Goal: Task Accomplishment & Management: Use online tool/utility

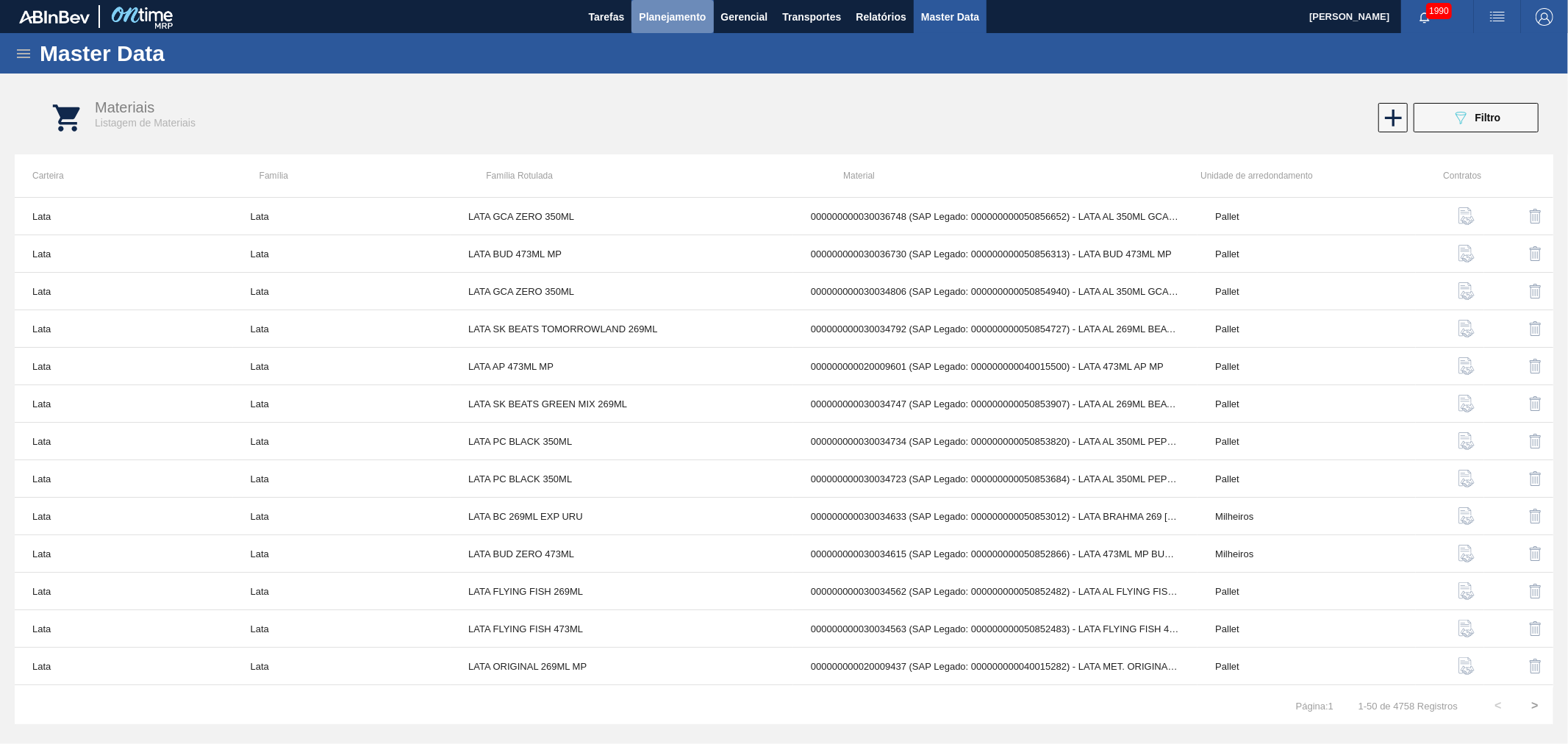
click at [685, 17] on span "Planejamento" at bounding box center [672, 16] width 67 height 18
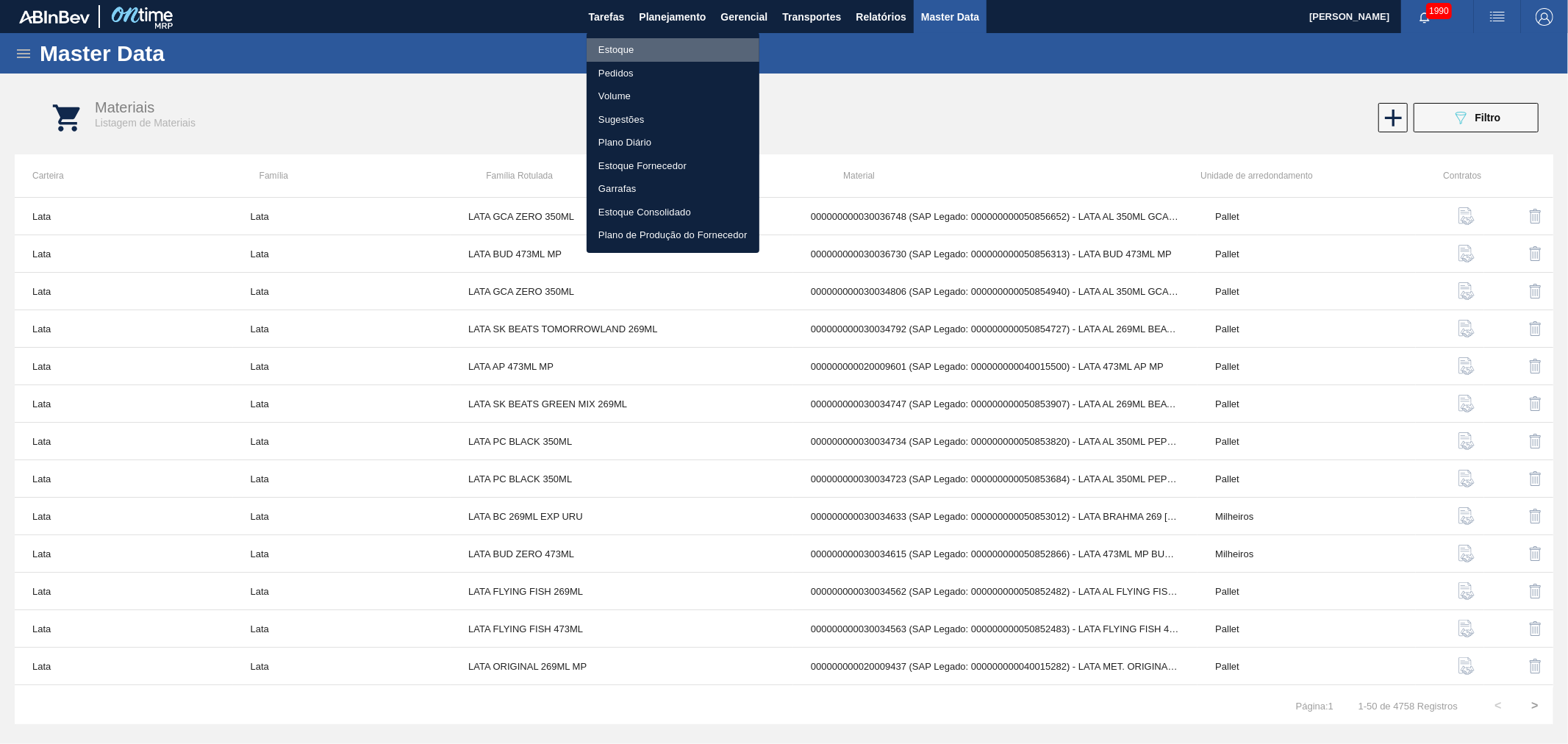
click at [607, 45] on li "Estoque" at bounding box center [673, 50] width 173 height 23
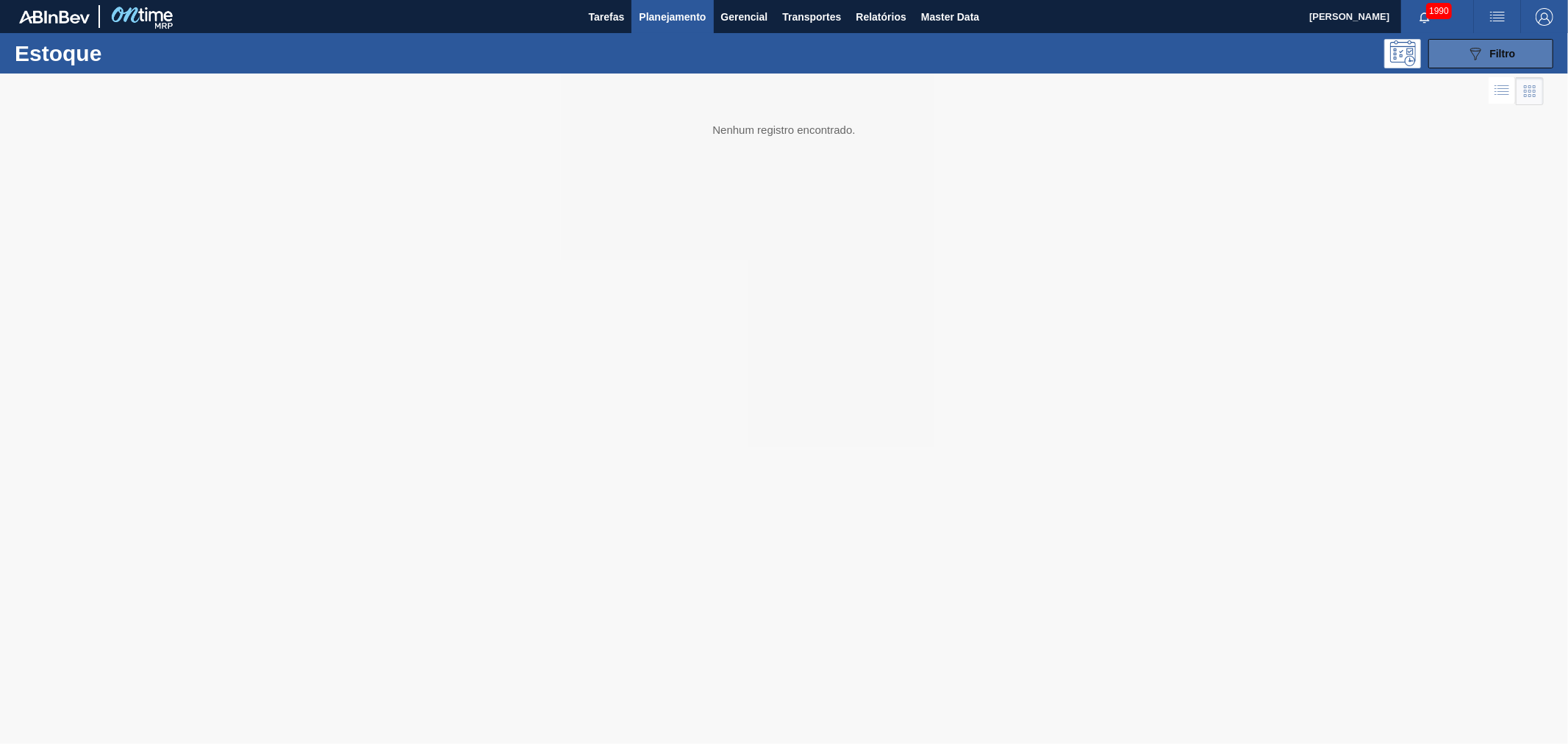
click at [1480, 61] on icon "089F7B8B-B2A5-4AFE-B5C0-19BA573D28AC" at bounding box center [1475, 54] width 18 height 18
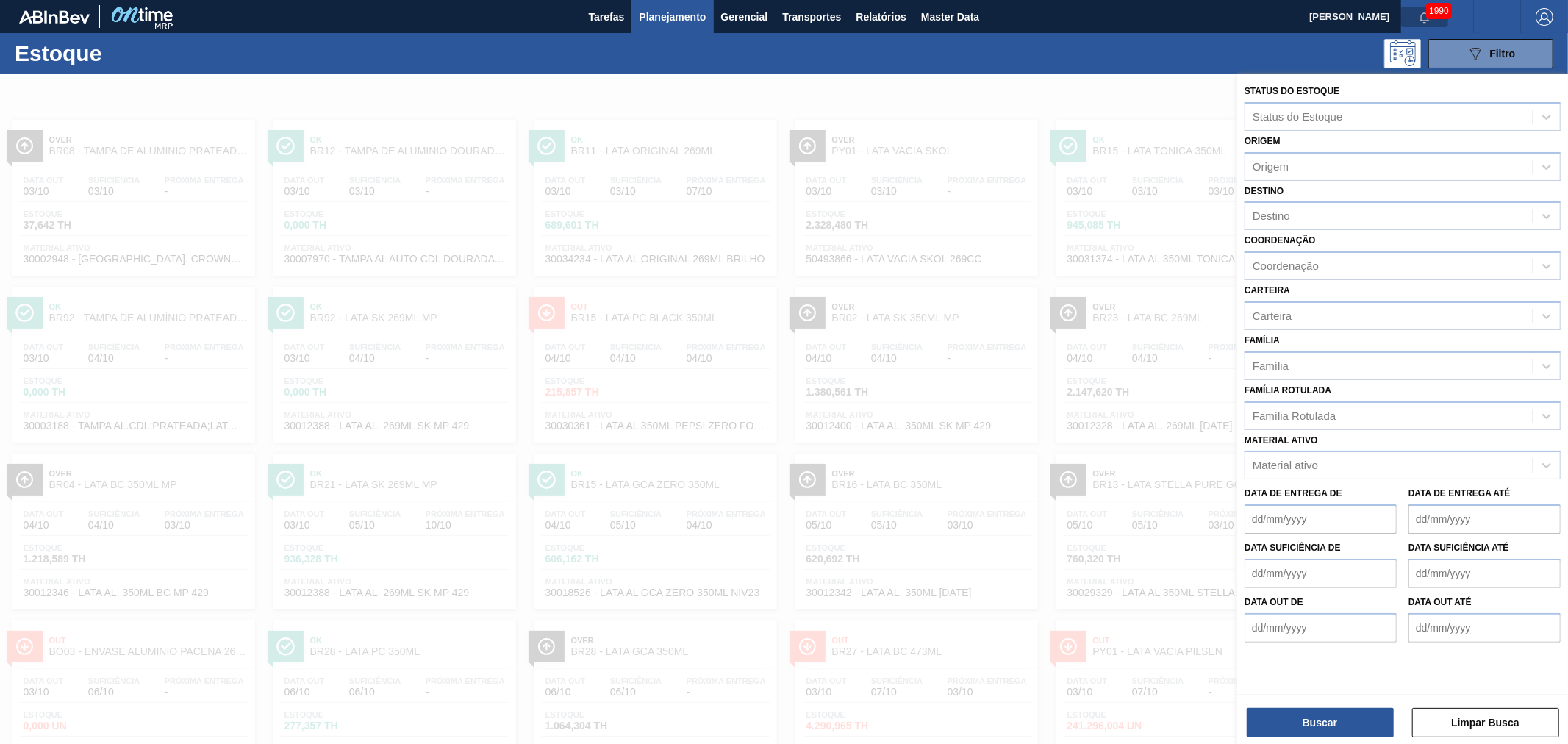
click at [1419, 18] on icon "button" at bounding box center [1424, 17] width 12 height 12
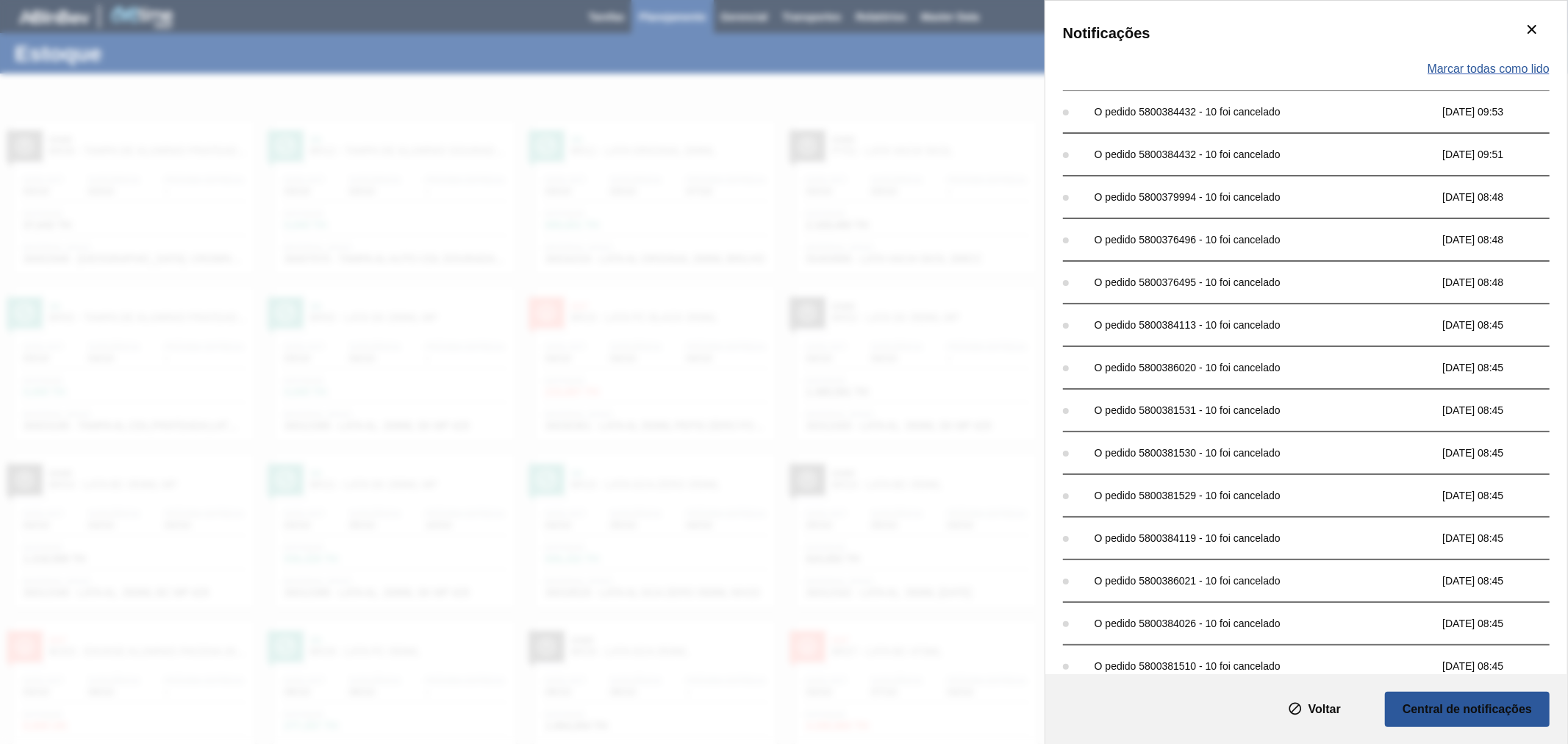
click at [1485, 71] on span "Marcar todas como lido" at bounding box center [1488, 69] width 122 height 13
click at [963, 18] on div "Notificações Marcar todas como lido O pedido 5800384432 - 10 foi cancelado 03/1…" at bounding box center [784, 372] width 1568 height 744
click at [974, 50] on div "Notificações Marcar todas como lido O pedido 5800384432 - 10 foi cancelado 03/1…" at bounding box center [784, 372] width 1568 height 744
click at [1537, 62] on icon "botão de ícone" at bounding box center [1532, 58] width 18 height 18
click at [1533, 37] on icon "botão de ícone" at bounding box center [1531, 29] width 18 height 18
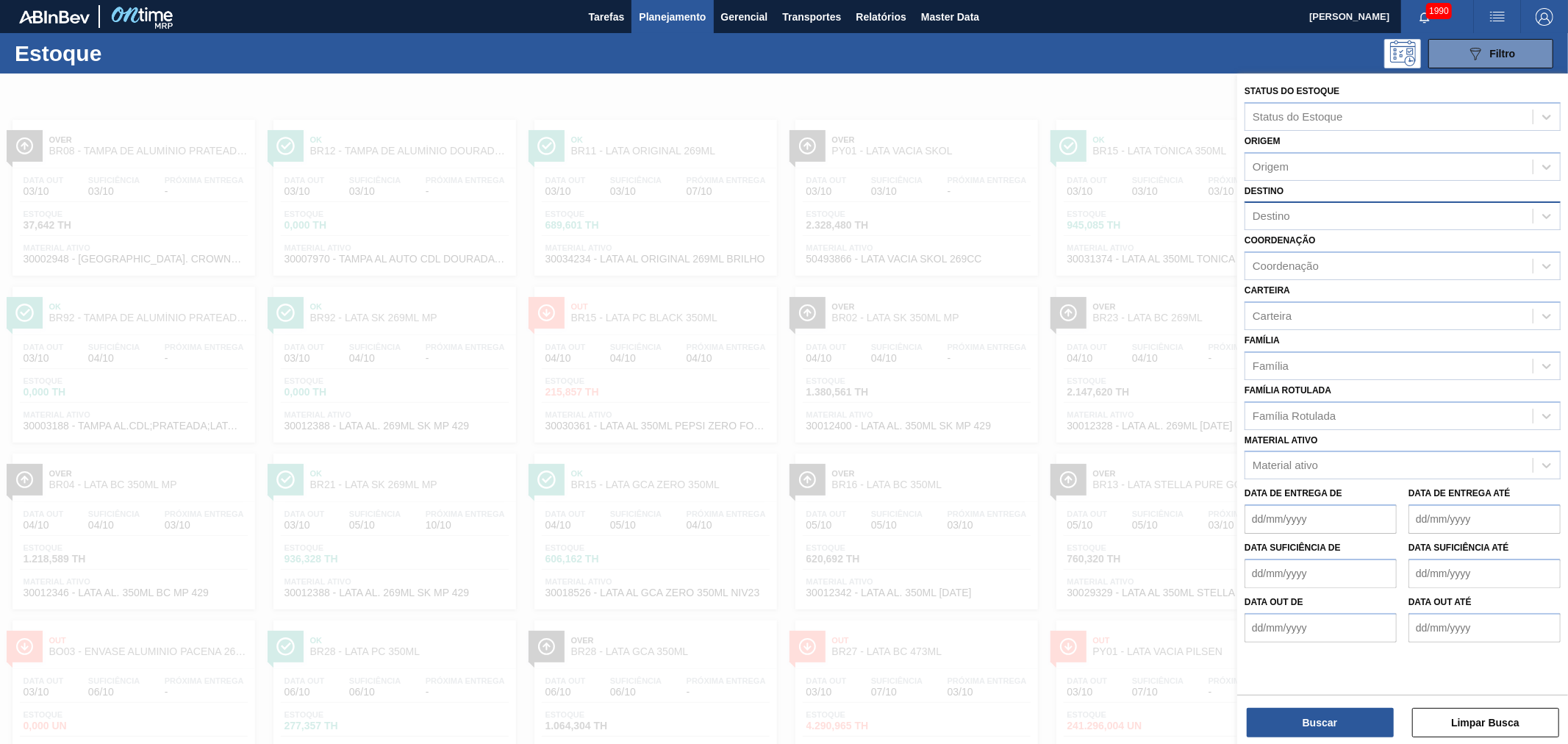
click at [1312, 221] on div "Destino" at bounding box center [1389, 216] width 288 height 21
type input "ser"
click at [1311, 251] on div "BR02 - [GEOGRAPHIC_DATA]" at bounding box center [1402, 252] width 316 height 27
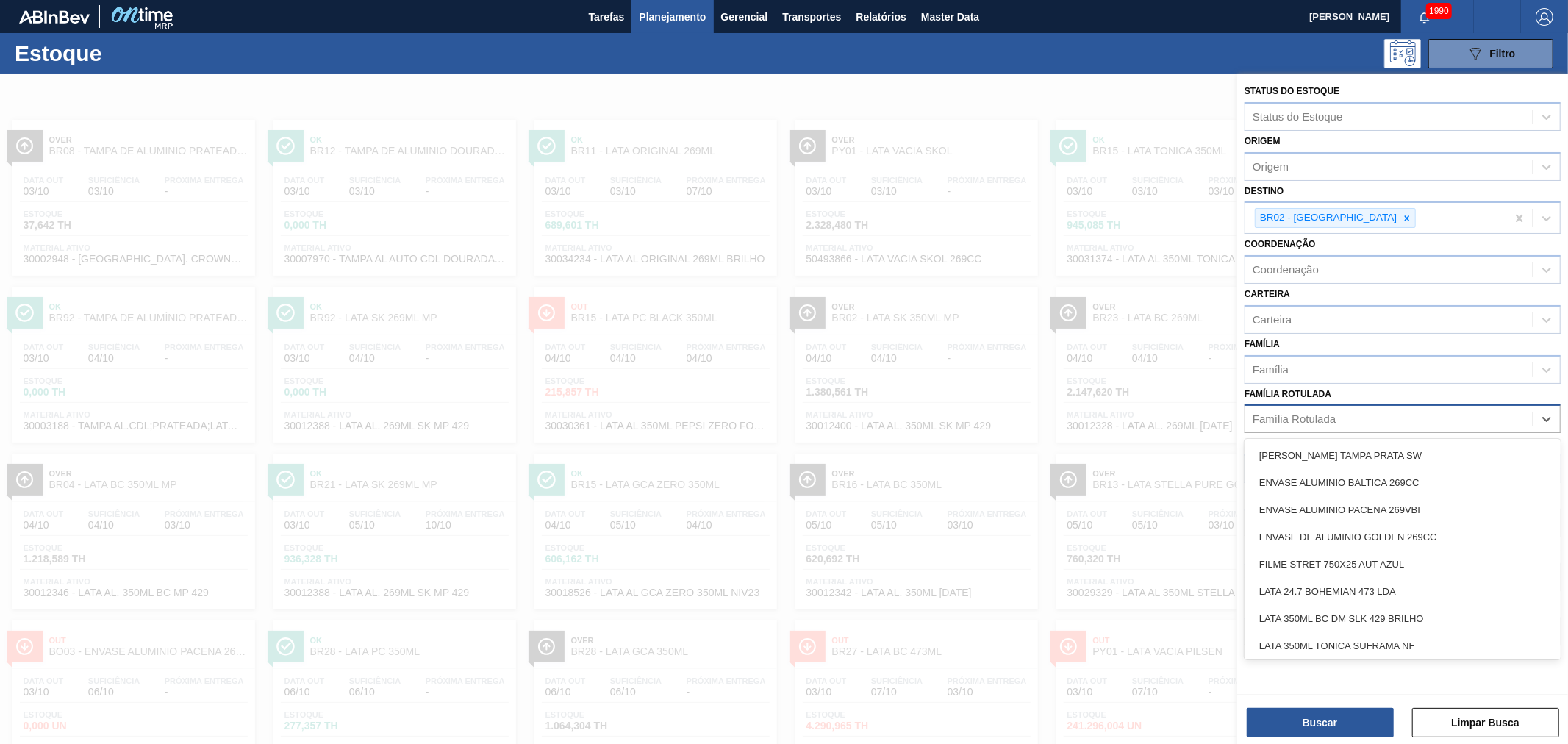
click at [1333, 425] on div "Família Rotulada" at bounding box center [1402, 418] width 316 height 29
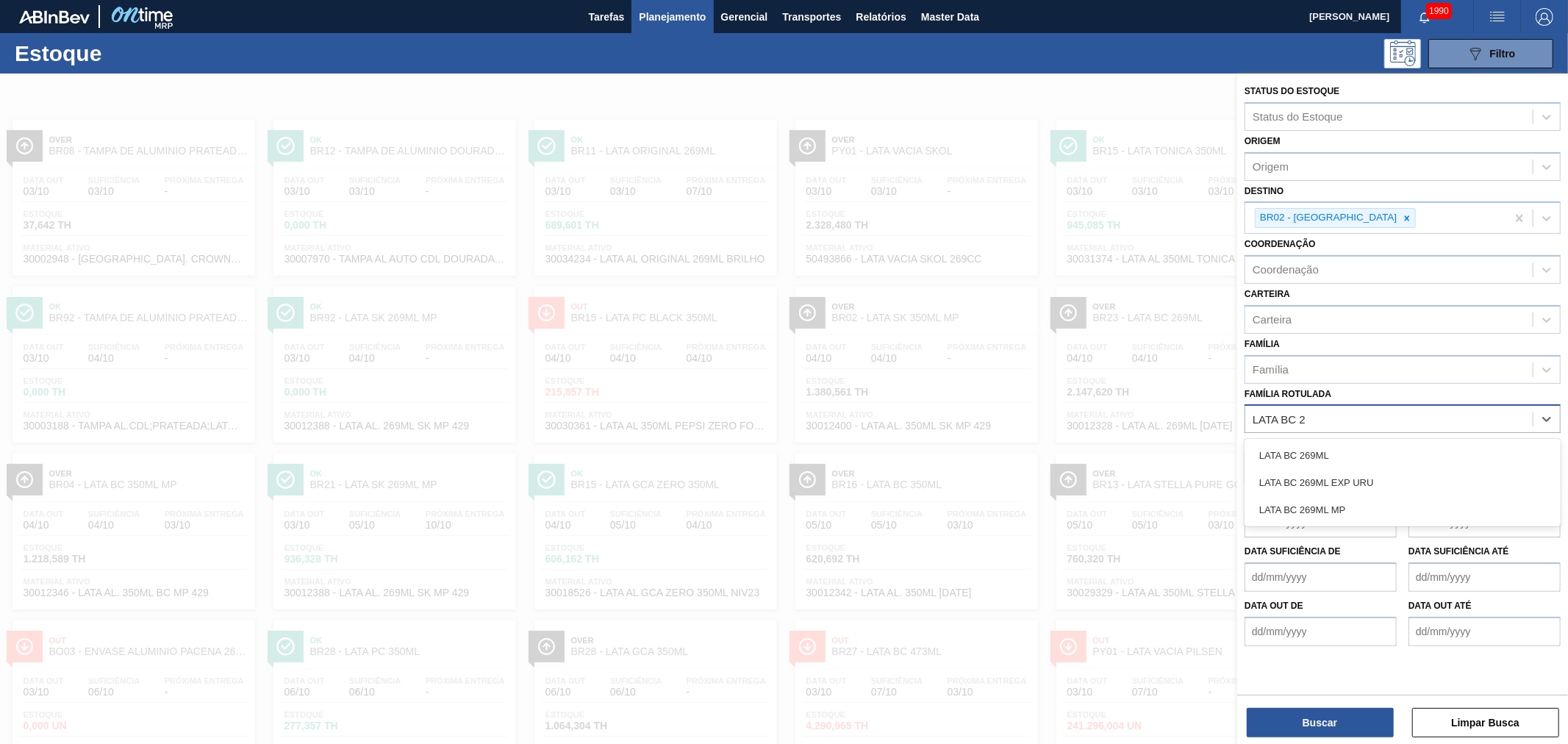
type Rotulada "LATA BC 26"
click at [1332, 445] on div "LATA BC 269ML" at bounding box center [1402, 455] width 316 height 27
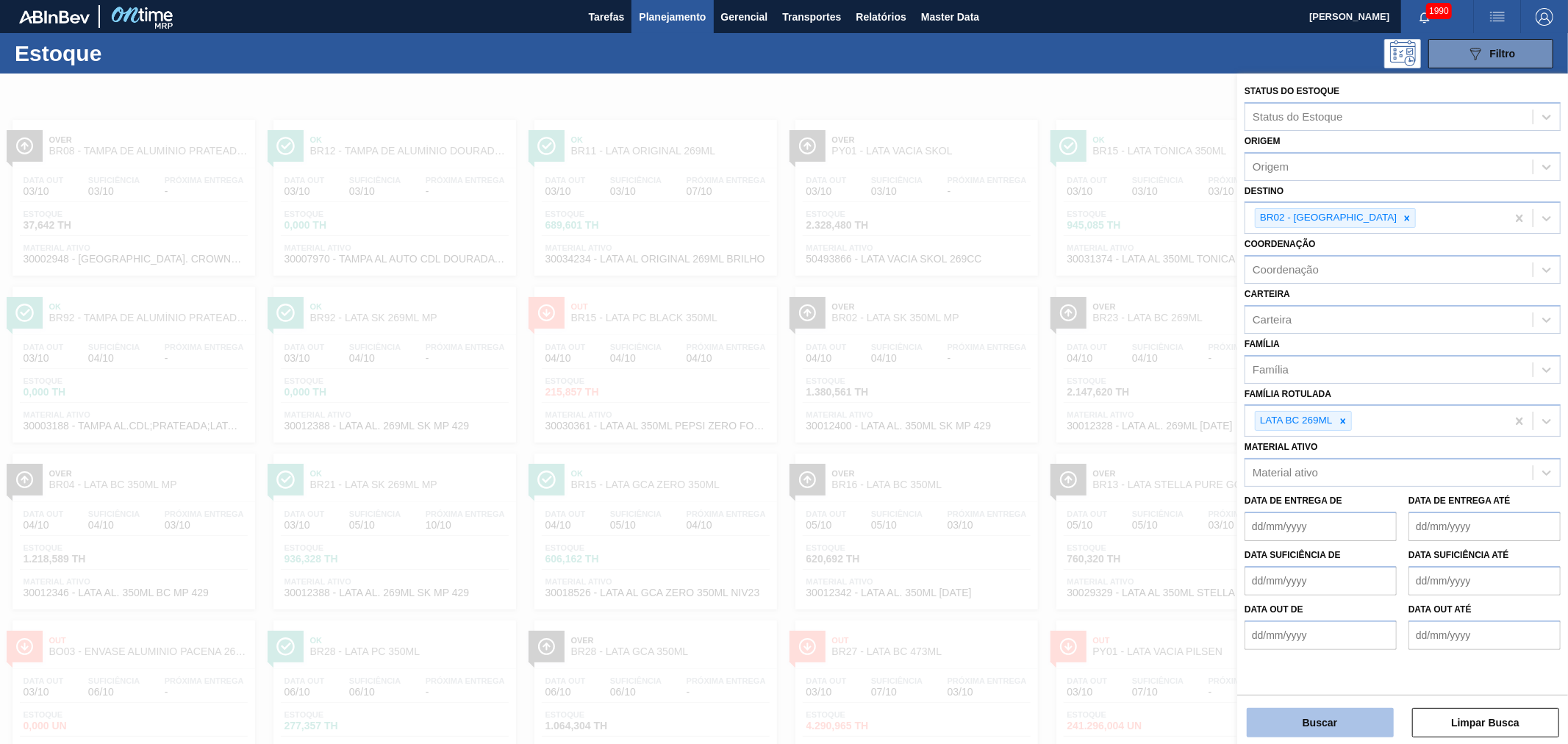
click at [1329, 721] on button "Buscar" at bounding box center [1320, 723] width 147 height 30
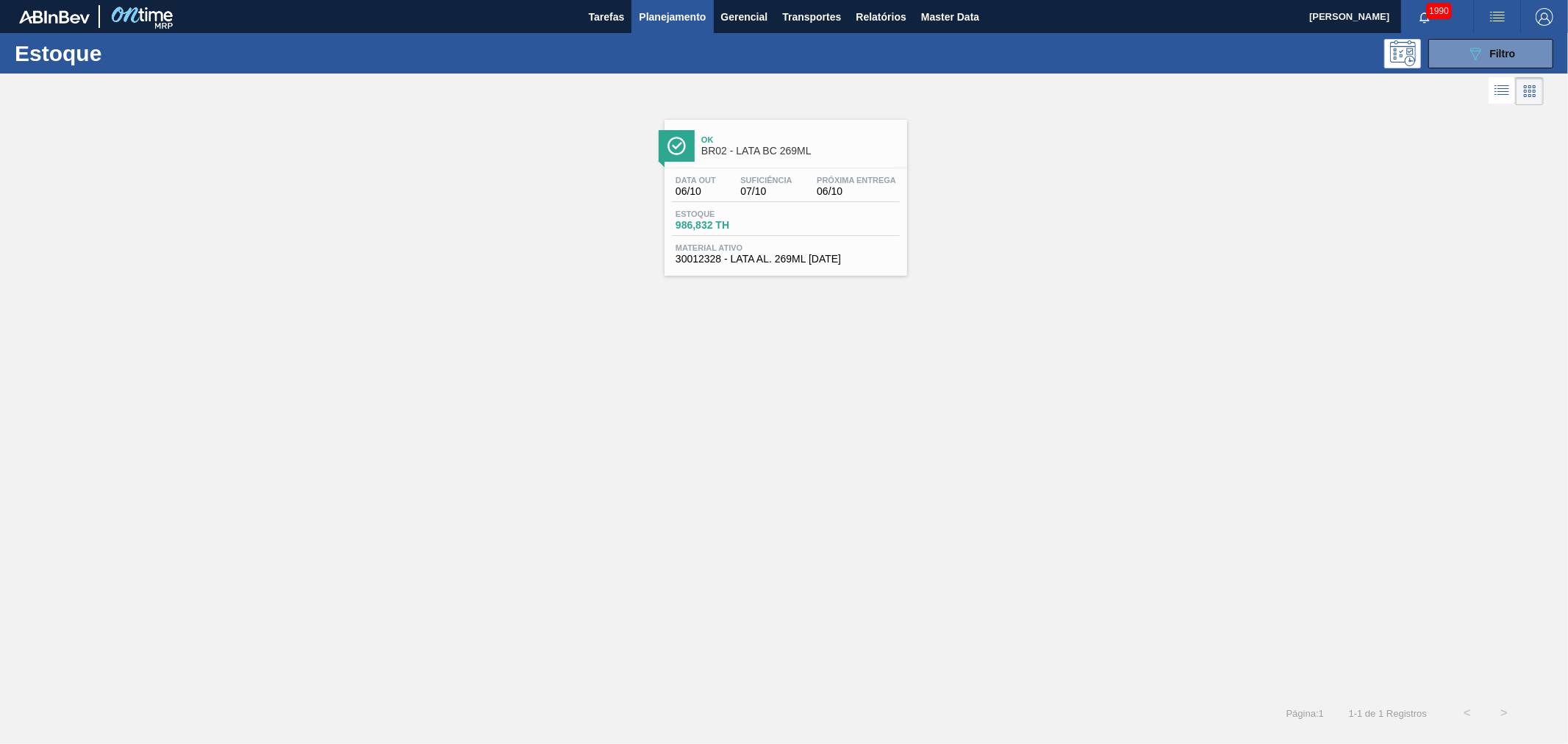
click at [760, 129] on div "Ok BR02 - LATA BC 269ML" at bounding box center [800, 146] width 199 height 33
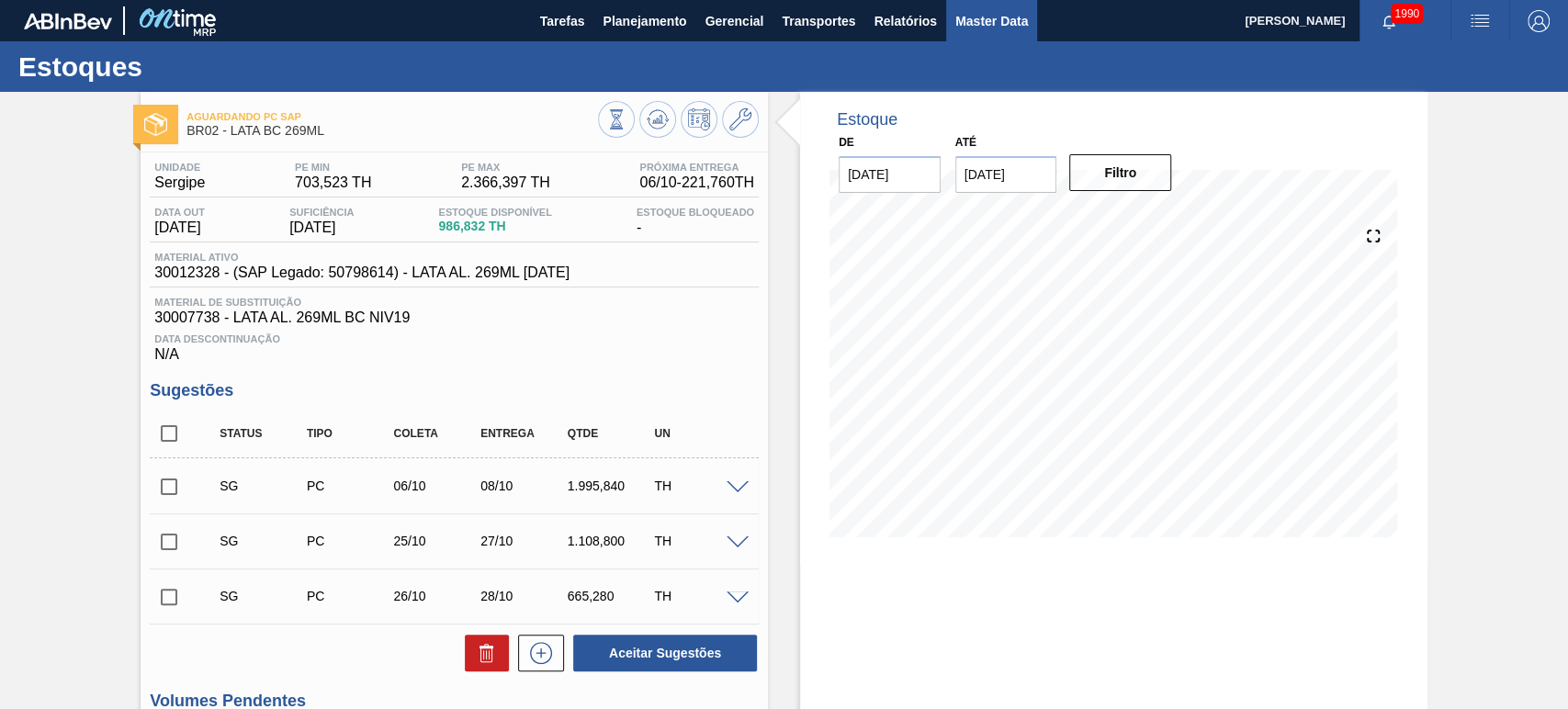
click at [972, 18] on span "Master Data" at bounding box center [991, 20] width 72 height 22
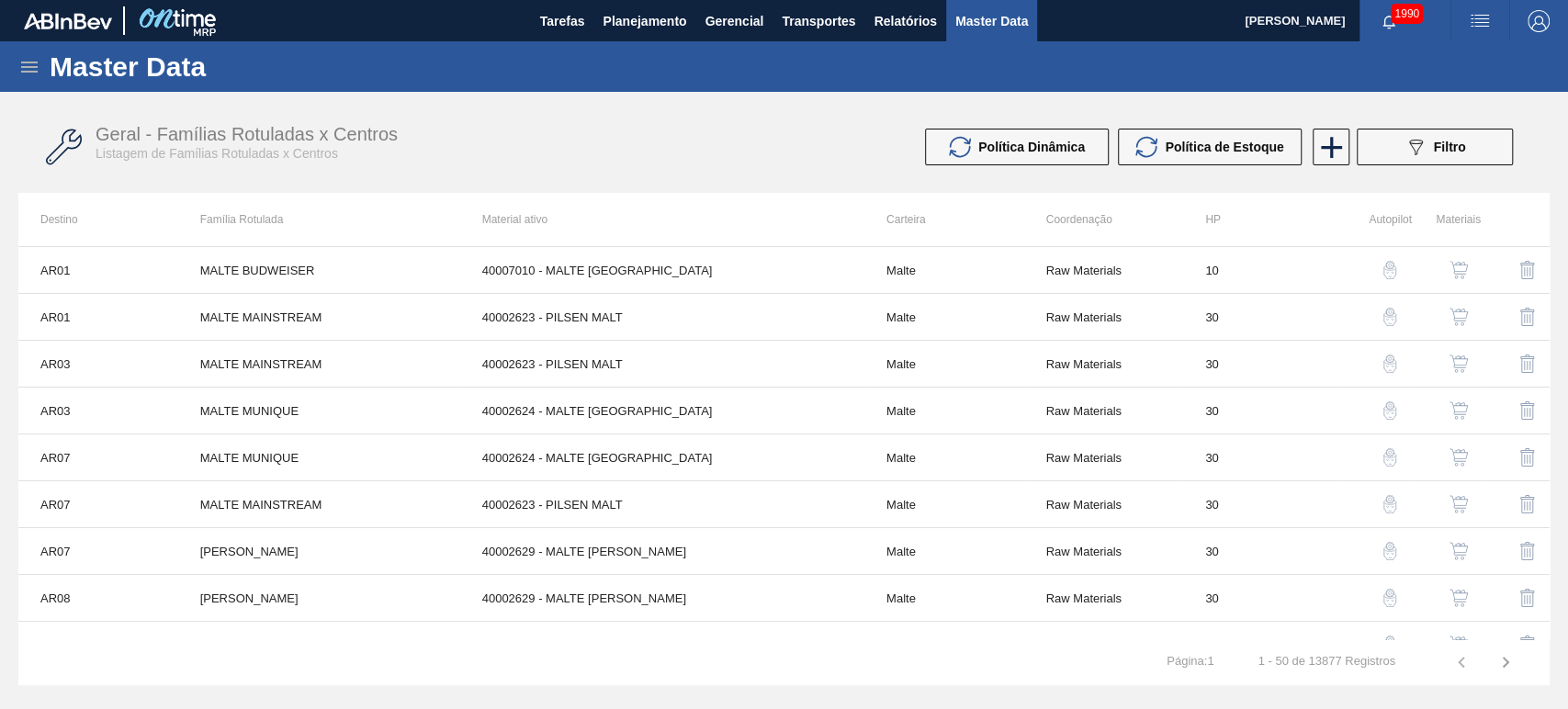
click at [15, 64] on div "Master Data" at bounding box center [784, 66] width 1568 height 51
drag, startPoint x: 23, startPoint y: 69, endPoint x: 24, endPoint y: 78, distance: 9.1
click at [24, 69] on icon at bounding box center [29, 67] width 22 height 22
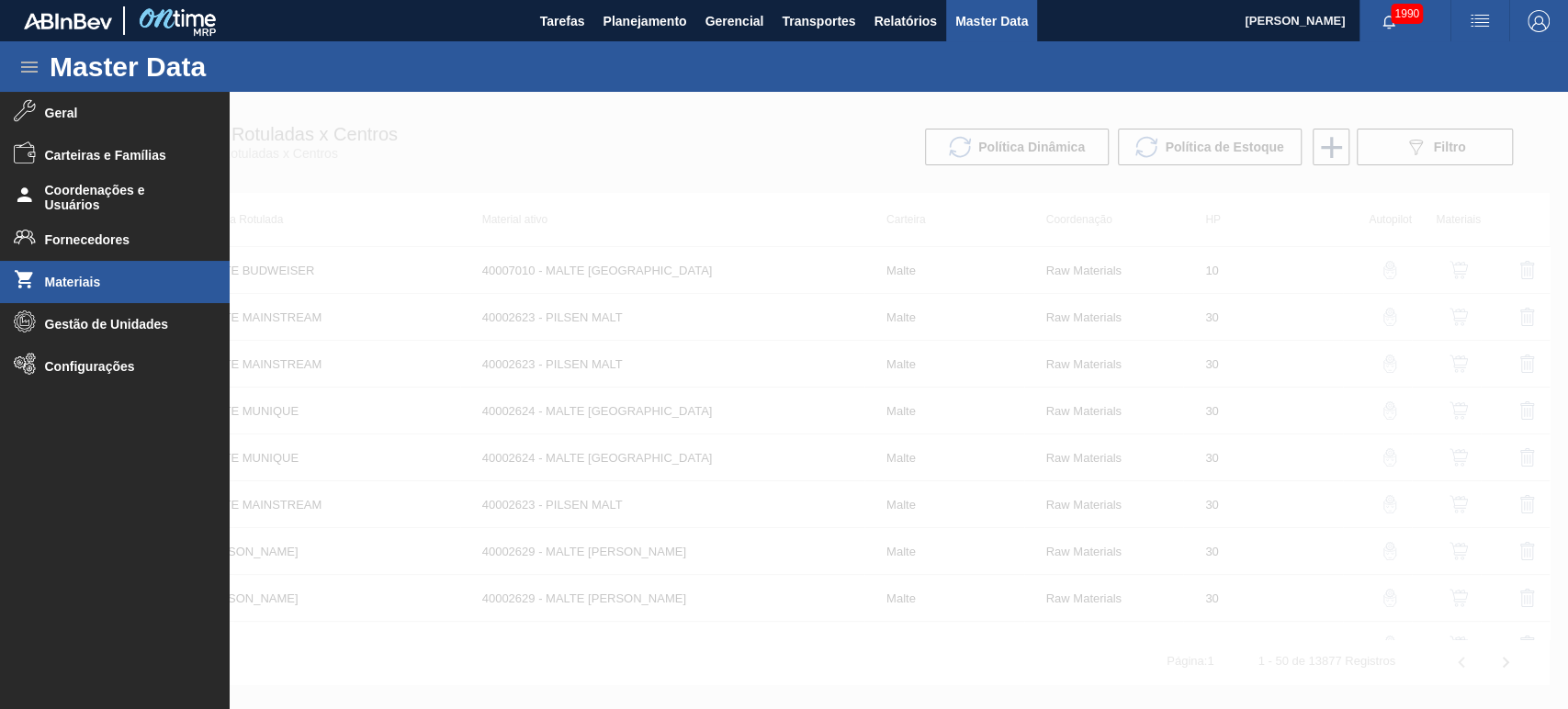
click at [66, 280] on span "Materiais" at bounding box center [121, 281] width 152 height 15
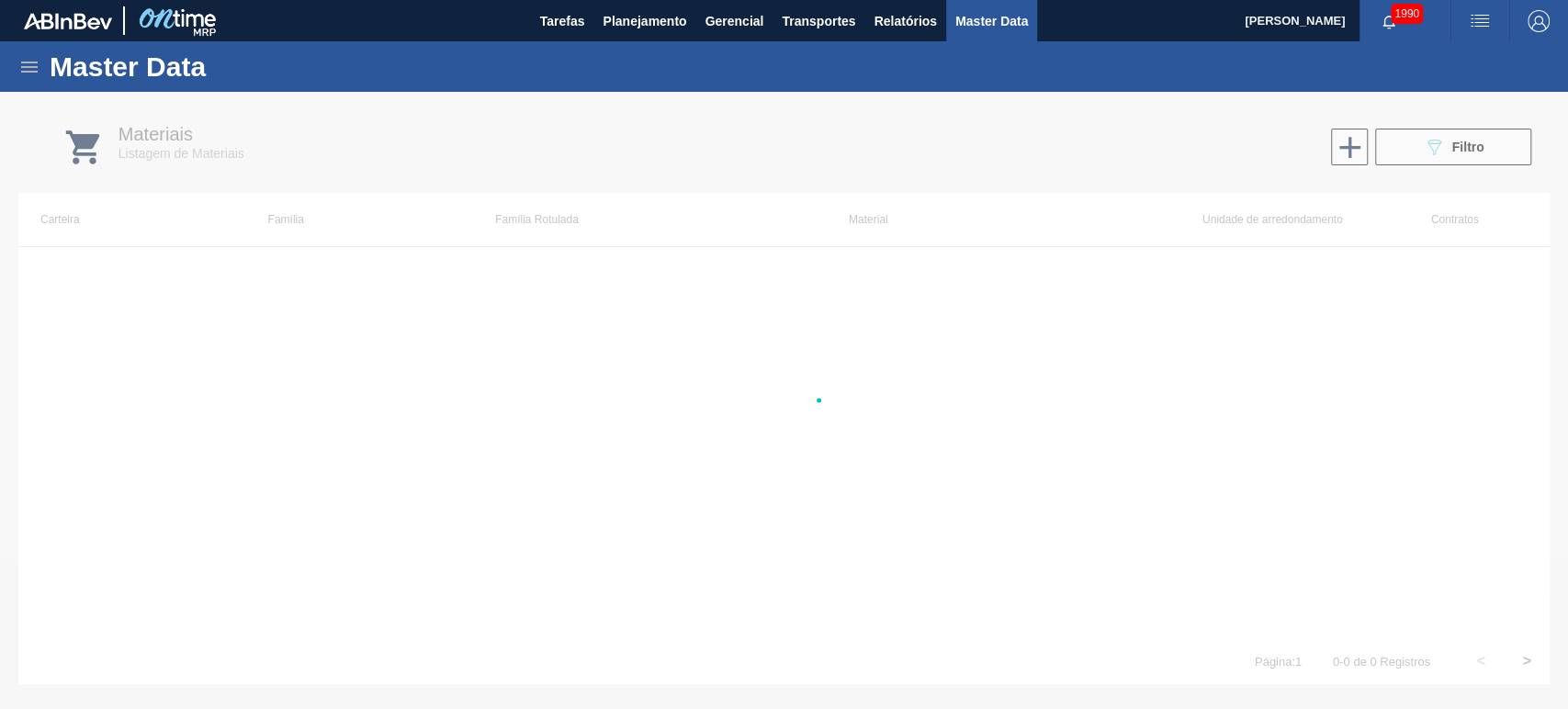
click at [66, 245] on div at bounding box center [784, 399] width 1568 height 616
click at [27, 74] on icon at bounding box center [29, 67] width 22 height 22
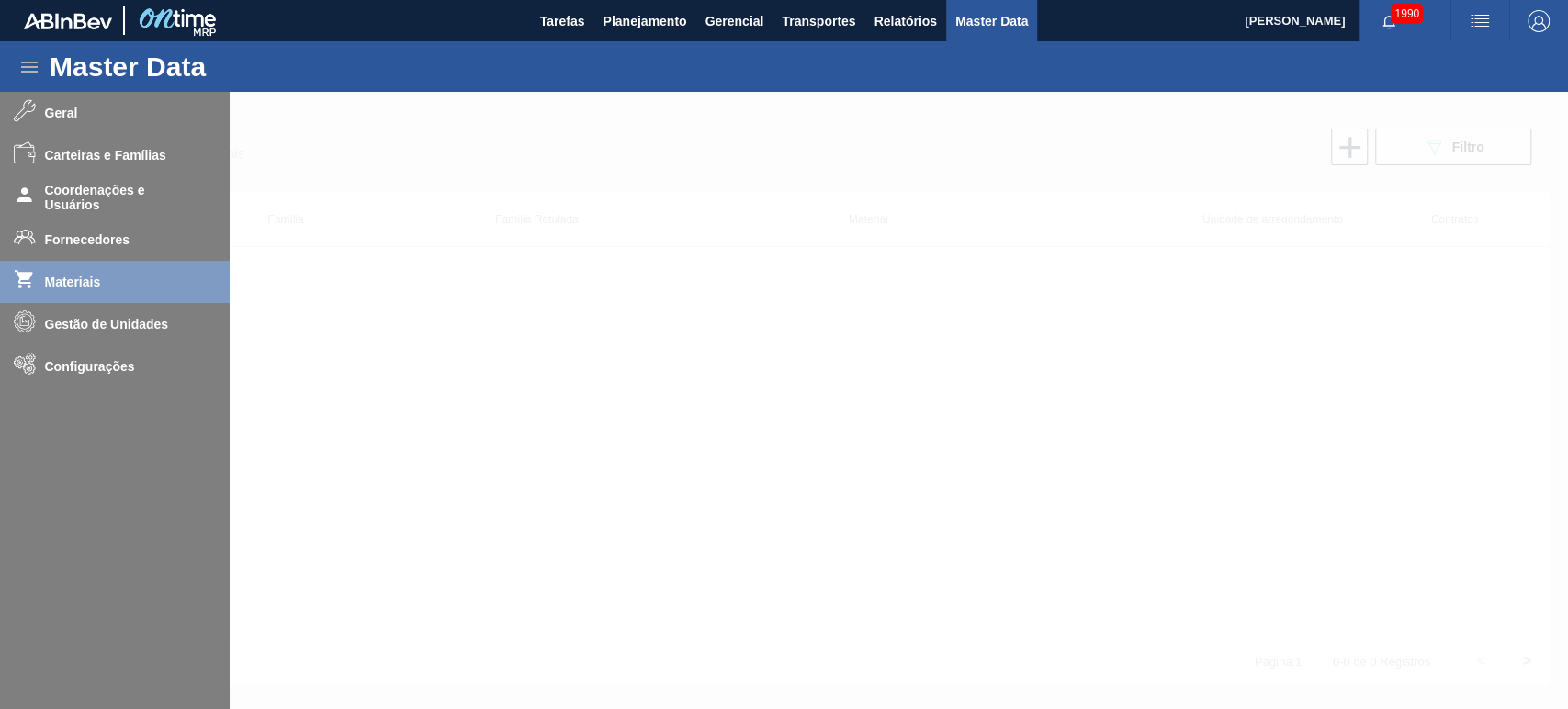
click at [80, 241] on div at bounding box center [784, 399] width 1568 height 616
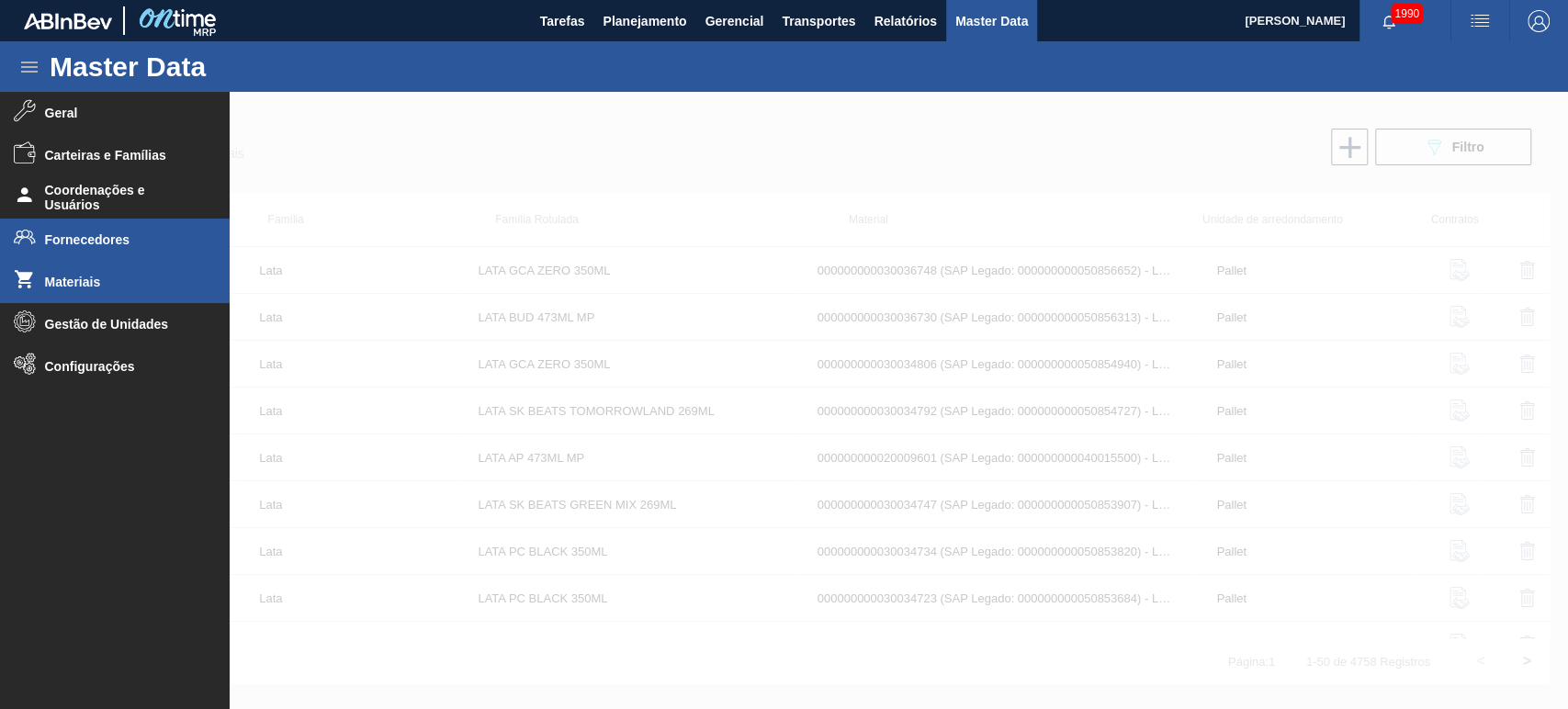
click at [85, 240] on span "Fornecedores" at bounding box center [121, 239] width 152 height 15
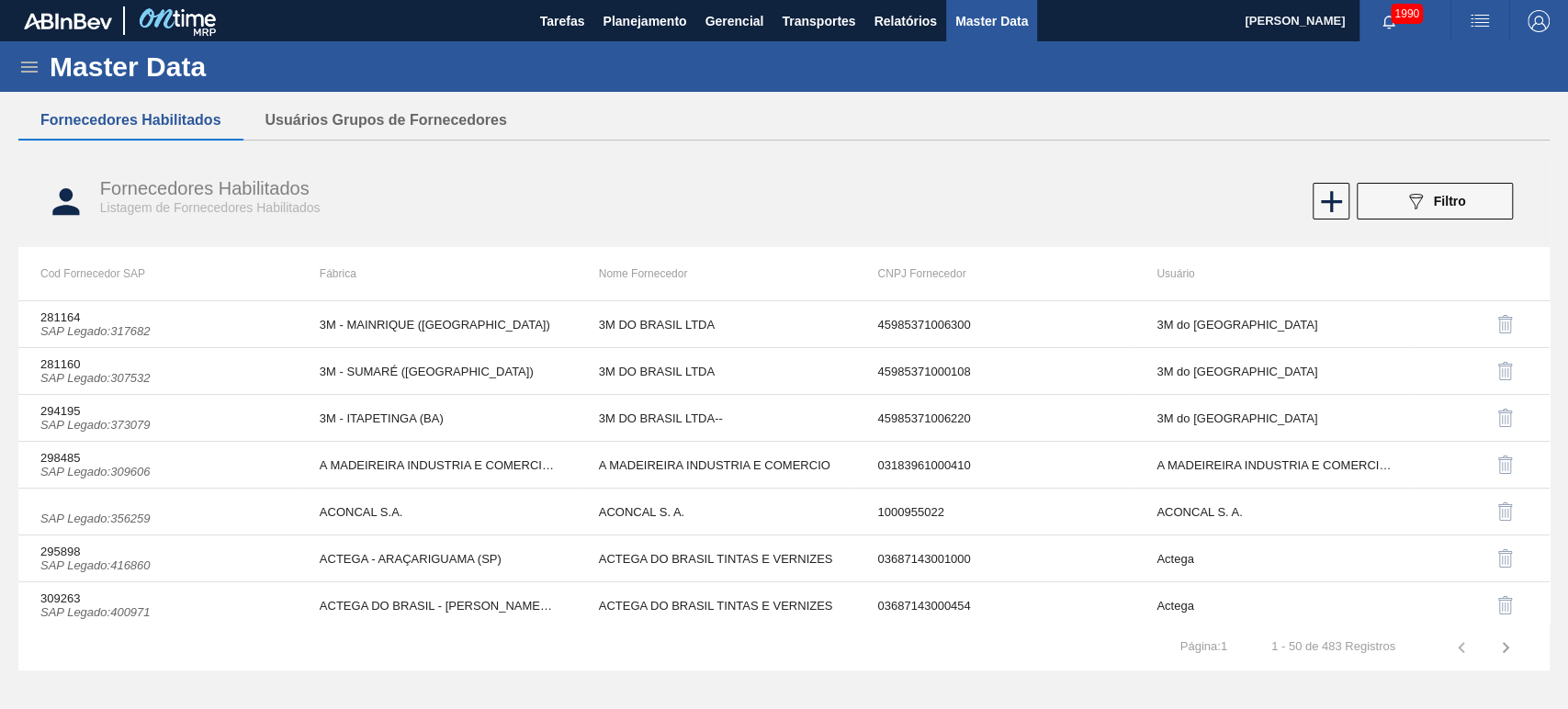
click at [1476, 30] on img "button" at bounding box center [1479, 20] width 22 height 22
click at [1332, 161] on div at bounding box center [784, 354] width 1568 height 709
click at [1418, 0] on body "Tarefas Planejamento Gerencial Transportes Relatórios Master Data Alisson R Da …" at bounding box center [784, 0] width 1568 height 0
click at [1464, 204] on span "Filtro" at bounding box center [1450, 201] width 32 height 15
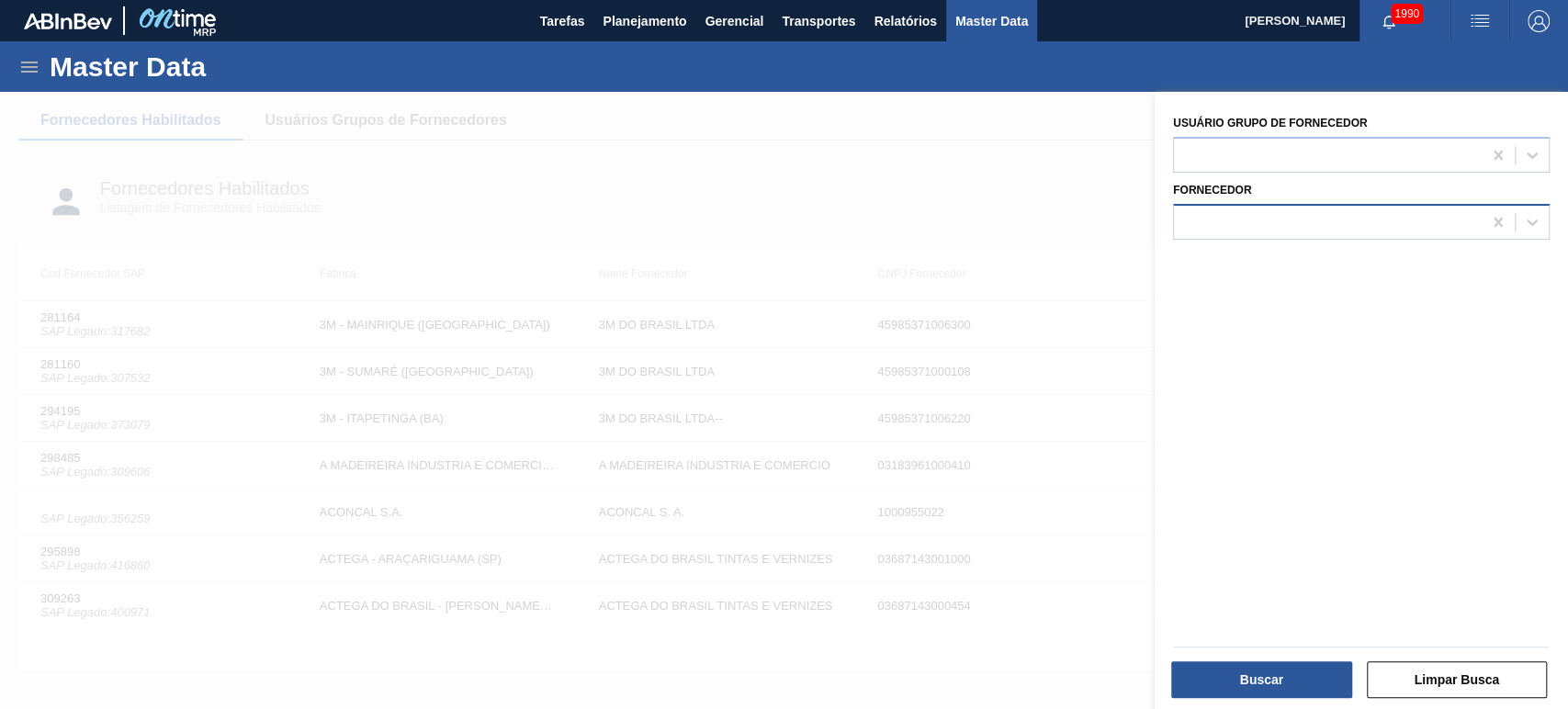
click at [1305, 226] on div at bounding box center [1328, 221] width 308 height 26
type input "409697"
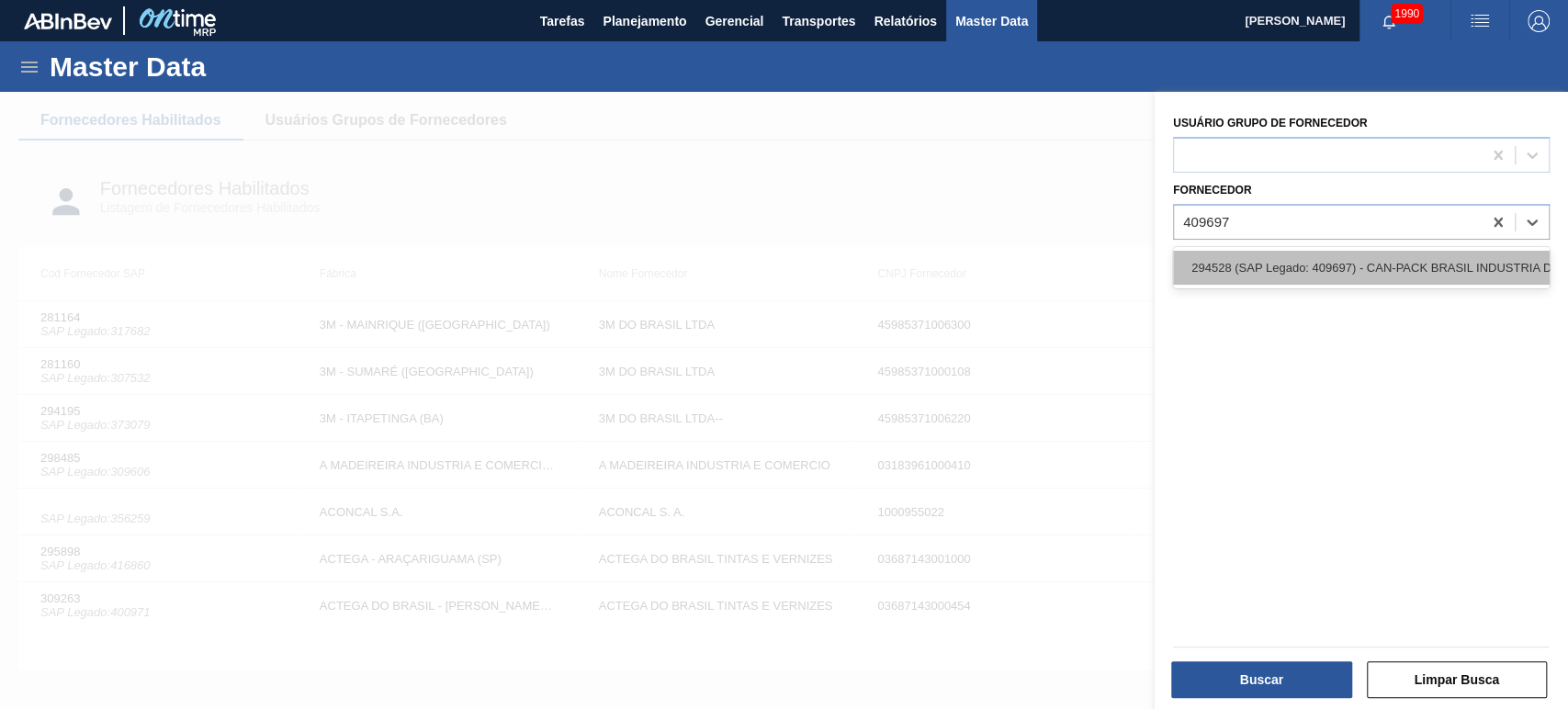
click at [1322, 272] on div "294528 (SAP Legado: 409697) - CAN-PACK BRASIL INDUSTRIA DE" at bounding box center [1361, 267] width 376 height 34
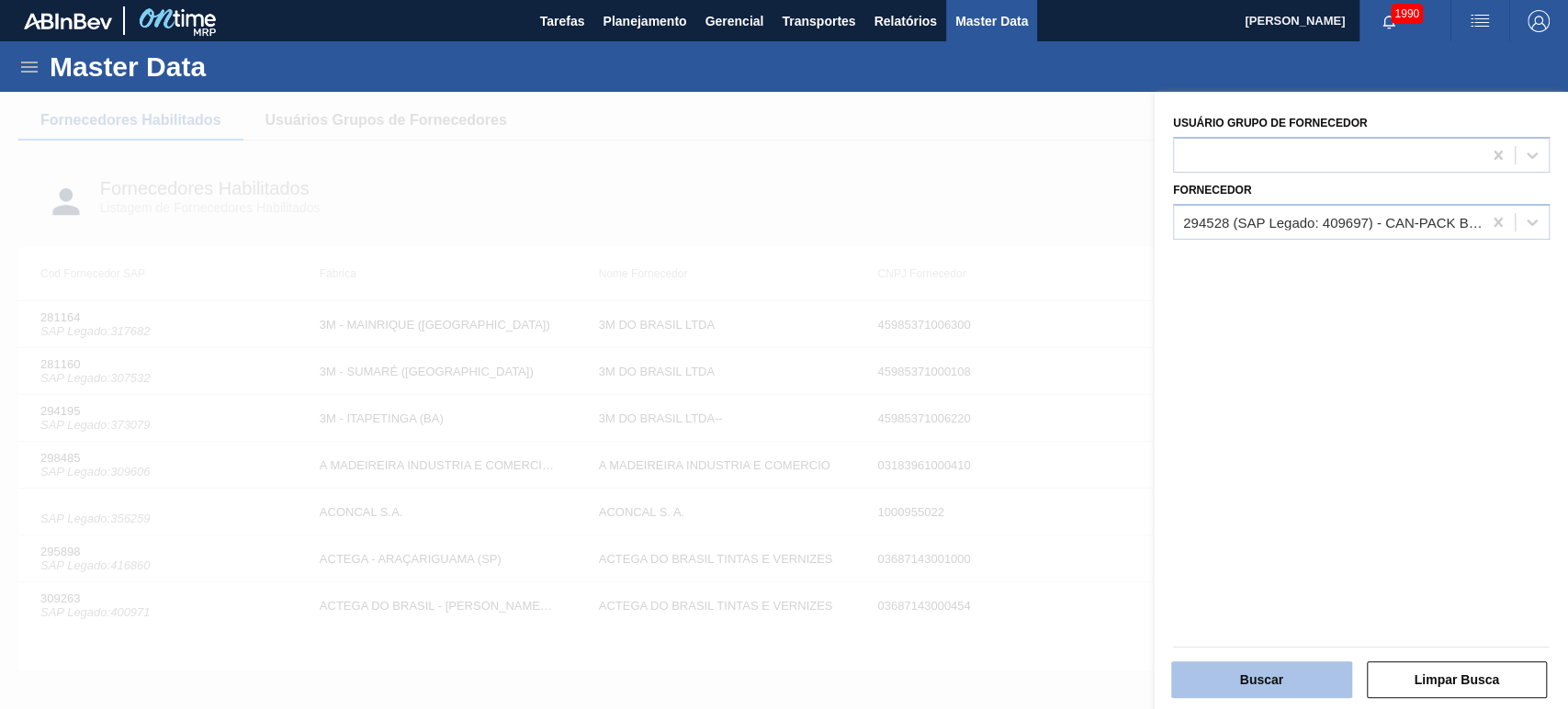
click at [1256, 681] on button "Buscar" at bounding box center [1262, 680] width 181 height 37
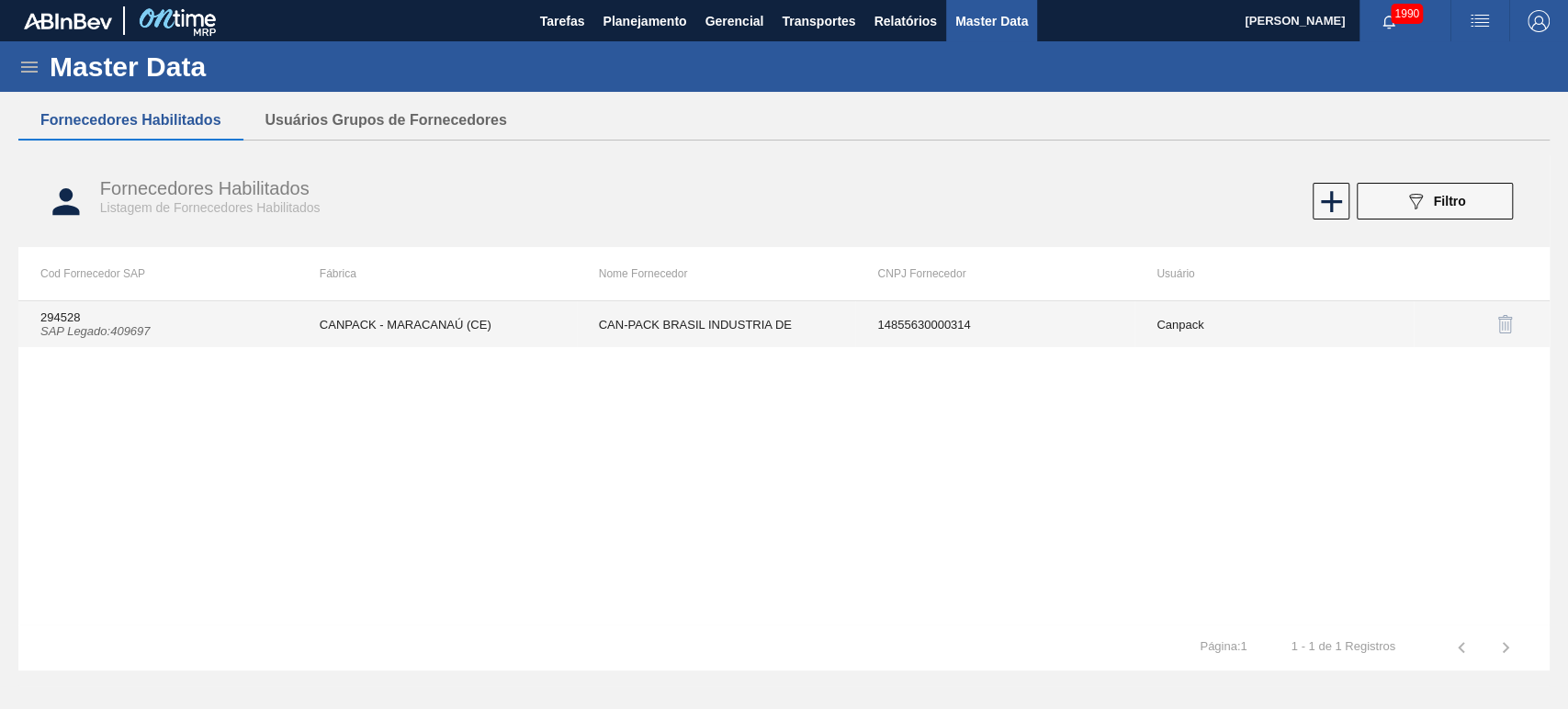
click at [370, 330] on td "CANPACK - MARACANAÚ (CE)" at bounding box center [437, 323] width 280 height 46
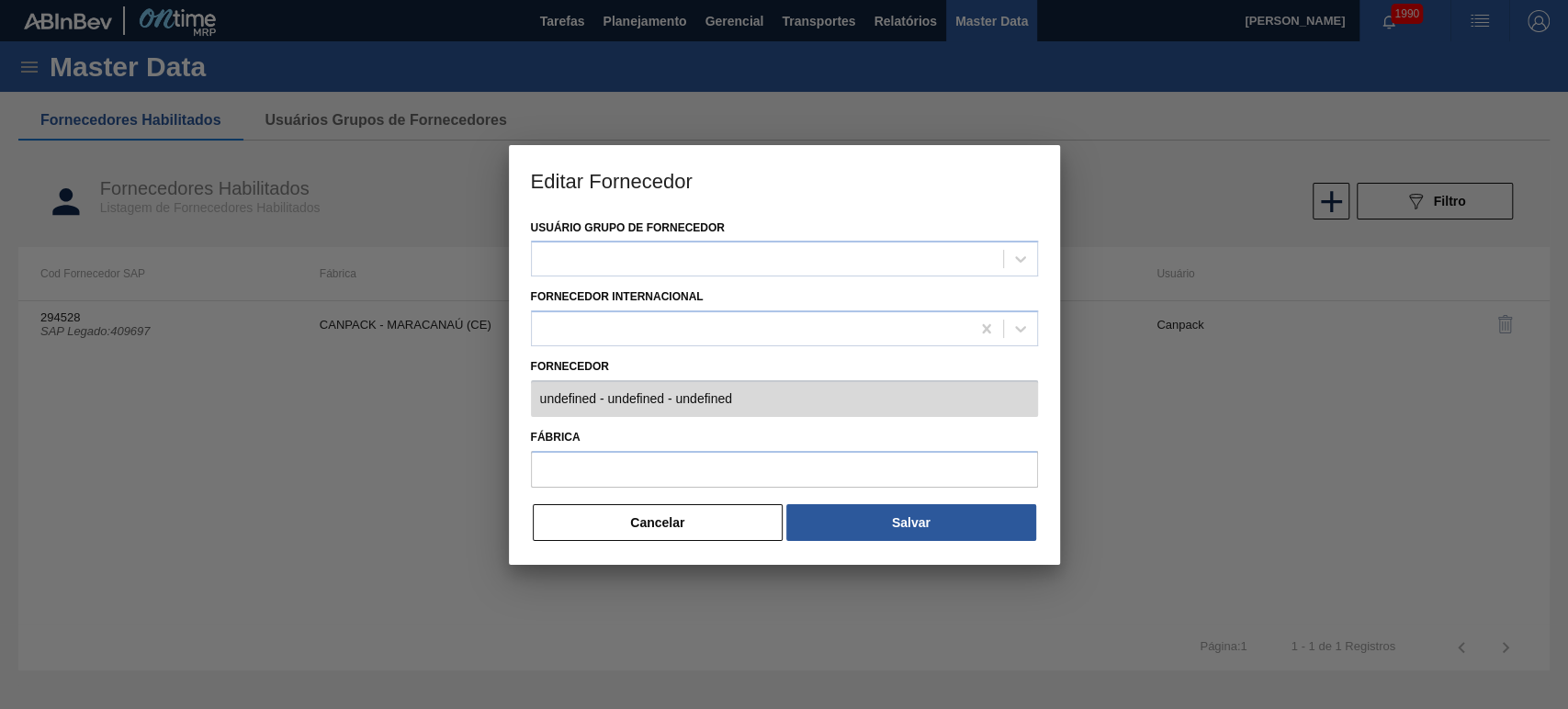
type input "294528 (SAP Legado: 409697) - CAN-PACK BRASIL INDUSTRIA DE - 14855630000314"
type input "CANPACK - MARACANAÚ (CE)"
click at [510, 398] on div "Usuário Grupo de Fornecedor Canpack Fornecedor Internacional Fornecedor 294528 …" at bounding box center [784, 390] width 552 height 350
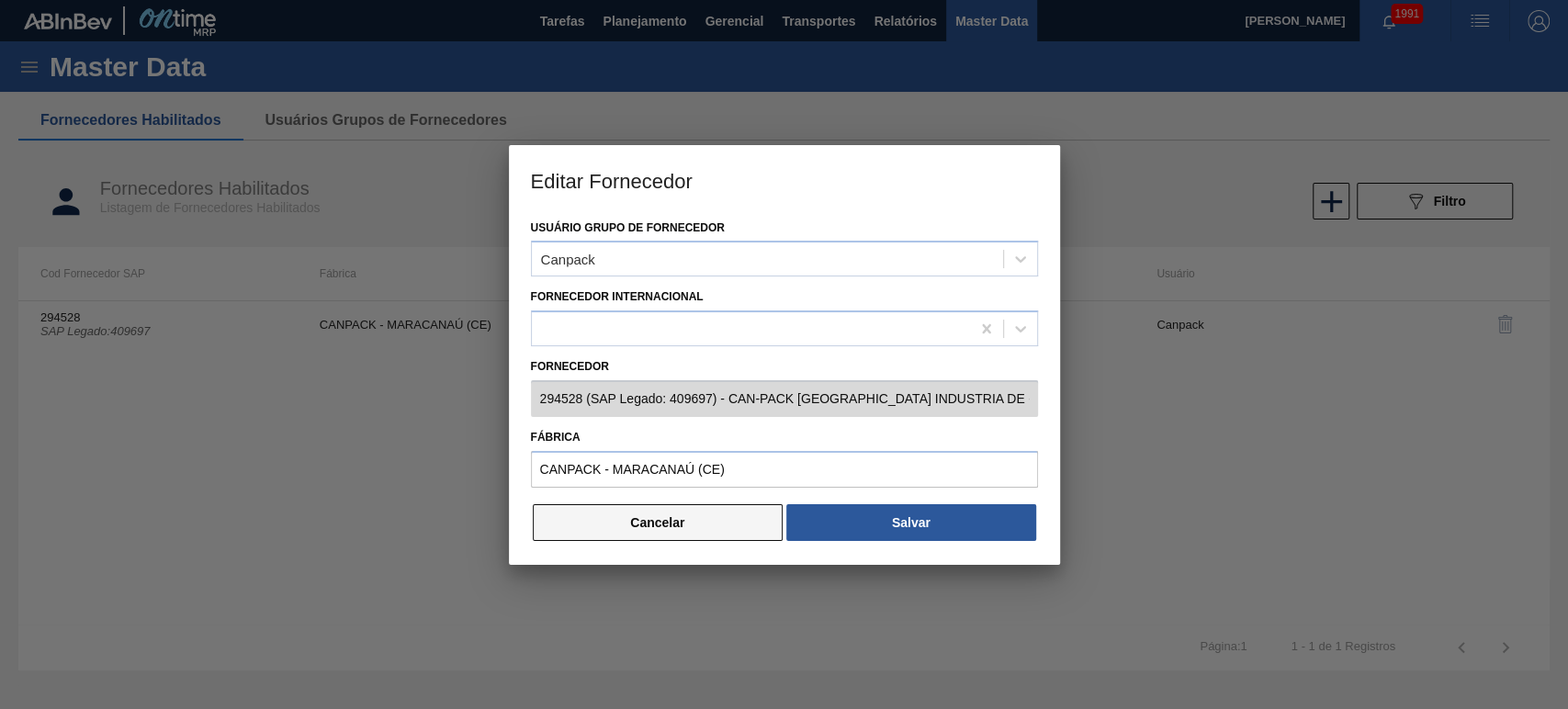
click at [714, 512] on button "Cancelar" at bounding box center [658, 523] width 250 height 37
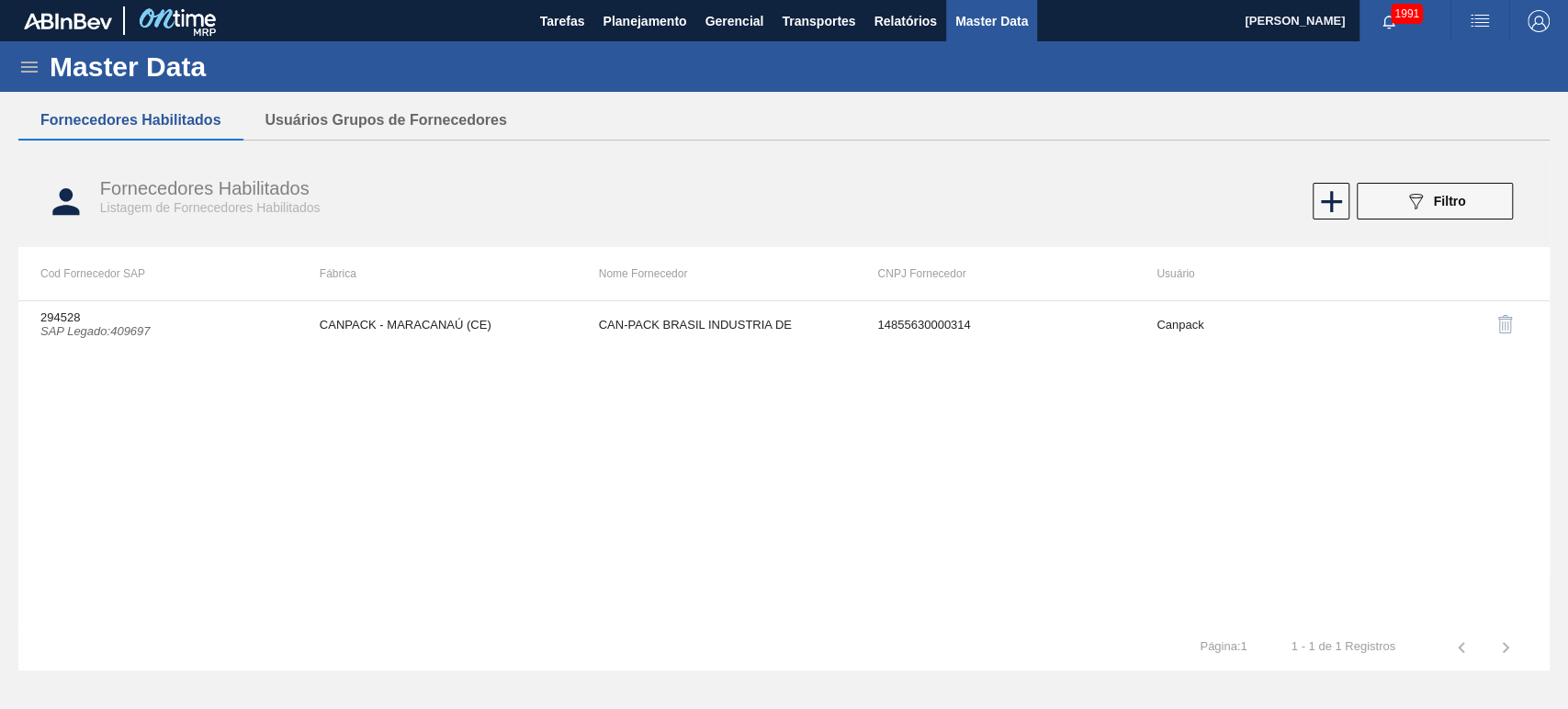
click at [1477, 19] on img "button" at bounding box center [1479, 20] width 22 height 22
click at [1435, 96] on li "Upload de Volumes" at bounding box center [1470, 98] width 169 height 33
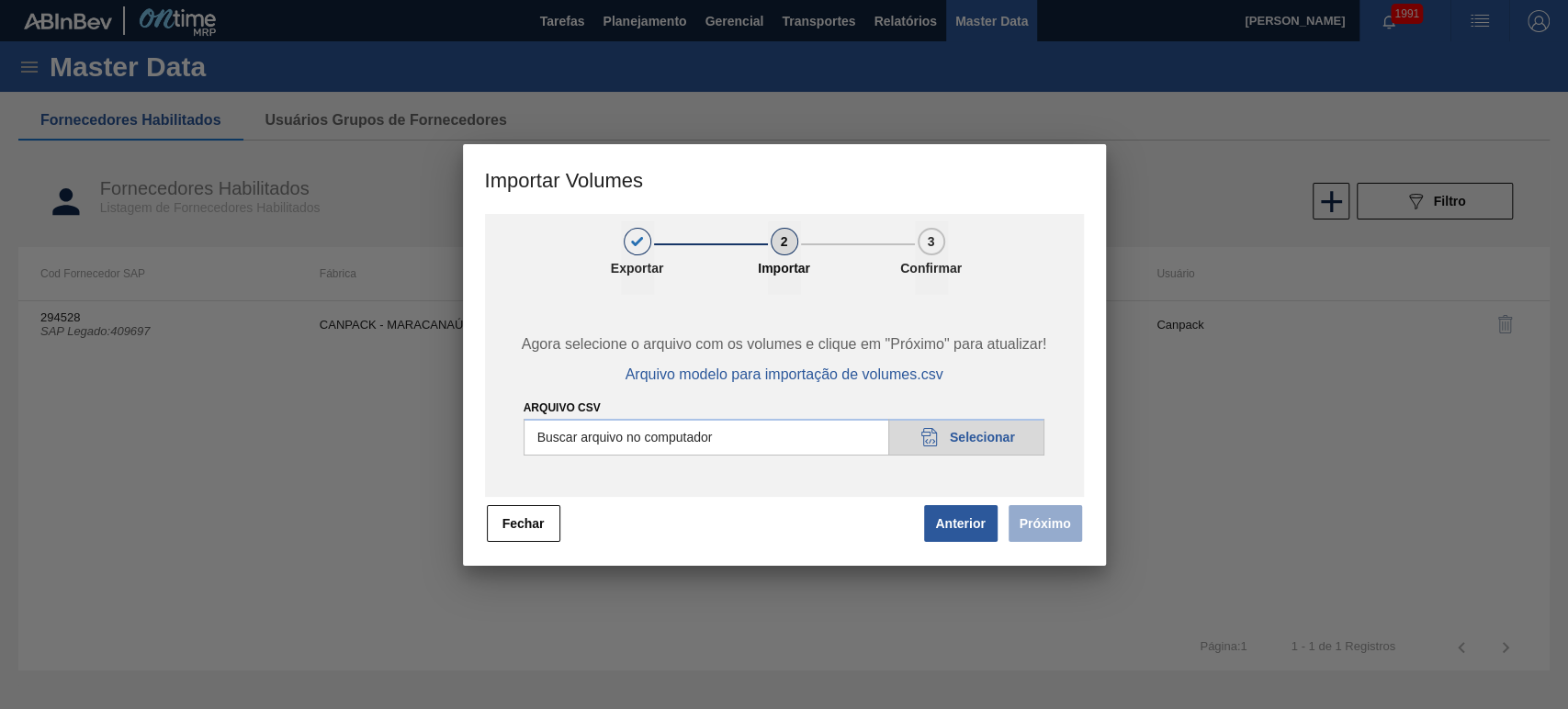
click at [960, 440] on input "Arquivo csv" at bounding box center [784, 437] width 521 height 37
type input "C:\fakepath\Subida Portal 03-10.csv"
click at [1048, 520] on button "Próximo" at bounding box center [1045, 523] width 73 height 37
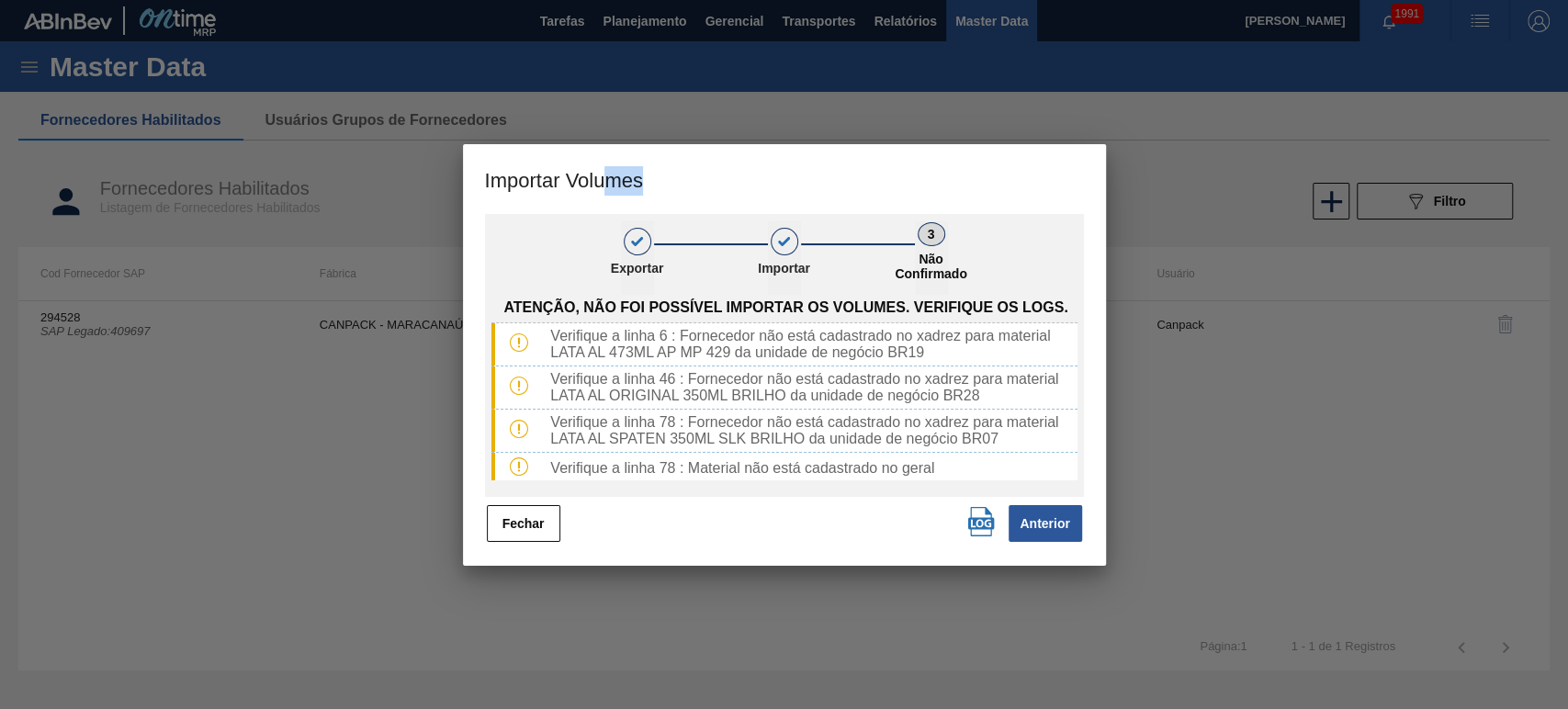
drag, startPoint x: 771, startPoint y: 184, endPoint x: 603, endPoint y: 165, distance: 169.1
click at [603, 165] on h3 "Importar Volumes" at bounding box center [784, 179] width 643 height 70
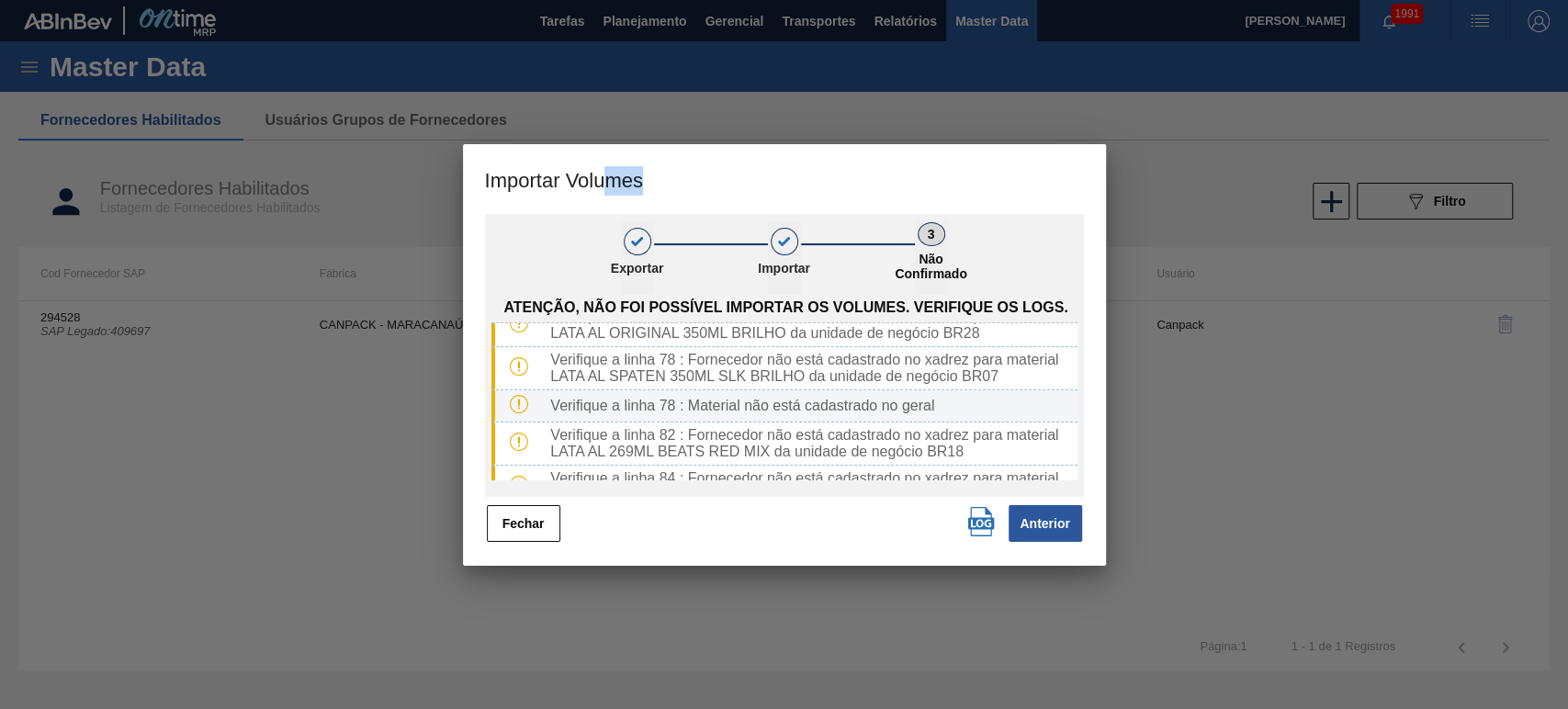
scroll to position [97, 0]
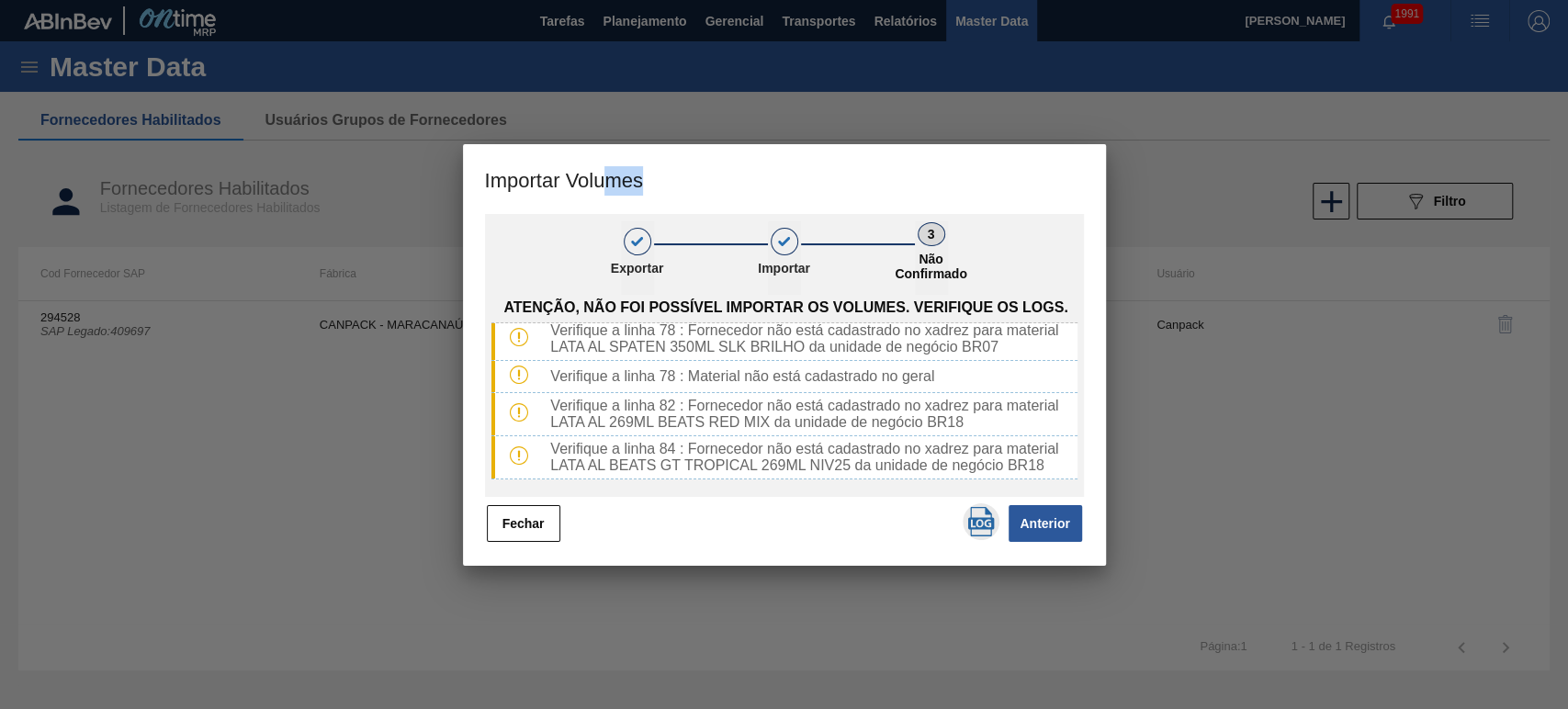
click at [976, 520] on img "button" at bounding box center [981, 521] width 29 height 29
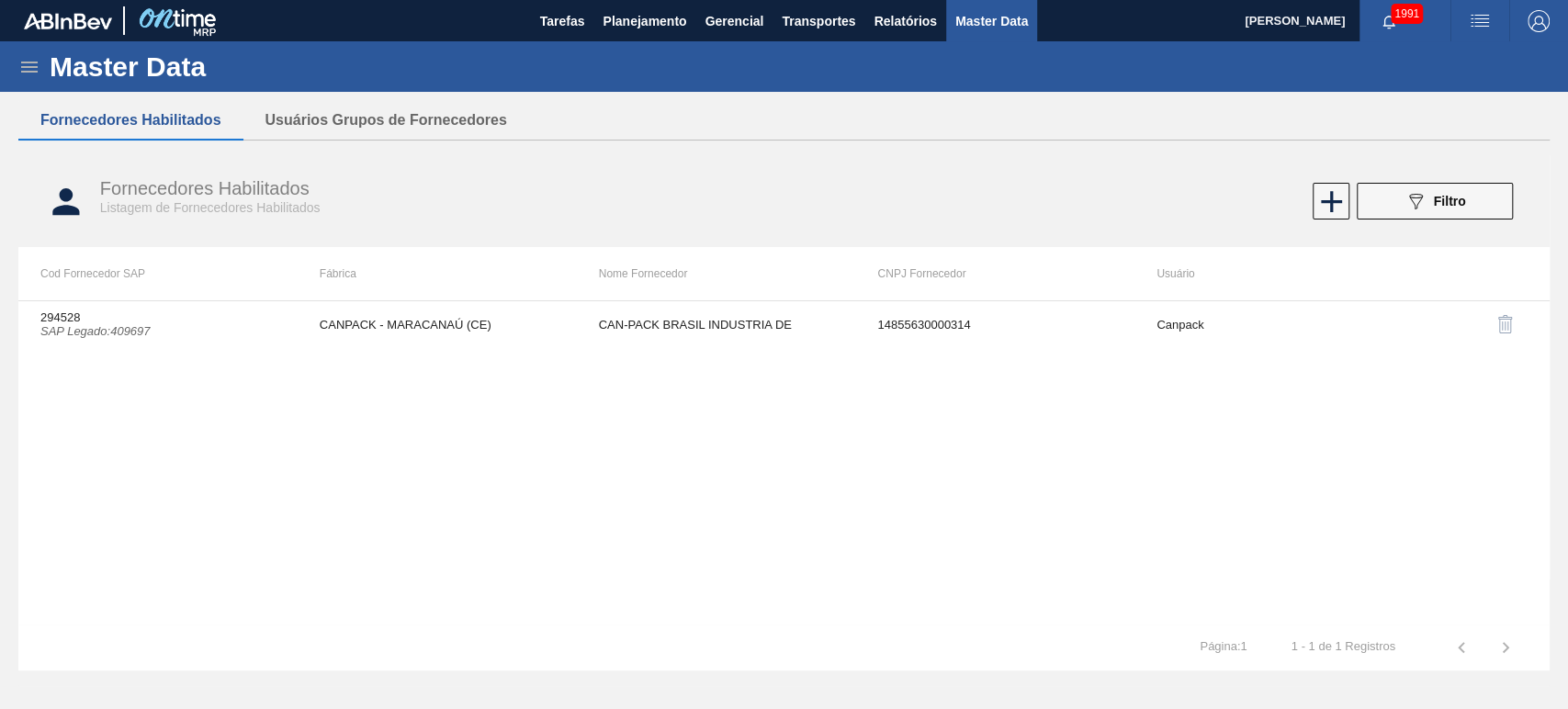
click at [37, 71] on icon at bounding box center [29, 66] width 17 height 11
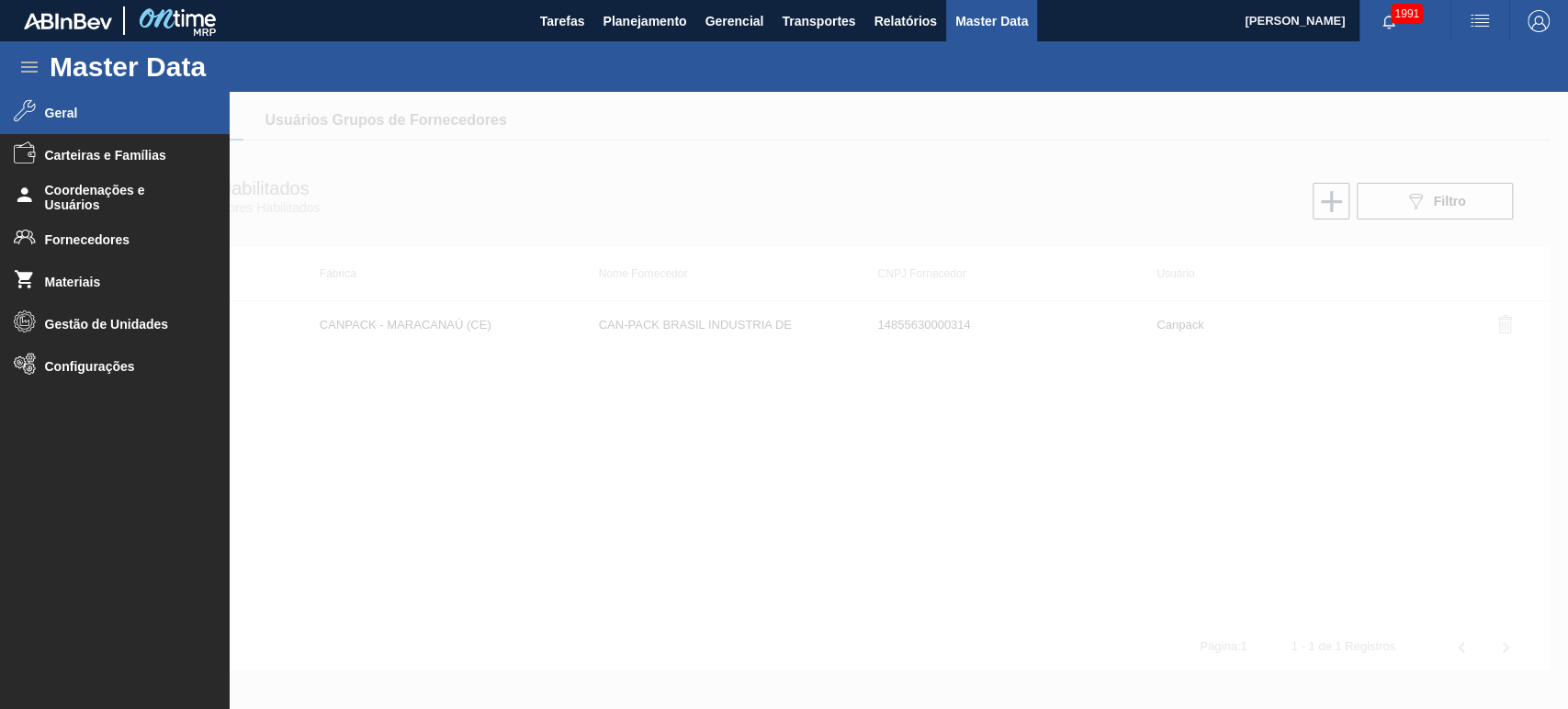
click at [65, 116] on span "Geral" at bounding box center [121, 112] width 152 height 15
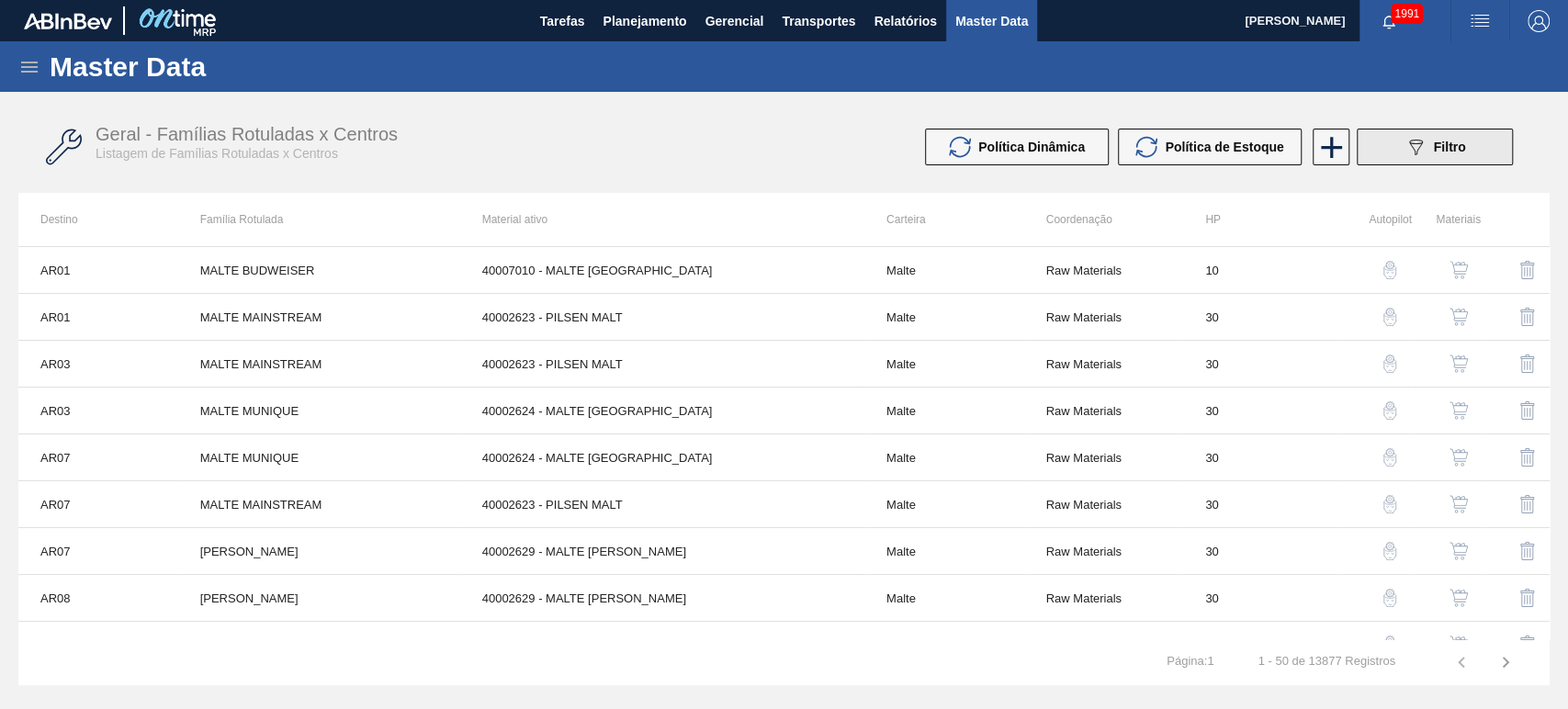
click at [1466, 156] on button "089F7B8B-B2A5-4AFE-B5C0-19BA573D28AC Filtro" at bounding box center [1434, 147] width 156 height 37
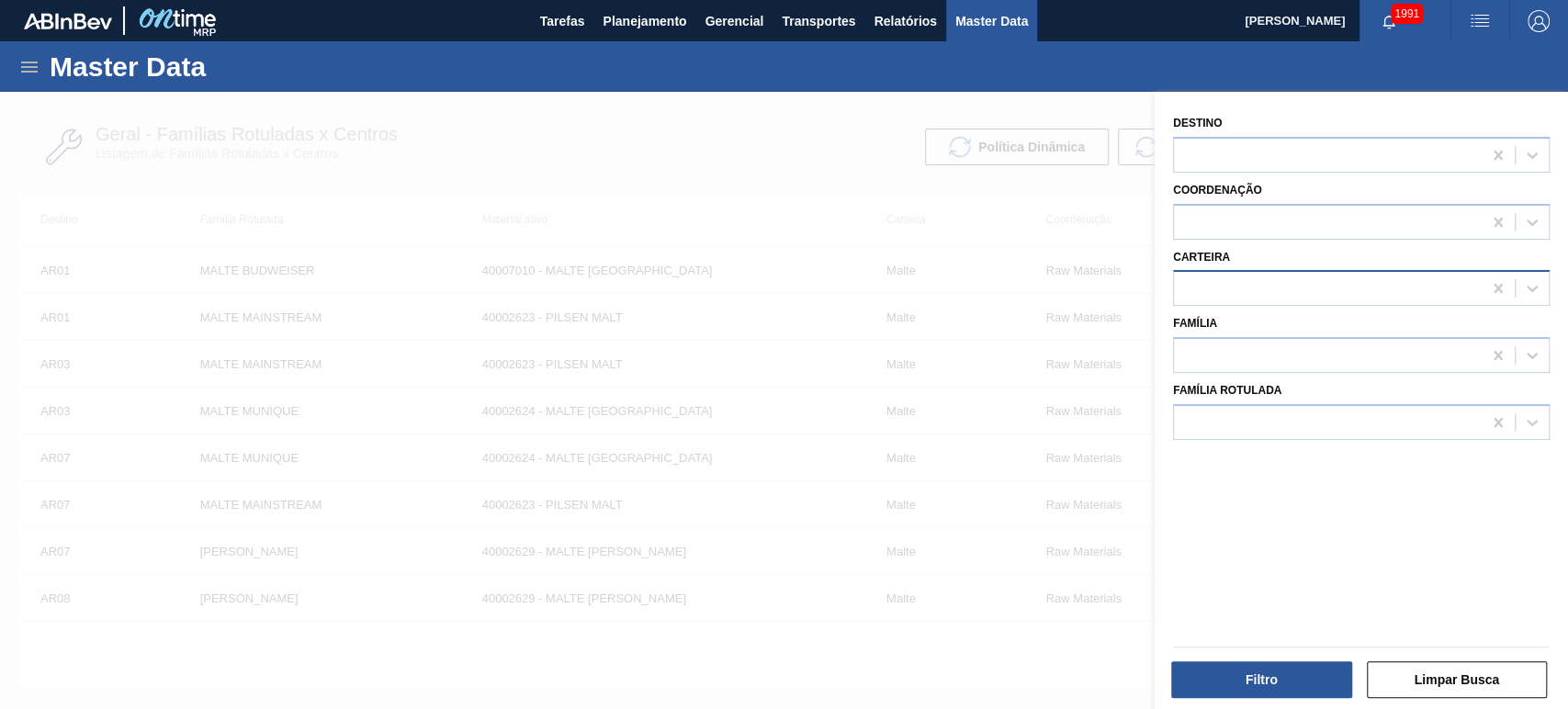
click at [1249, 295] on div at bounding box center [1328, 288] width 308 height 26
click at [1301, 263] on div "Carteira" at bounding box center [1361, 276] width 376 height 62
click at [1235, 162] on div at bounding box center [1328, 154] width 308 height 26
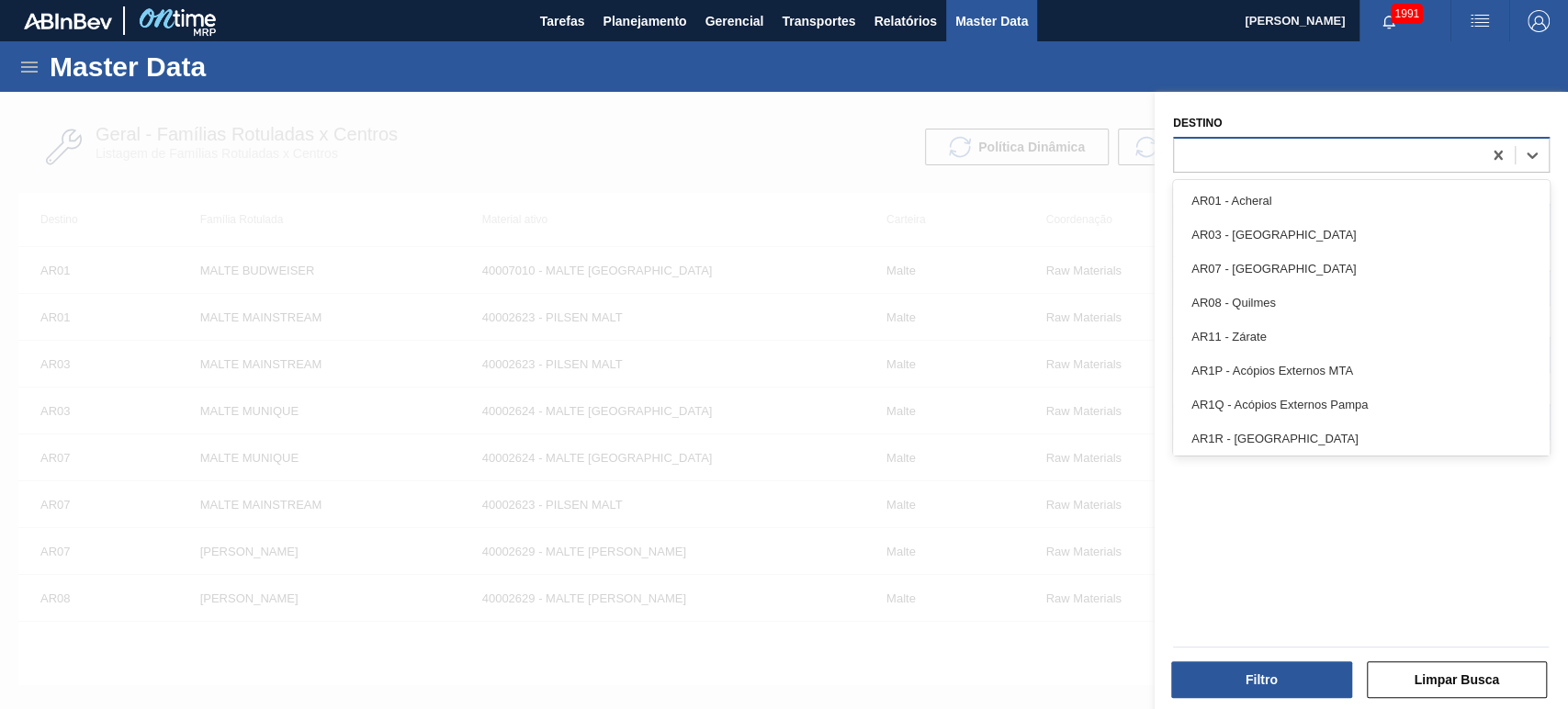
type input "r"
type input "br18"
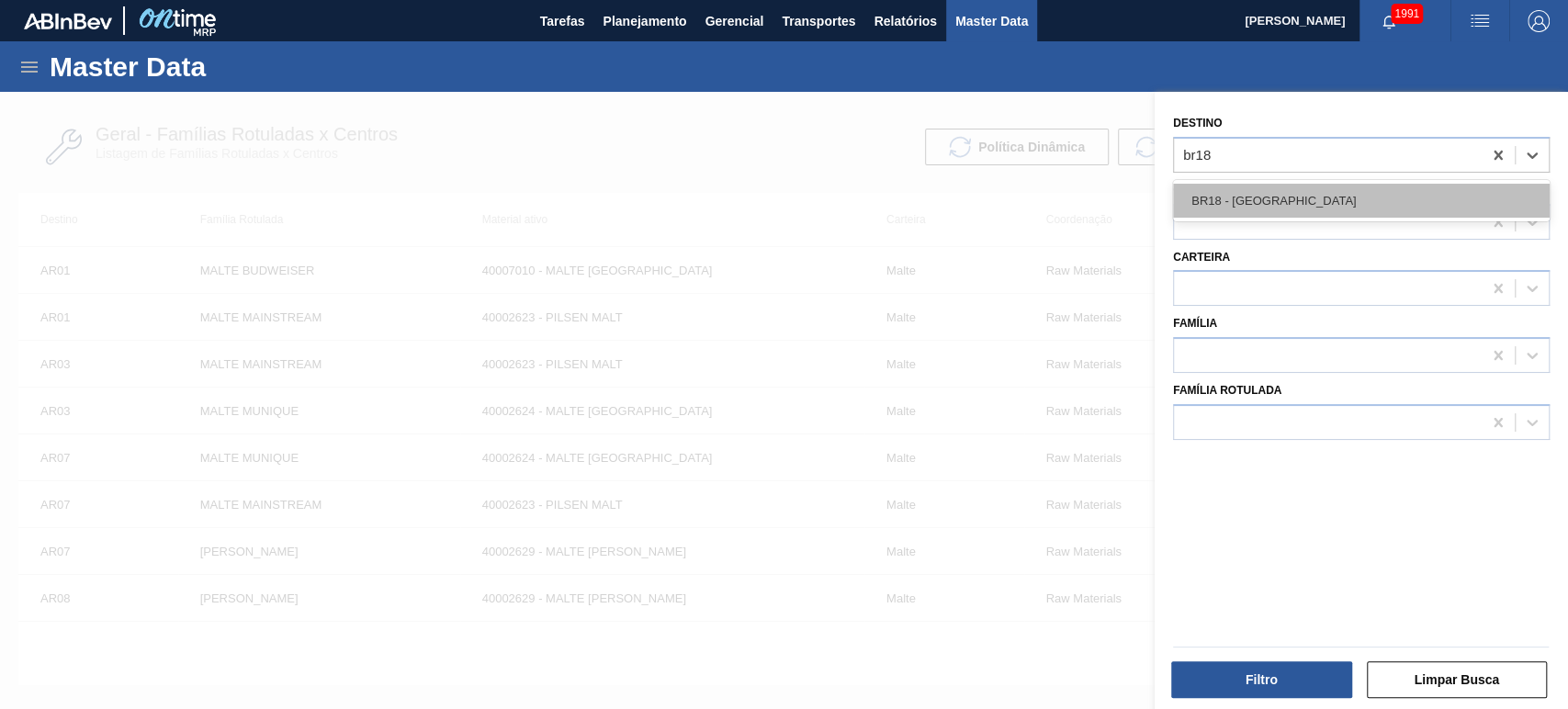
click at [1287, 206] on div "BR18 - [GEOGRAPHIC_DATA]" at bounding box center [1361, 201] width 376 height 34
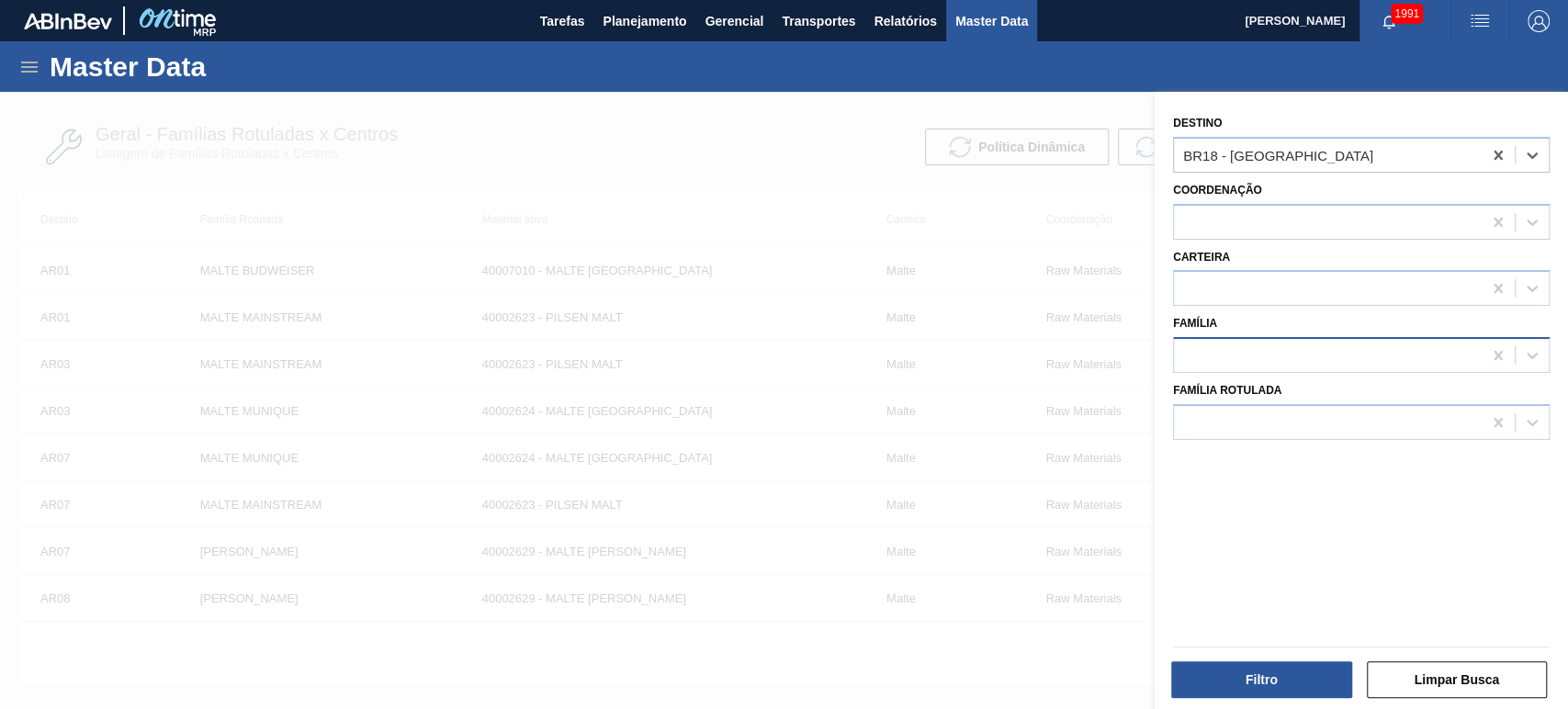
click at [1242, 362] on div at bounding box center [1328, 355] width 308 height 26
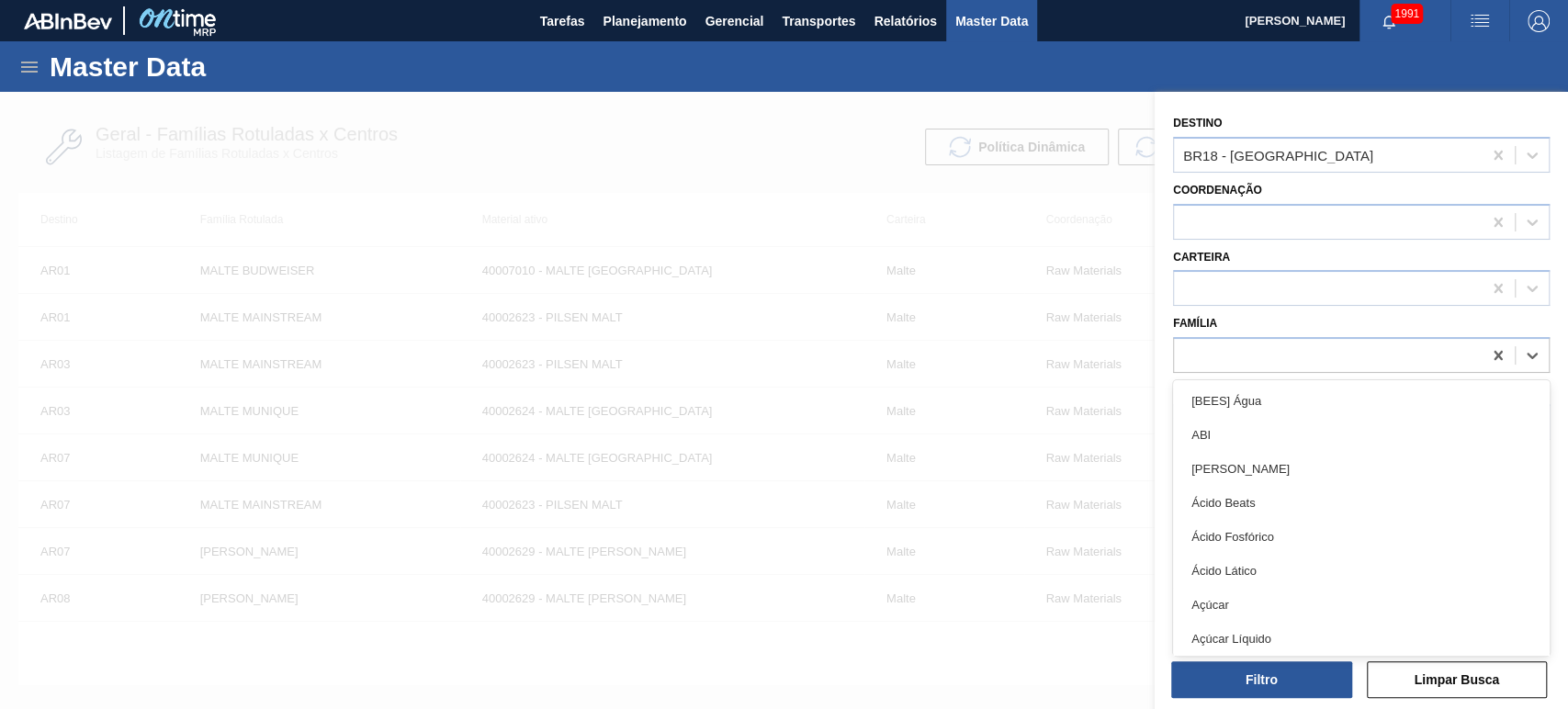
click at [1266, 321] on div "Família option [BEES] Água focused, 1 of 101. 101 results available. Use Up and…" at bounding box center [1361, 342] width 376 height 62
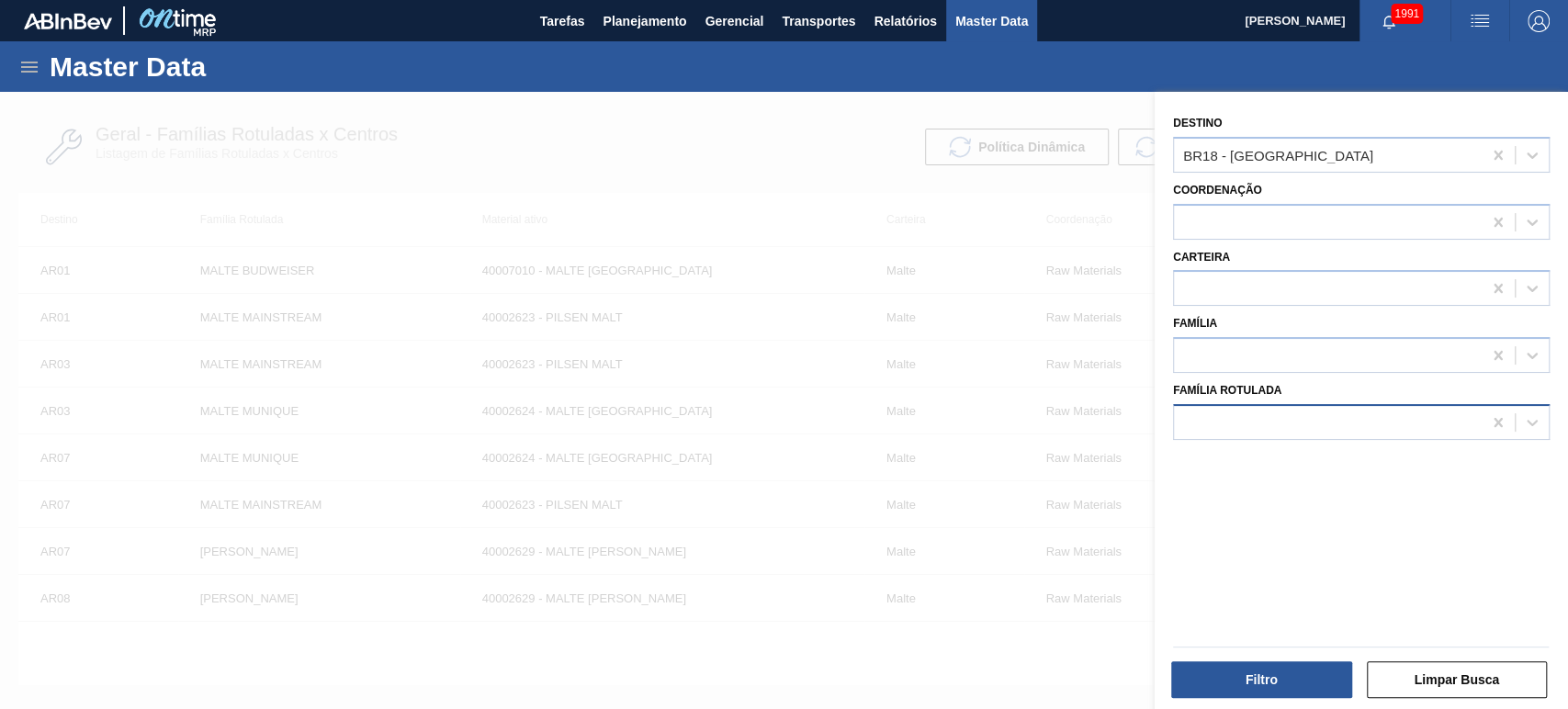
click at [1262, 417] on div at bounding box center [1328, 421] width 308 height 26
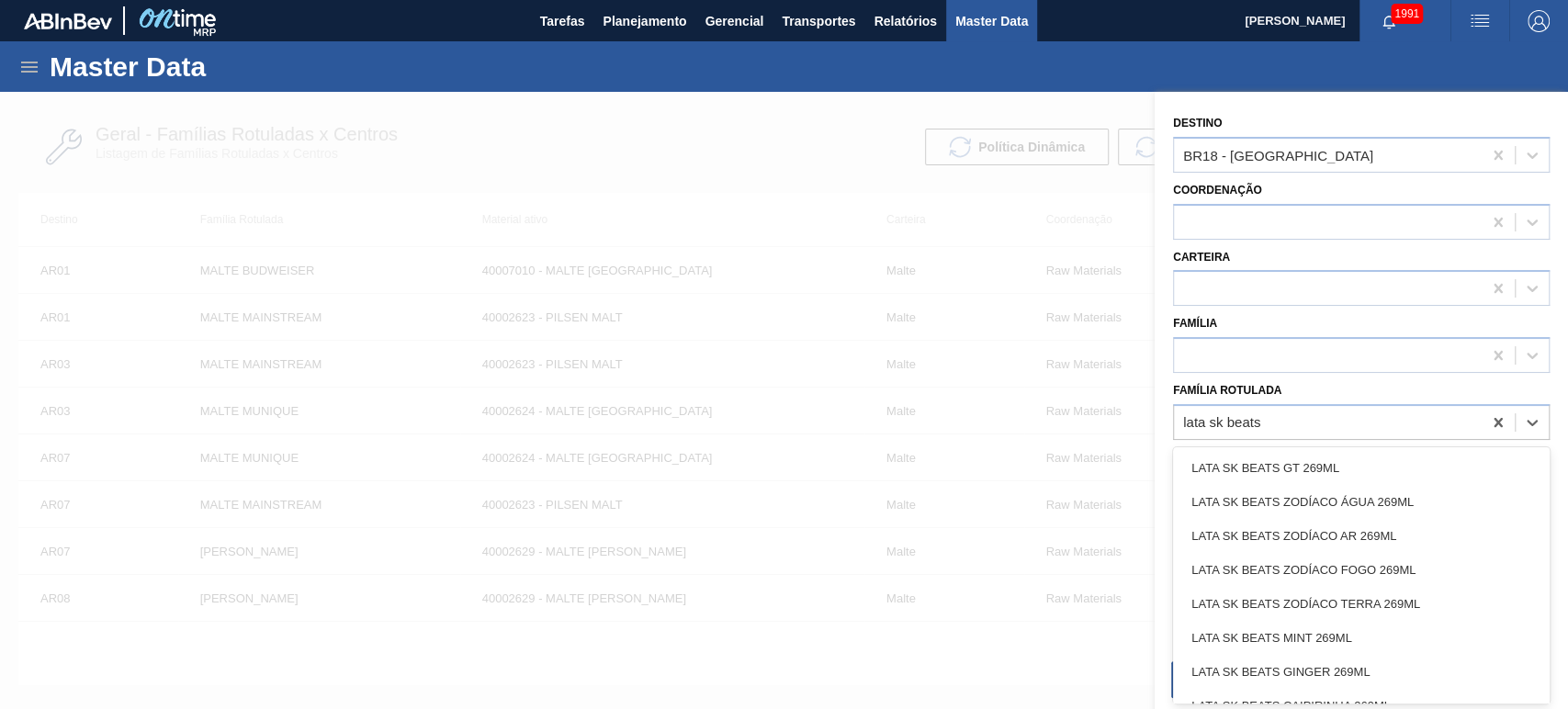
type Rotulada "lata sk beats"
click at [1070, 326] on div at bounding box center [784, 446] width 1568 height 709
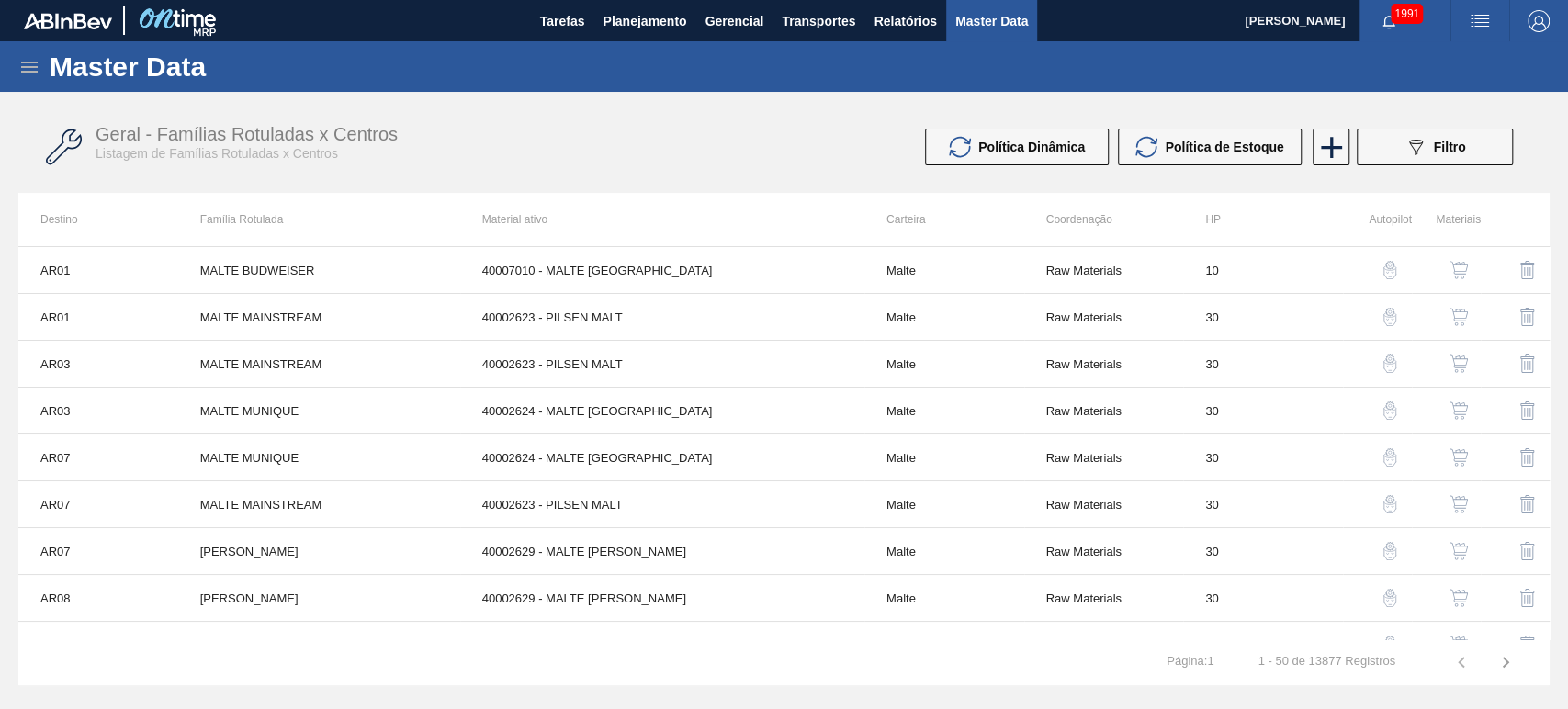
click at [1477, 20] on img "button" at bounding box center [1479, 20] width 22 height 22
click at [1322, 74] on div at bounding box center [784, 354] width 1568 height 709
click at [1488, 21] on img "button" at bounding box center [1479, 20] width 22 height 22
click at [1286, 79] on div at bounding box center [784, 354] width 1568 height 709
click at [1485, 27] on img "button" at bounding box center [1479, 20] width 22 height 22
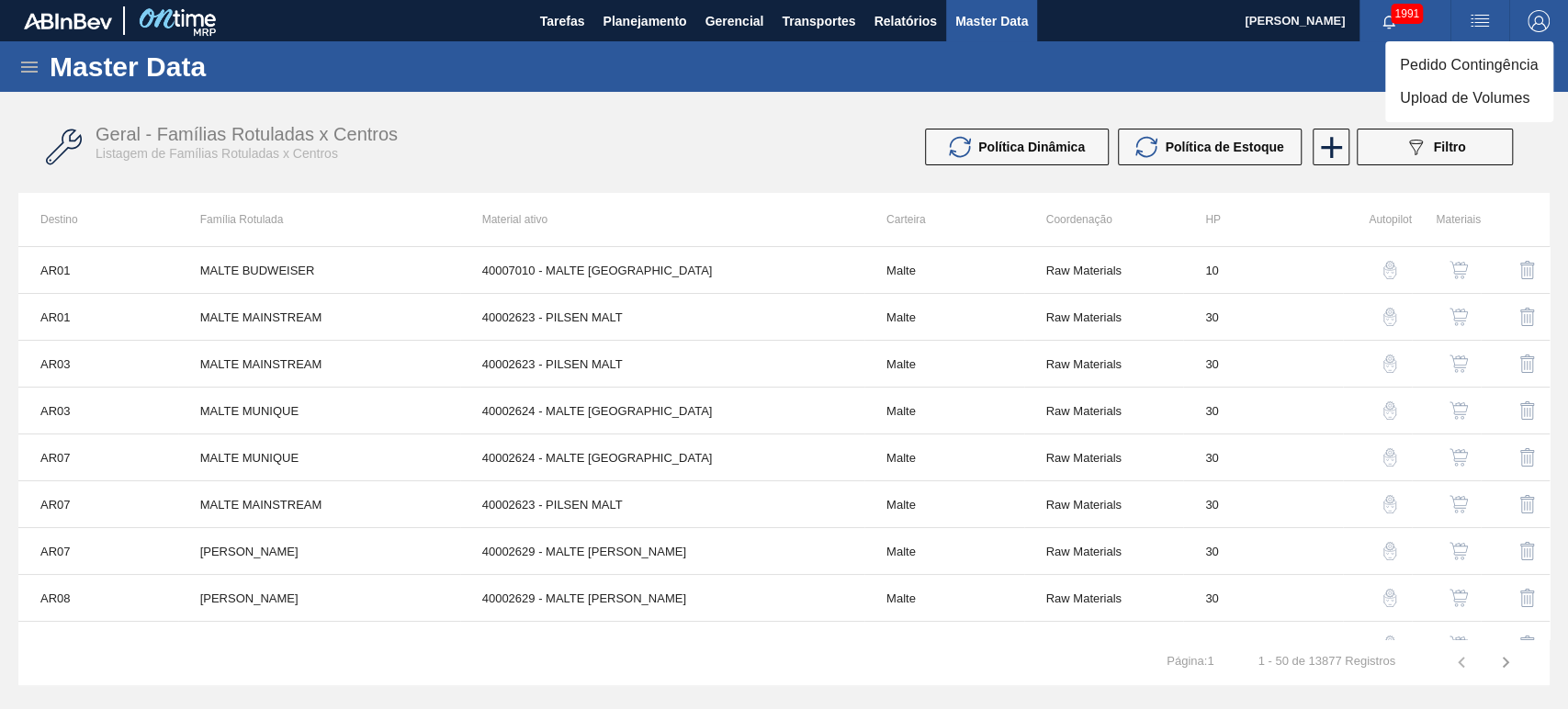
click at [1289, 75] on div at bounding box center [784, 354] width 1568 height 709
click at [1483, 19] on img "button" at bounding box center [1479, 20] width 22 height 22
click at [1325, 89] on div at bounding box center [784, 354] width 1568 height 709
click at [1478, 27] on img "button" at bounding box center [1479, 20] width 22 height 22
click at [1200, 75] on div at bounding box center [784, 354] width 1568 height 709
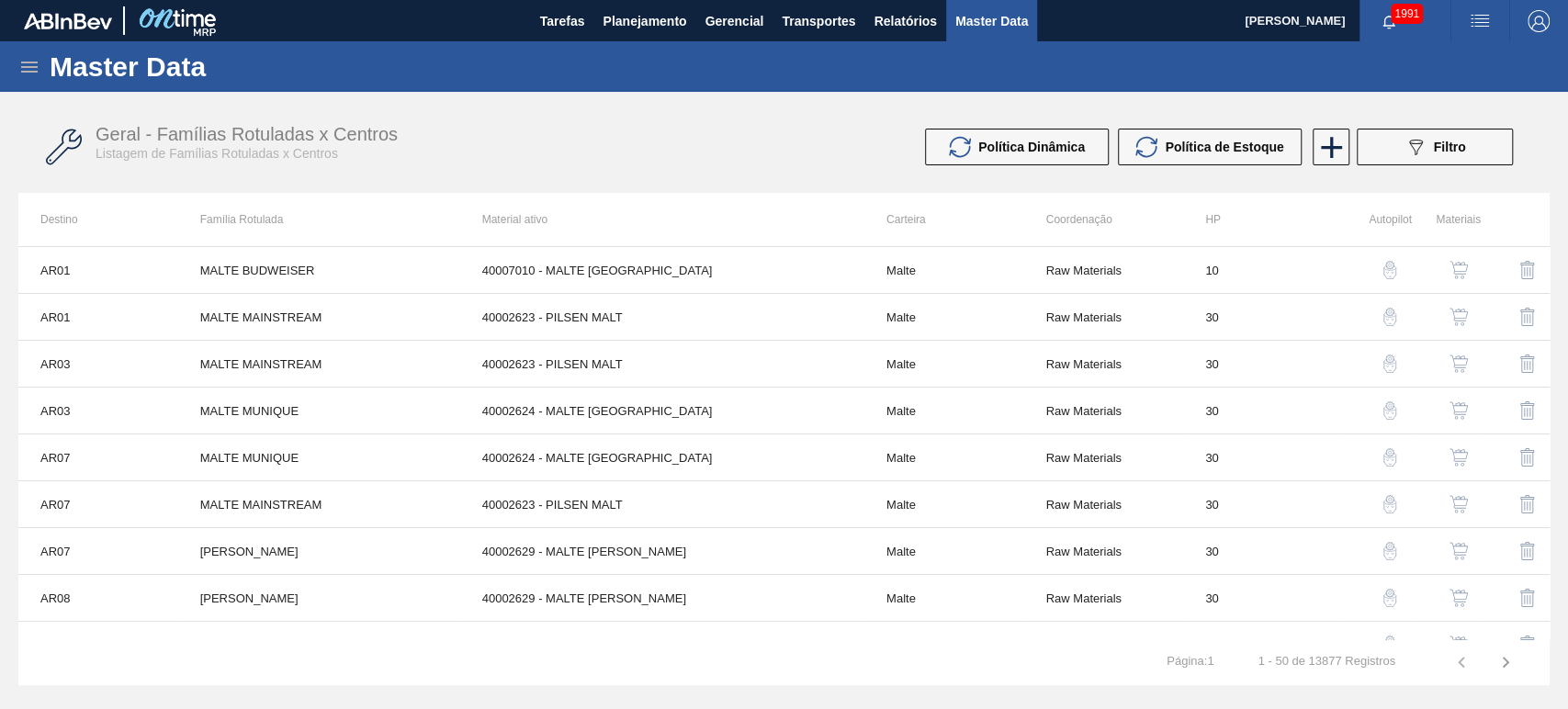
click at [23, 67] on icon at bounding box center [29, 67] width 22 height 22
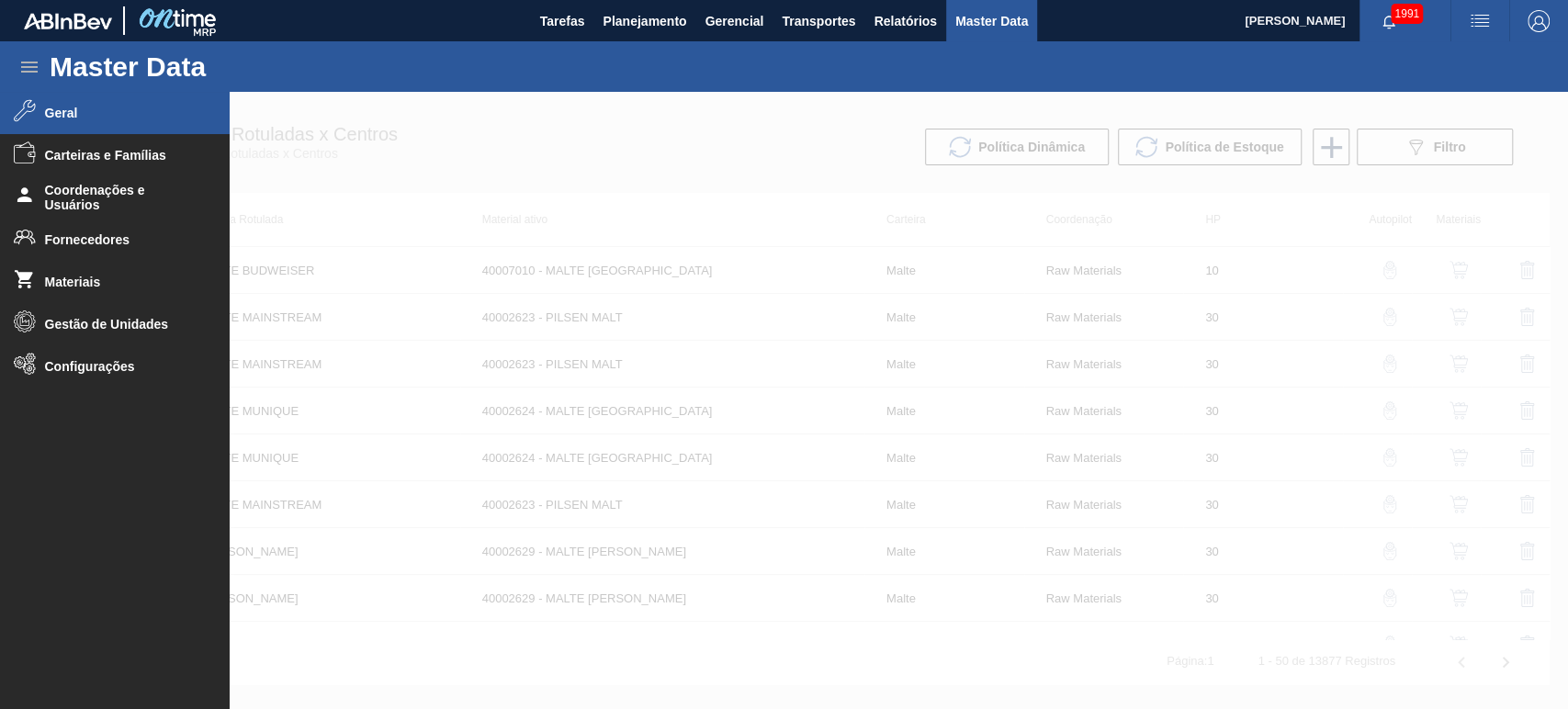
click at [98, 118] on span "Geral" at bounding box center [121, 112] width 152 height 15
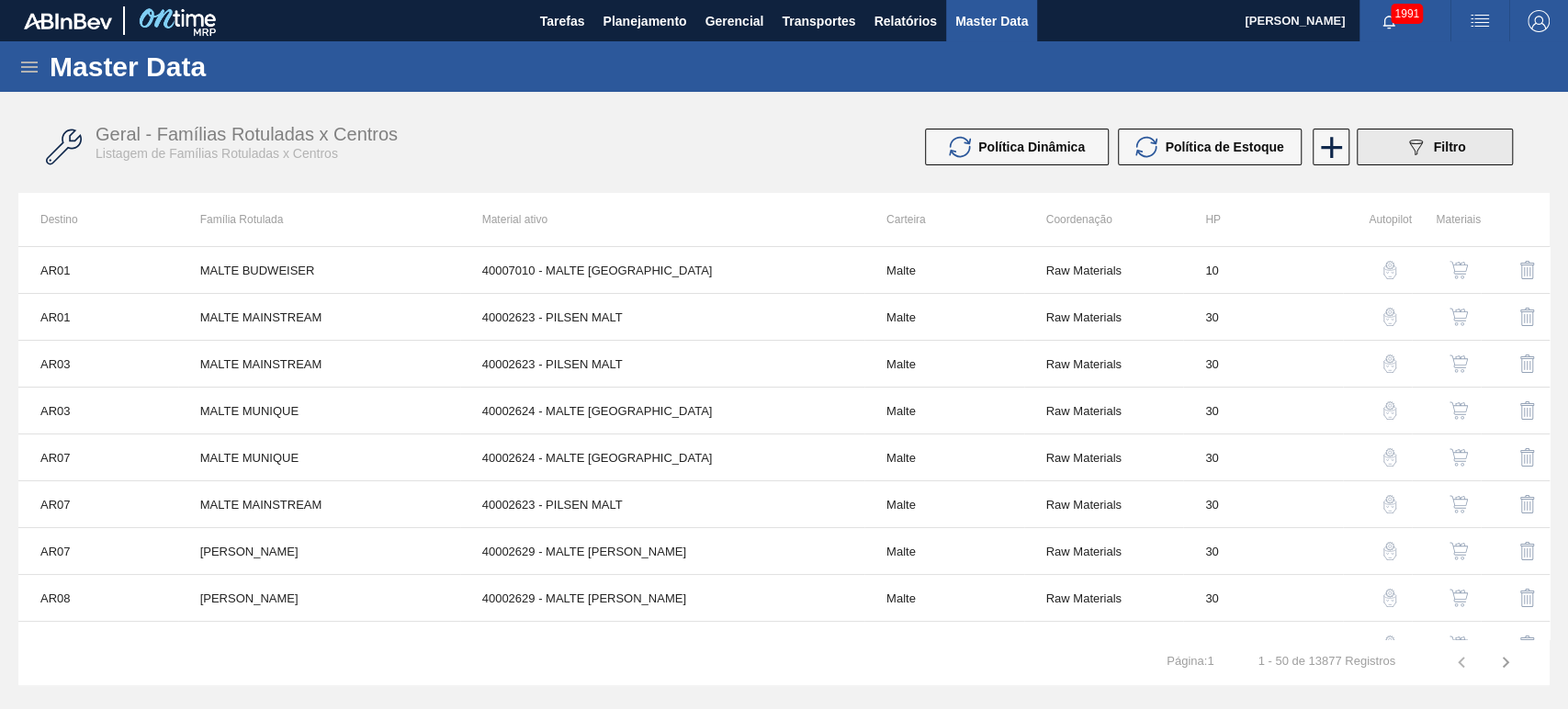
click at [1484, 149] on button "089F7B8B-B2A5-4AFE-B5C0-19BA573D28AC Filtro" at bounding box center [1434, 147] width 156 height 37
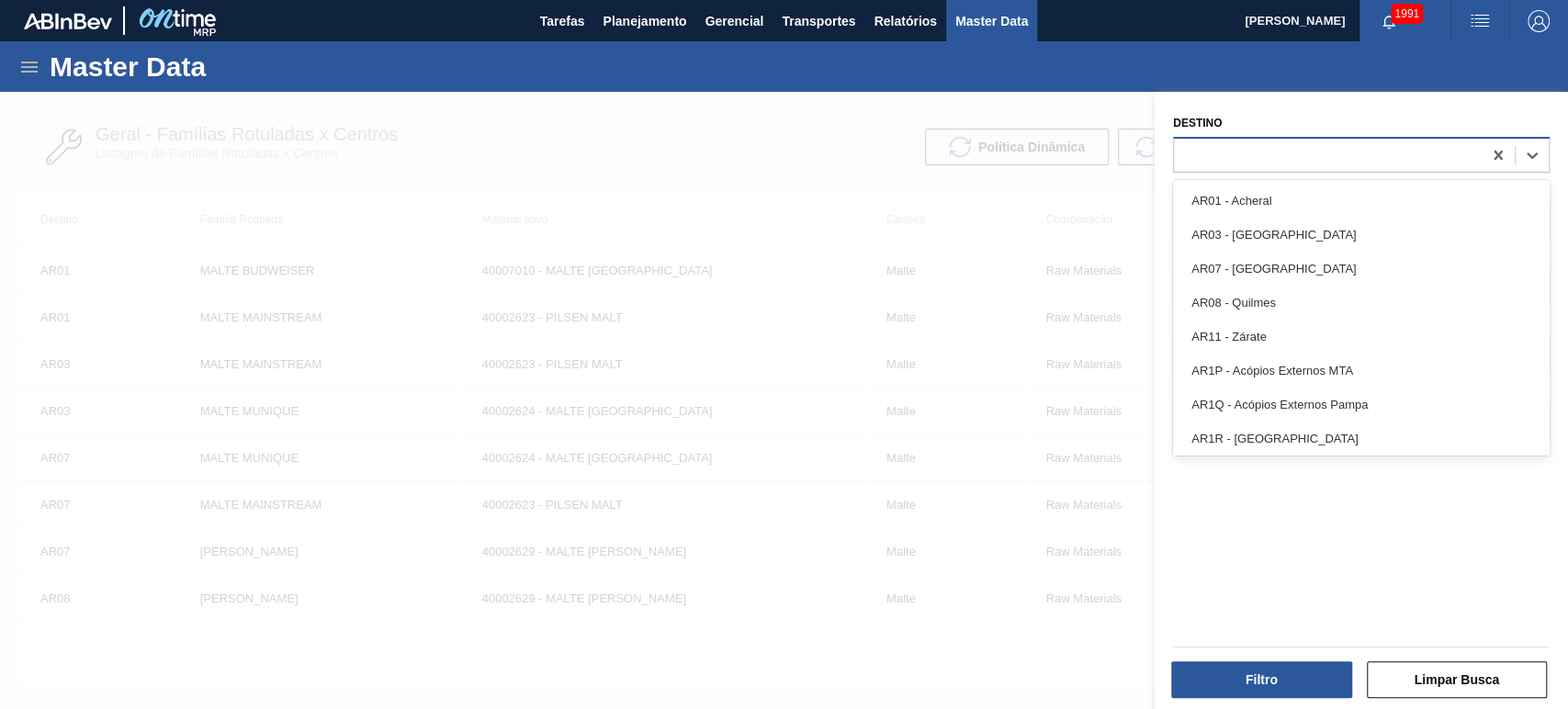
click at [1249, 143] on div at bounding box center [1328, 154] width 308 height 26
type input "br18"
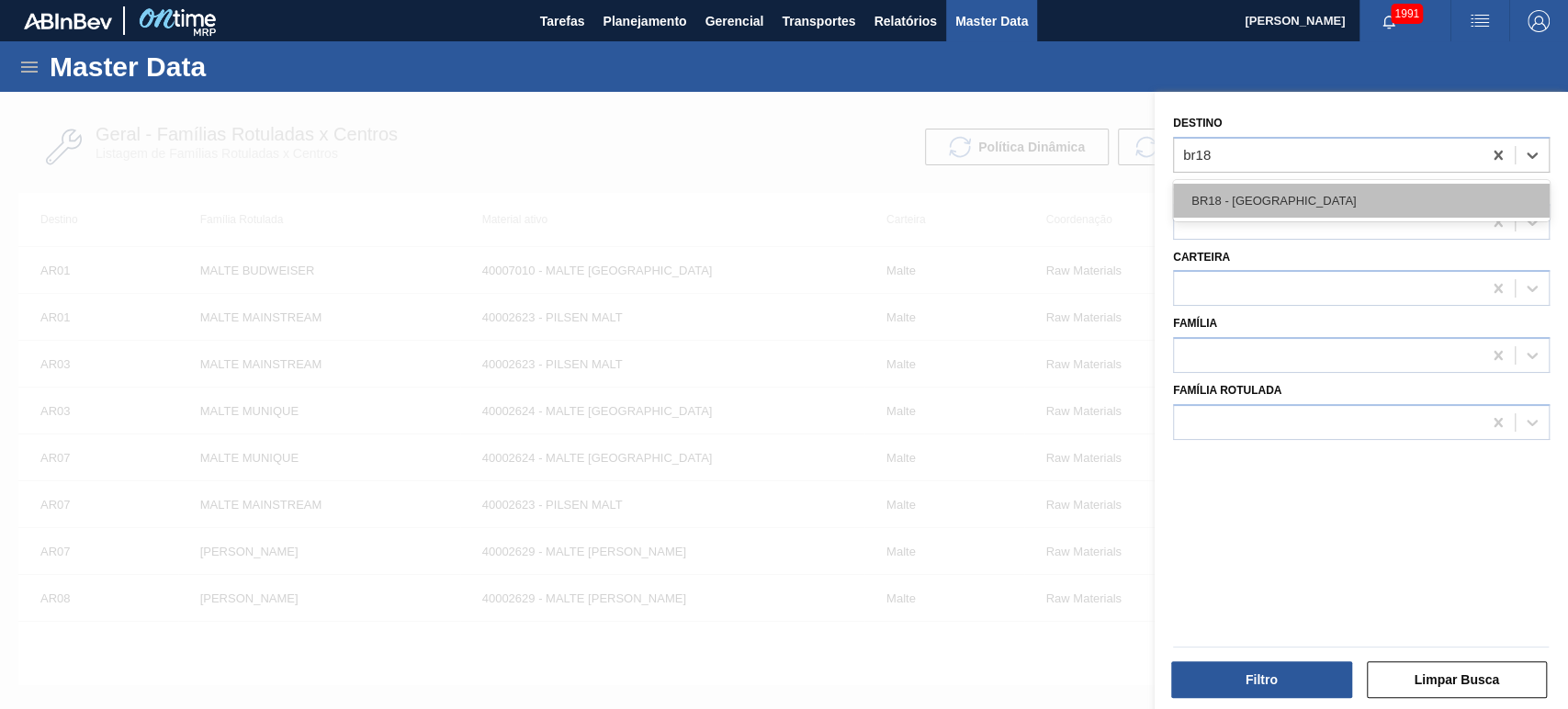
click at [1262, 206] on div "BR18 - [GEOGRAPHIC_DATA]" at bounding box center [1361, 201] width 376 height 34
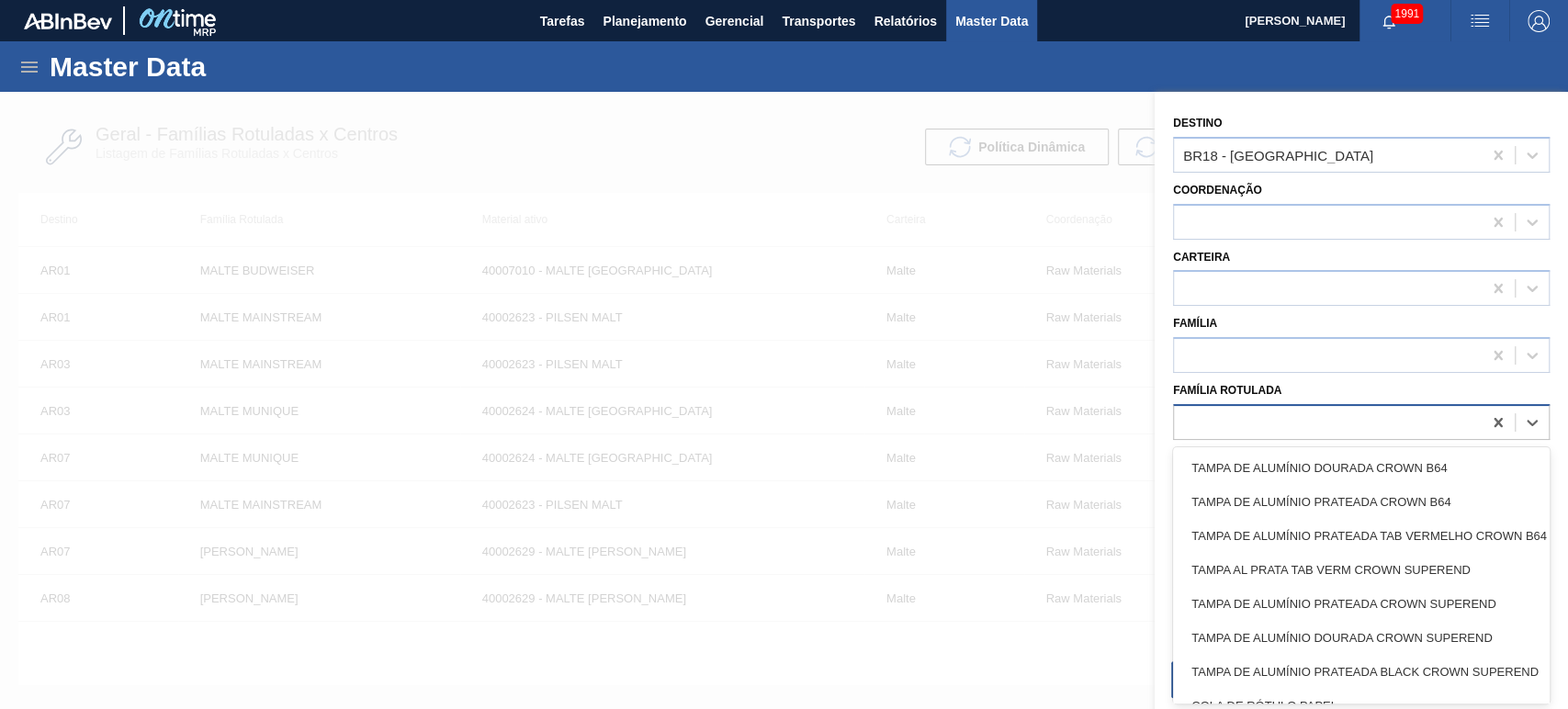
click at [1247, 421] on div at bounding box center [1328, 421] width 308 height 26
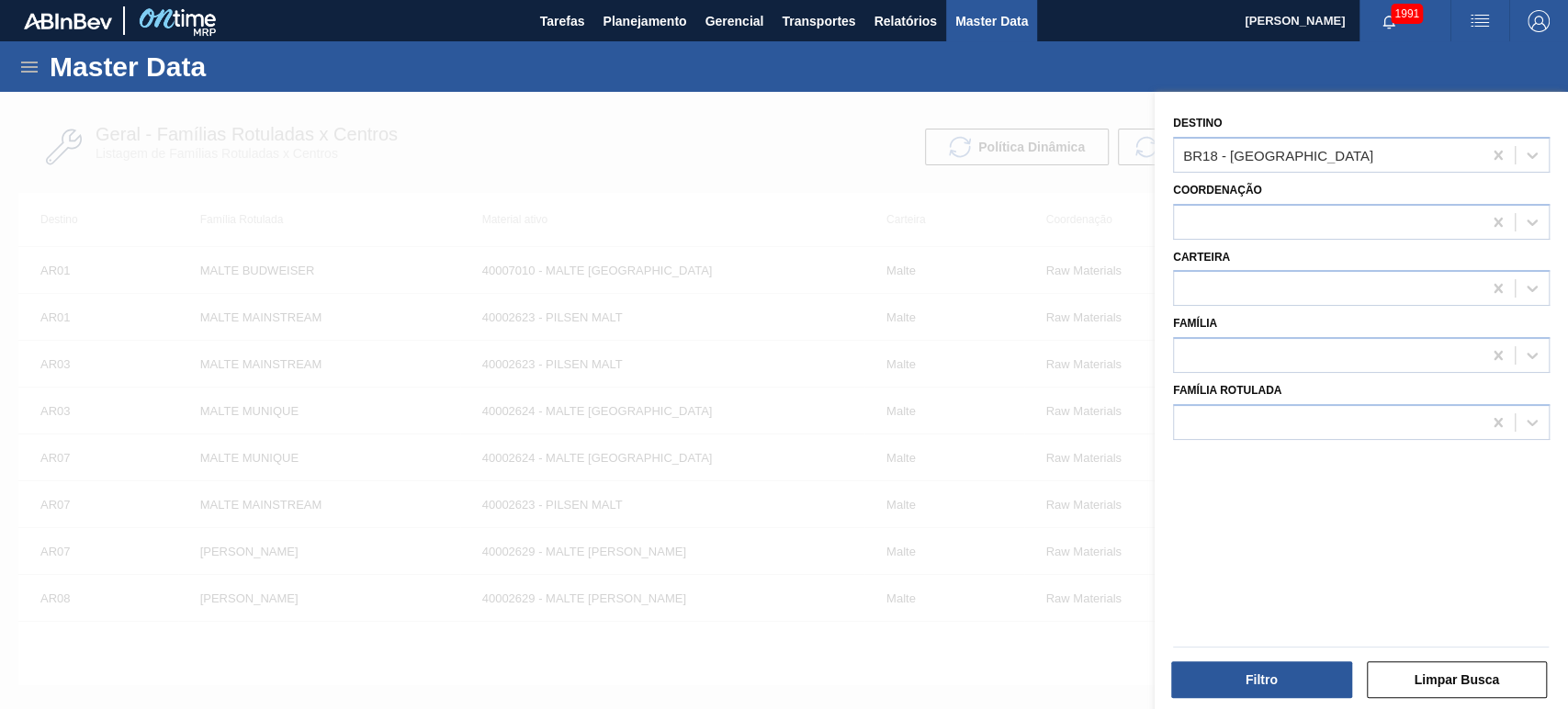
click at [1475, 14] on img "button" at bounding box center [1479, 20] width 22 height 22
click at [1423, 95] on li "Upload de Volumes" at bounding box center [1470, 98] width 169 height 33
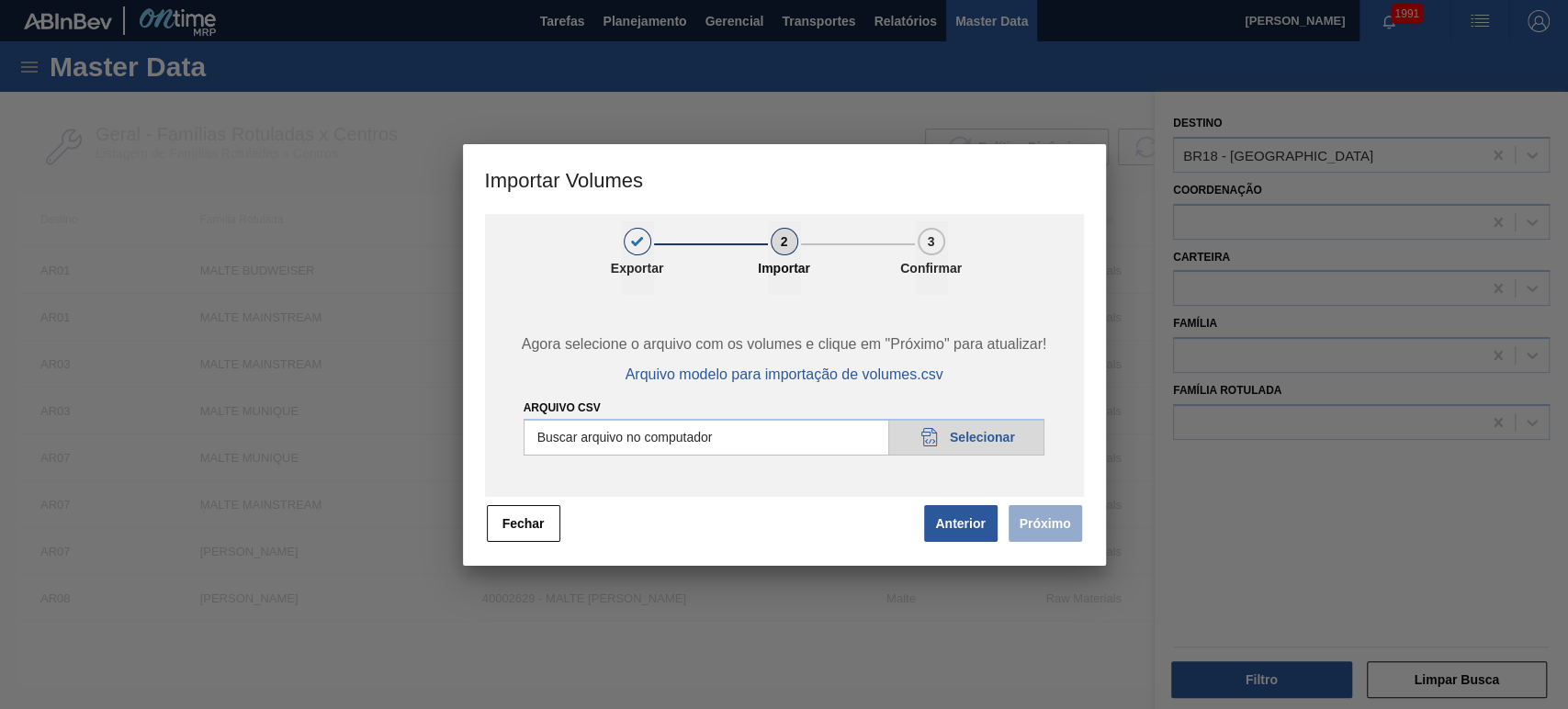
click at [998, 440] on input "Arquivo csv" at bounding box center [784, 437] width 521 height 37
type input "C:\fakepath\Subida Portal 03-10.csv"
click at [1073, 524] on button "Próximo" at bounding box center [1045, 523] width 73 height 37
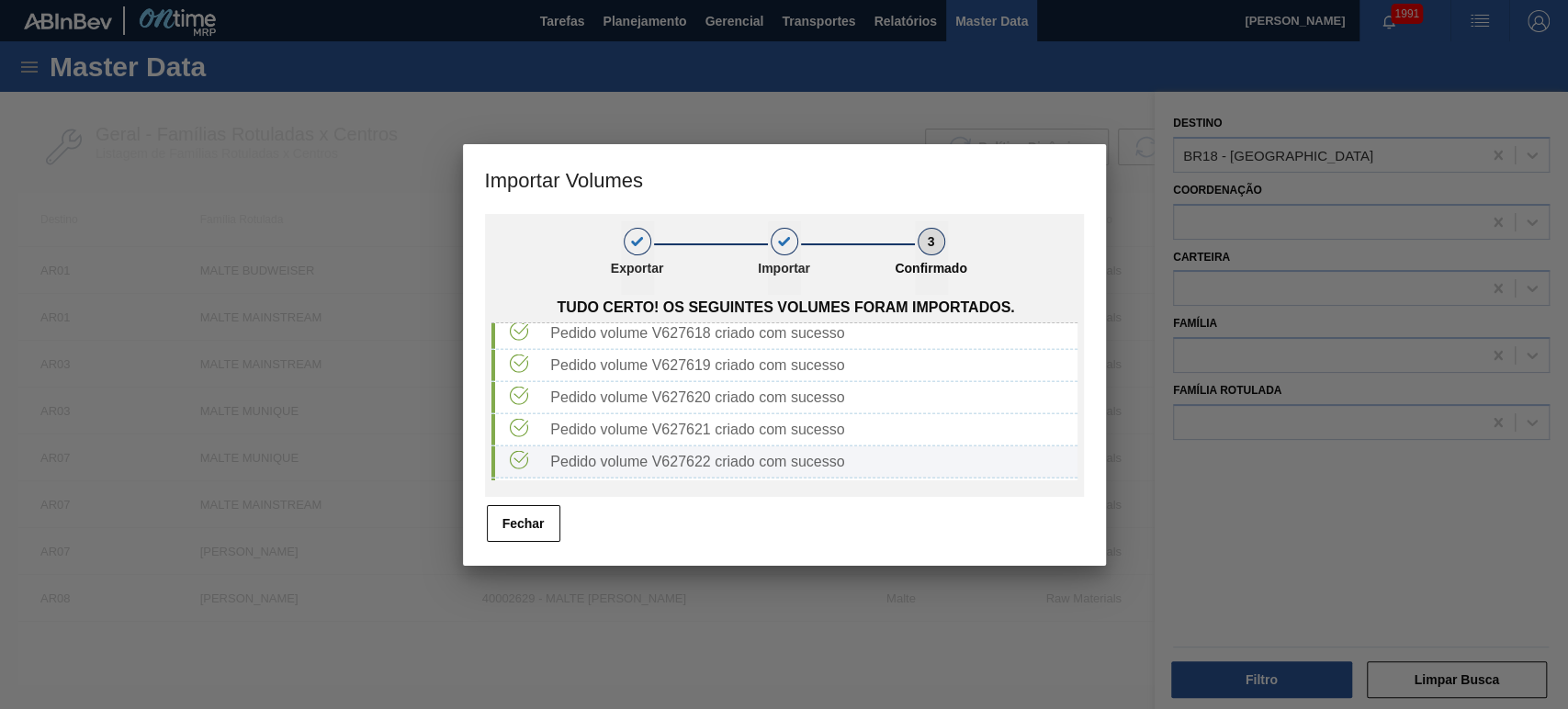
scroll to position [3087, 0]
click at [506, 526] on button "Fechar" at bounding box center [523, 523] width 73 height 37
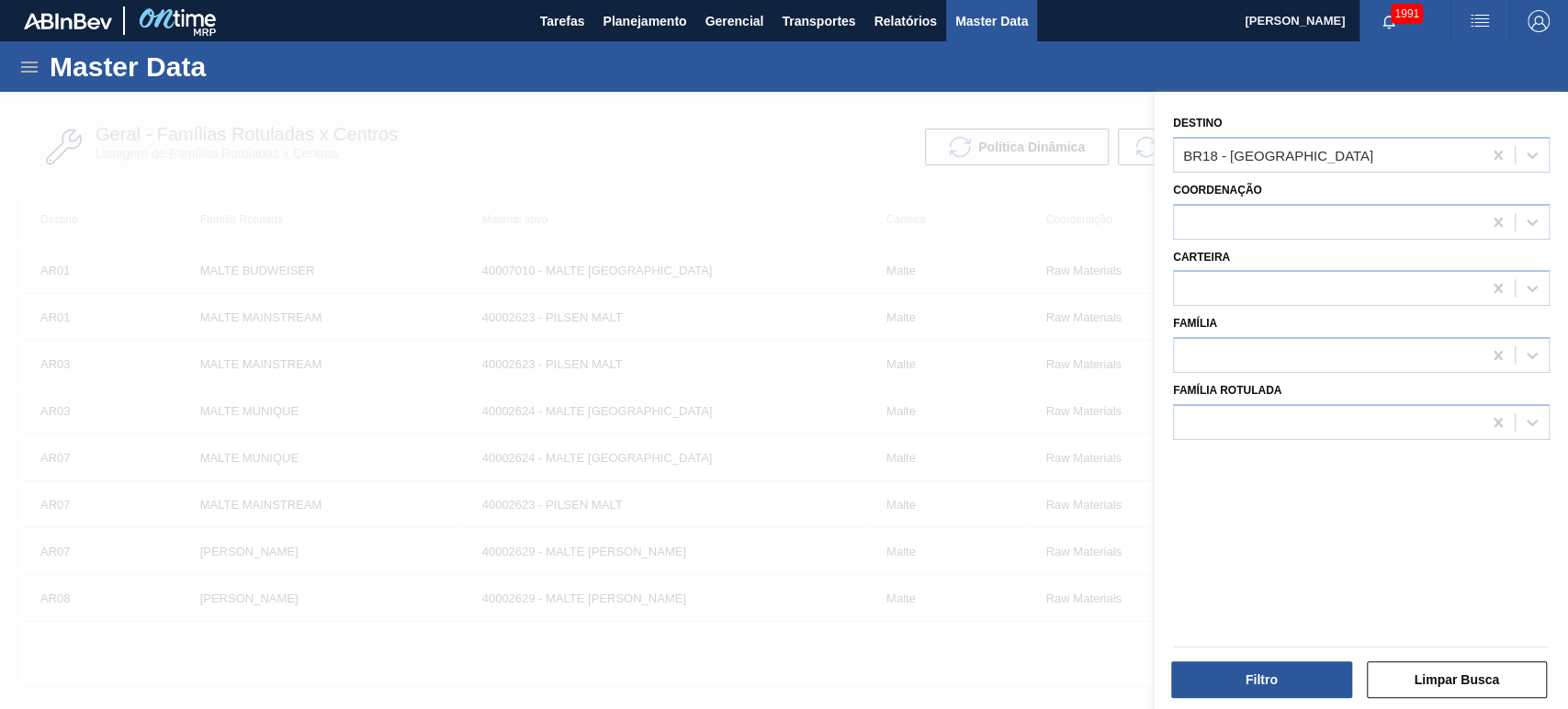
click at [1489, 21] on img "button" at bounding box center [1479, 20] width 22 height 22
click at [1450, 99] on li "Upload de Volumes" at bounding box center [1470, 98] width 169 height 33
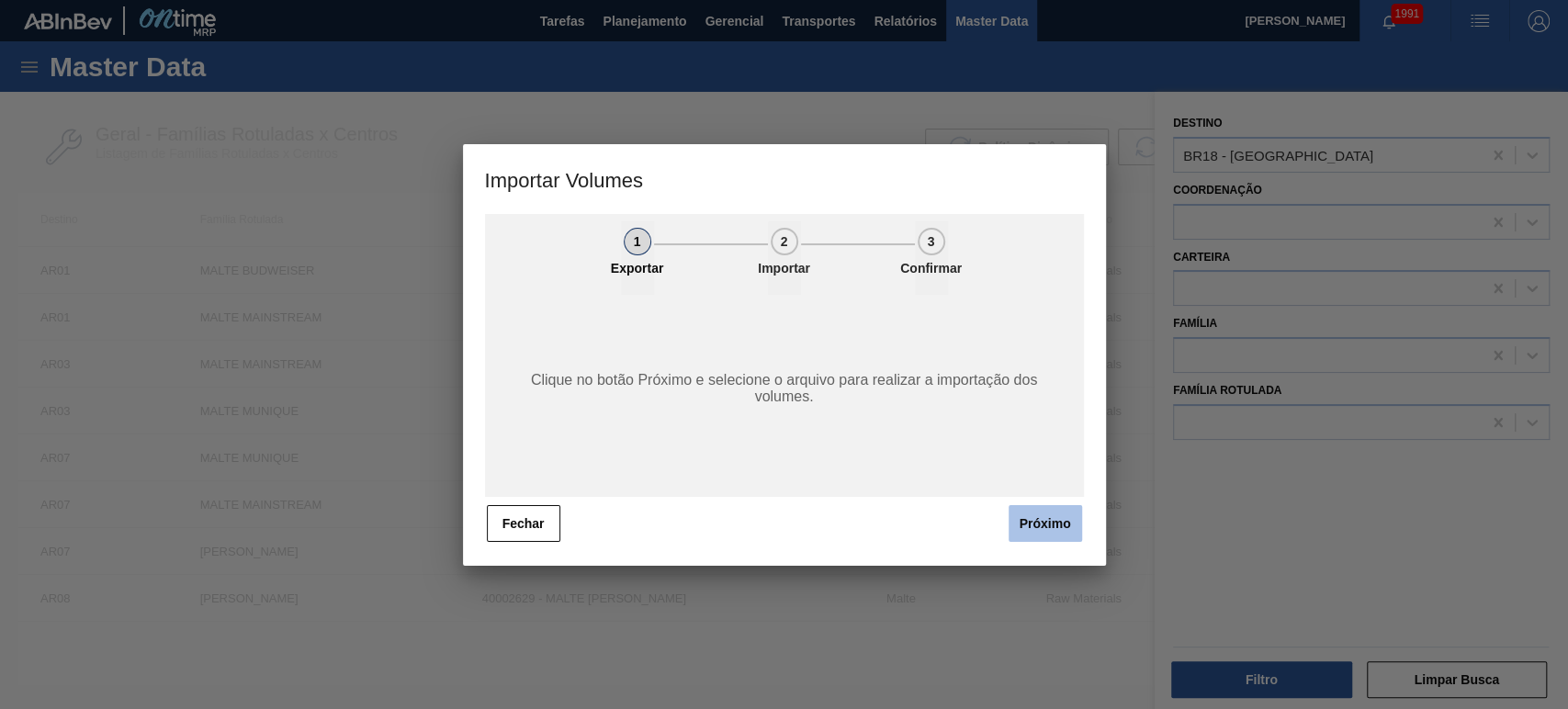
click at [1028, 528] on button "Próximo" at bounding box center [1045, 523] width 73 height 37
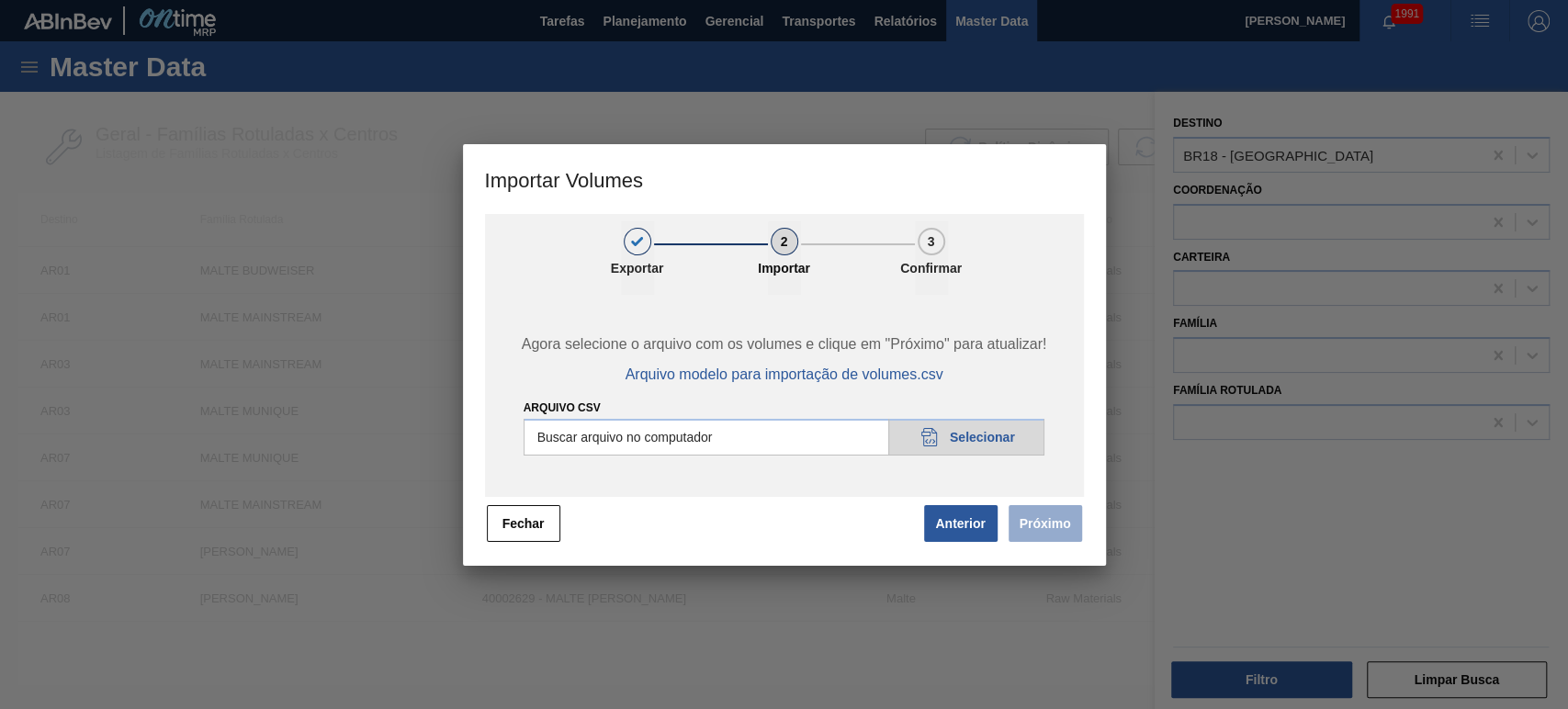
click at [939, 436] on input "Arquivo csv" at bounding box center [784, 437] width 521 height 37
type input "C:\fakepath\Subida Portal 03-10.csv"
click at [1056, 531] on button "Próximo" at bounding box center [1045, 523] width 73 height 37
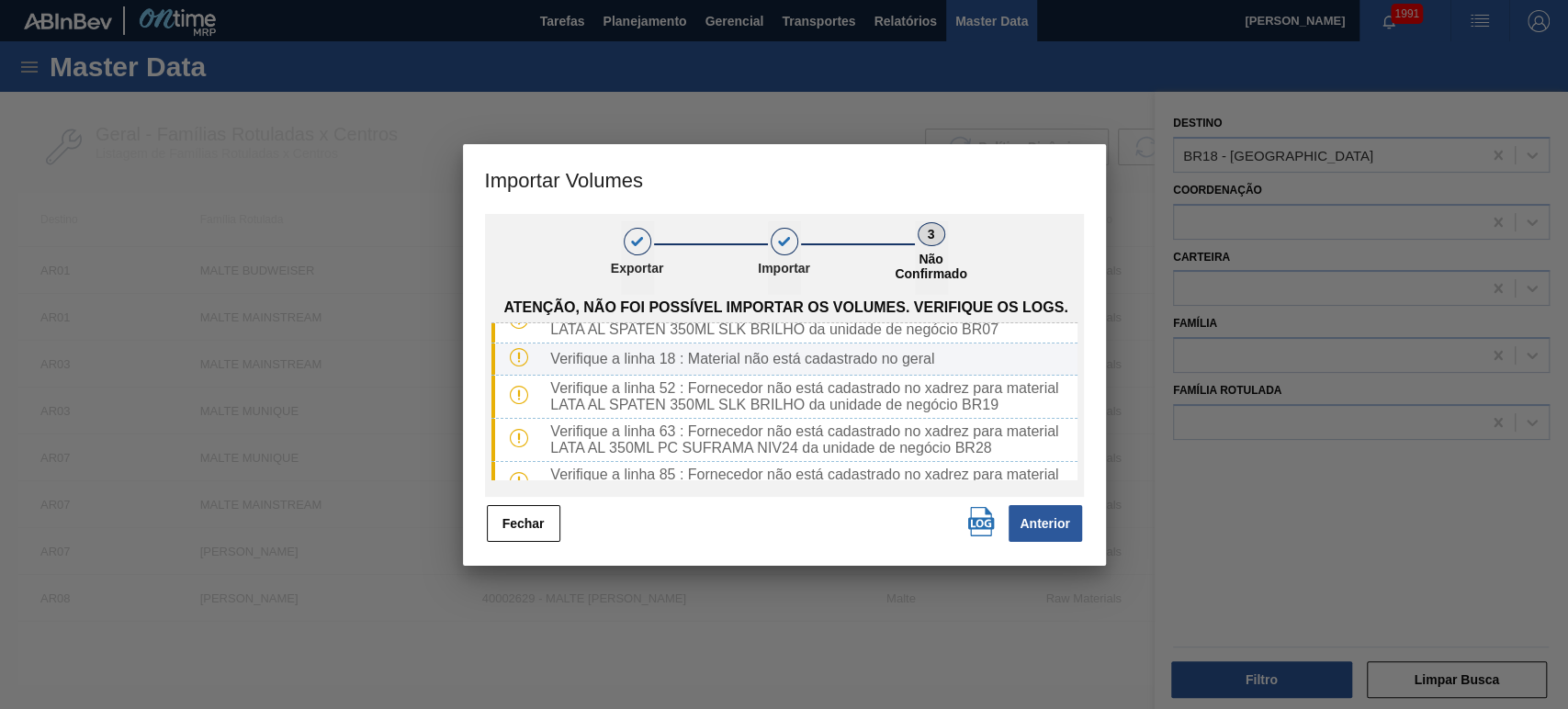
scroll to position [97, 0]
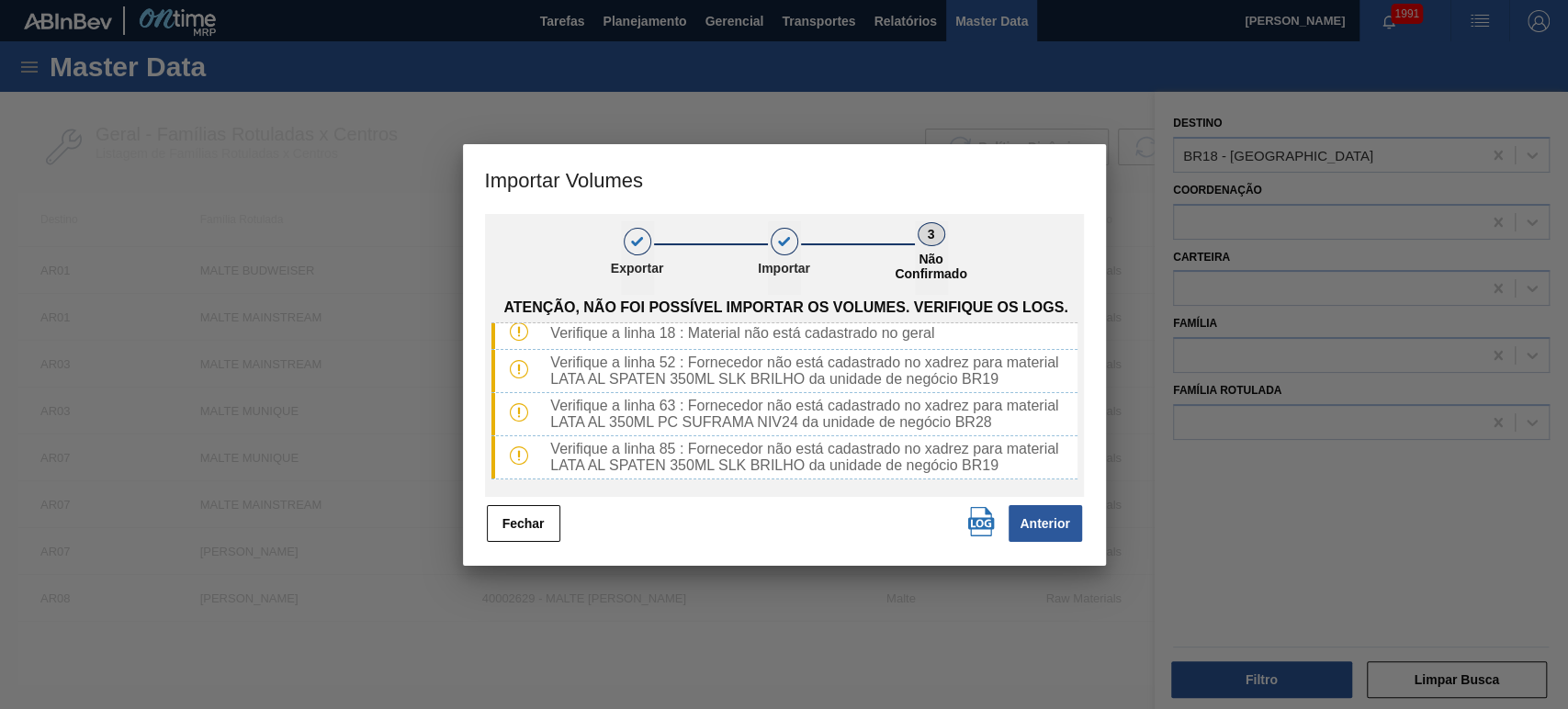
click at [979, 519] on img "button" at bounding box center [981, 521] width 29 height 29
click at [517, 517] on button "Fechar" at bounding box center [523, 523] width 73 height 37
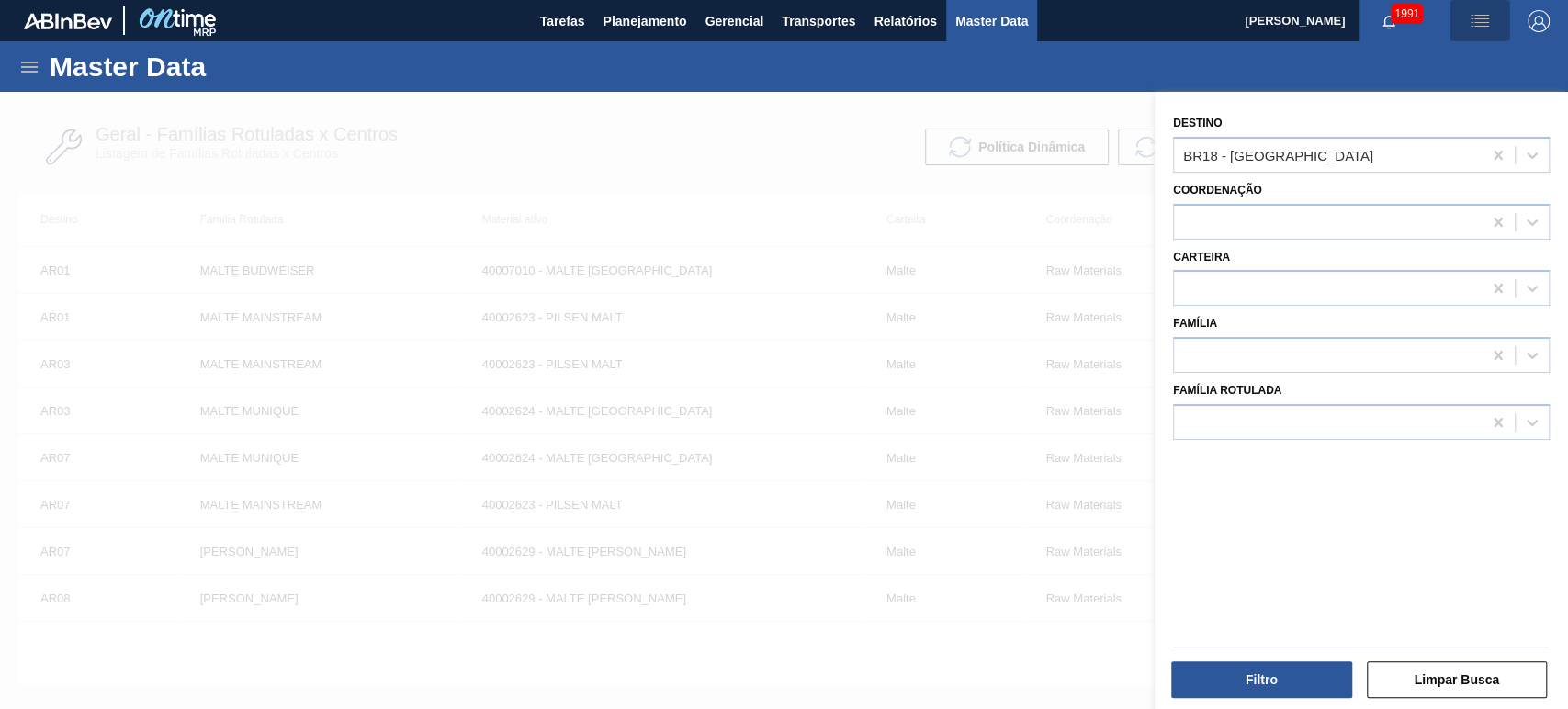
click at [1474, 13] on img "button" at bounding box center [1479, 20] width 22 height 22
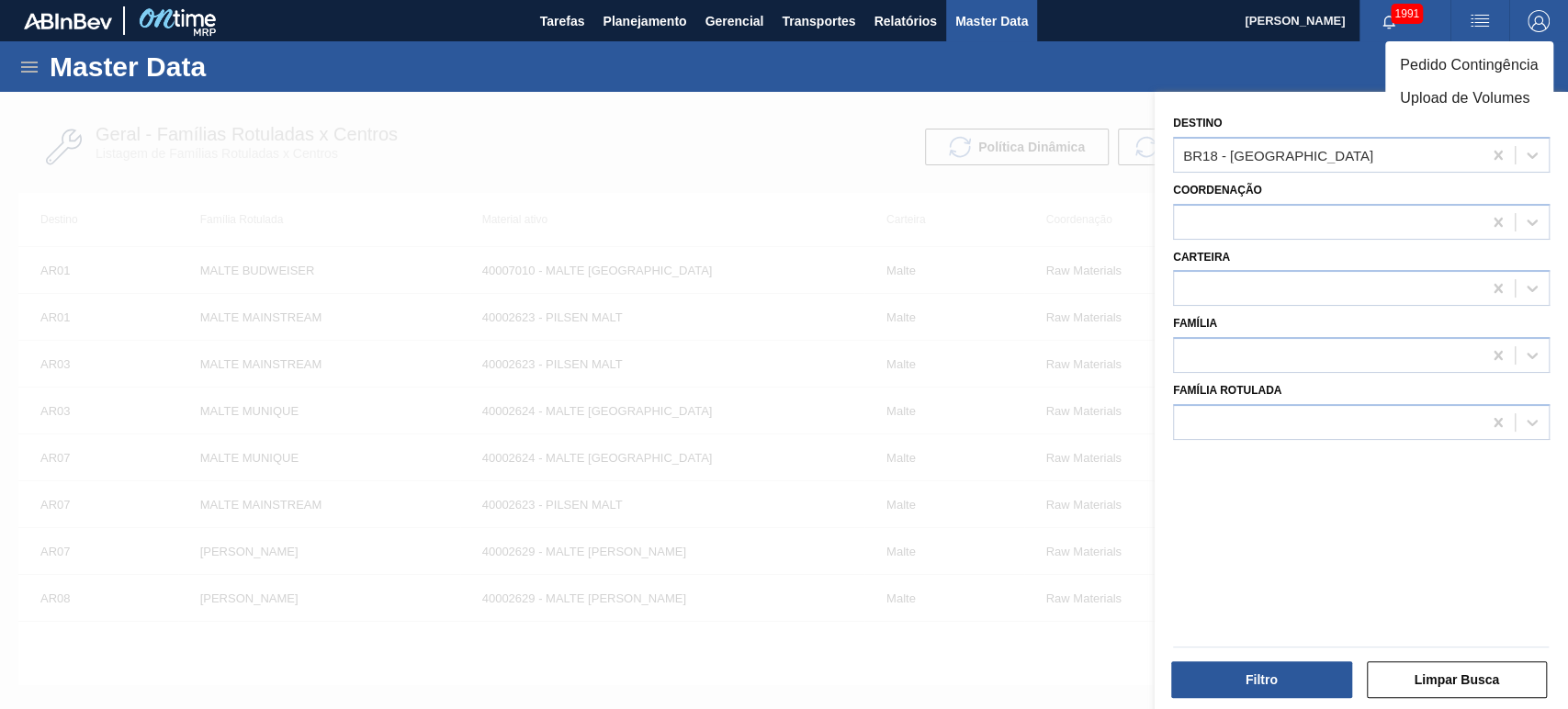
click at [1450, 90] on li "Upload de Volumes" at bounding box center [1470, 98] width 169 height 33
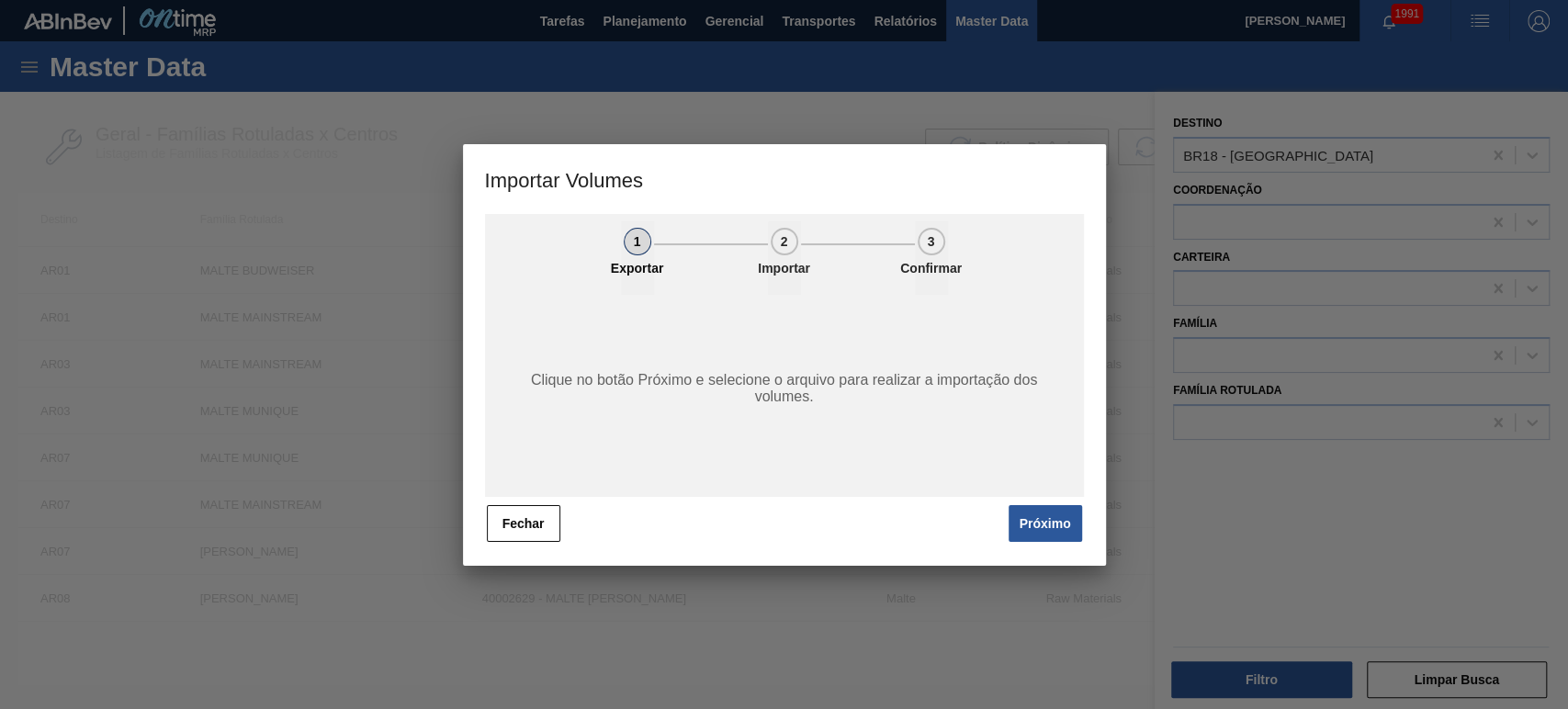
click at [1037, 499] on div "1 Exportar 2 Importar 3 Confirmar Clique no botão Próximo e selecione o arquivo…" at bounding box center [784, 379] width 599 height 329
click at [1042, 517] on button "Próximo" at bounding box center [1045, 523] width 73 height 37
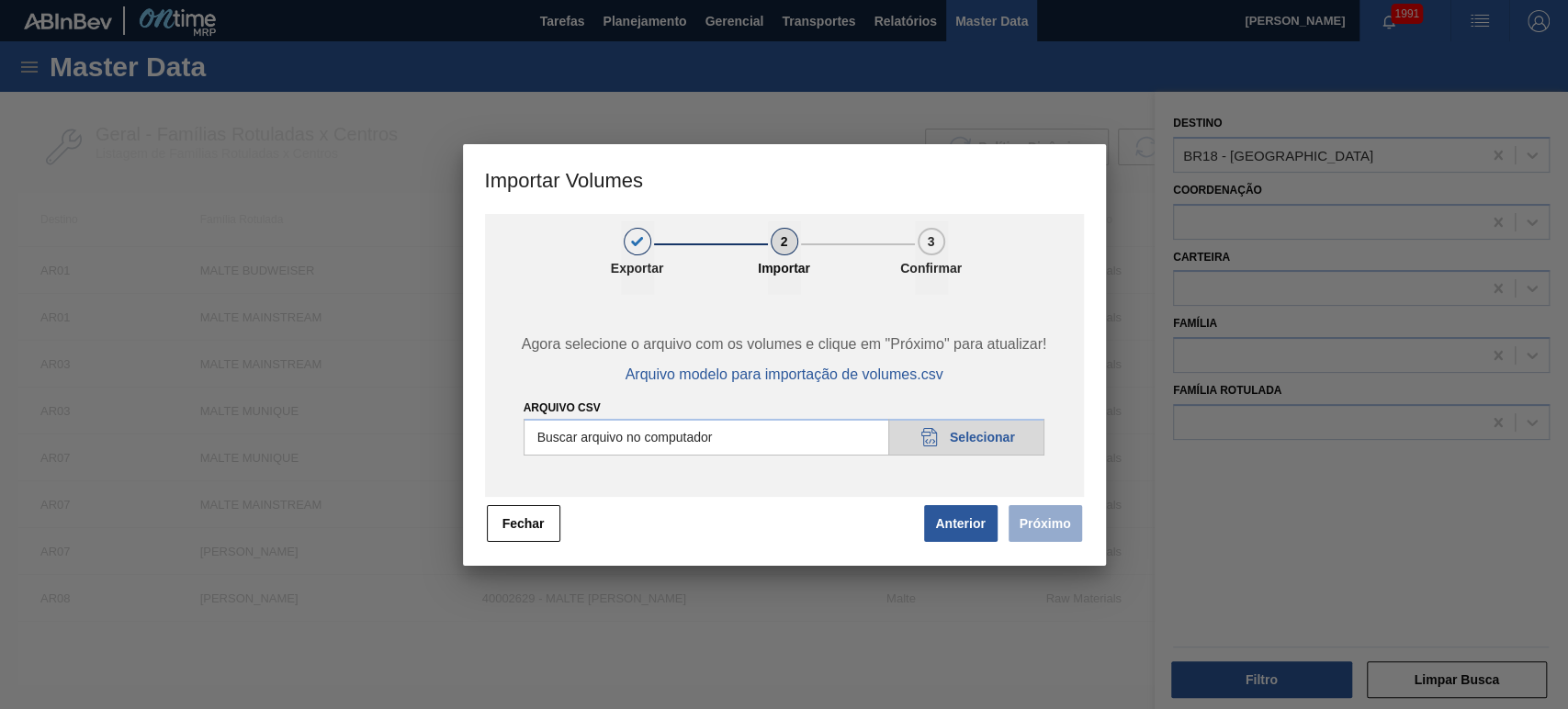
click at [944, 441] on input "Arquivo csv" at bounding box center [784, 437] width 521 height 37
type input "C:\fakepath\Subida Portal 03-10.csv"
click at [1041, 529] on button "Próximo" at bounding box center [1045, 523] width 73 height 37
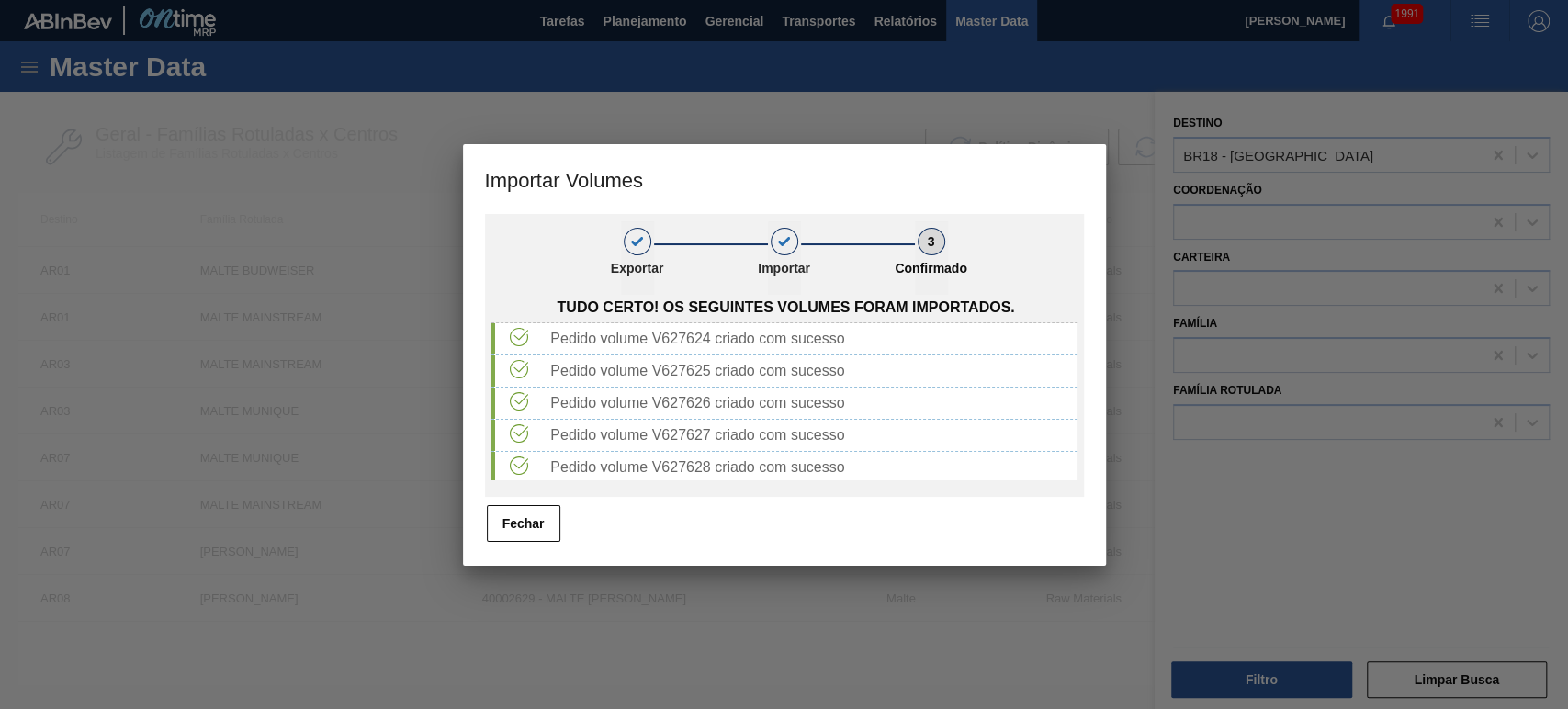
click at [1095, 606] on div at bounding box center [784, 354] width 1568 height 709
click at [552, 522] on button "Fechar" at bounding box center [523, 523] width 73 height 37
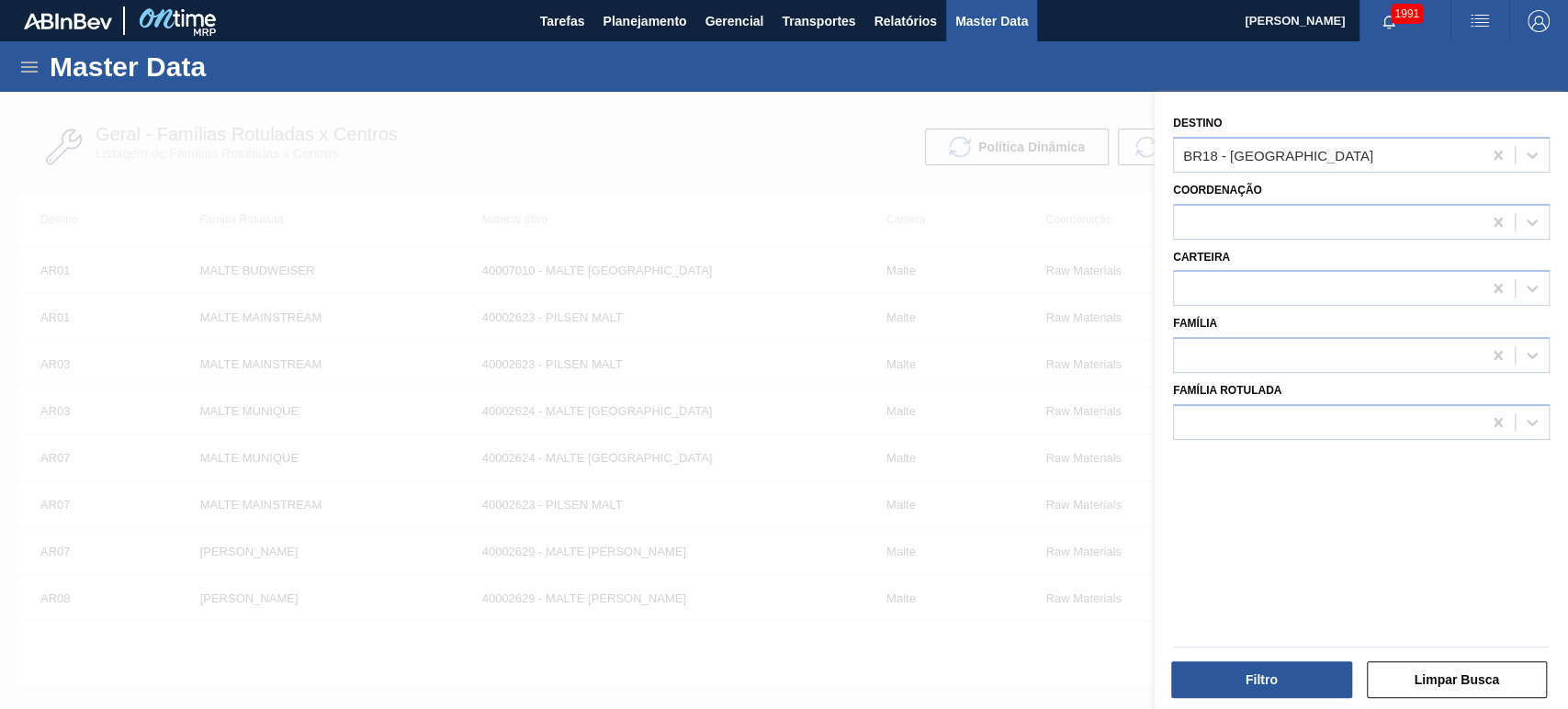
click at [1471, 24] on img "button" at bounding box center [1479, 20] width 22 height 22
click at [1426, 101] on li "Upload de Volumes" at bounding box center [1470, 98] width 169 height 33
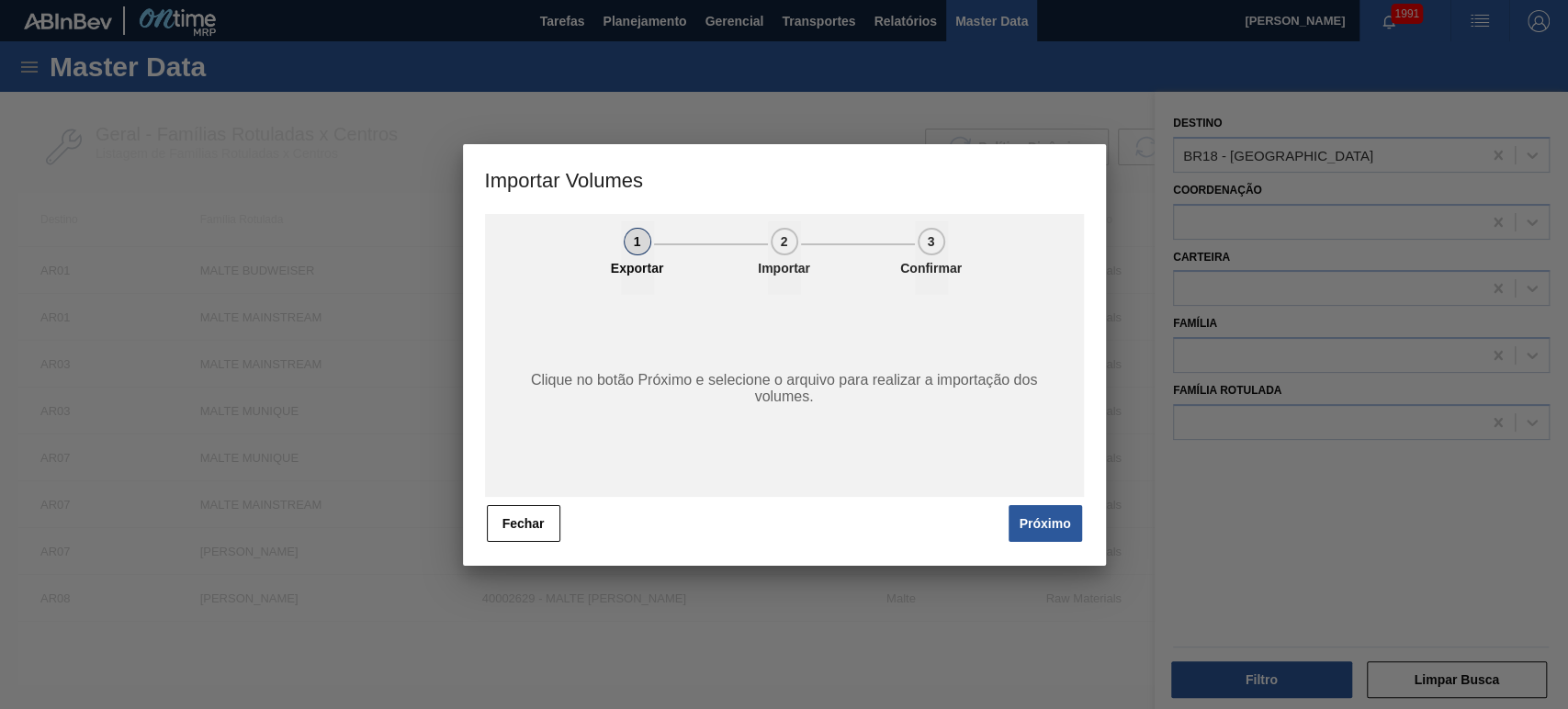
click at [1043, 507] on button "Próximo" at bounding box center [1045, 523] width 73 height 37
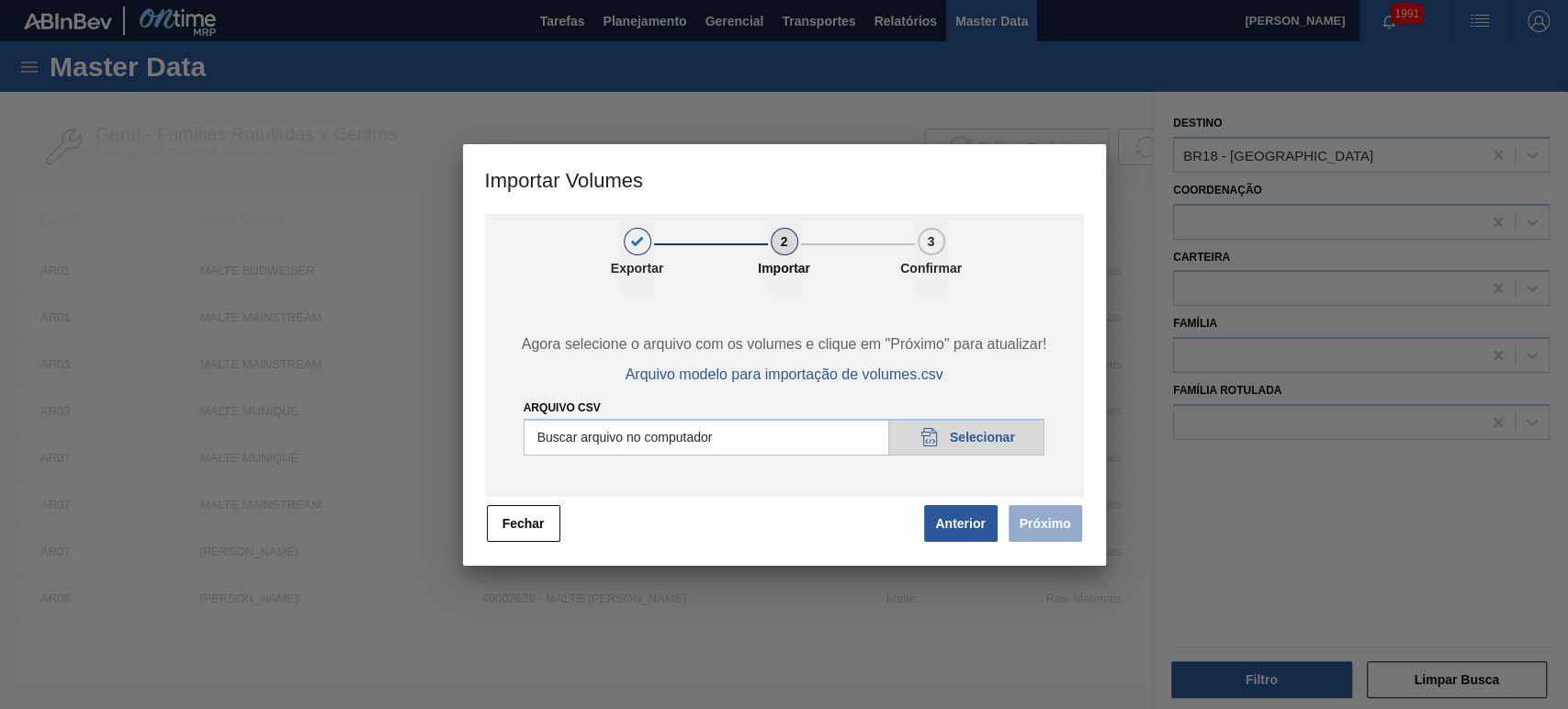
click at [985, 453] on div "Agora selecione o arquivo com os volumes e clique em "Próximo" para atualizar! …" at bounding box center [784, 395] width 599 height 202
click at [979, 436] on input "Arquivo csv" at bounding box center [784, 437] width 521 height 37
type input "C:\fakepath\Subida Portal 03-10.csv"
click at [1059, 532] on button "Próximo" at bounding box center [1045, 523] width 73 height 37
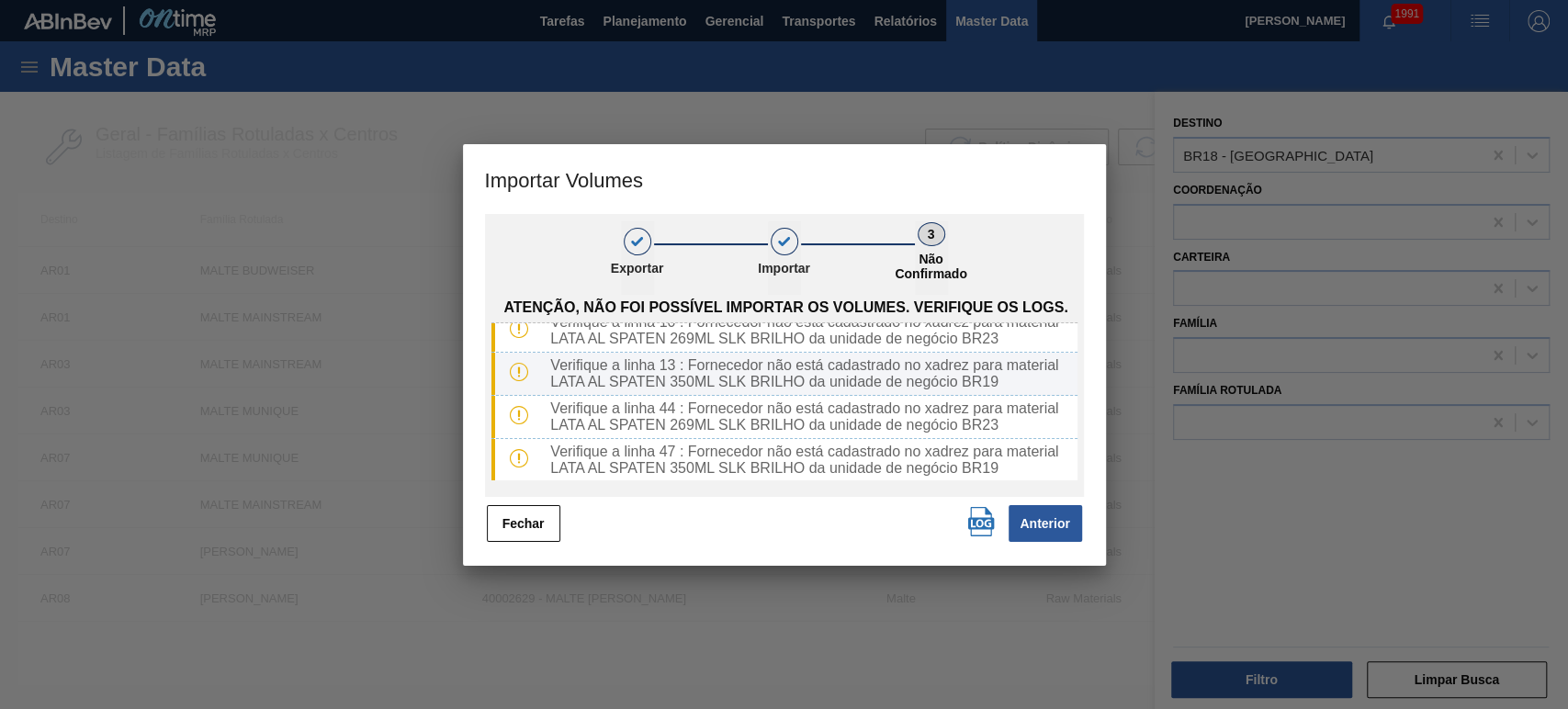
scroll to position [21, 0]
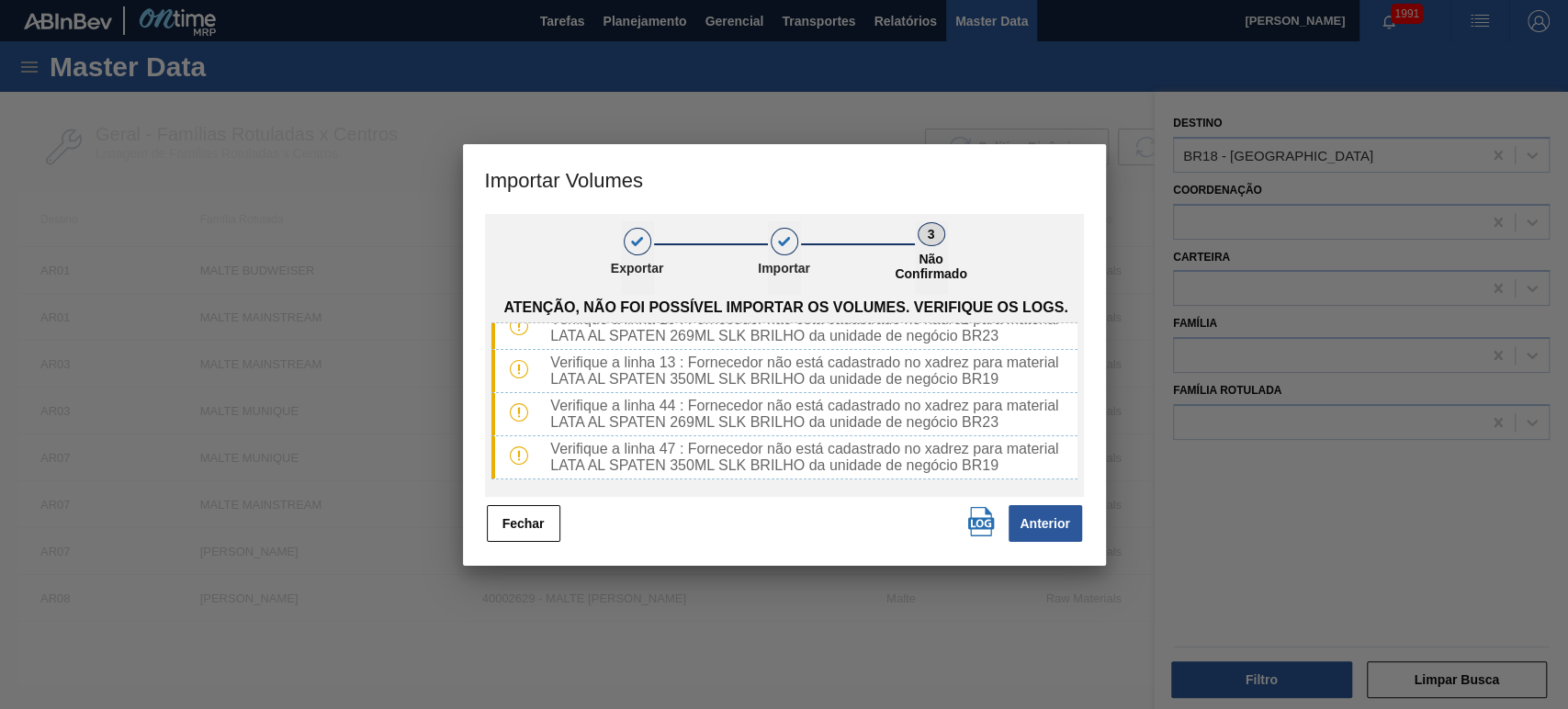
click at [985, 521] on img "button" at bounding box center [981, 521] width 29 height 29
click at [515, 525] on button "Fechar" at bounding box center [523, 523] width 73 height 37
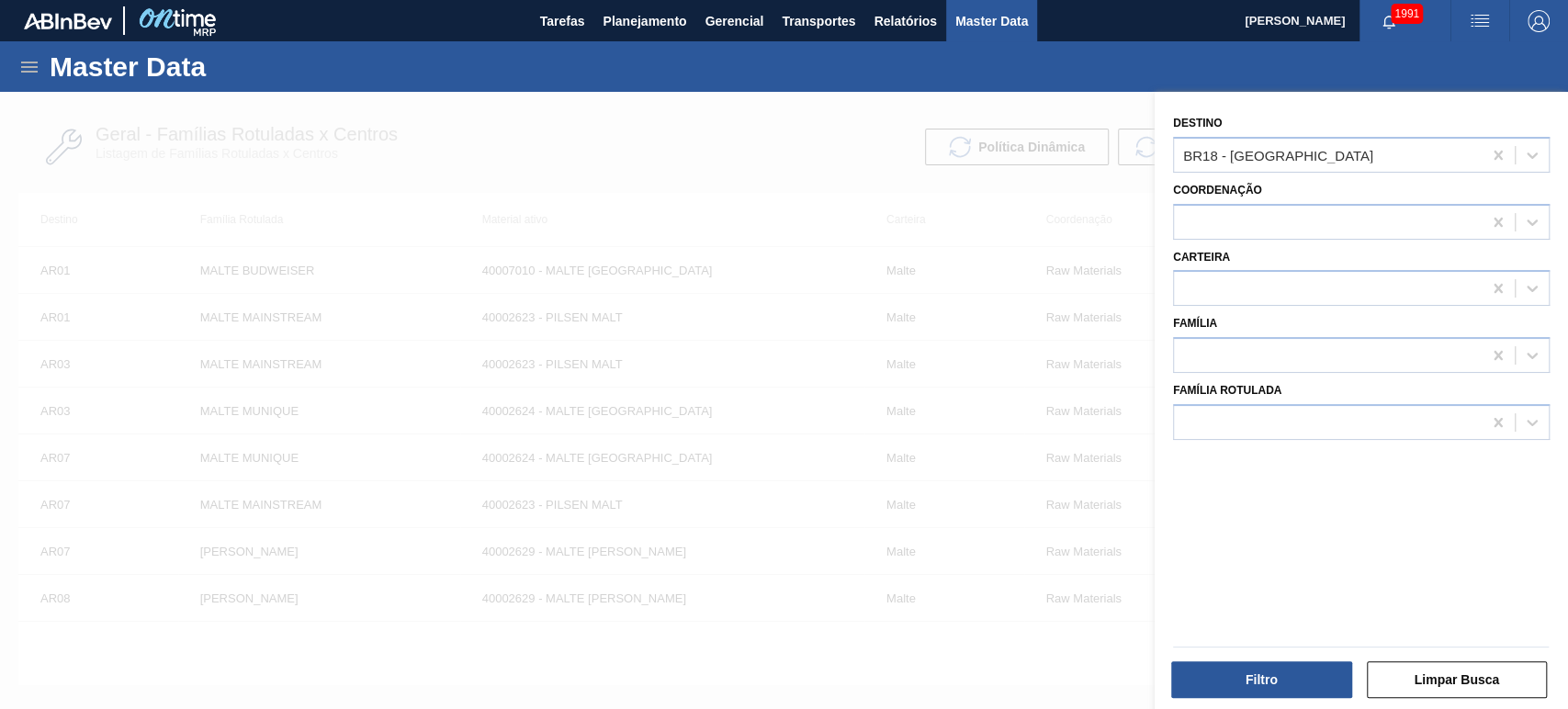
click at [1470, 27] on img "button" at bounding box center [1479, 20] width 22 height 22
click at [1434, 98] on li "Upload de Volumes" at bounding box center [1470, 98] width 169 height 33
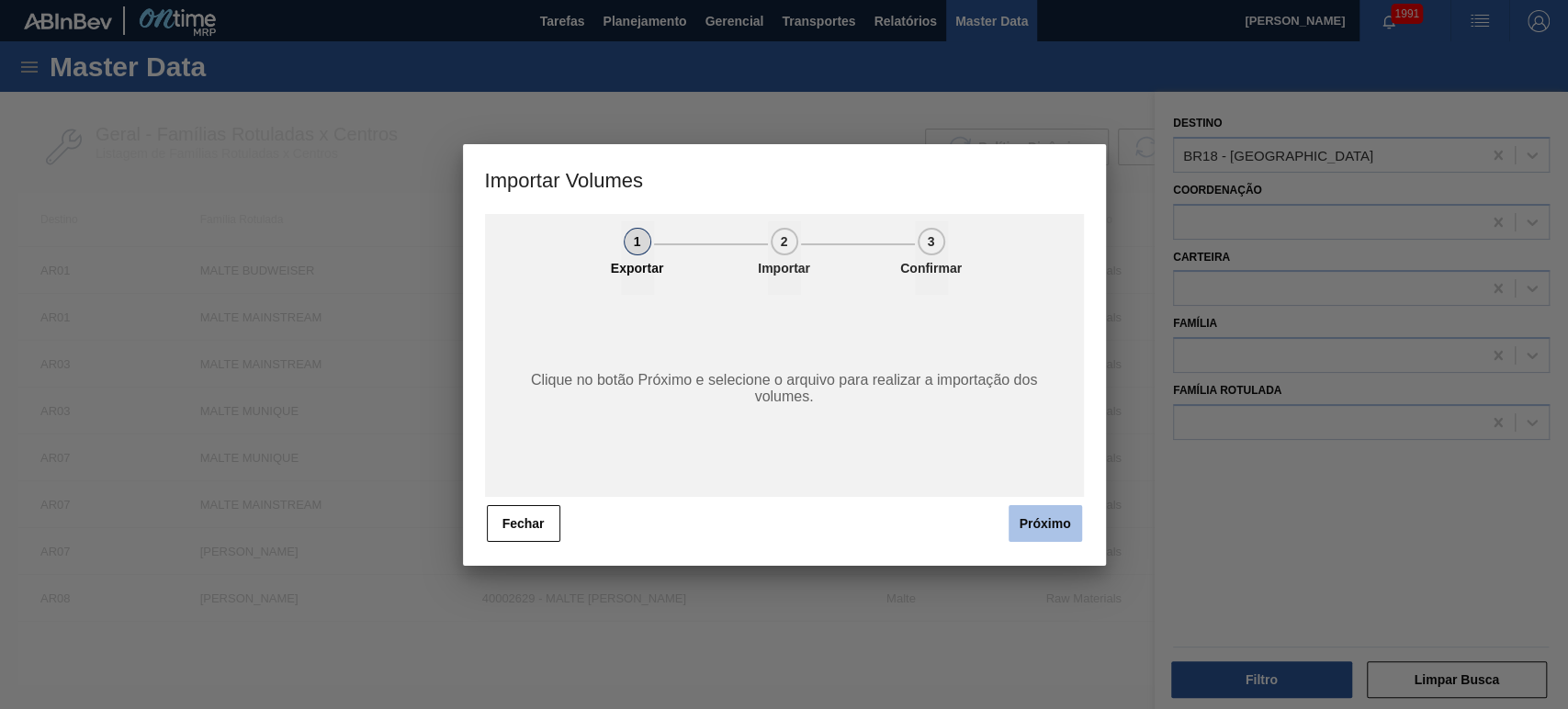
click at [1021, 505] on button "Próximo" at bounding box center [1045, 523] width 73 height 37
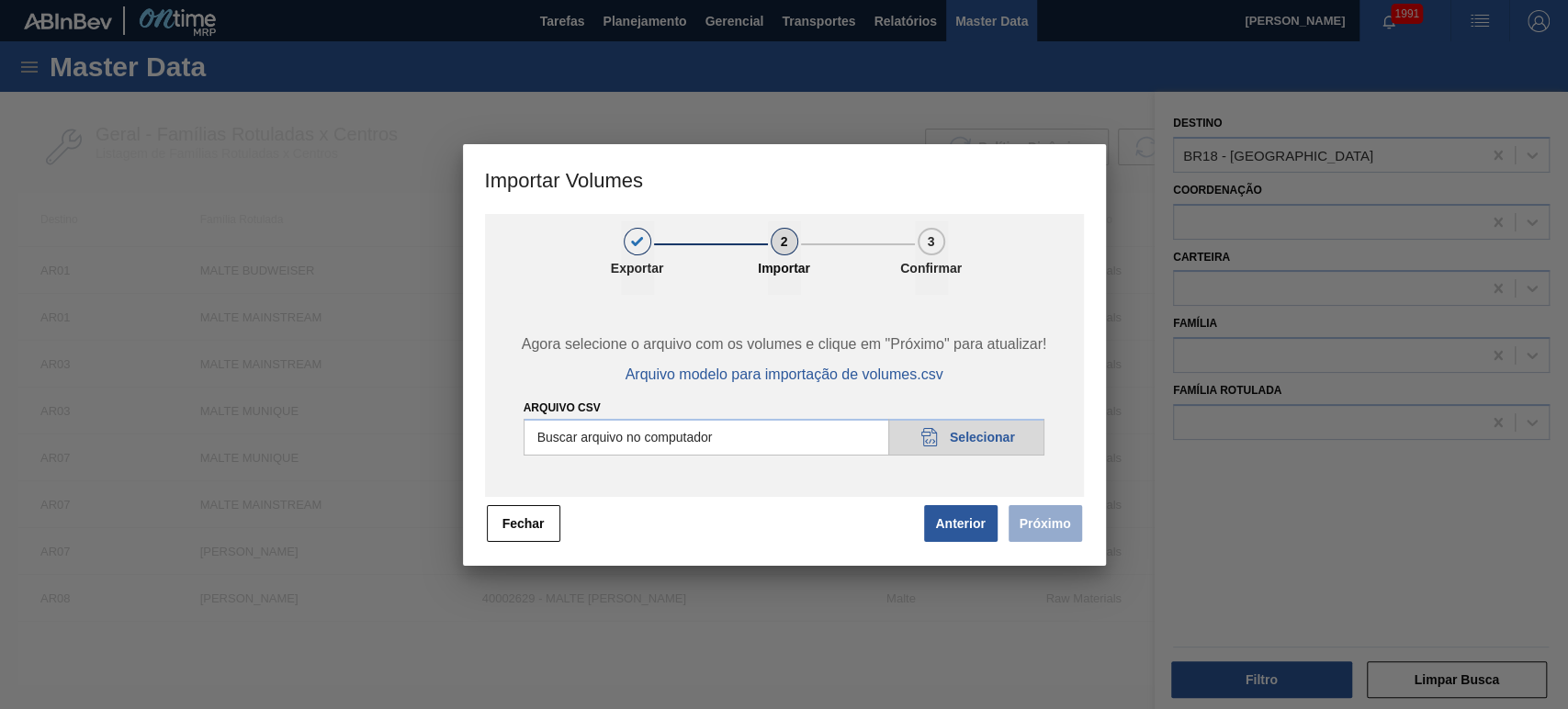
click at [963, 430] on input "Arquivo csv" at bounding box center [784, 437] width 521 height 37
type input "C:\fakepath\Subida Portal 03-10.csv"
click at [1051, 520] on button "Próximo" at bounding box center [1045, 523] width 73 height 37
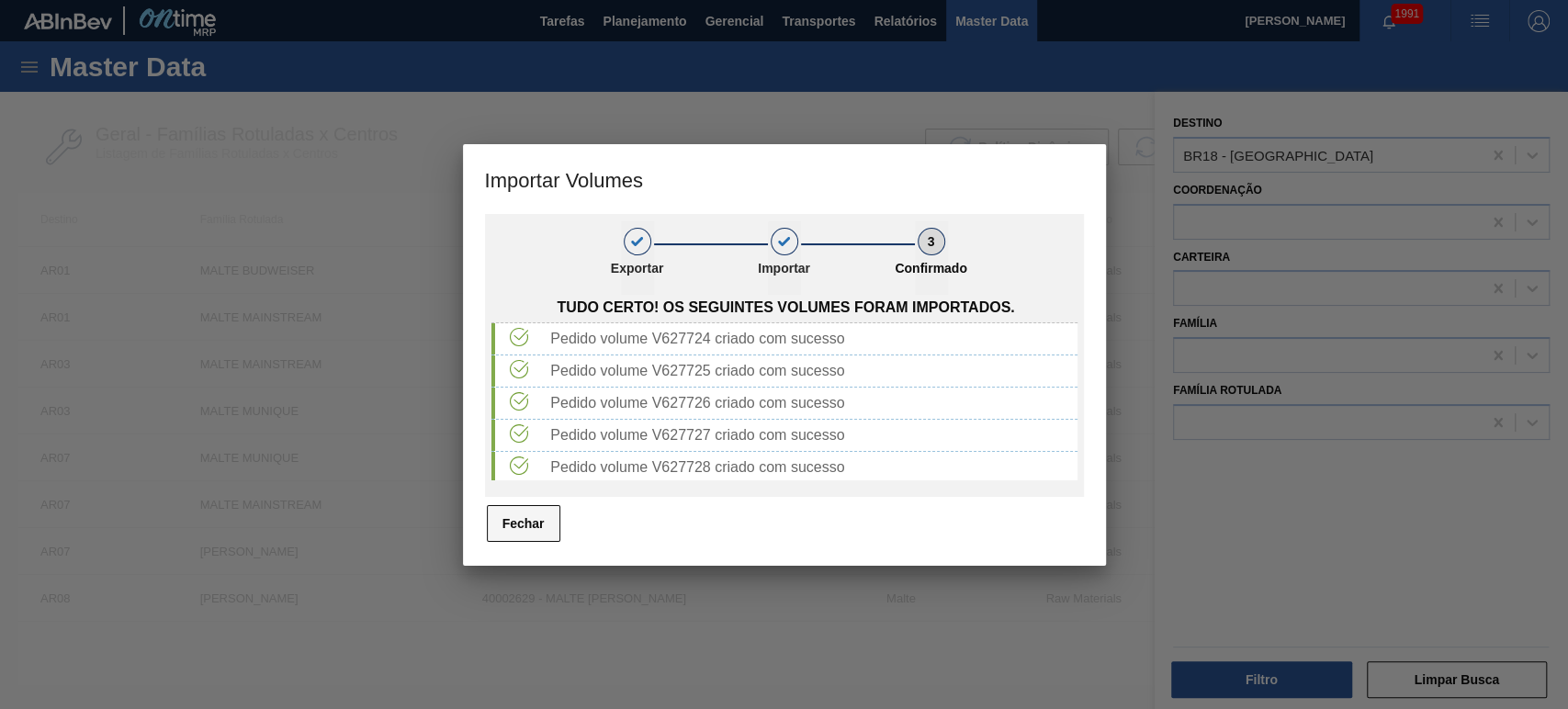
click at [501, 524] on button "Fechar" at bounding box center [523, 523] width 73 height 37
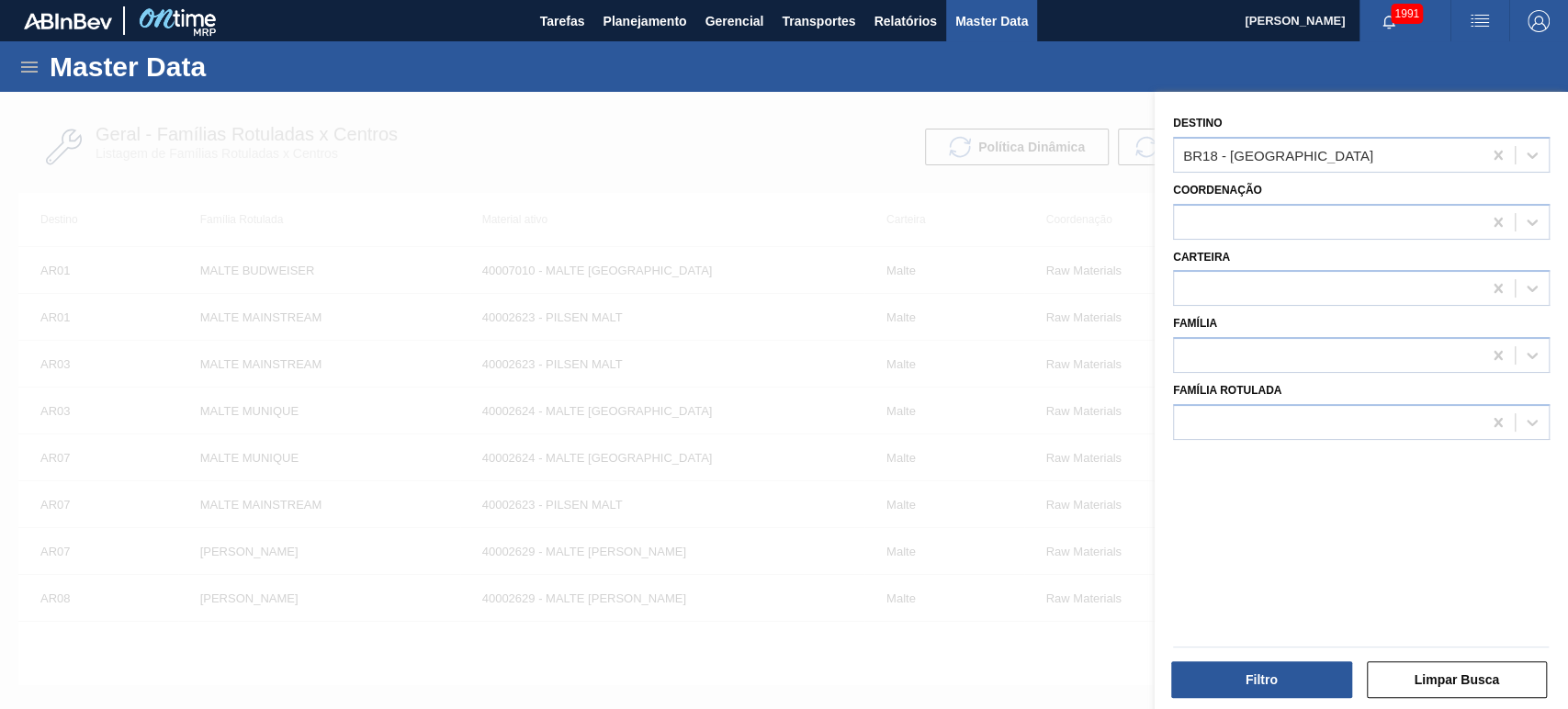
click at [882, 353] on div at bounding box center [784, 446] width 1568 height 709
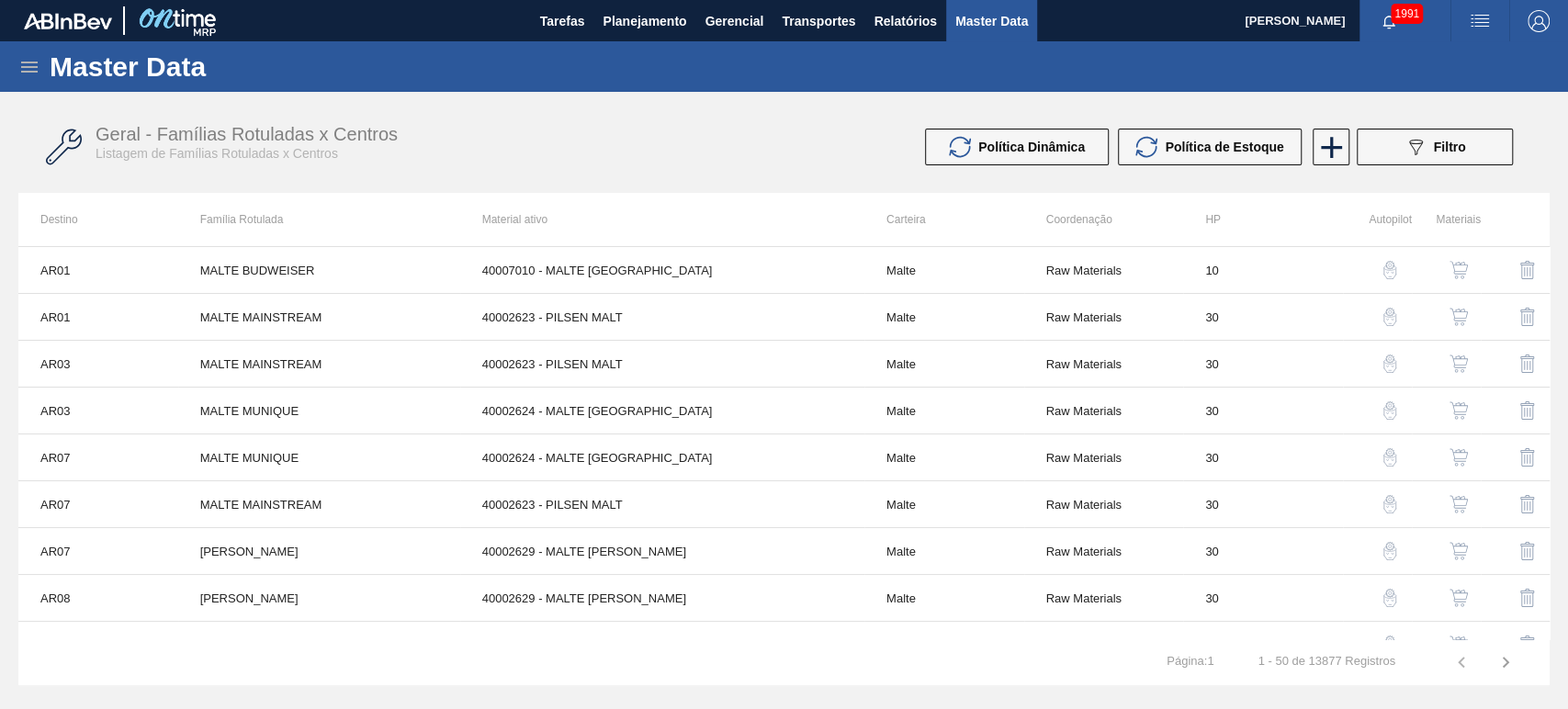
click at [811, 145] on div "Geral - Famílias Rotuladas x Centros Listagem de Famílias Rotuladas x Centros" at bounding box center [455, 142] width 720 height 38
click at [1486, 33] on button "button" at bounding box center [1479, 20] width 58 height 41
click at [1449, 92] on li "Upload de Volumes" at bounding box center [1470, 98] width 169 height 33
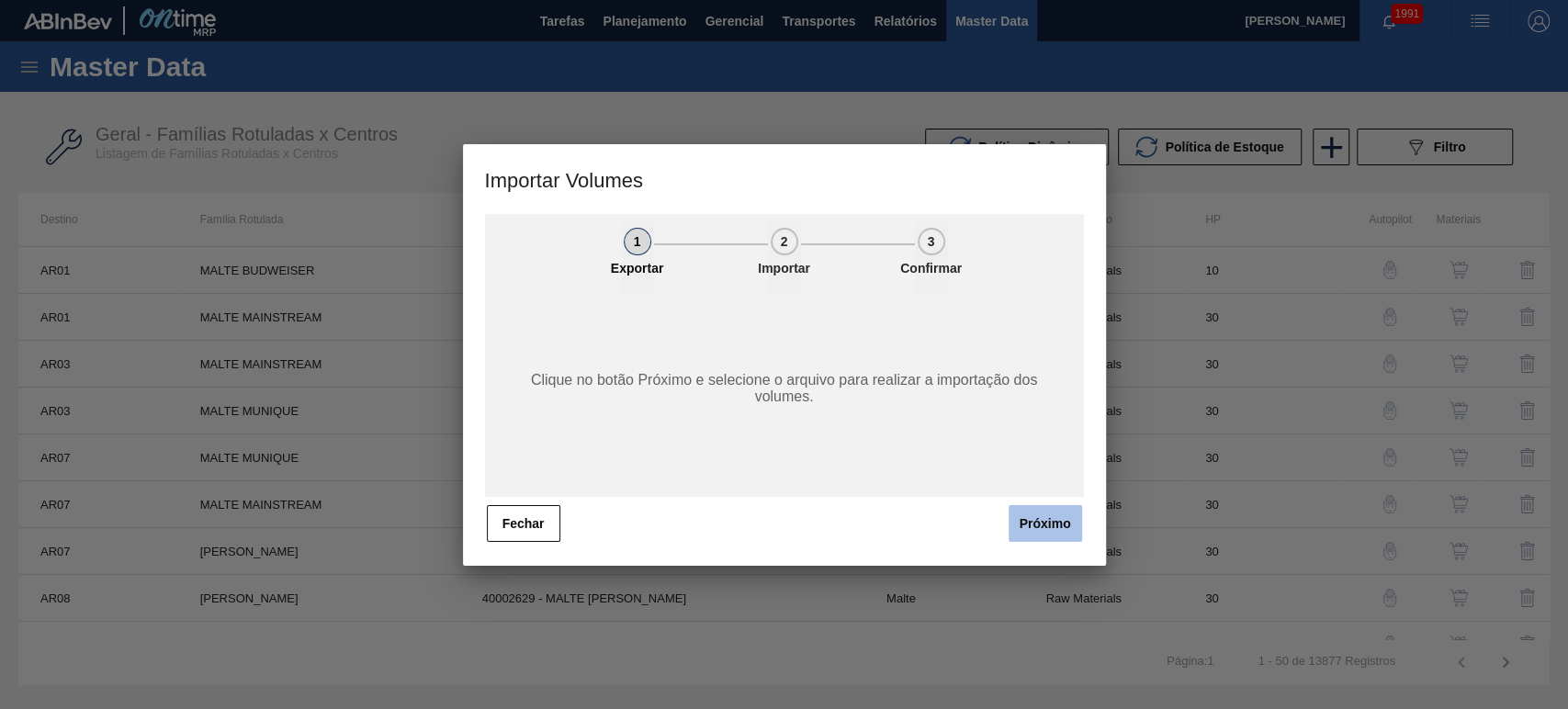
click at [1025, 527] on button "Próximo" at bounding box center [1045, 523] width 73 height 37
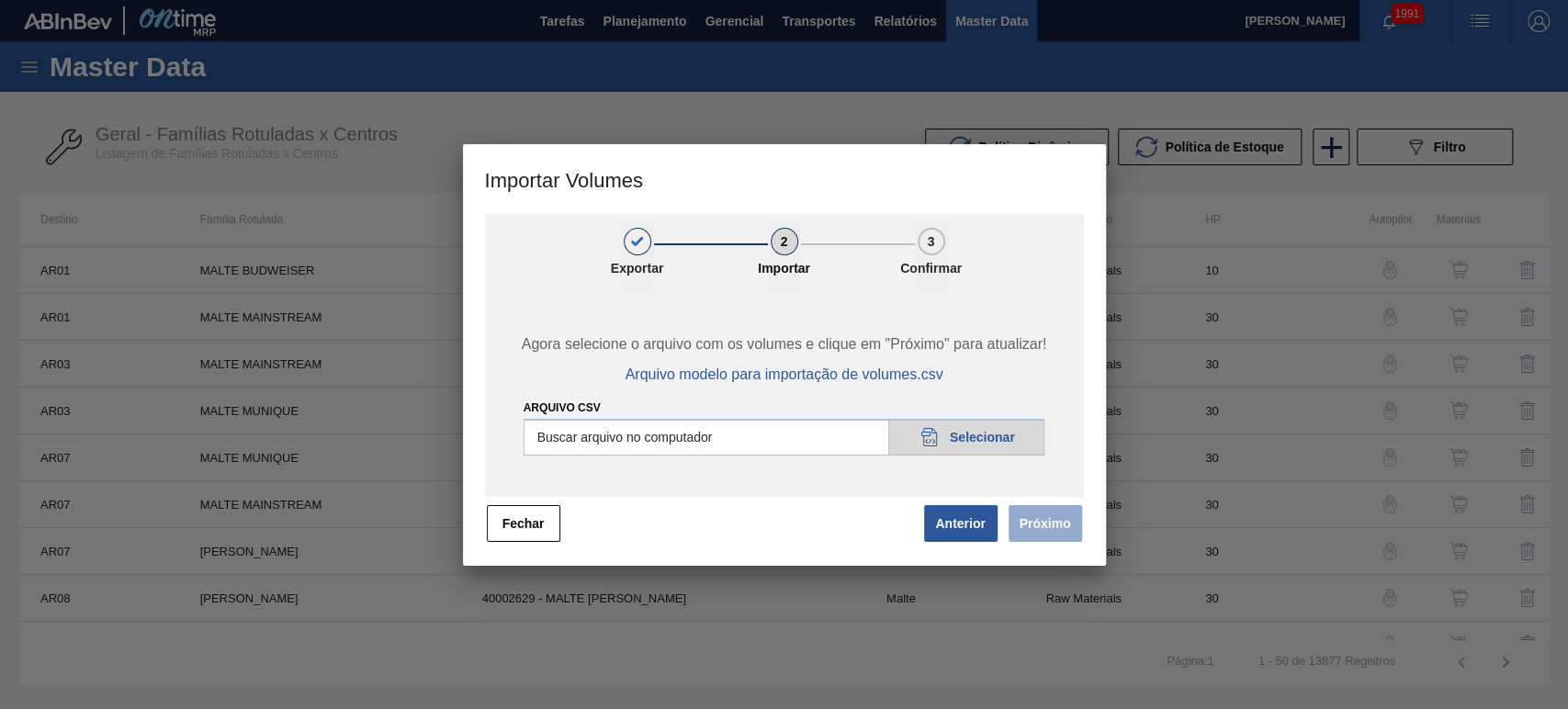
click at [951, 424] on input "Arquivo csv" at bounding box center [784, 437] width 521 height 37
type input "C:\fakepath\Subida Canpack - [DATE].csv"
click at [1053, 518] on button "Próximo" at bounding box center [1045, 523] width 73 height 37
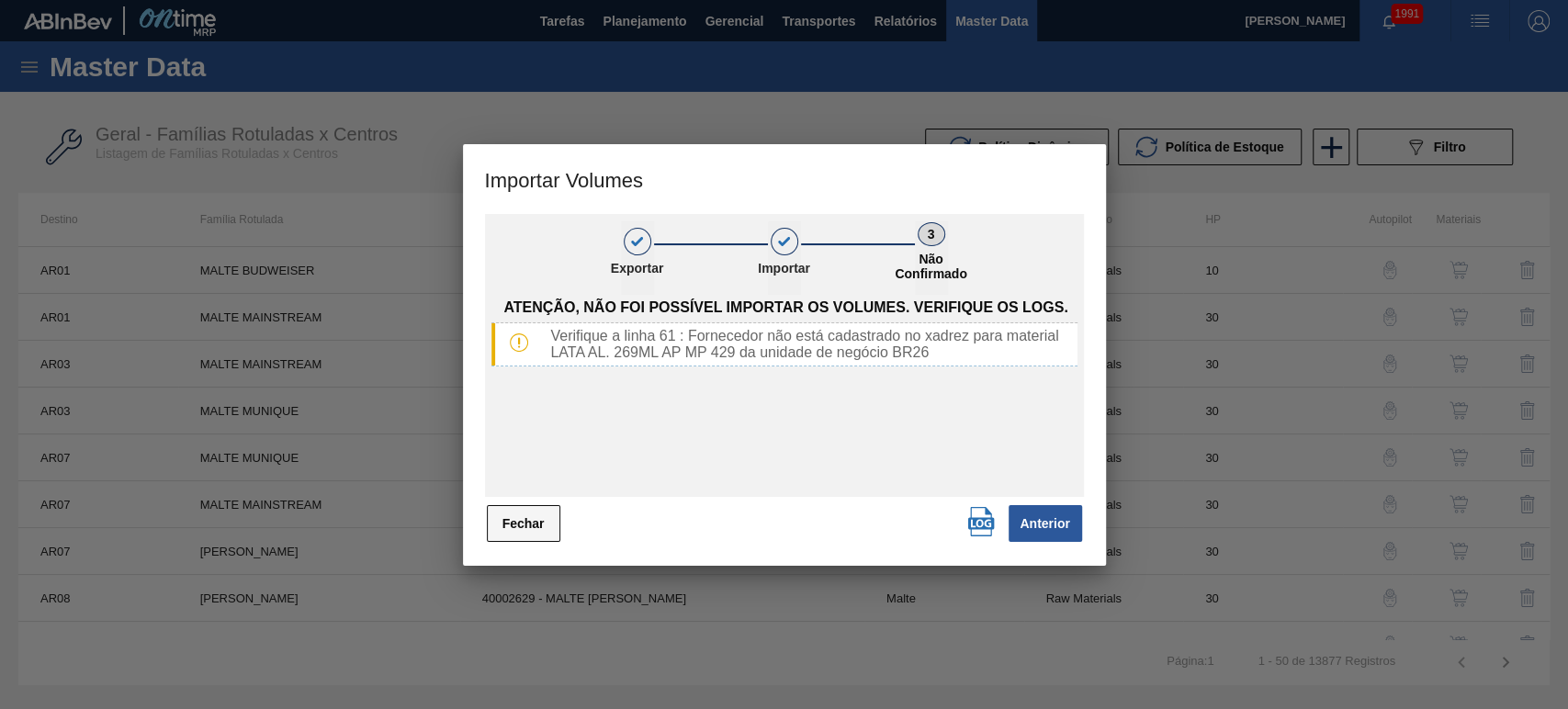
click at [538, 528] on button "Fechar" at bounding box center [523, 523] width 73 height 37
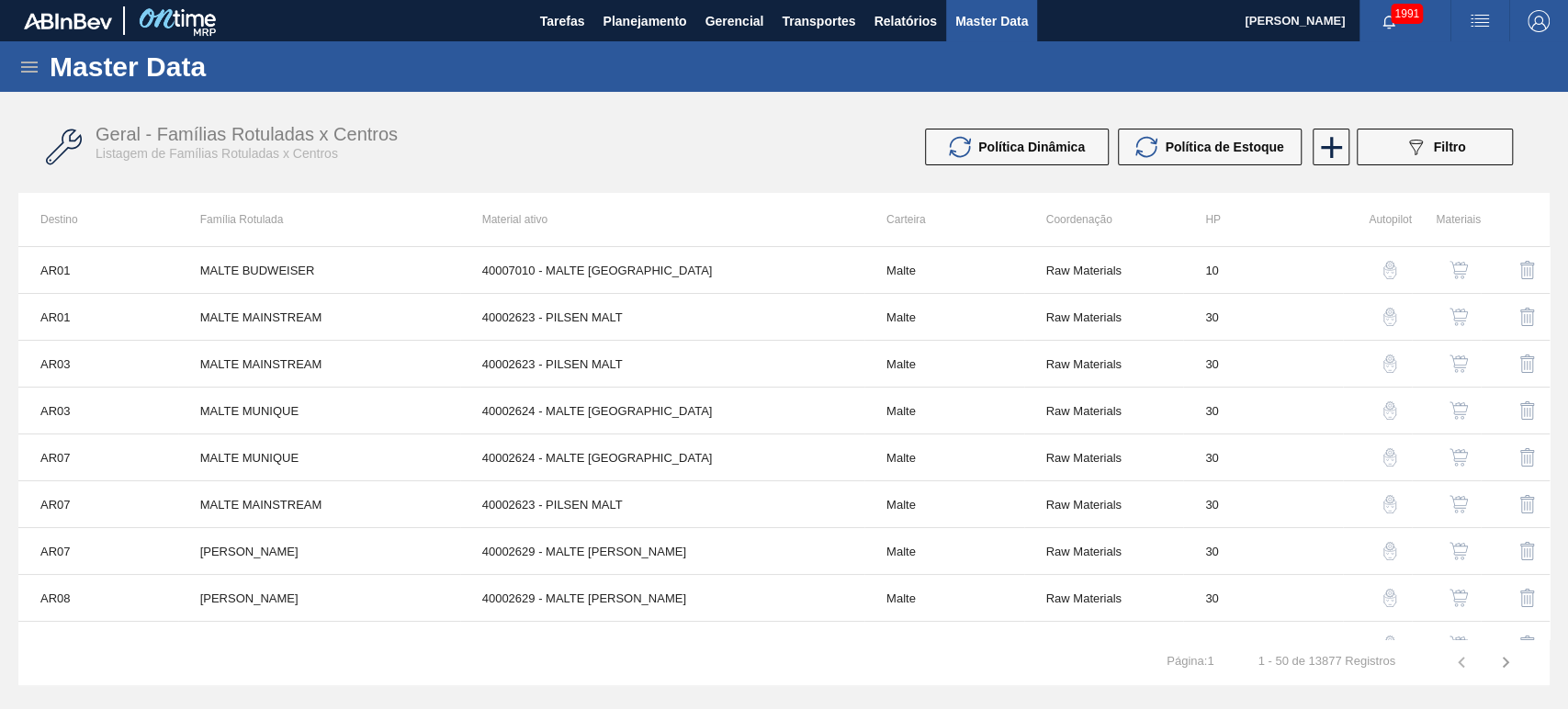
click at [1478, 26] on img "button" at bounding box center [1479, 20] width 22 height 22
click at [1448, 98] on li "Upload de Volumes" at bounding box center [1470, 98] width 169 height 33
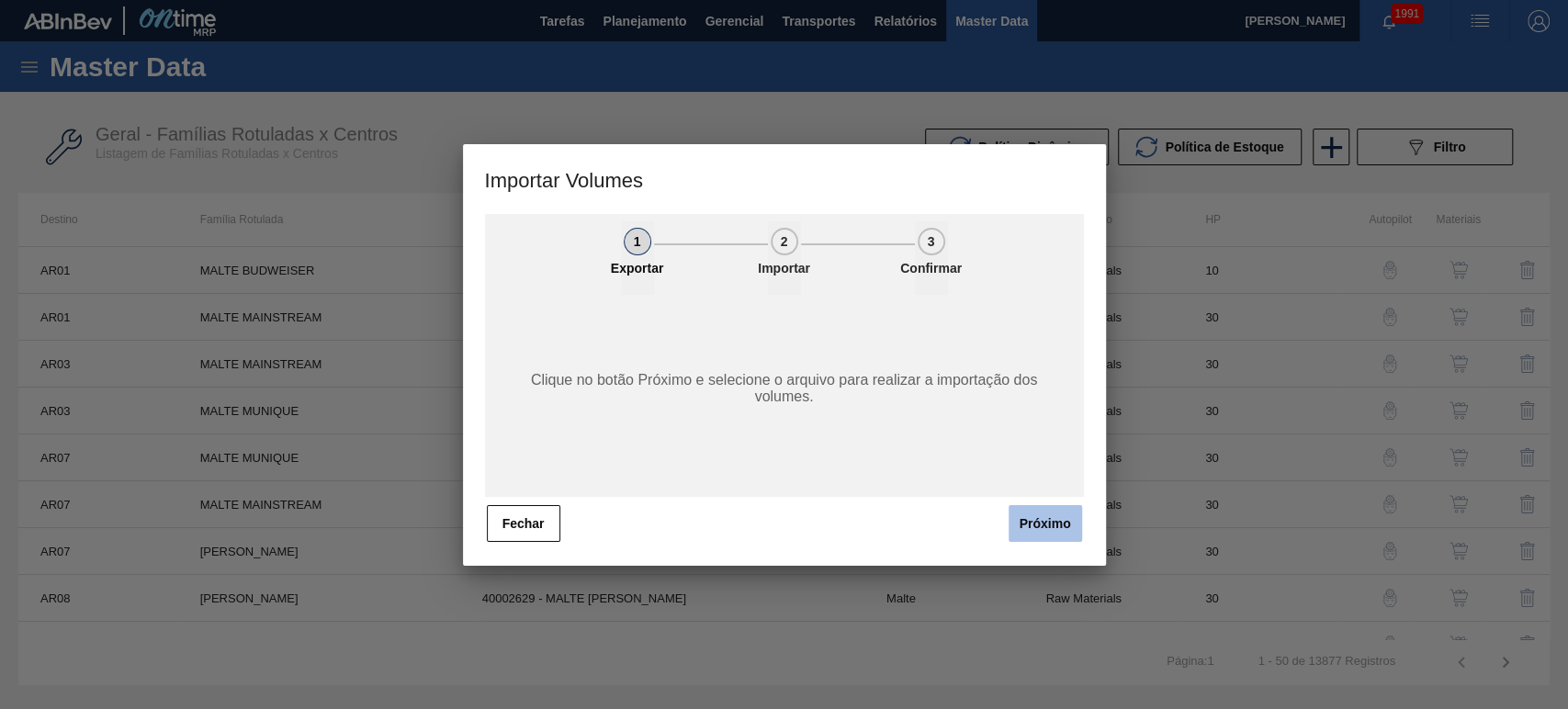
click at [1061, 534] on button "Próximo" at bounding box center [1045, 523] width 73 height 37
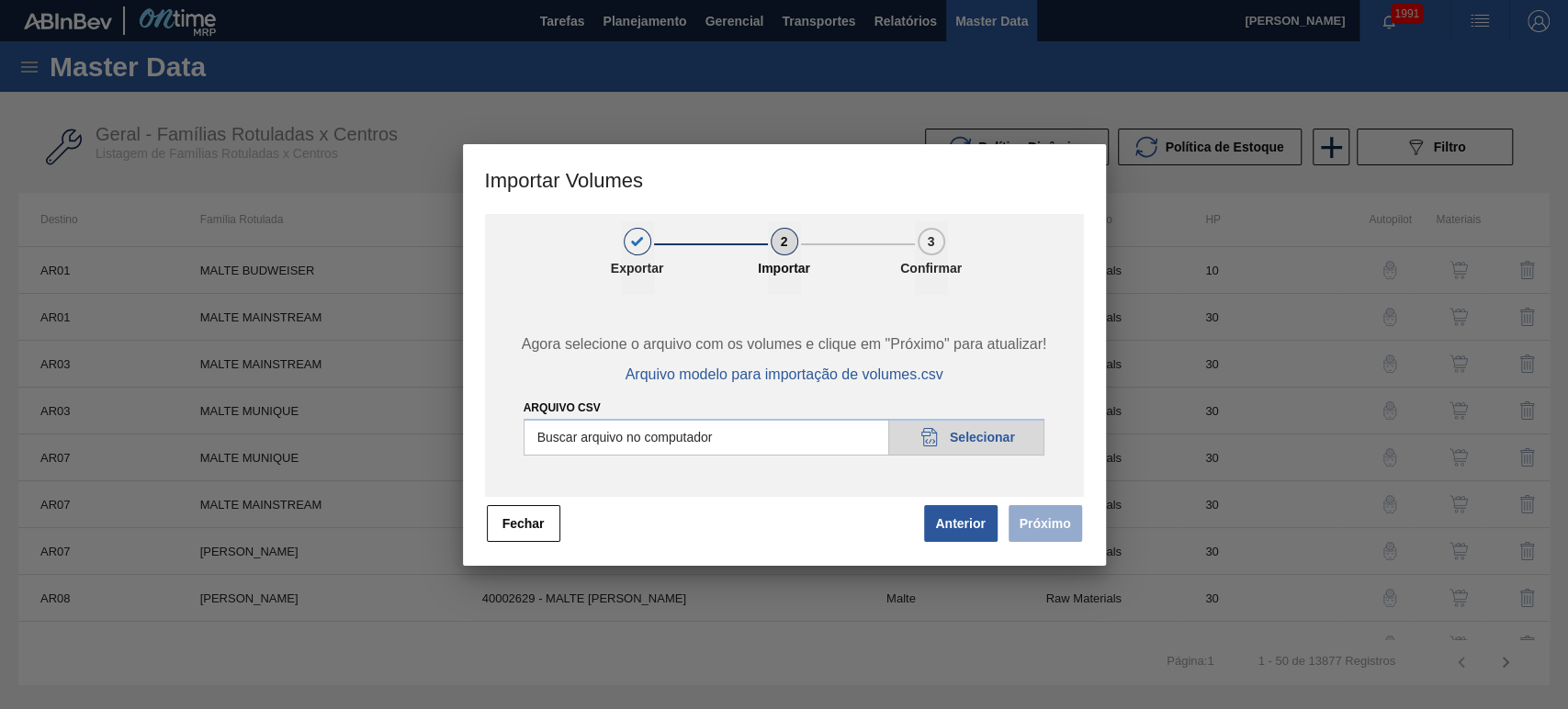
click at [961, 434] on input "Arquivo csv" at bounding box center [784, 437] width 521 height 37
type input "C:\fakepath\Subida Canpack - [DATE].csv"
click at [1039, 523] on button "Próximo" at bounding box center [1045, 523] width 73 height 37
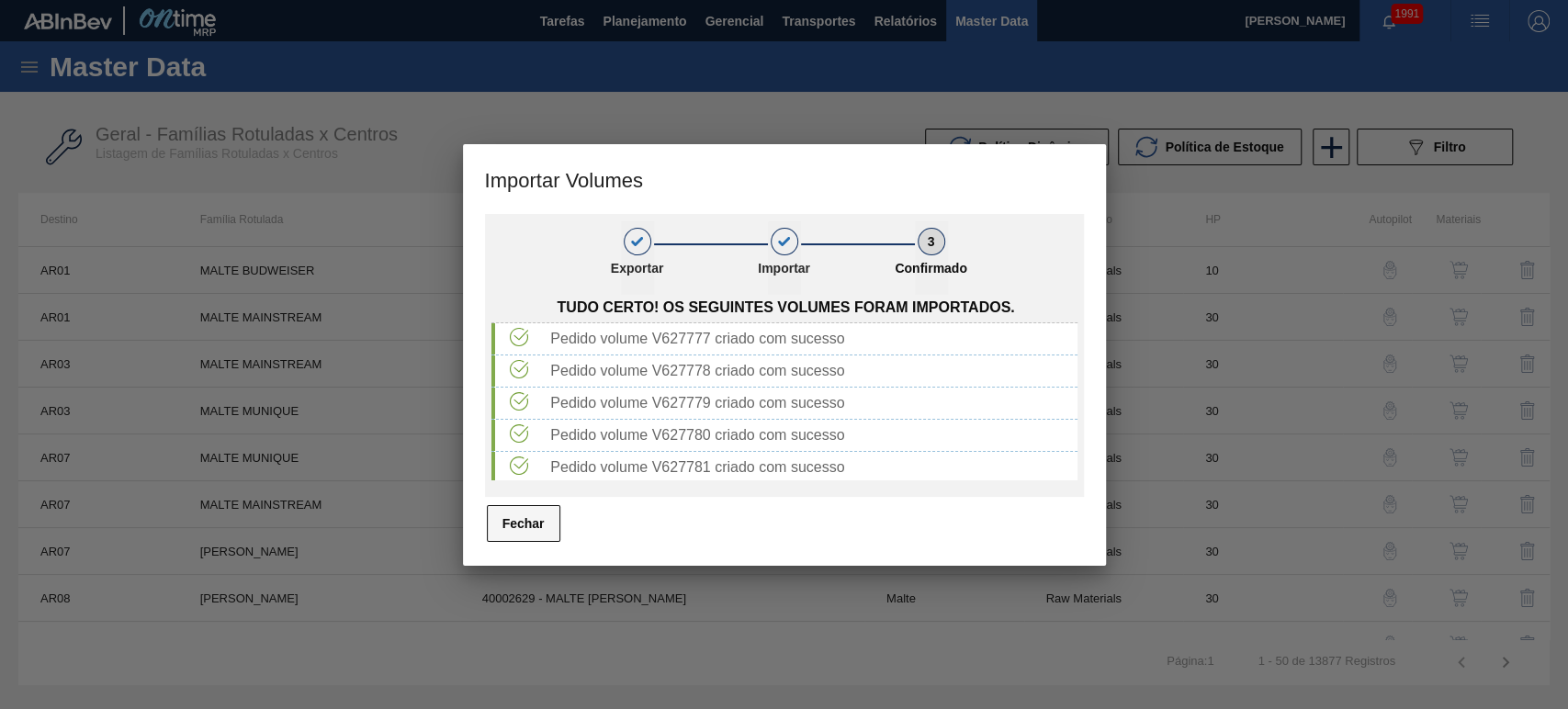
click at [527, 525] on button "Fechar" at bounding box center [523, 523] width 73 height 37
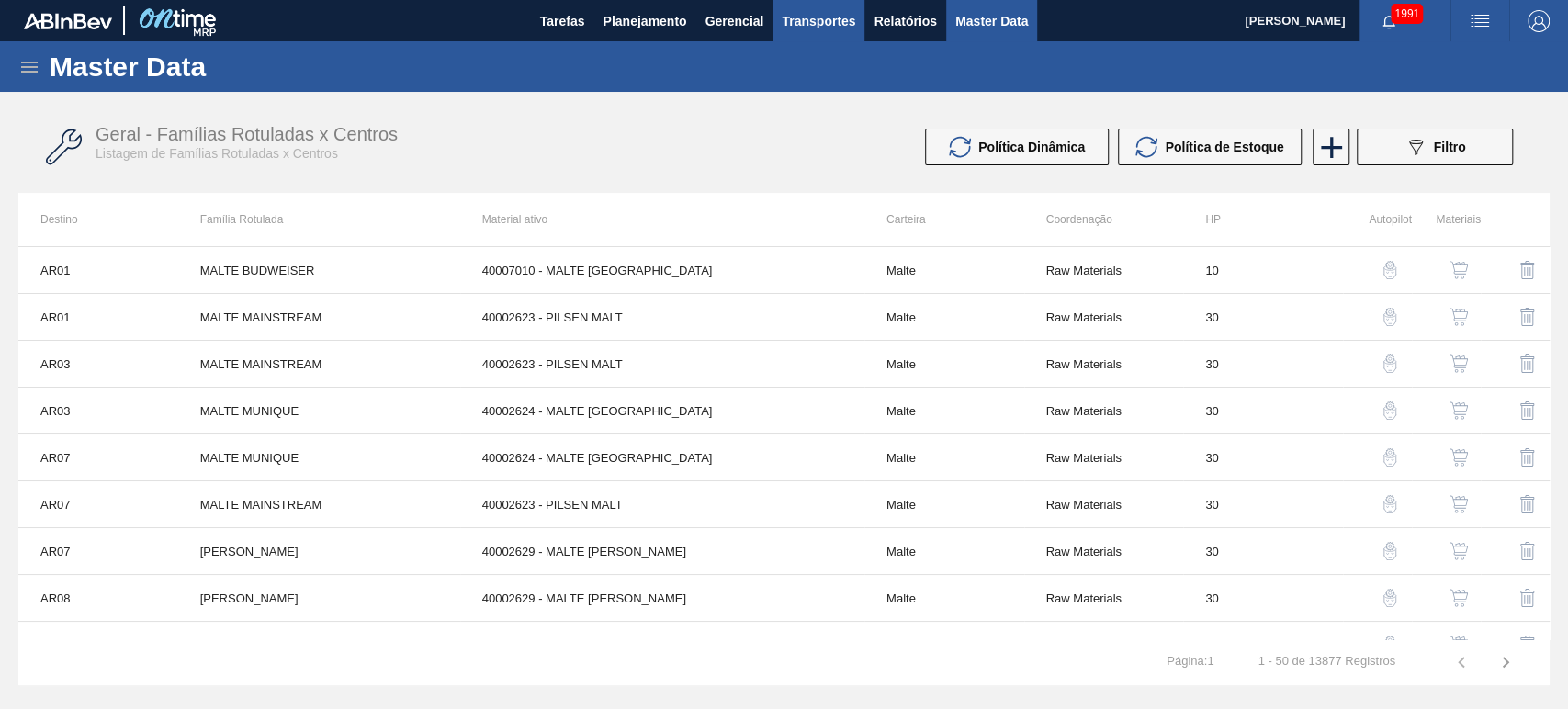
click at [812, 20] on span "Transportes" at bounding box center [818, 20] width 73 height 22
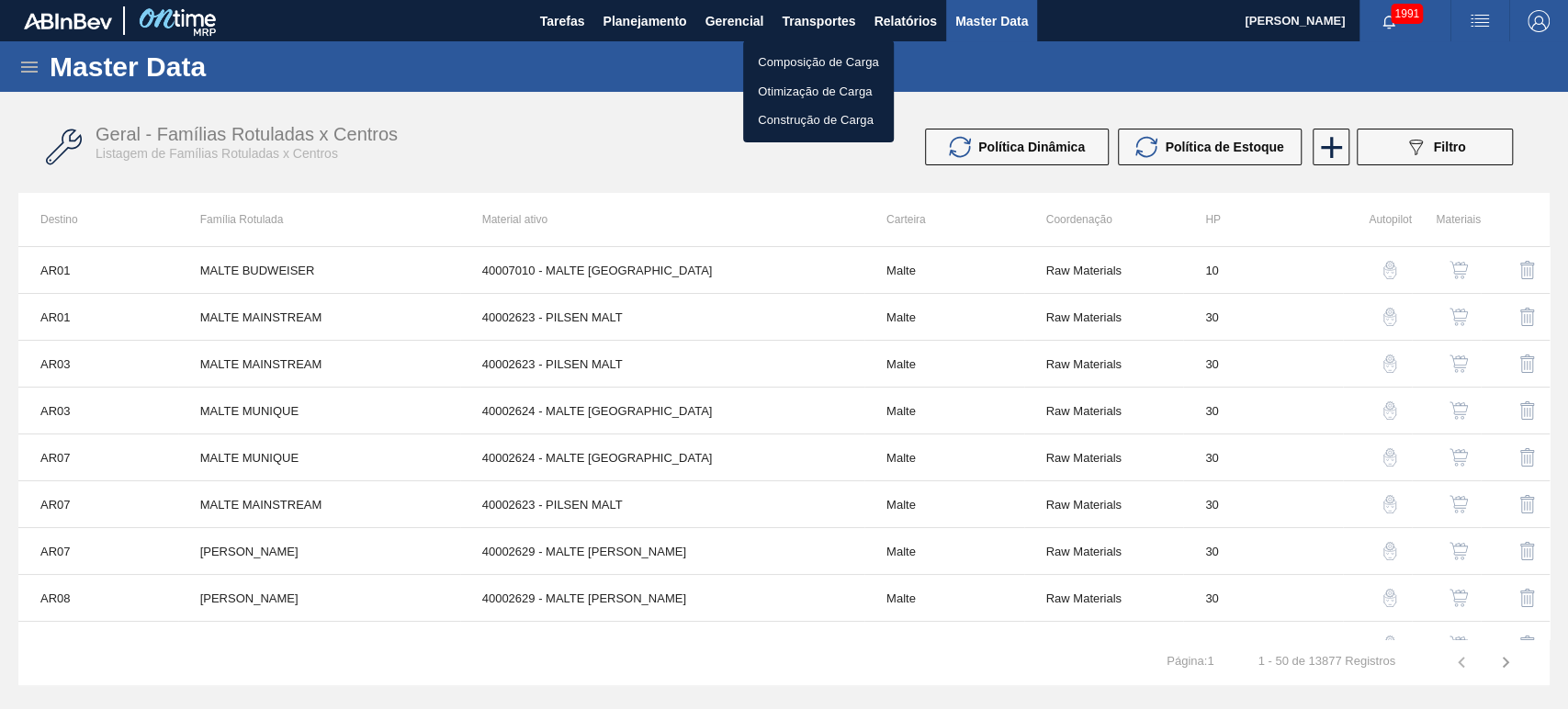
click at [806, 90] on li "Otimização de Carga" at bounding box center [819, 92] width 151 height 29
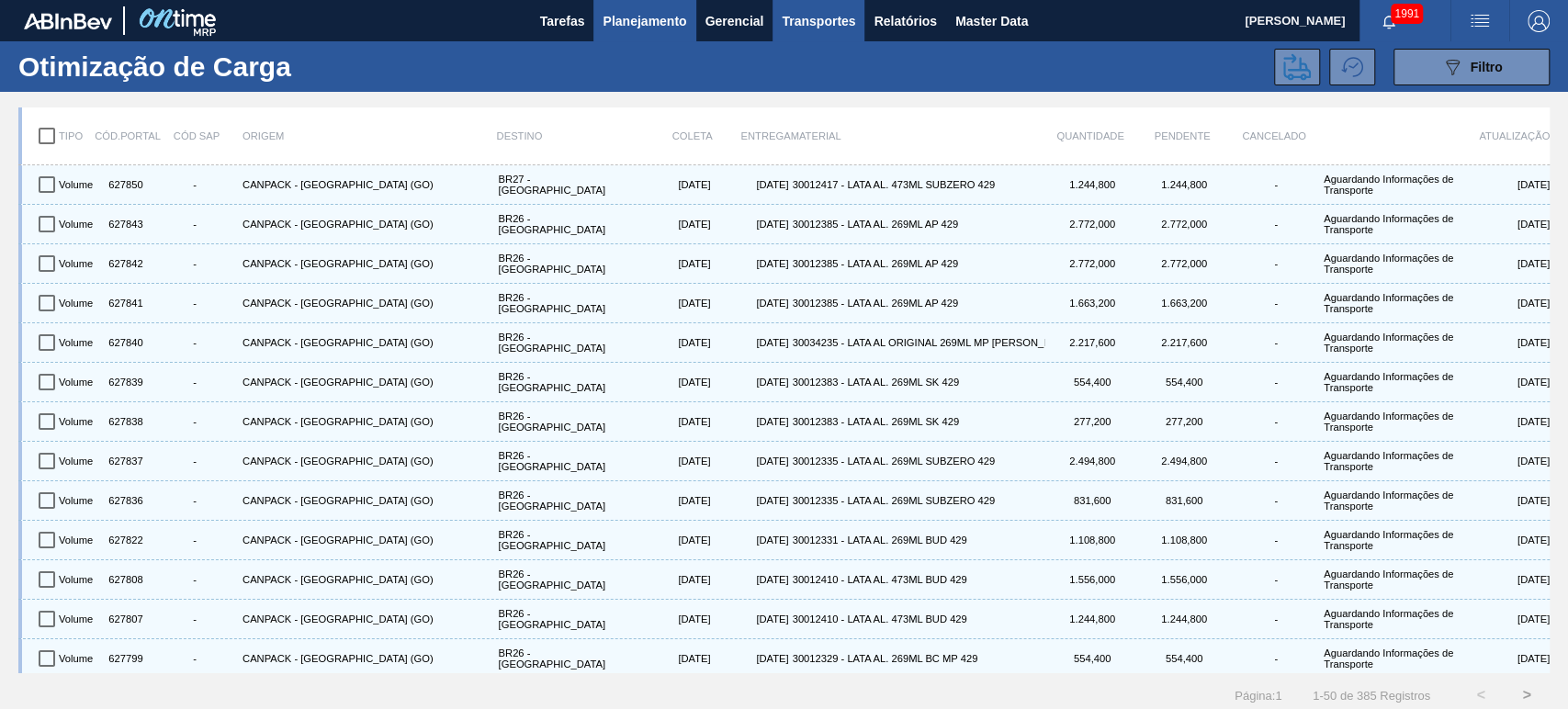
click at [665, 14] on span "Planejamento" at bounding box center [644, 20] width 84 height 22
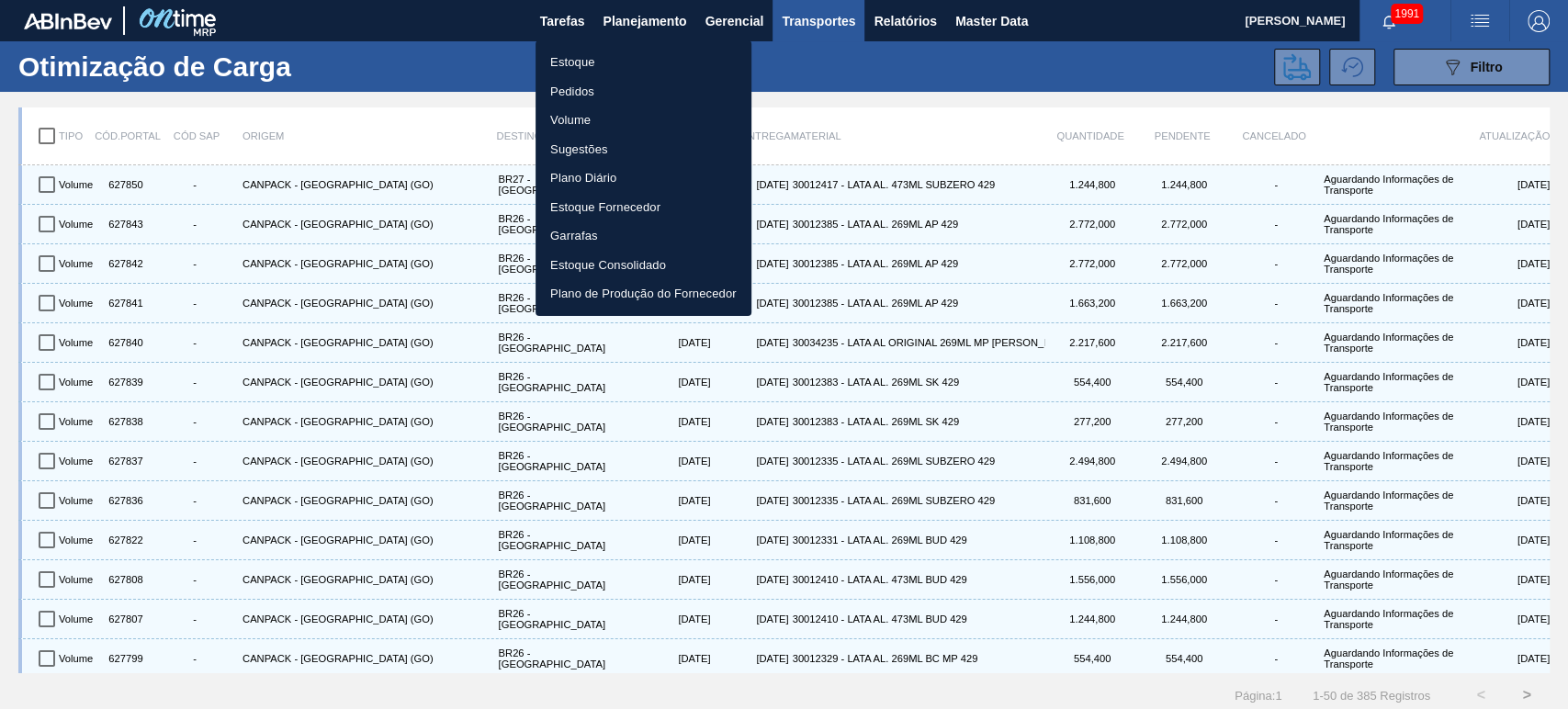
click at [573, 114] on li "Volume" at bounding box center [644, 120] width 216 height 29
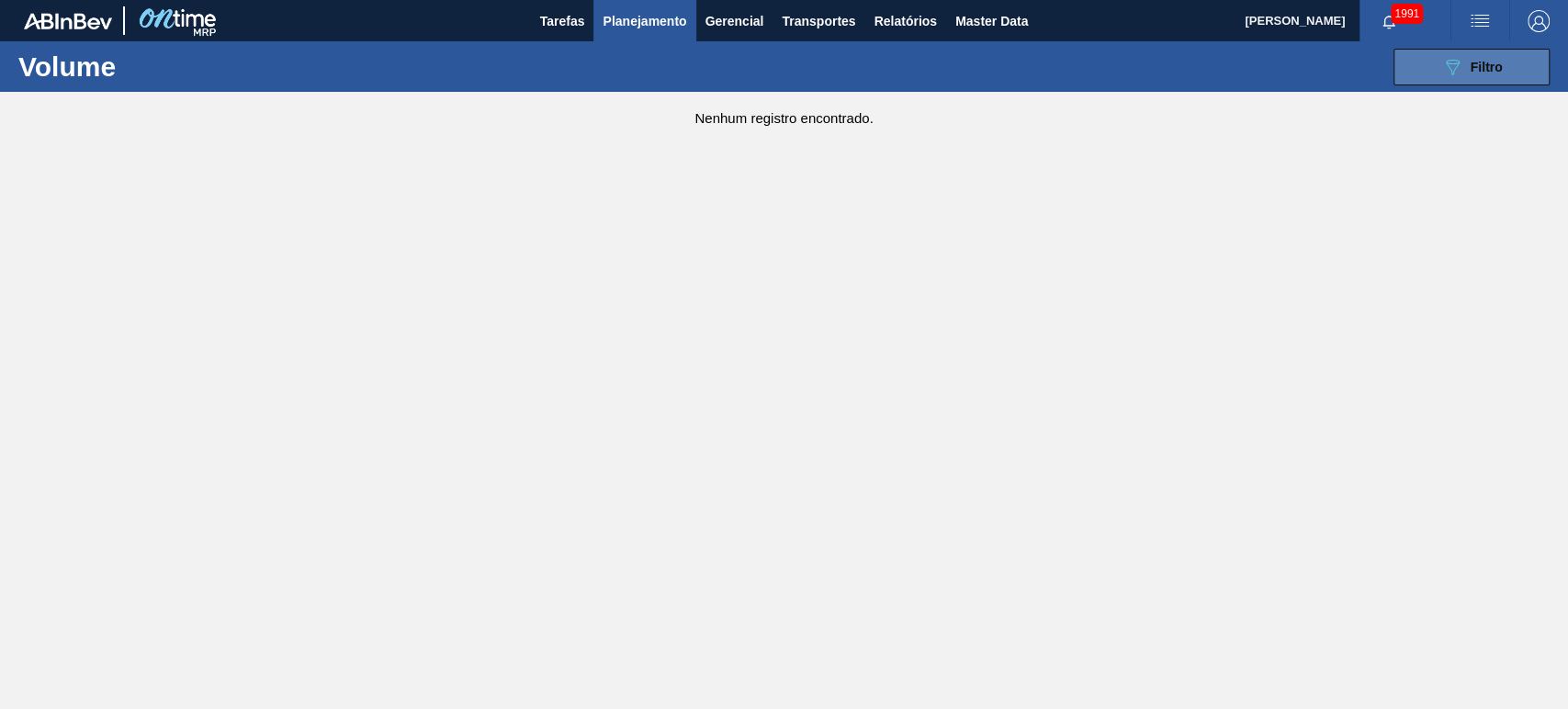
click at [1492, 79] on button "089F7B8B-B2A5-4AFE-B5C0-19BA573D28AC Filtro" at bounding box center [1472, 67] width 156 height 37
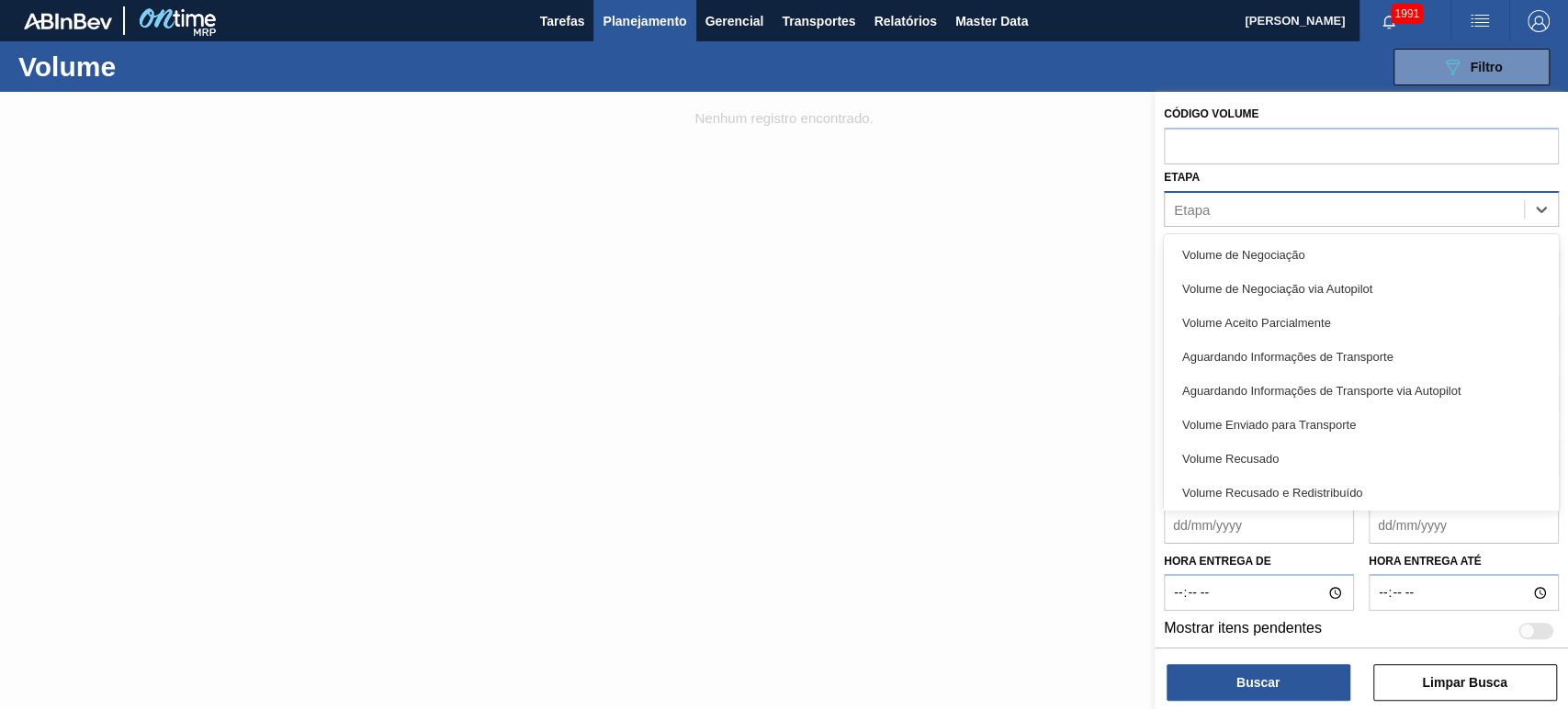
click at [1242, 205] on div "Etapa" at bounding box center [1344, 208] width 360 height 26
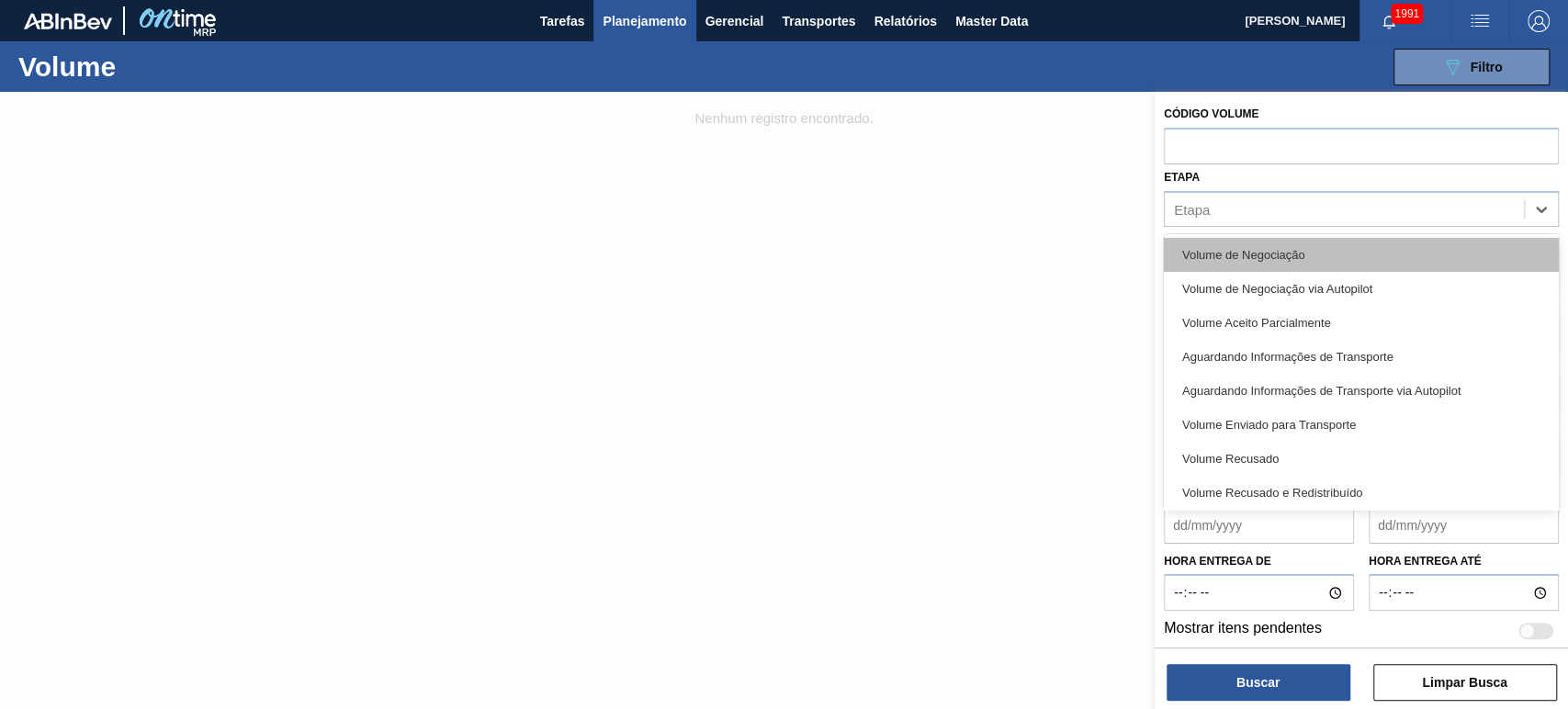
click at [1242, 251] on div "Volume de Negociação" at bounding box center [1360, 254] width 395 height 34
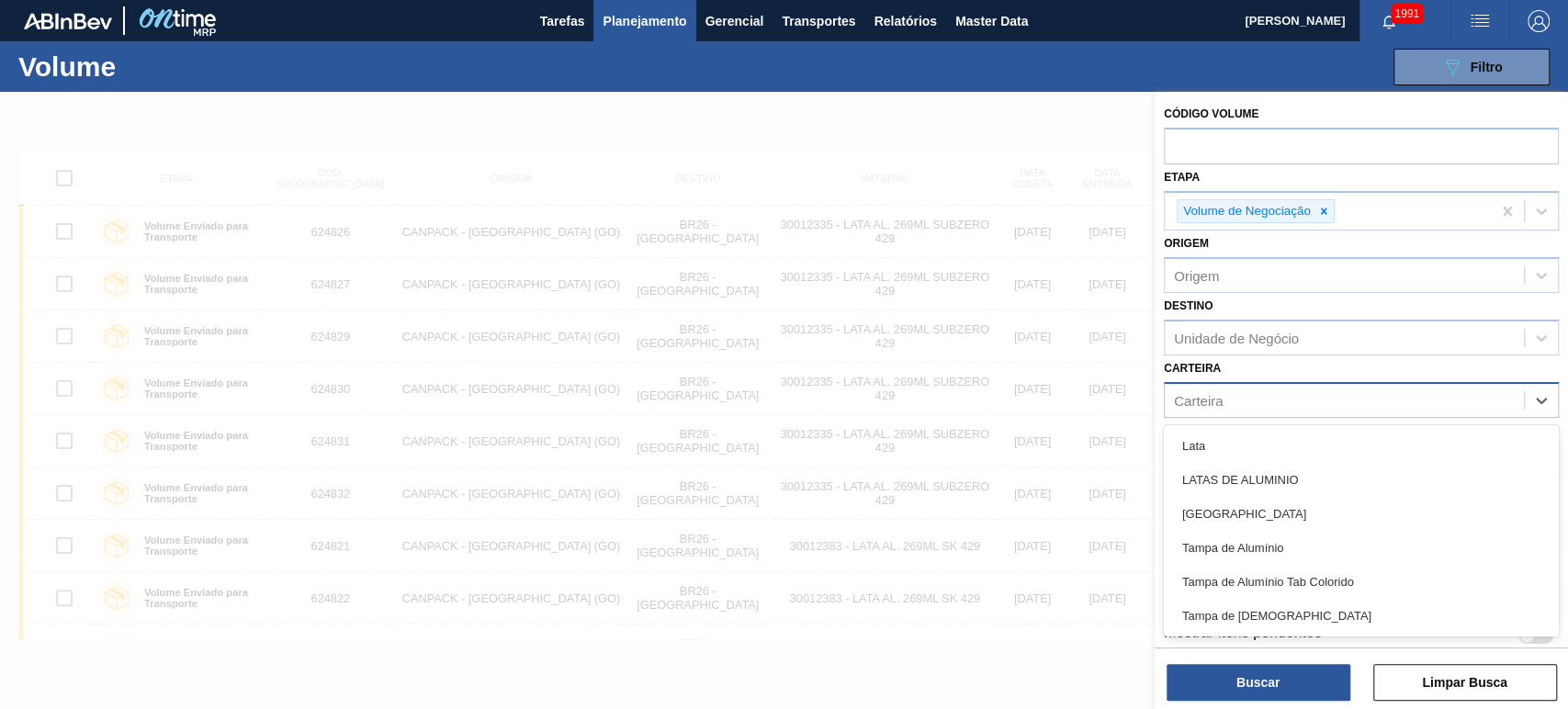
click at [1253, 401] on div "Carteira" at bounding box center [1344, 399] width 360 height 26
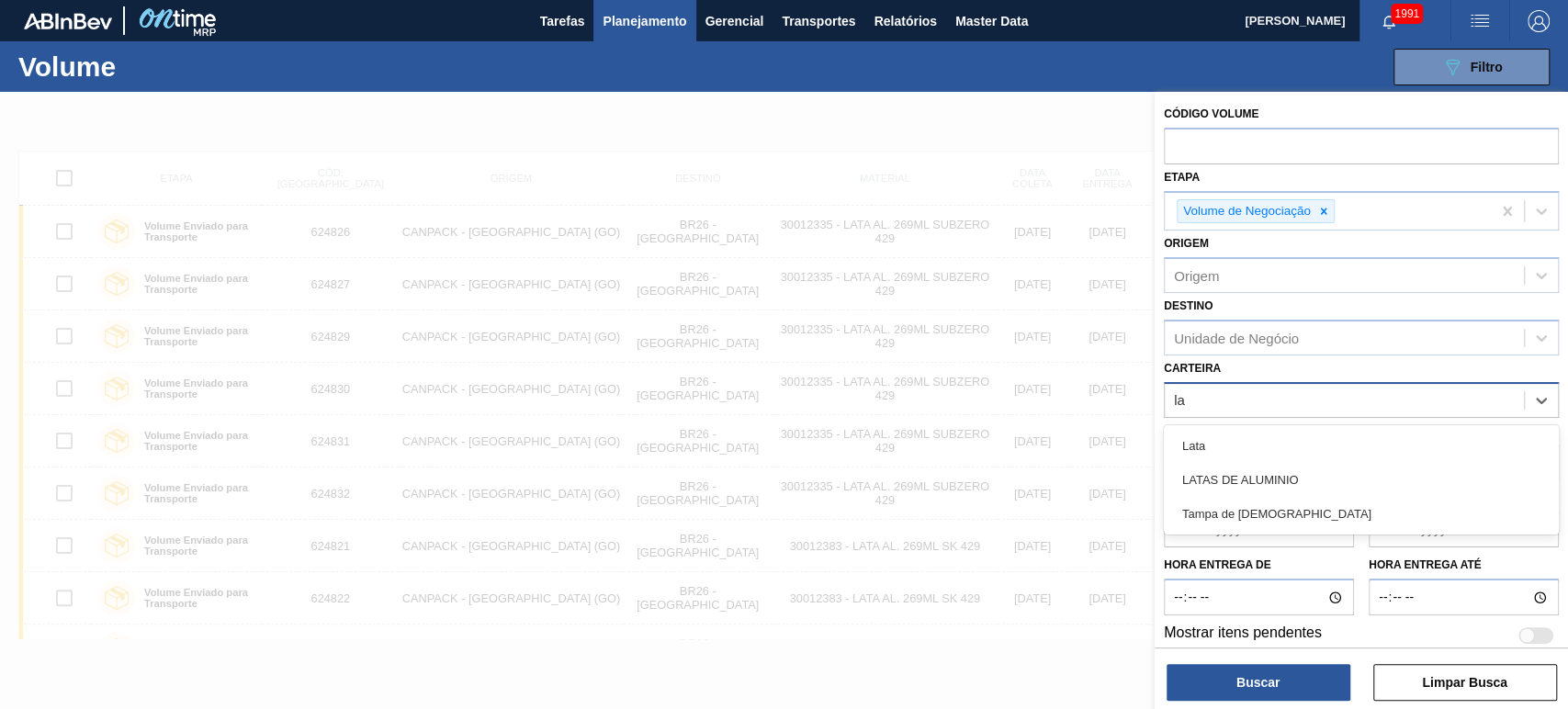
type input "lat"
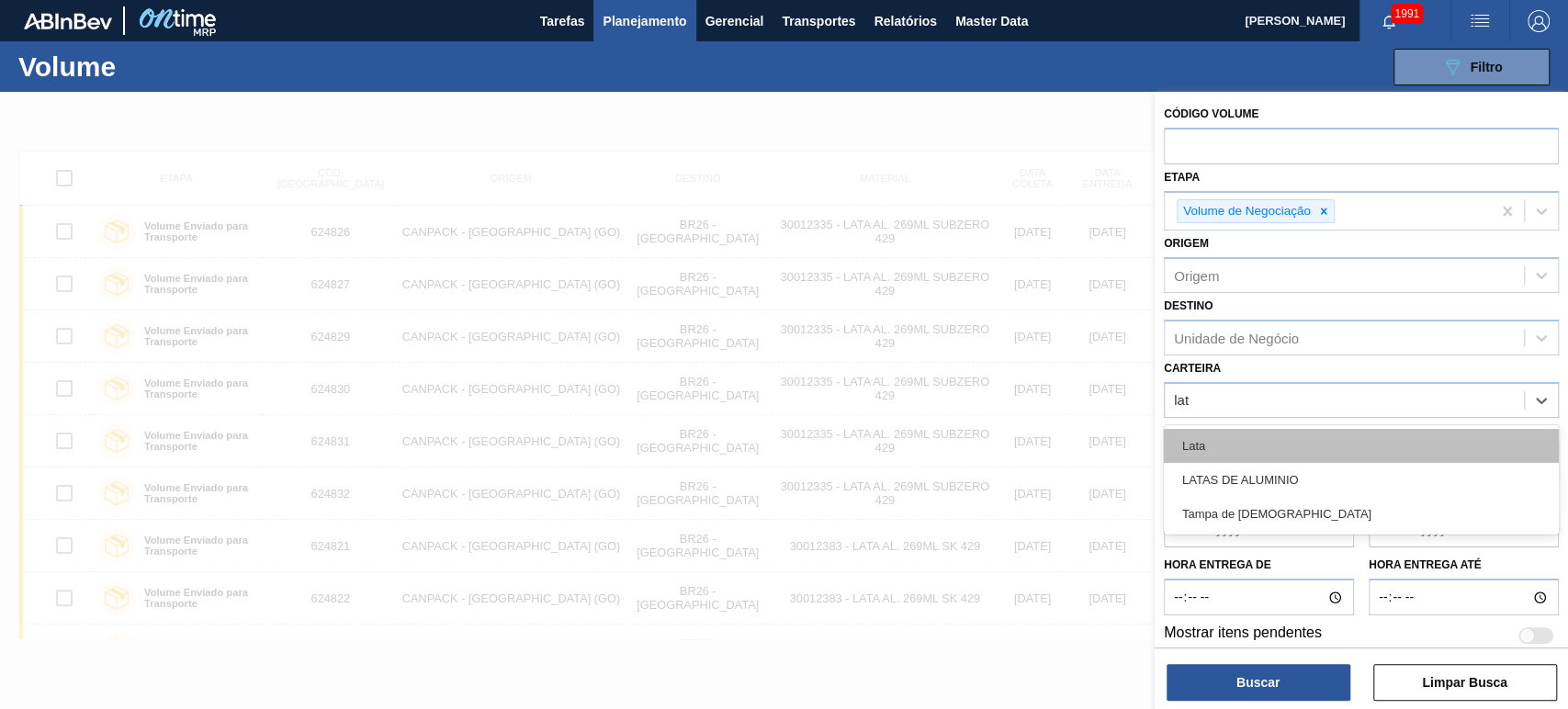
click at [1241, 446] on div "Lata" at bounding box center [1360, 445] width 395 height 34
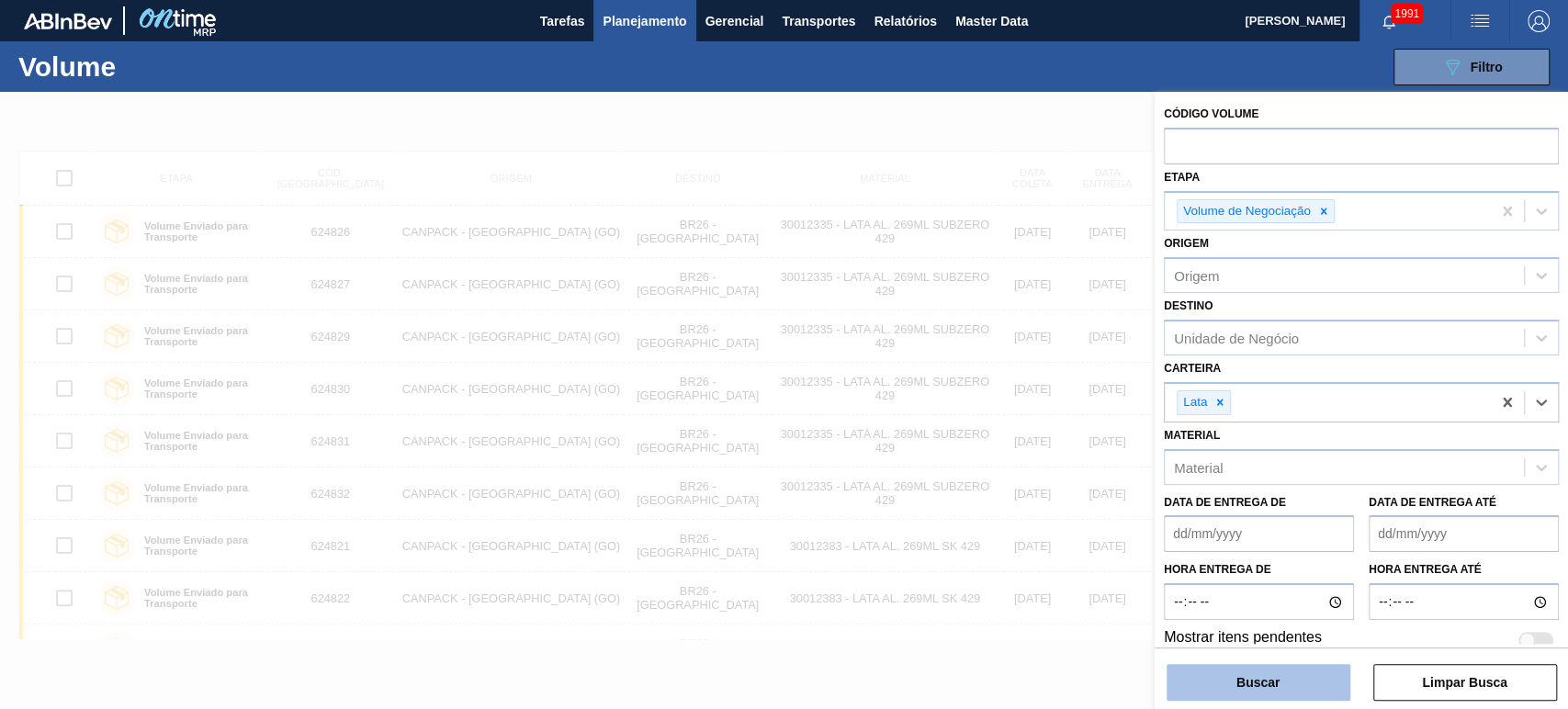
click at [1290, 678] on button "Buscar" at bounding box center [1258, 683] width 184 height 37
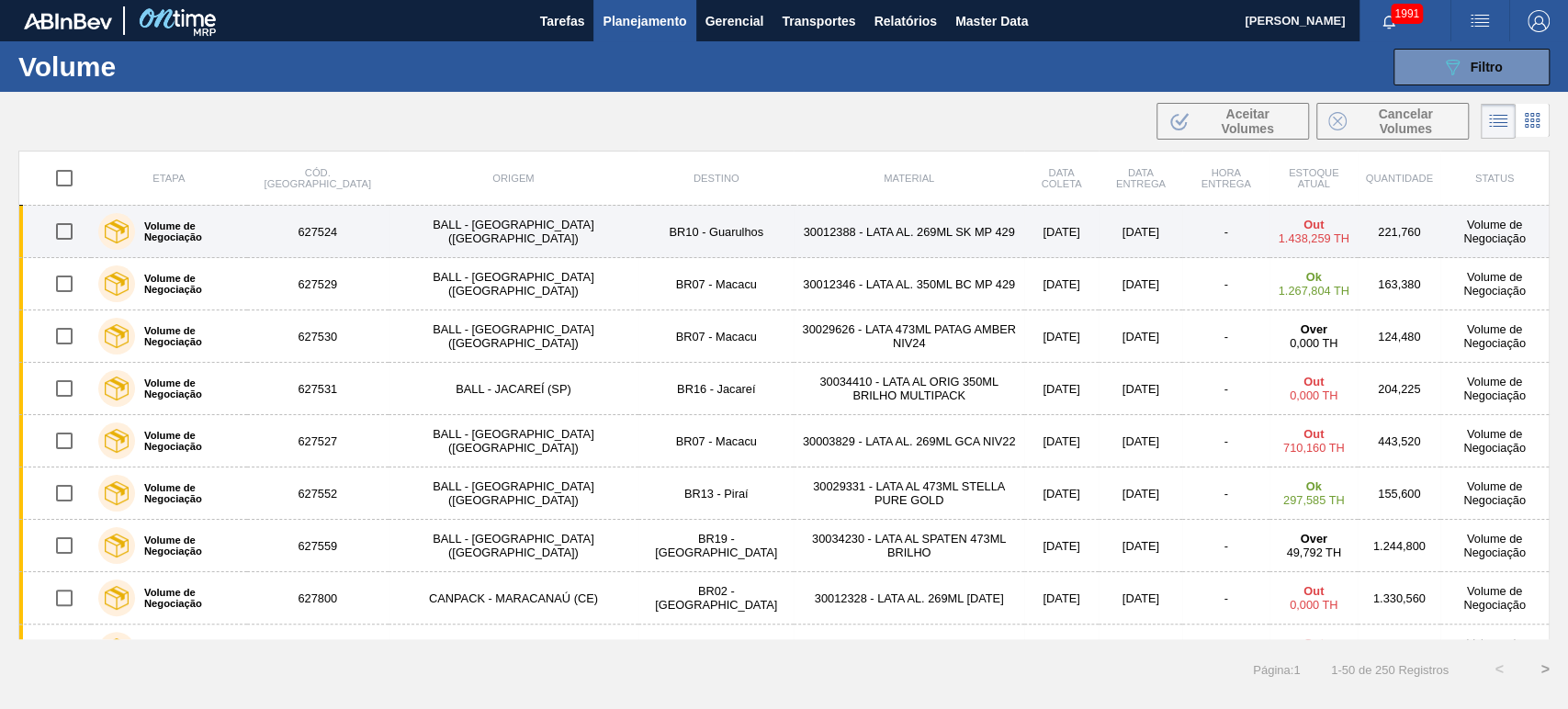
click at [63, 232] on input "checkbox" at bounding box center [64, 232] width 39 height 39
checkbox input "false"
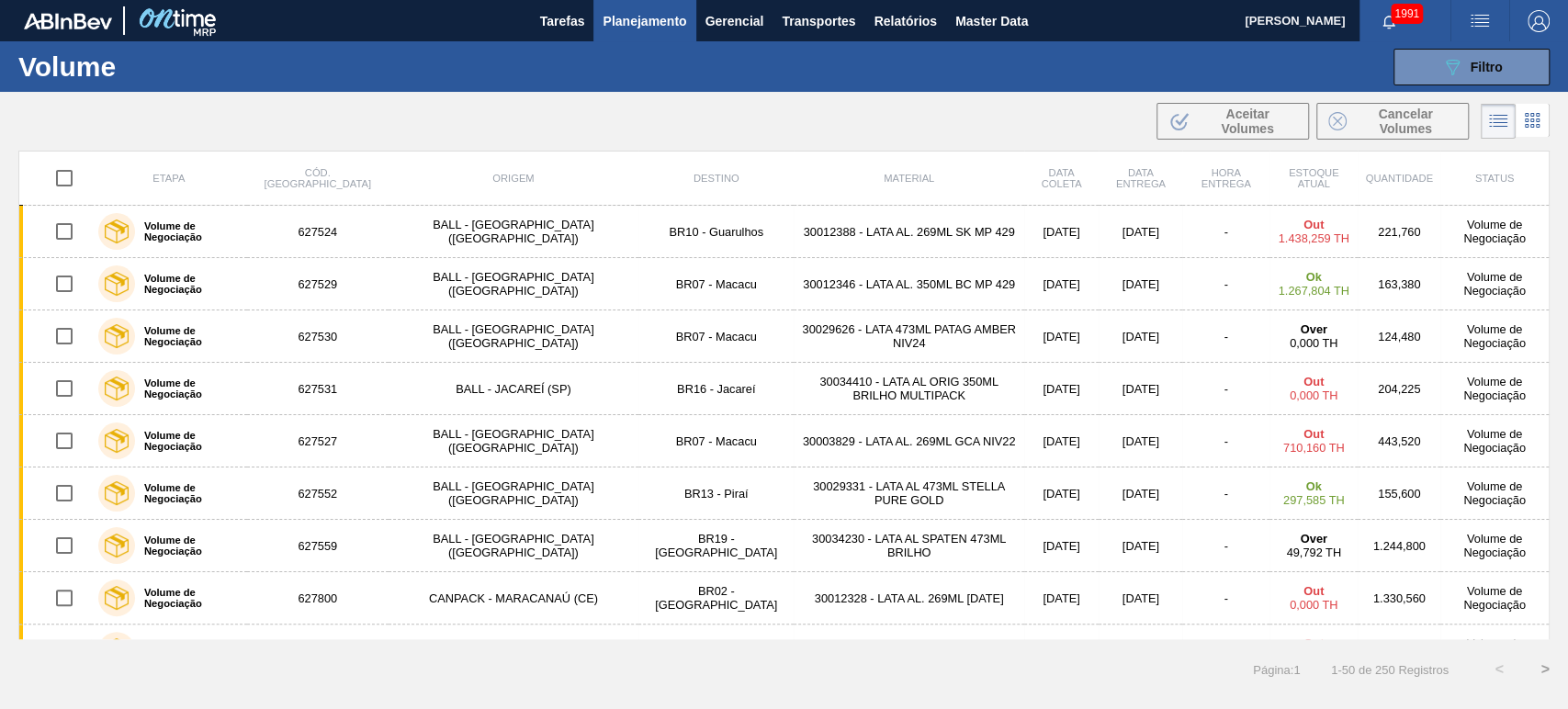
click at [824, 123] on div ".b{fill:var(--color-action-default)} Aceitar Volumes Cancelar Volumes" at bounding box center [784, 121] width 1568 height 44
click at [714, 115] on div ".b{fill:var(--color-action-default)} Aceitar Volumes Cancelar Volumes" at bounding box center [784, 121] width 1568 height 44
click at [864, 672] on div "Página : 1 1 - 50 de 250 Registros < >" at bounding box center [784, 669] width 1568 height 46
click at [1478, 4] on button "button" at bounding box center [1479, 20] width 58 height 41
click at [1438, 95] on li "Upload de Volumes" at bounding box center [1470, 98] width 169 height 33
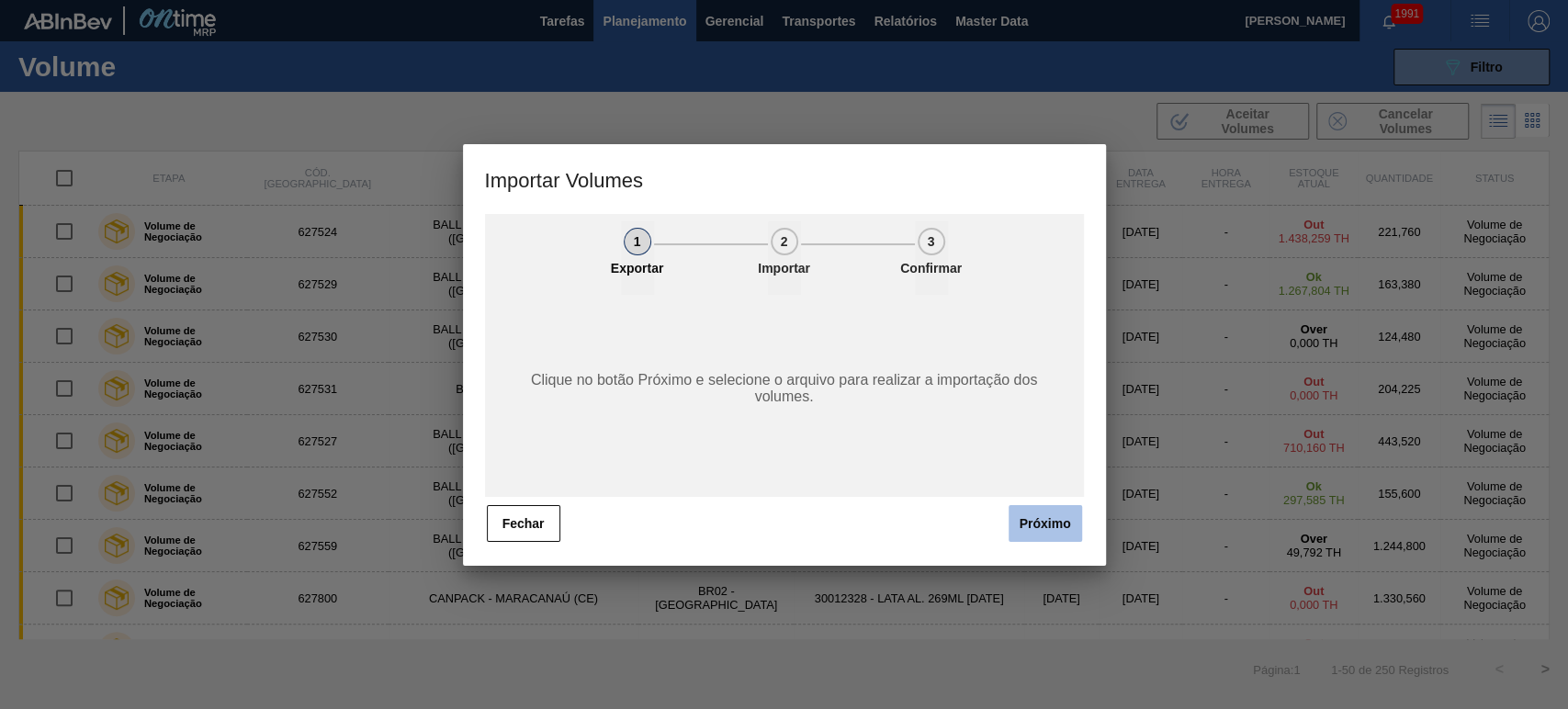
click at [1053, 523] on button "Próximo" at bounding box center [1045, 523] width 73 height 37
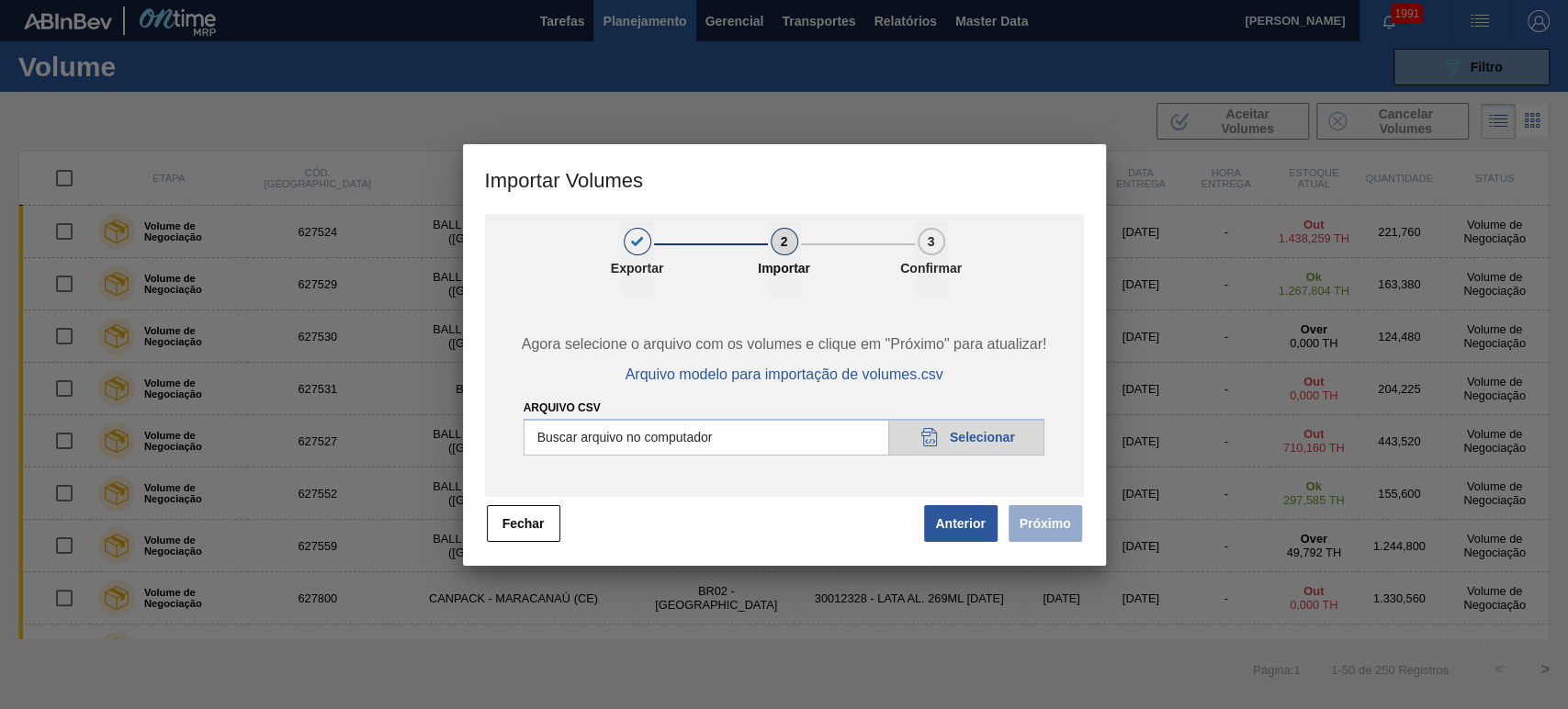
click at [953, 444] on input "Arquivo csv" at bounding box center [784, 437] width 521 height 37
type input "C:\fakepath\Subida Crown - [DATE] +1.CSV"
click at [1058, 533] on button "Próximo" at bounding box center [1045, 523] width 73 height 37
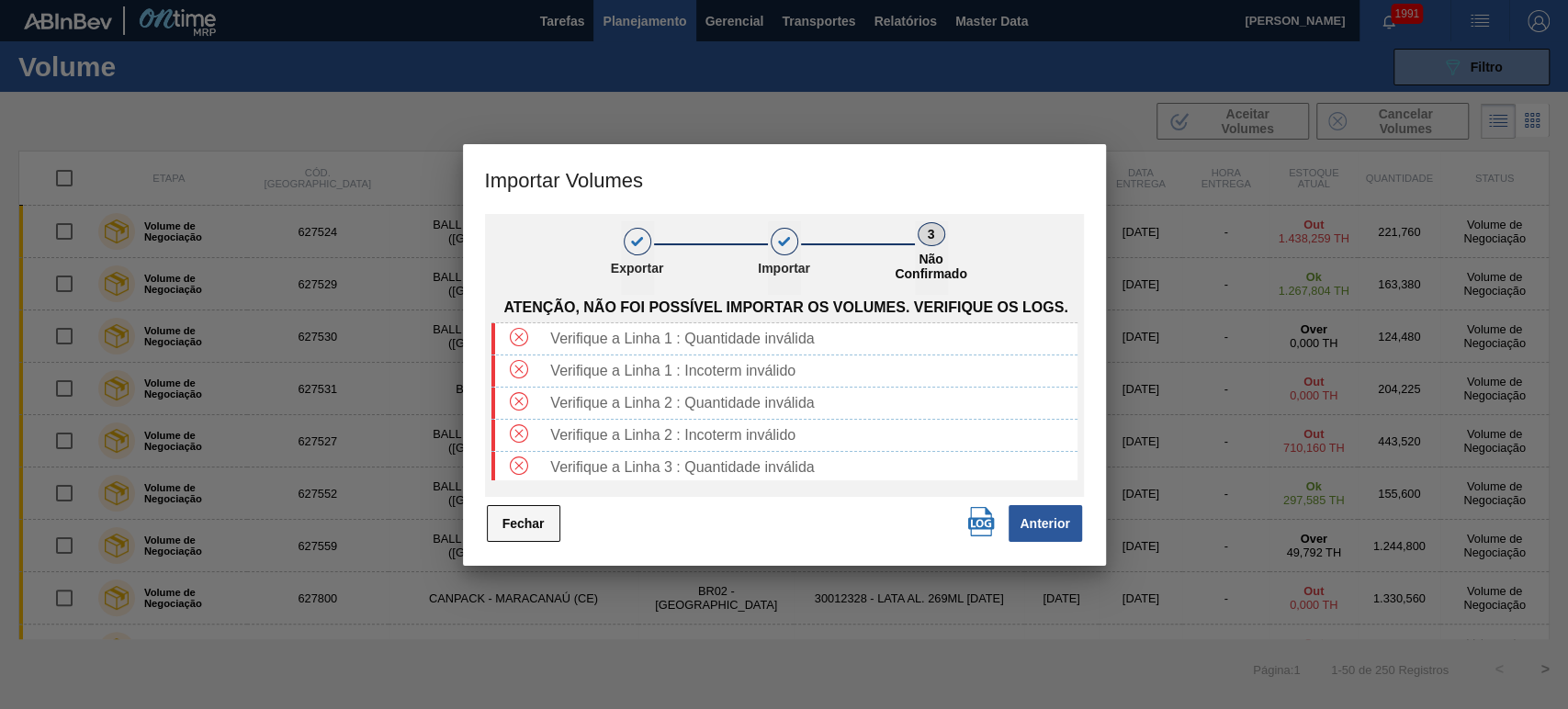
click at [540, 512] on button "Fechar" at bounding box center [523, 523] width 73 height 37
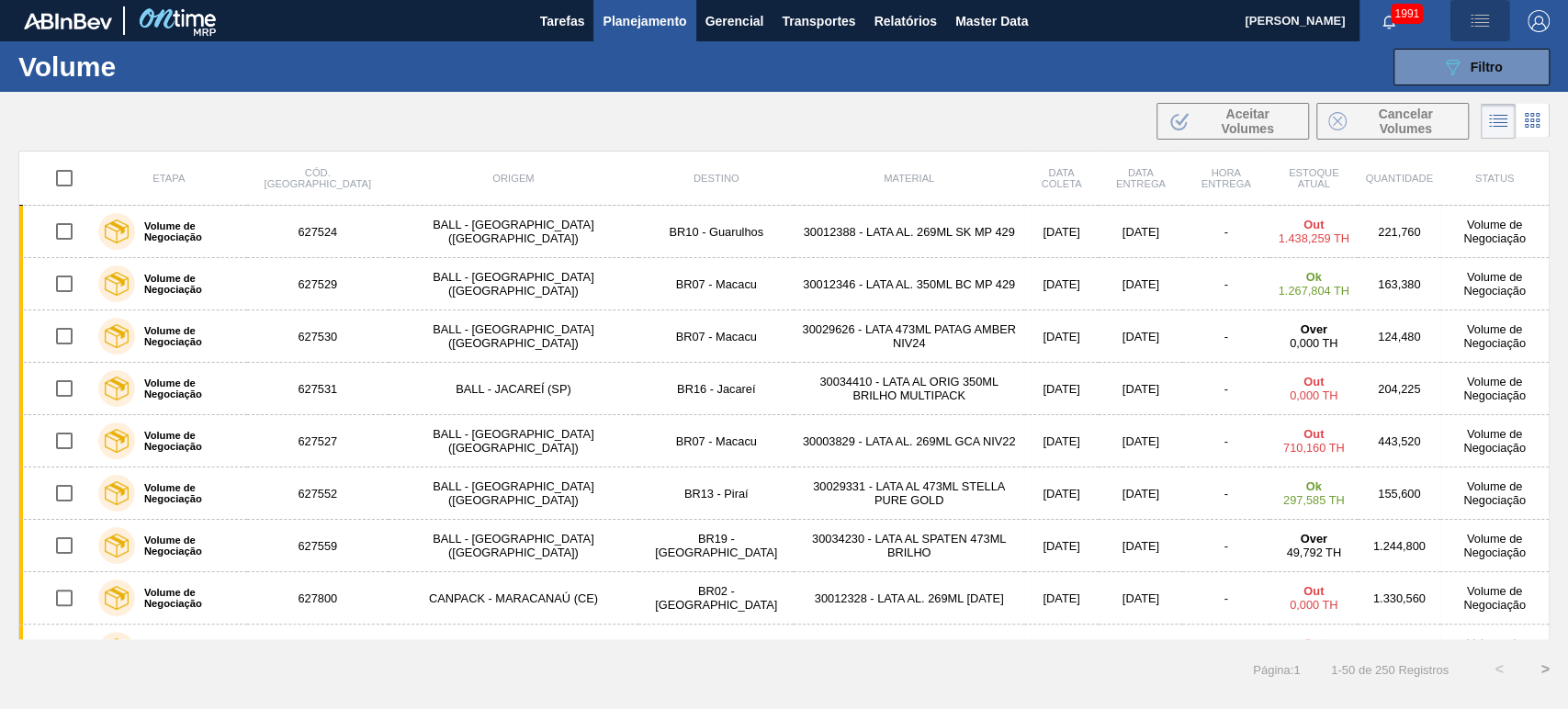
drag, startPoint x: 1498, startPoint y: 20, endPoint x: 1488, endPoint y: 42, distance: 24.2
click at [1498, 20] on span "button" at bounding box center [1479, 20] width 44 height 22
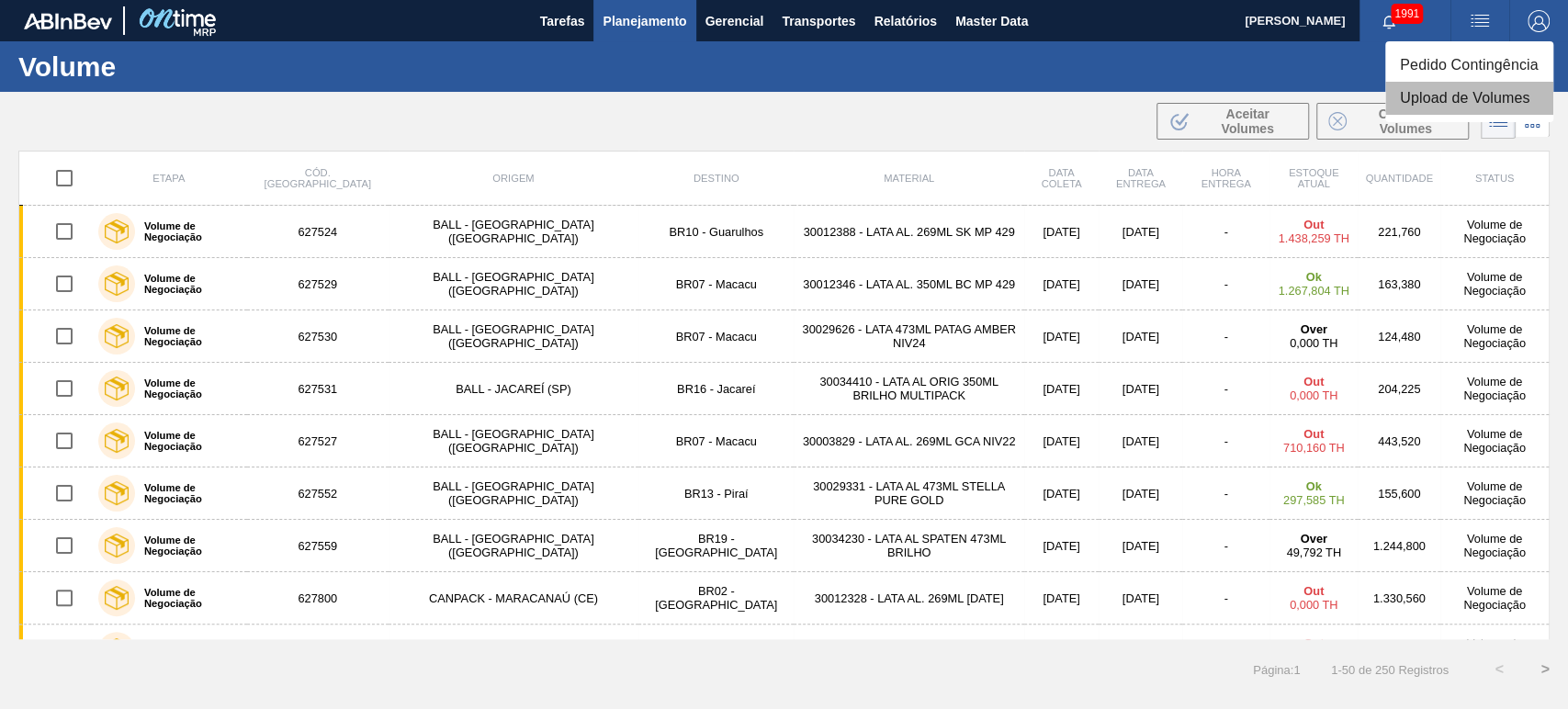
click at [1452, 97] on li "Upload de Volumes" at bounding box center [1470, 98] width 169 height 33
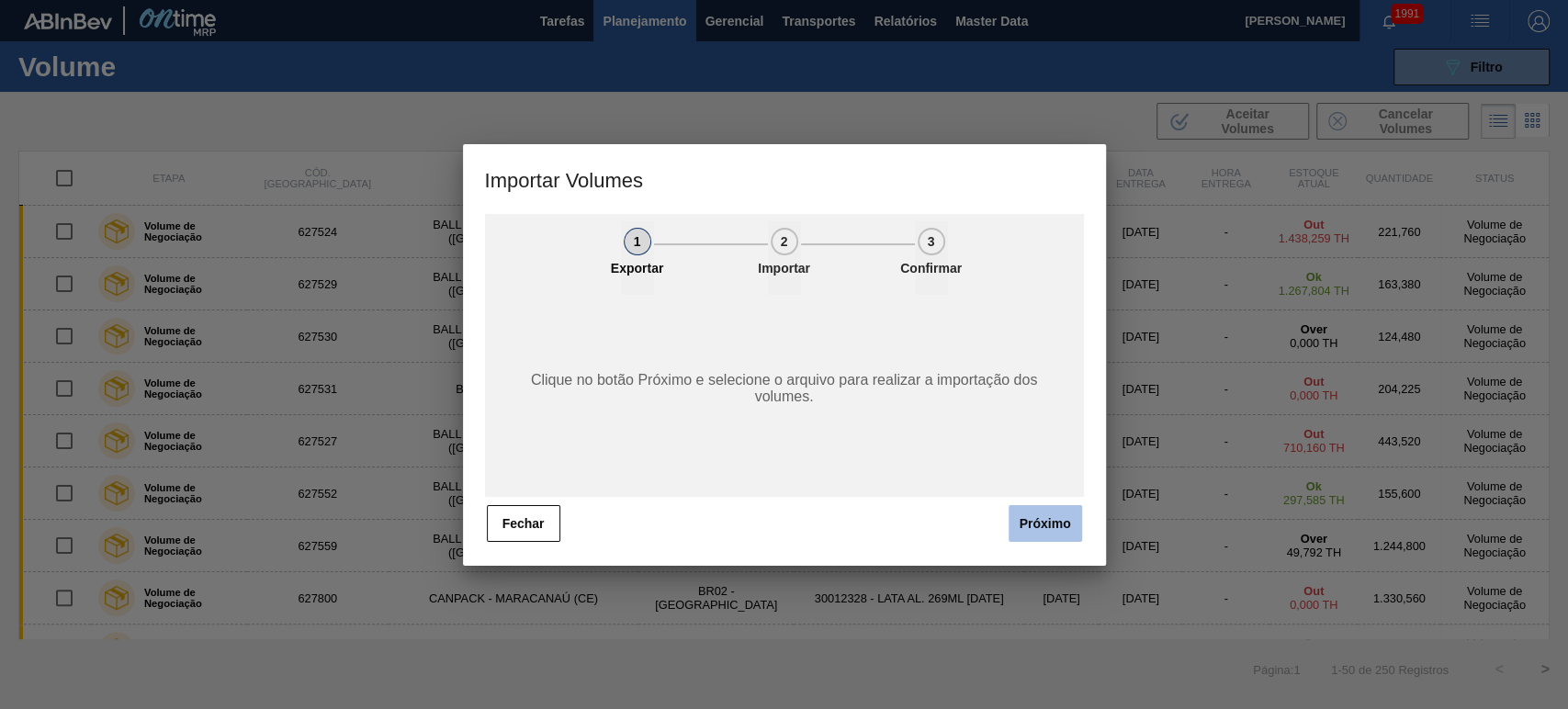
click at [1002, 518] on span "Próximo" at bounding box center [1042, 523] width 85 height 40
click at [1015, 524] on button "Próximo" at bounding box center [1045, 523] width 73 height 37
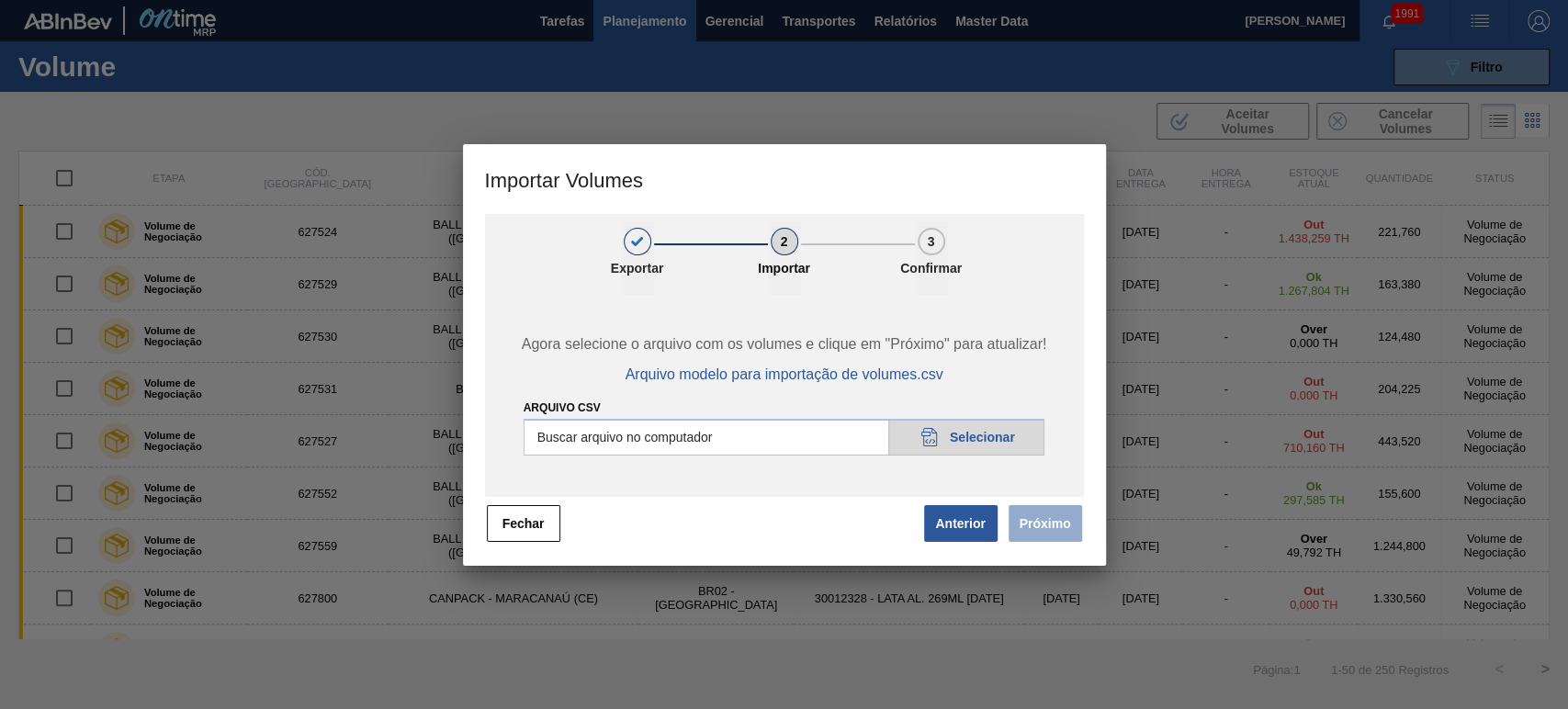
click at [953, 446] on input "Arquivo csv" at bounding box center [784, 437] width 521 height 37
type input "C:\fakepath\Subida Crown - [DATE] +1.CSV"
click at [1051, 518] on button "Próximo" at bounding box center [1045, 523] width 73 height 37
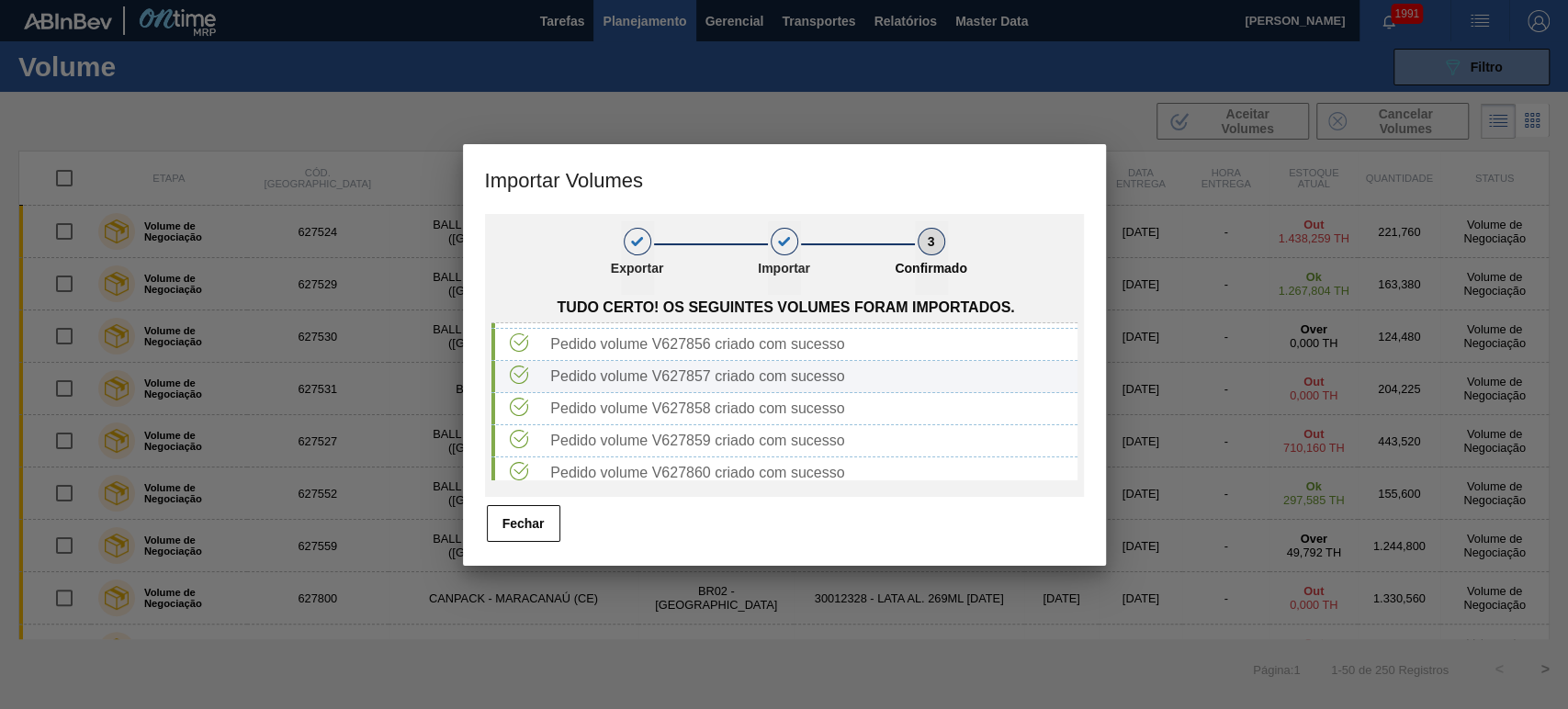
scroll to position [39, 0]
click at [512, 511] on button "Fechar" at bounding box center [523, 523] width 73 height 37
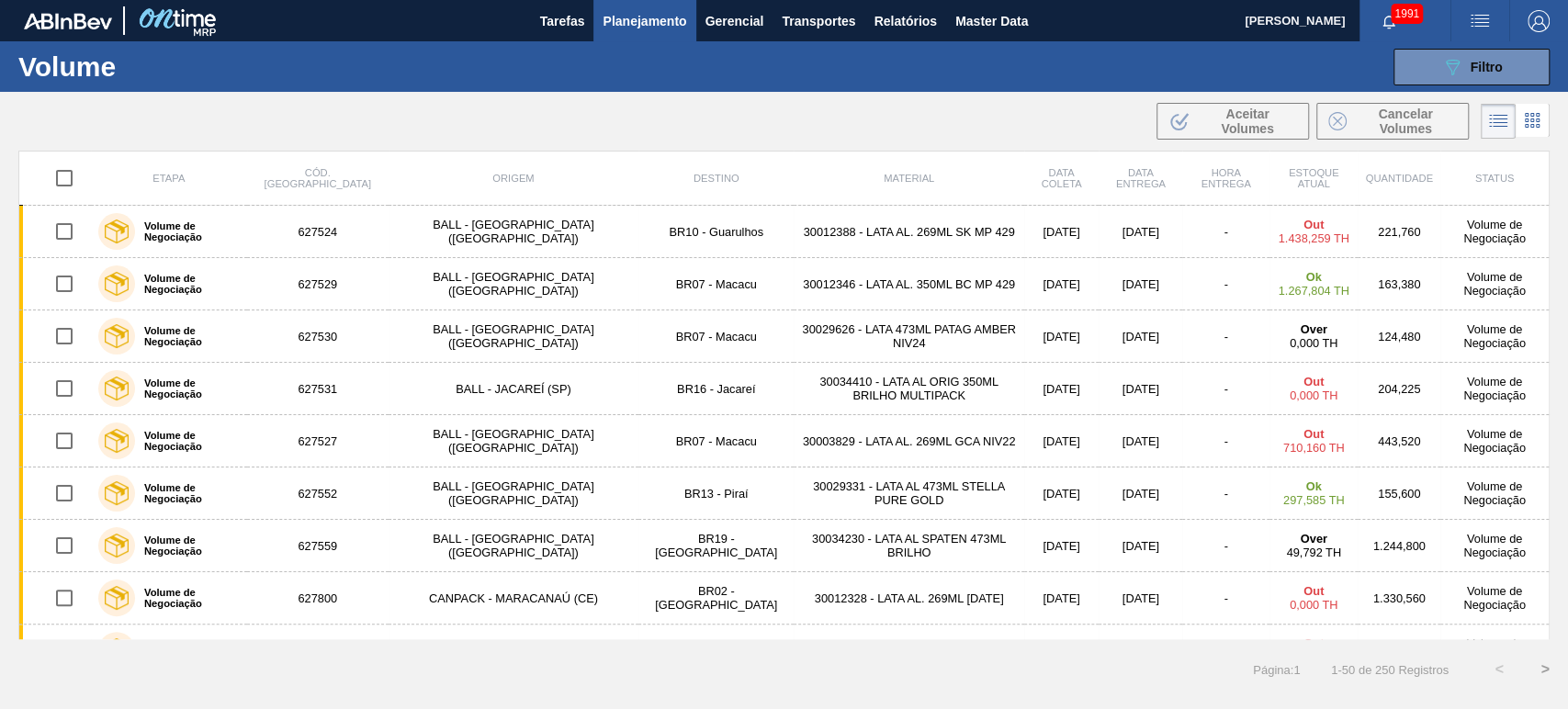
click at [859, 70] on div "089F7B8B-B2A5-4AFE-B5C0-19BA573D28AC Filtro Código Volume Etapa Volume de Negoc…" at bounding box center [923, 67] width 1272 height 56
click at [1001, 25] on span "Master Data" at bounding box center [991, 20] width 72 height 22
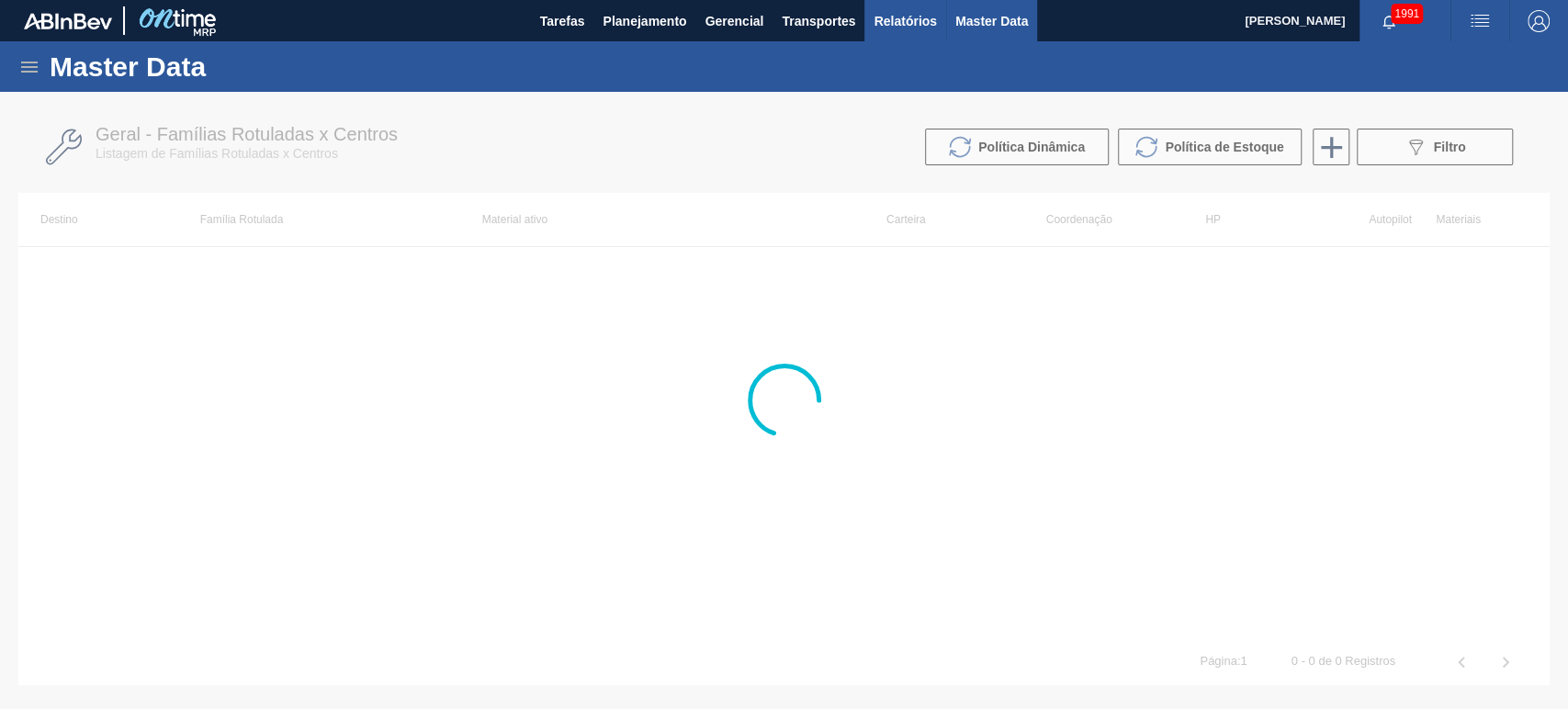
click at [881, 21] on span "Relatórios" at bounding box center [904, 20] width 62 height 22
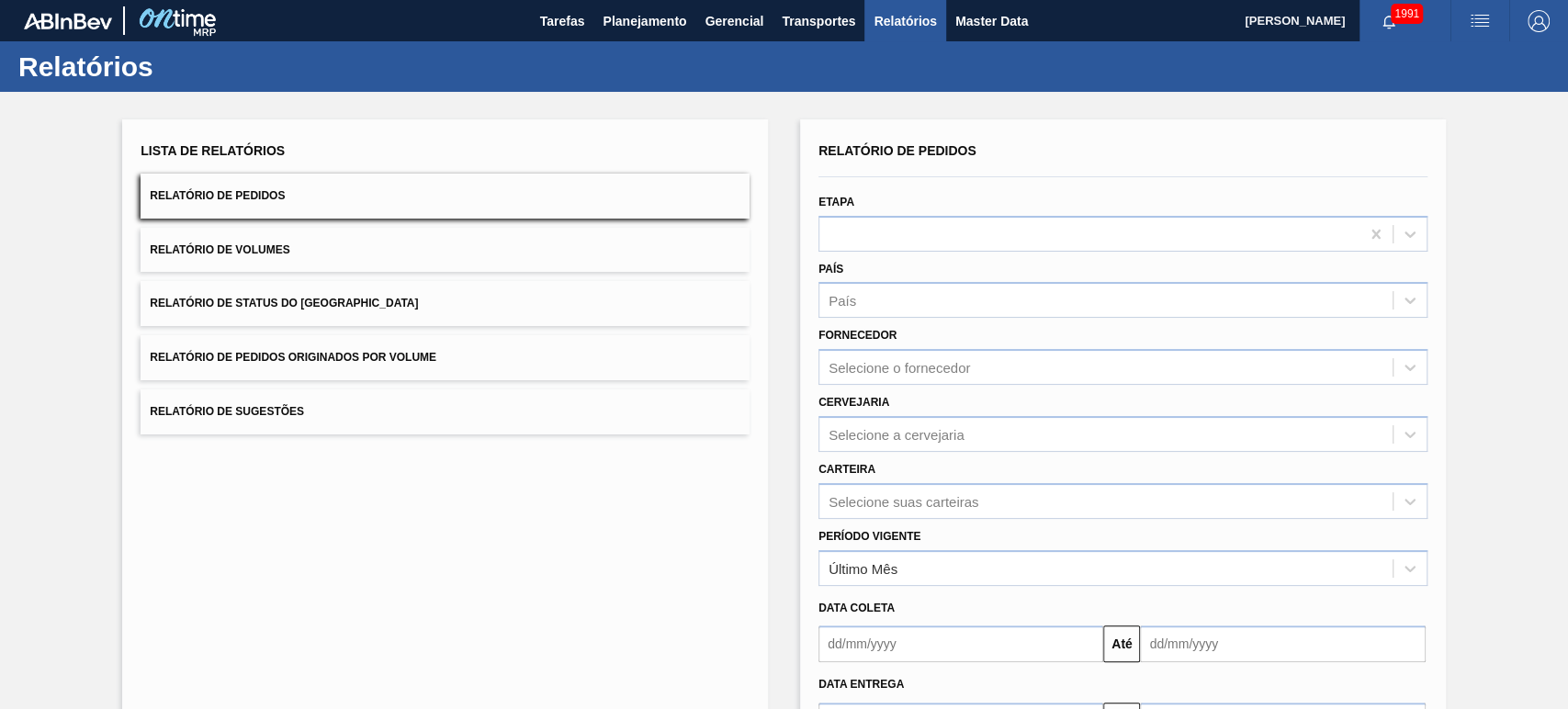
click at [246, 256] on button "Relatório de Volumes" at bounding box center [444, 250] width 609 height 45
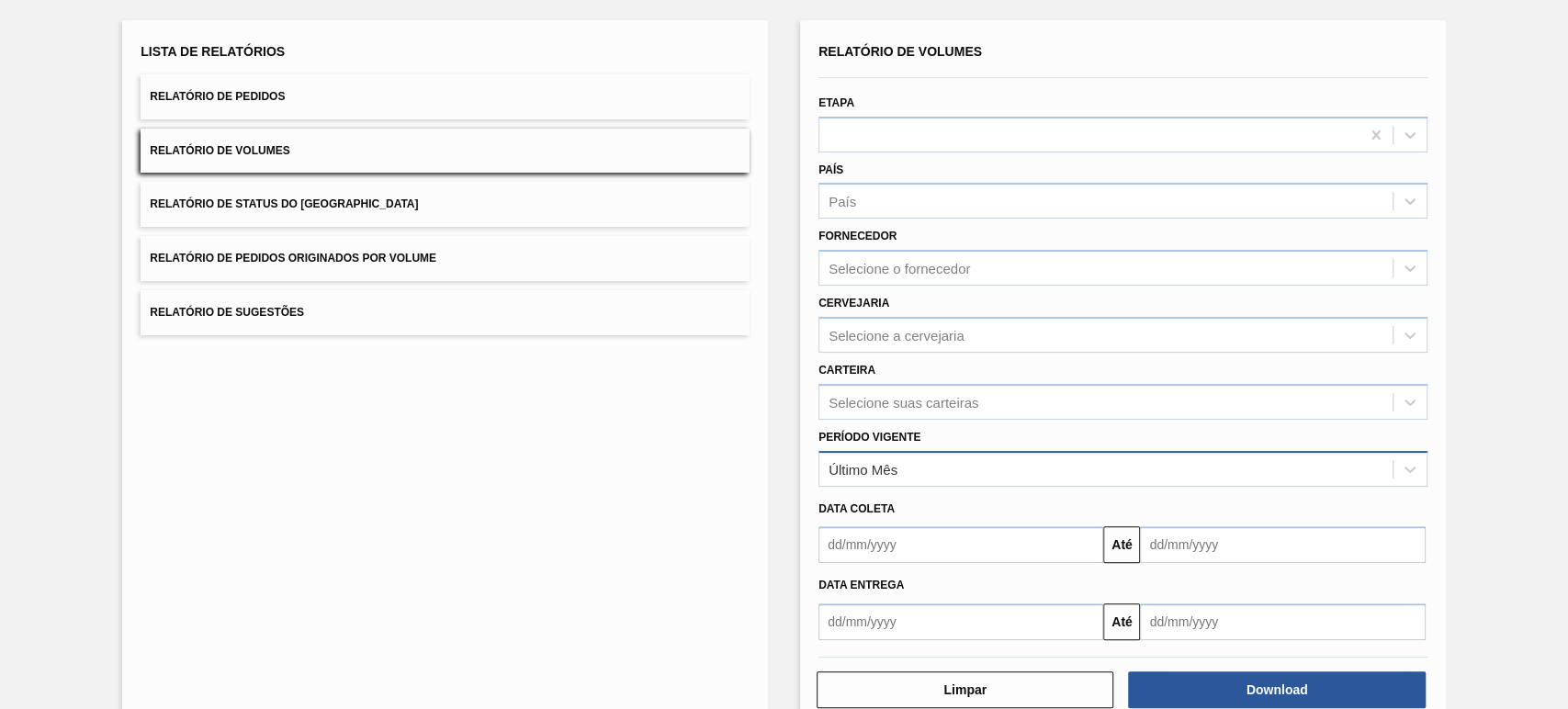
scroll to position [139, 0]
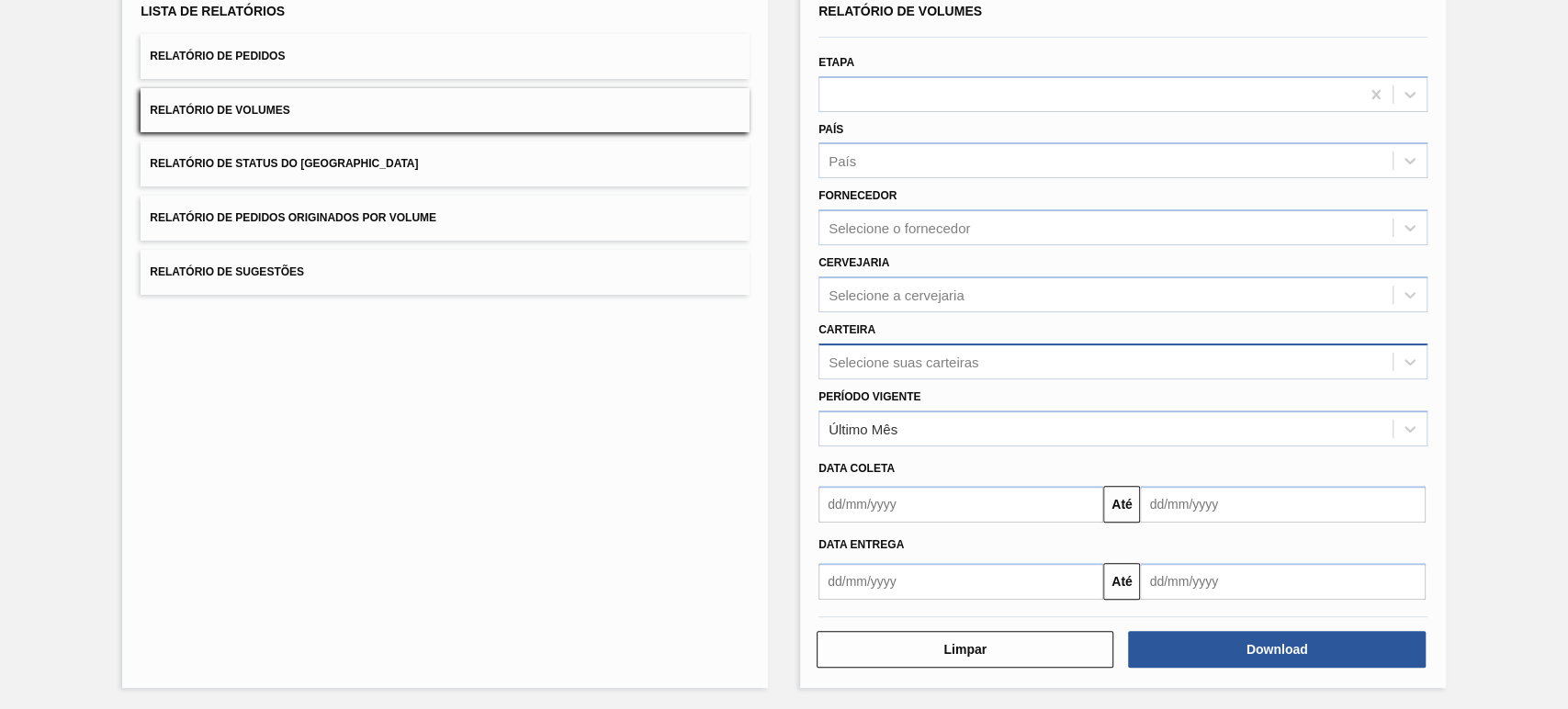
click at [891, 355] on div "Selecione suas carteiras" at bounding box center [903, 361] width 150 height 16
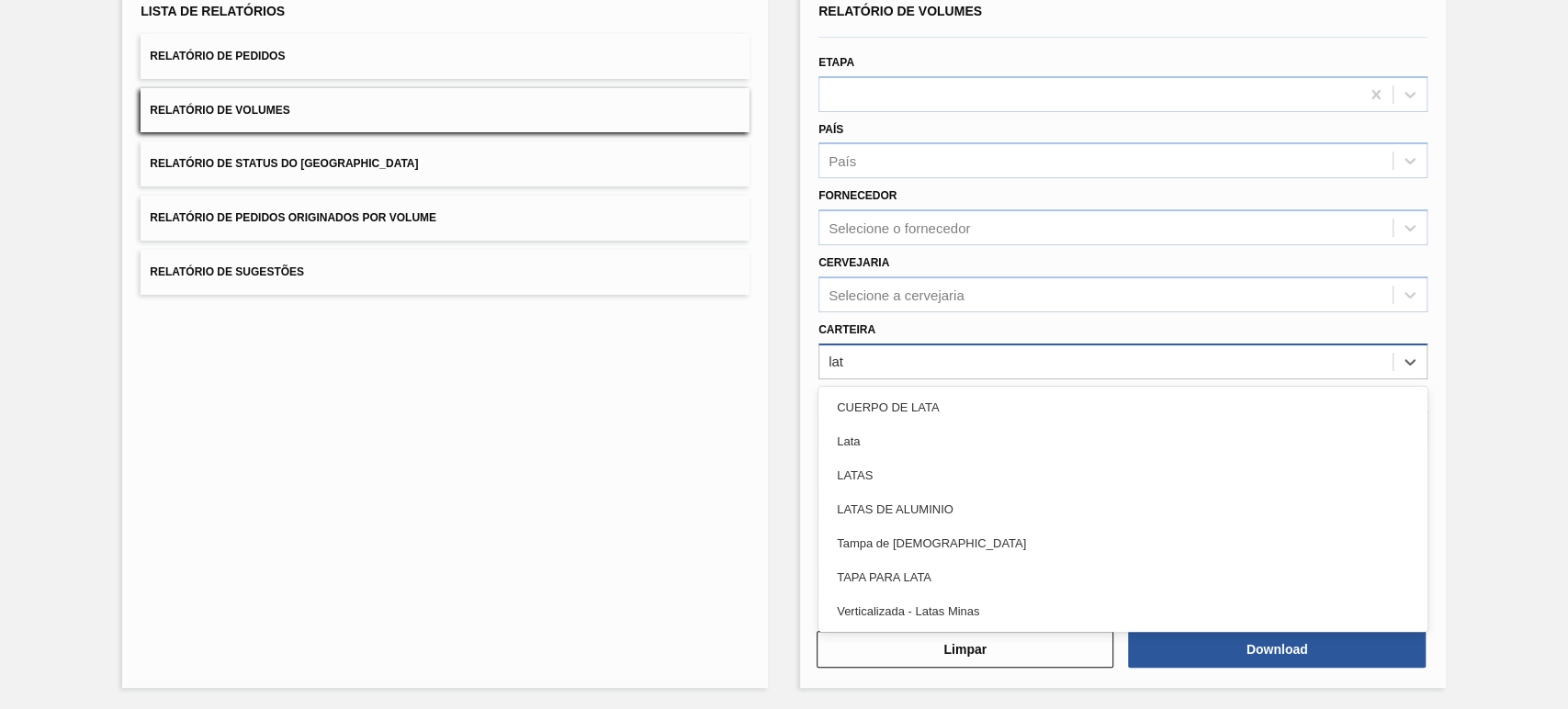
type input "lata"
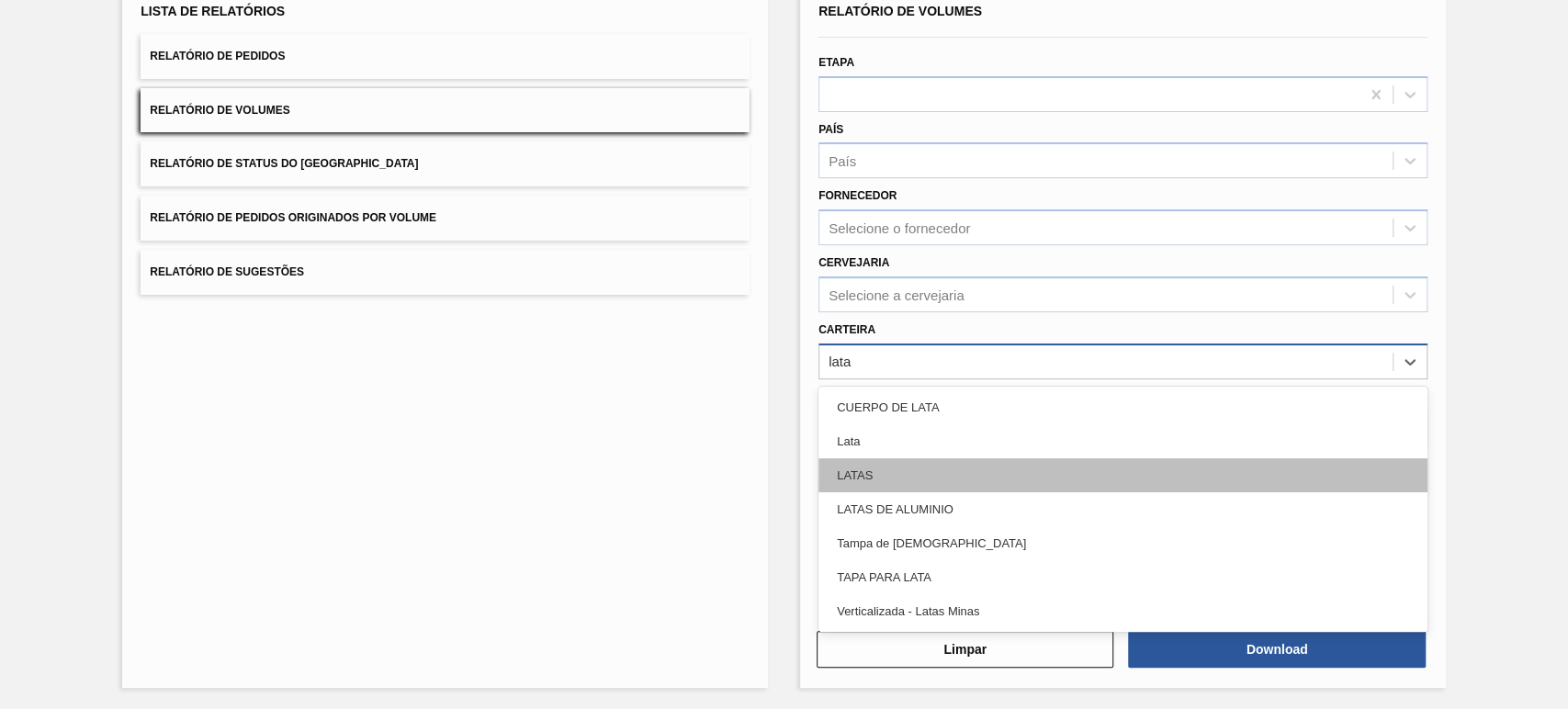
click at [860, 458] on div "LATAS" at bounding box center [1123, 474] width 609 height 34
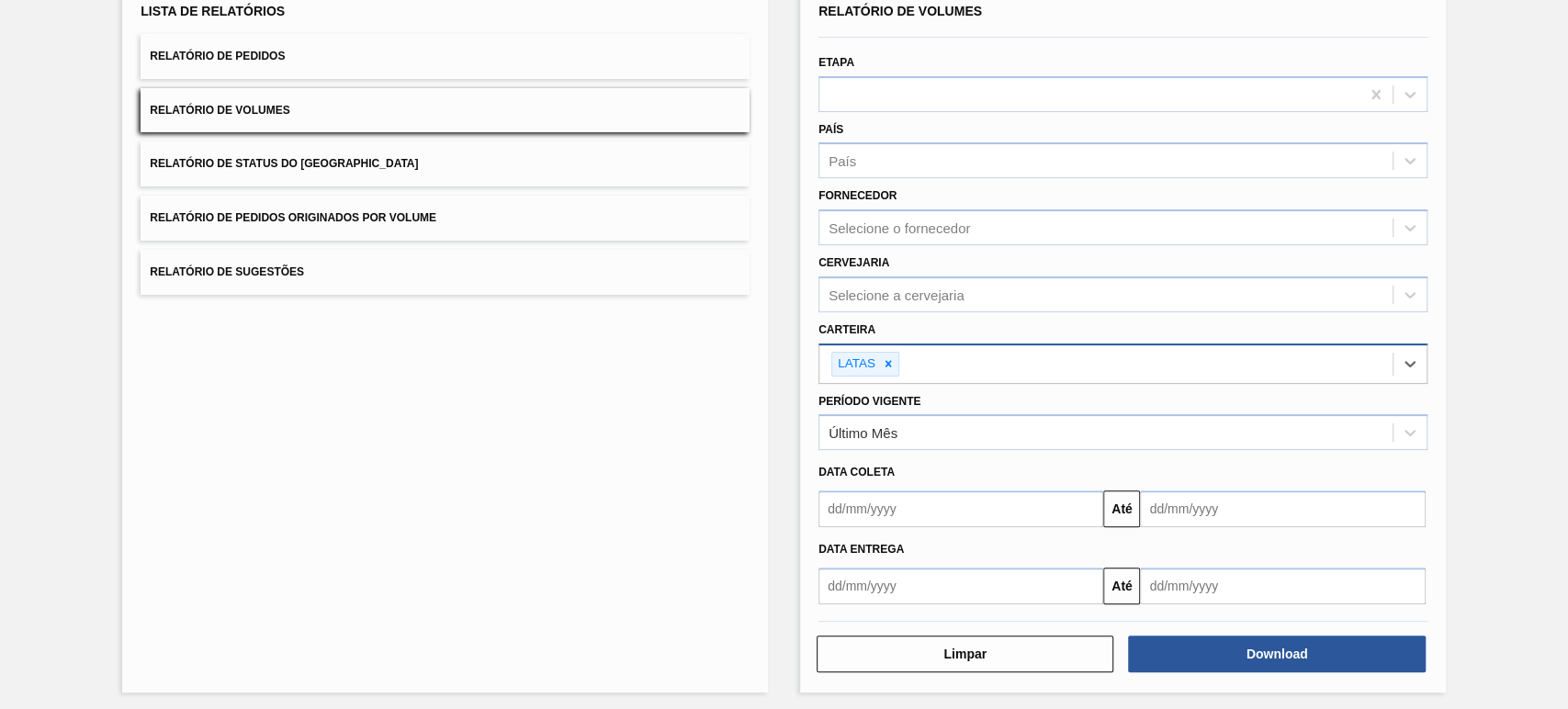
click at [927, 356] on div "LATAS" at bounding box center [1106, 363] width 573 height 38
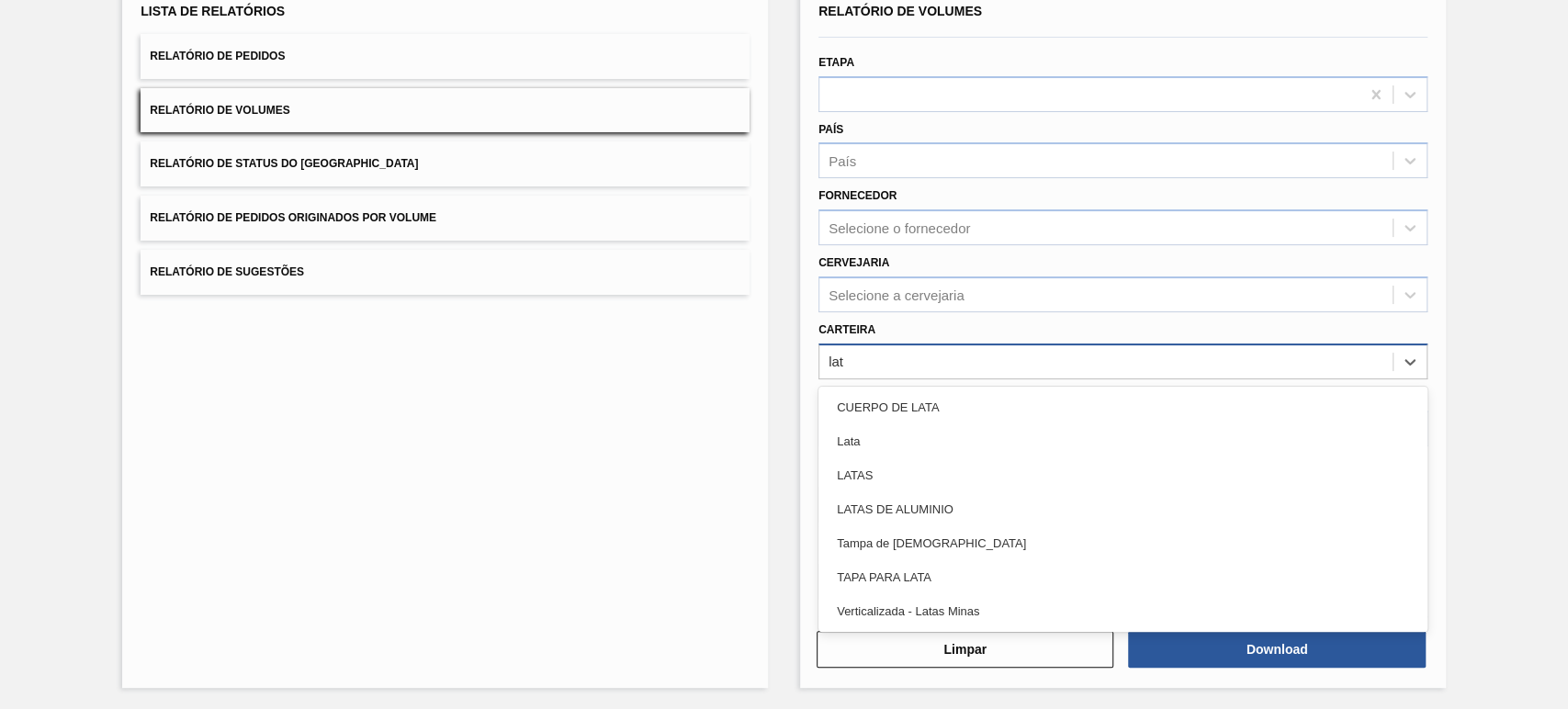
type input "lata"
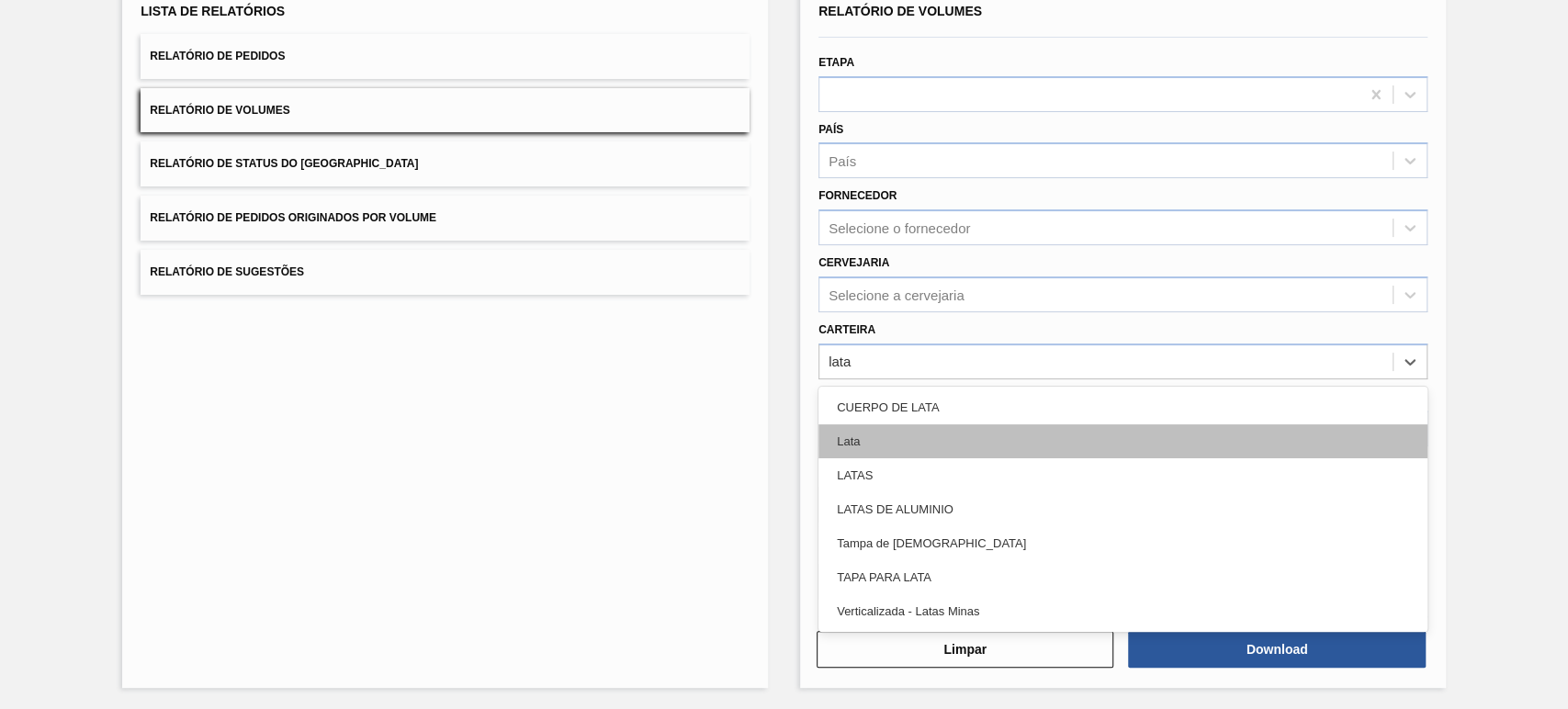
click at [923, 438] on div "Lata" at bounding box center [1123, 441] width 609 height 34
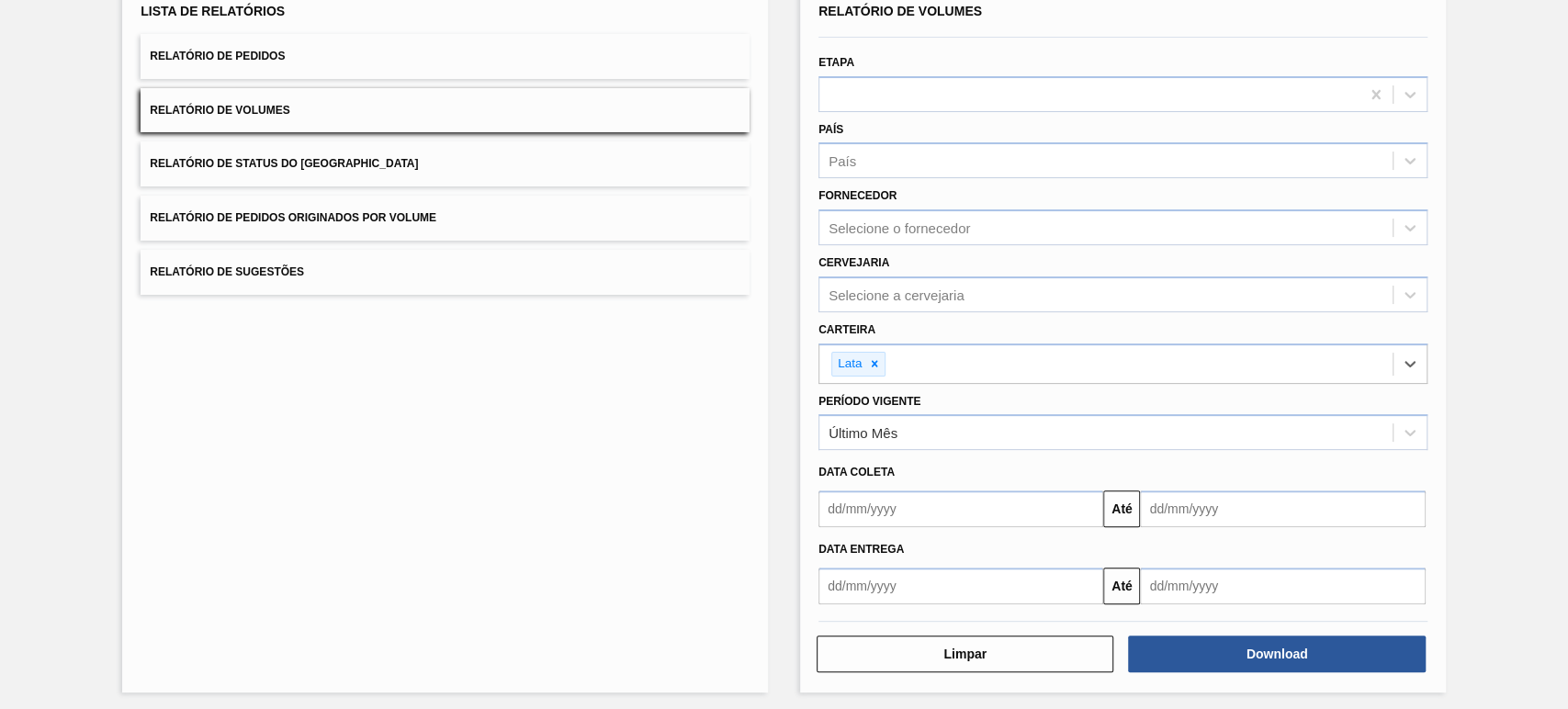
click at [908, 468] on div "Data coleta" at bounding box center [1123, 471] width 624 height 26
click at [1224, 667] on button "Download" at bounding box center [1277, 653] width 296 height 37
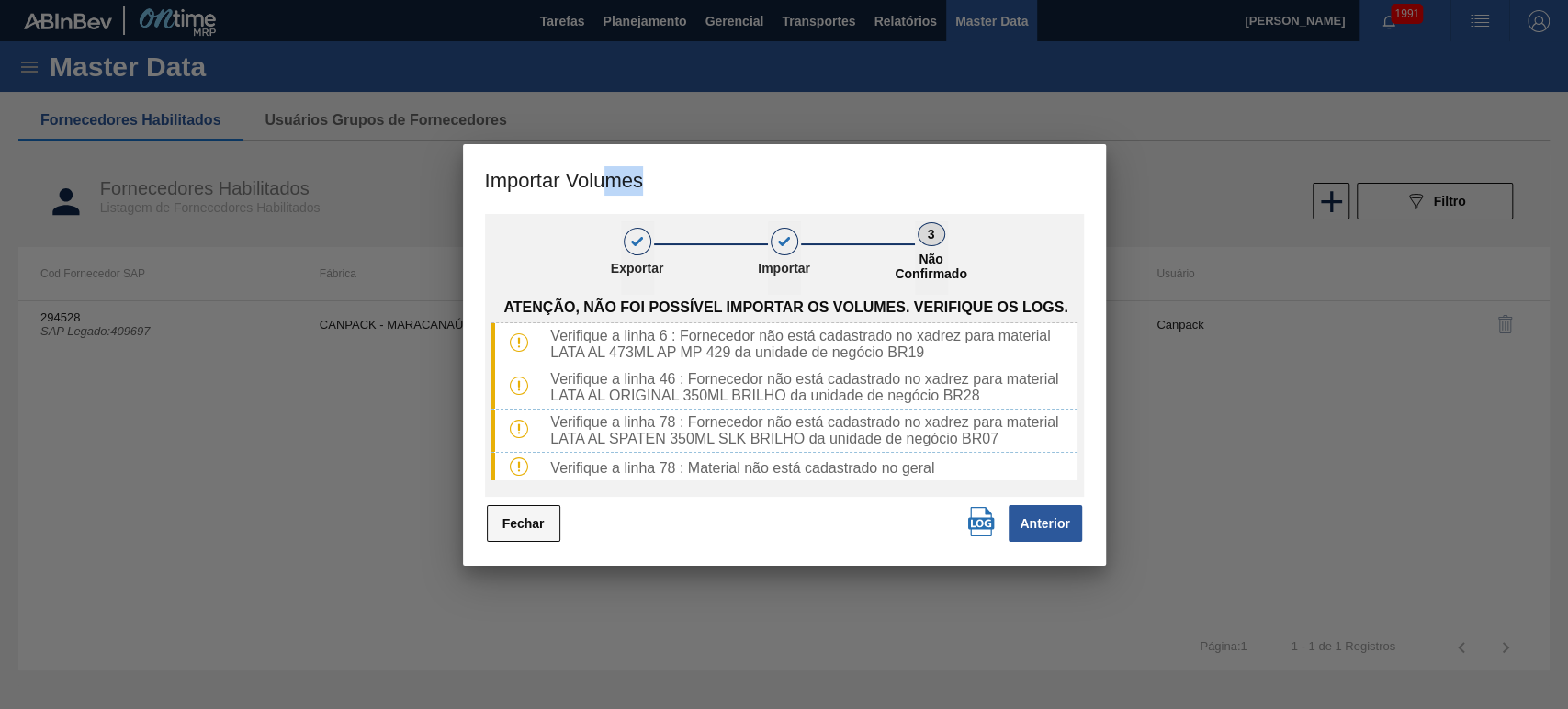
scroll to position [97, 0]
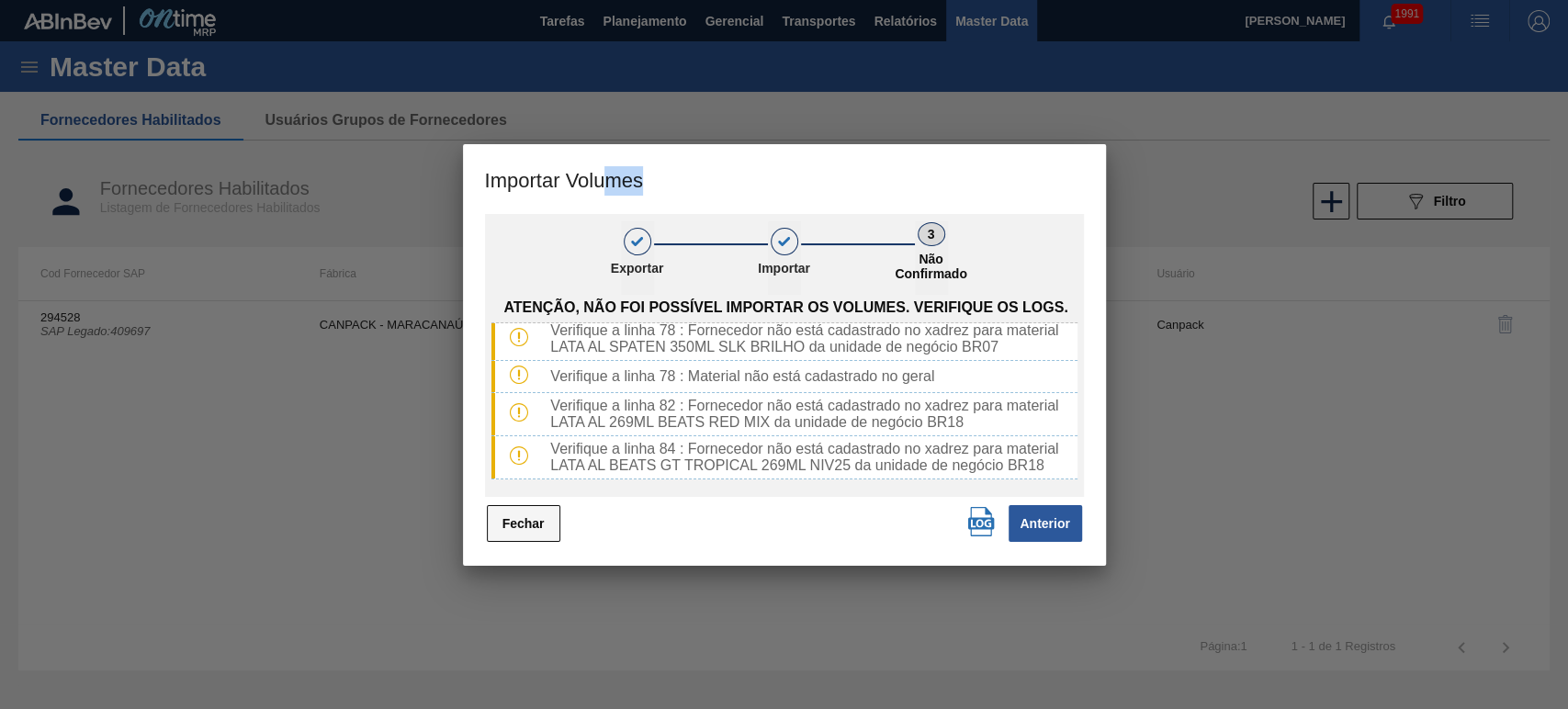
click at [516, 529] on button "Fechar" at bounding box center [523, 523] width 73 height 37
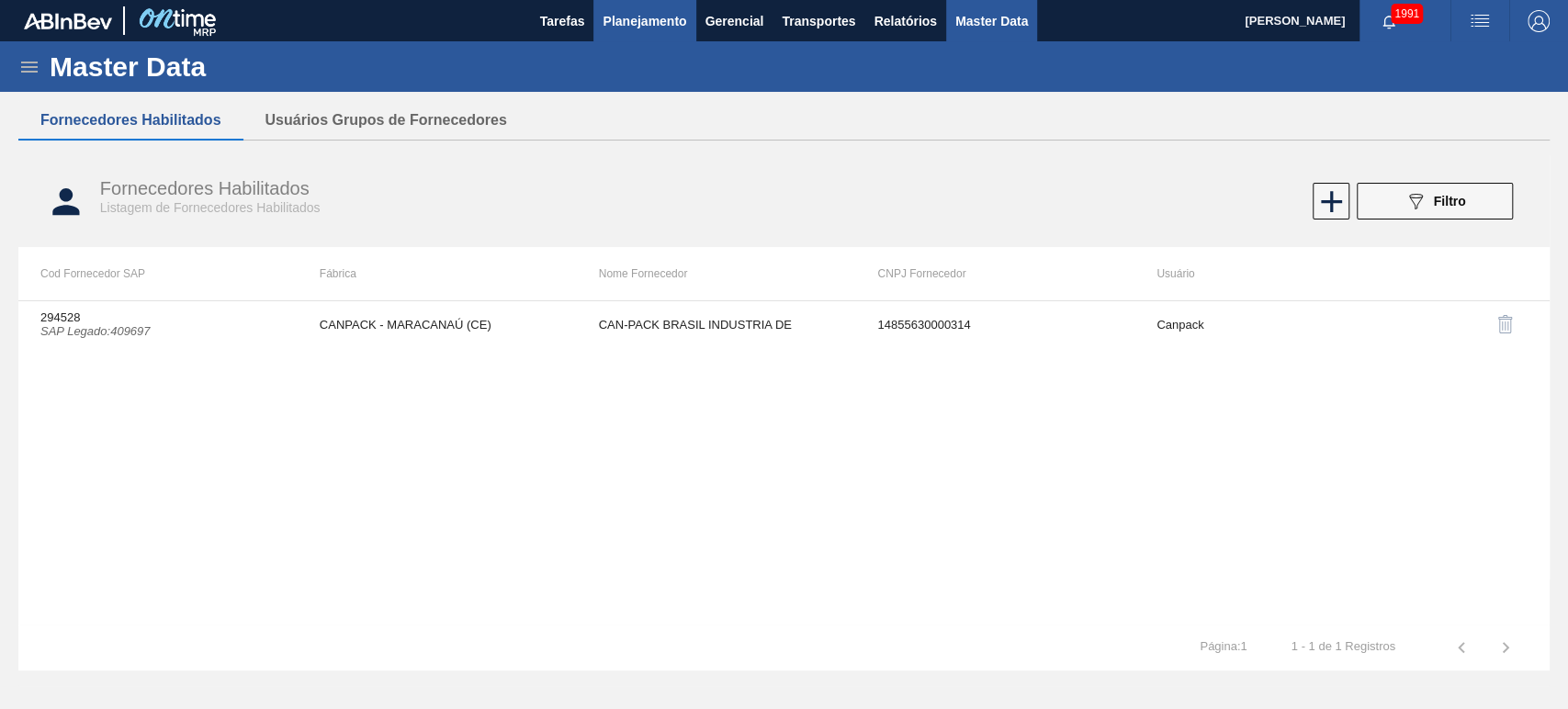
click at [637, 25] on span "Planejamento" at bounding box center [644, 20] width 84 height 22
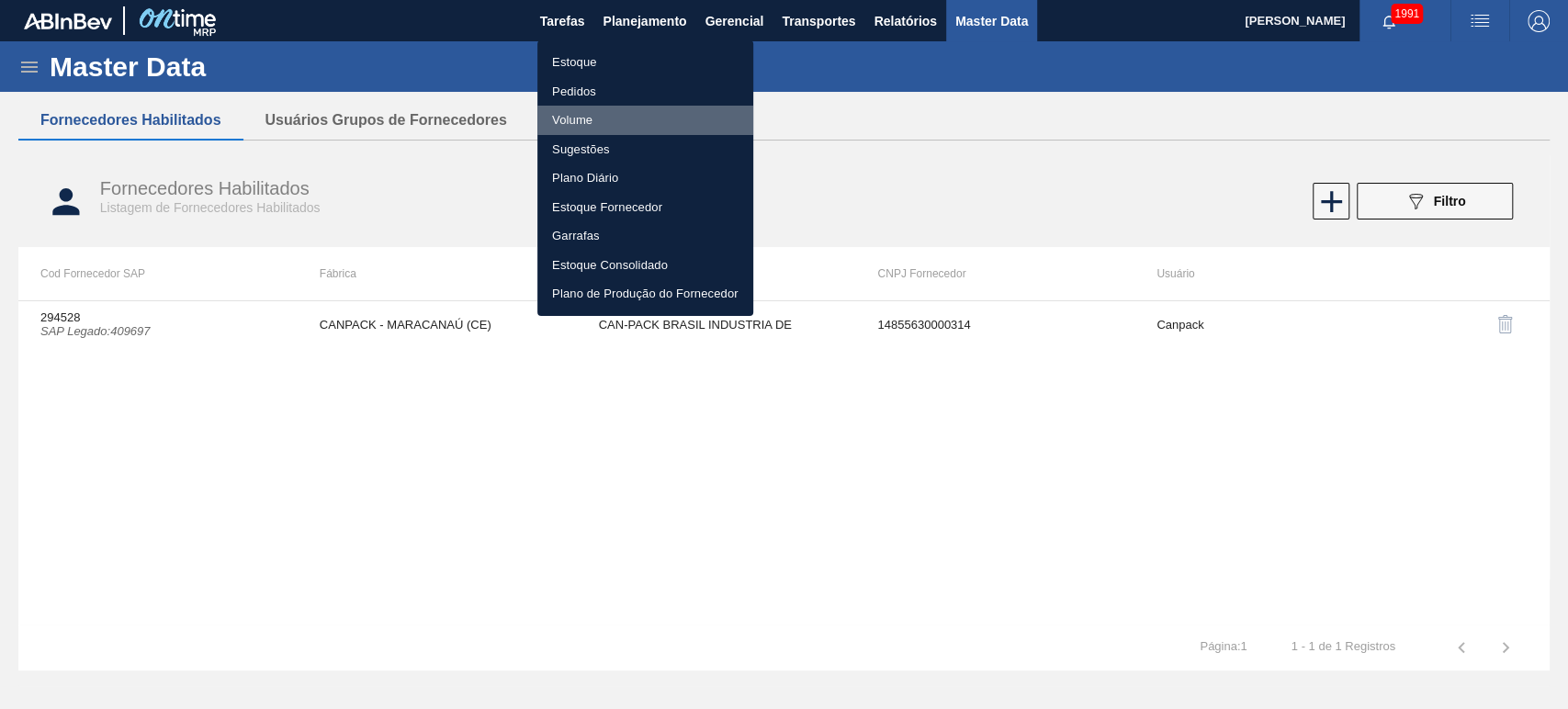
click at [588, 119] on li "Volume" at bounding box center [645, 120] width 216 height 29
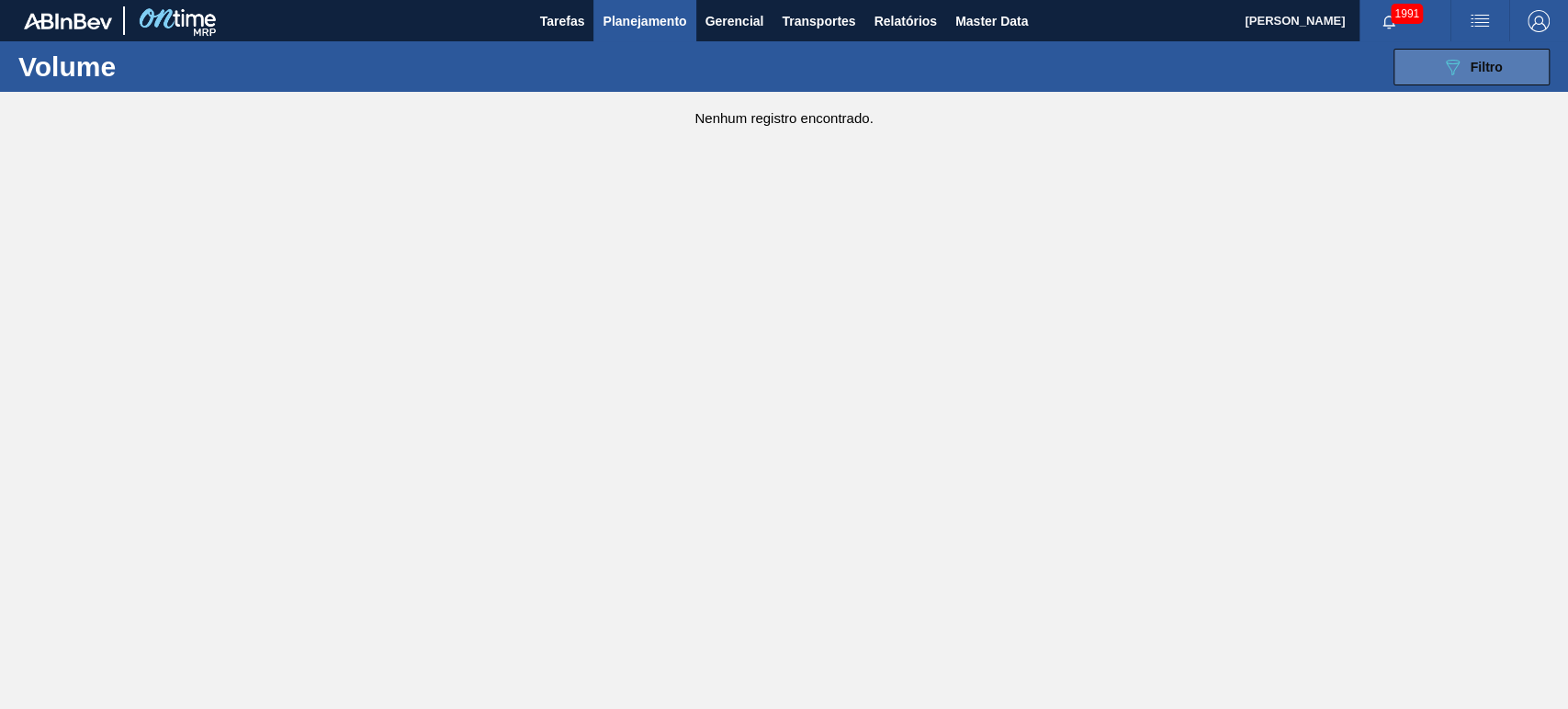
click at [1496, 60] on span "Filtro" at bounding box center [1486, 66] width 32 height 15
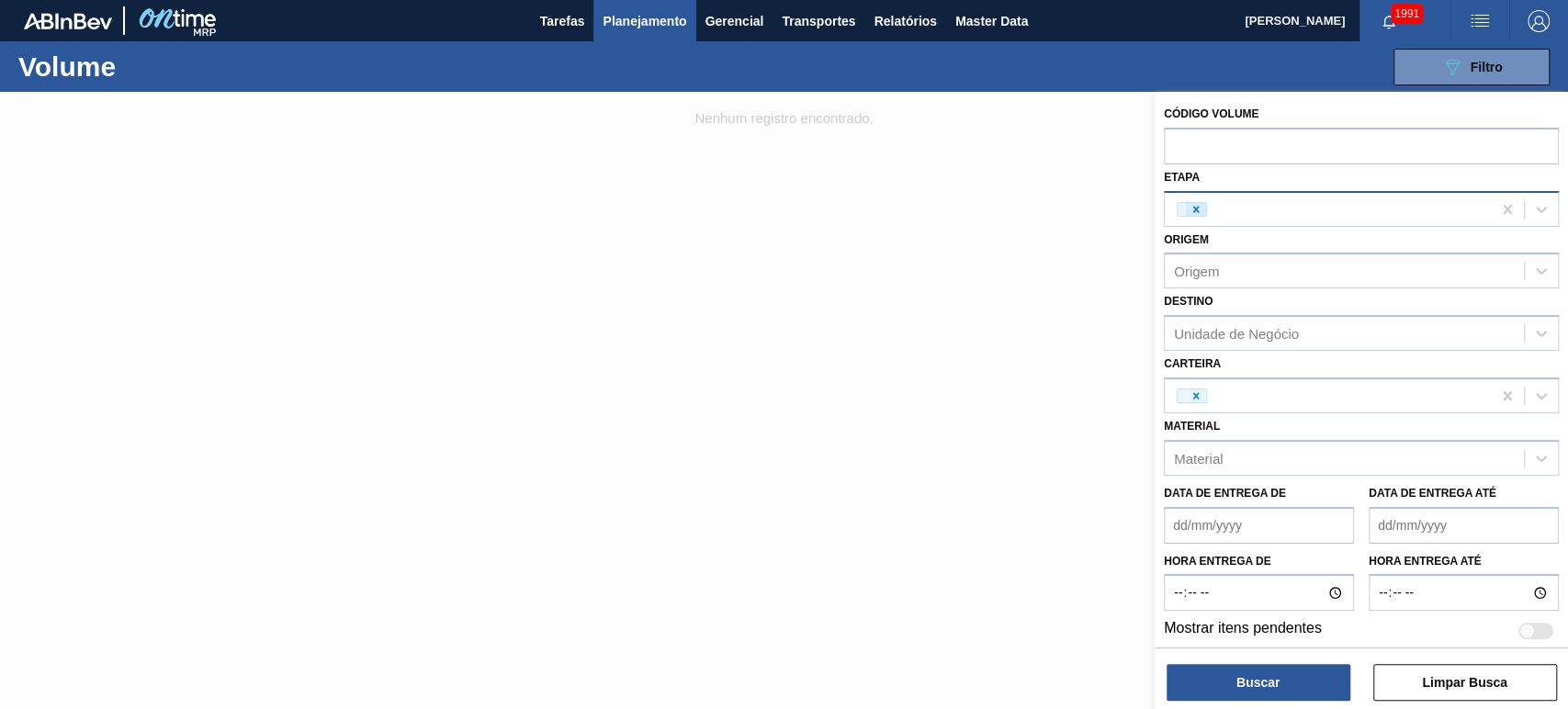
click at [1198, 207] on icon at bounding box center [1196, 208] width 13 height 13
click at [1233, 137] on input "text" at bounding box center [1360, 145] width 395 height 35
paste input "text"
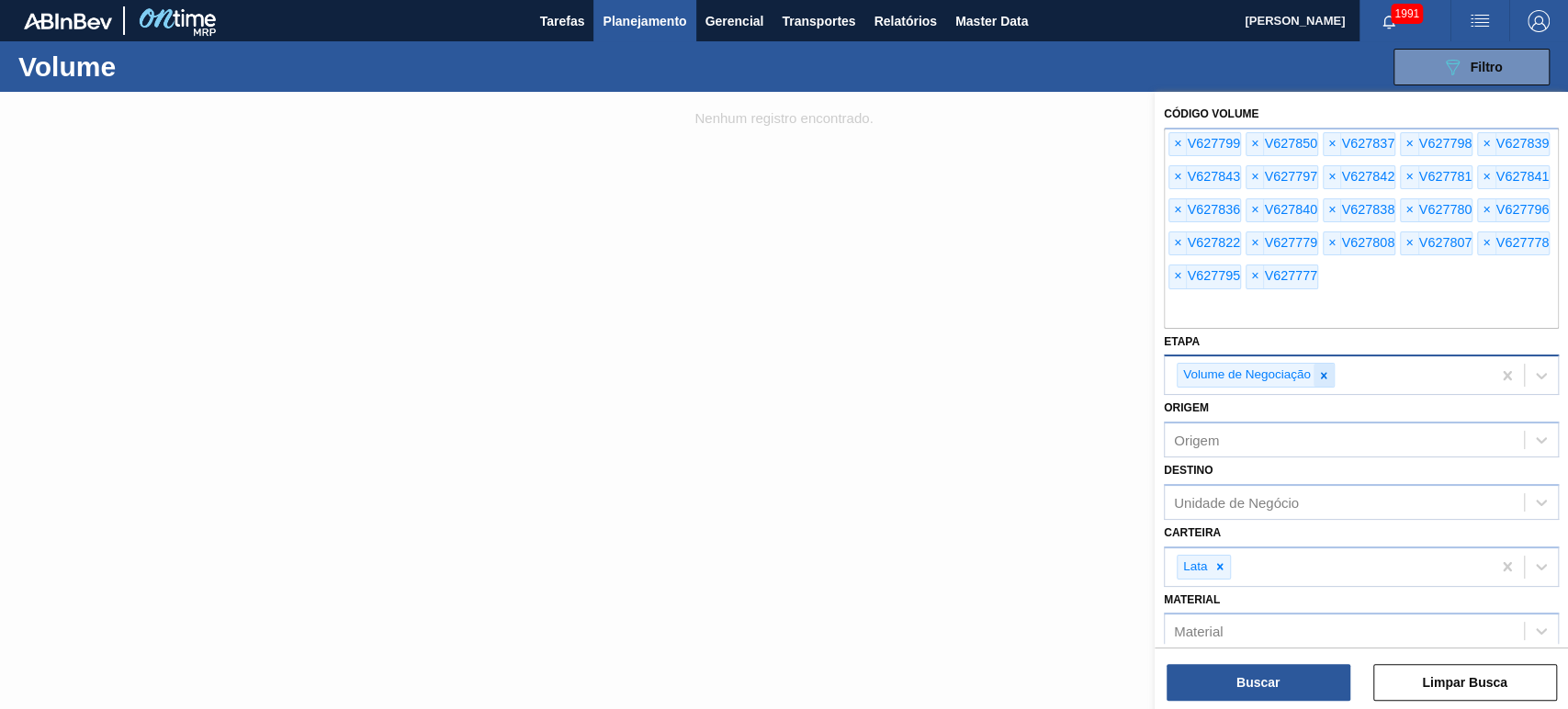
click at [1322, 380] on icon at bounding box center [1323, 375] width 13 height 13
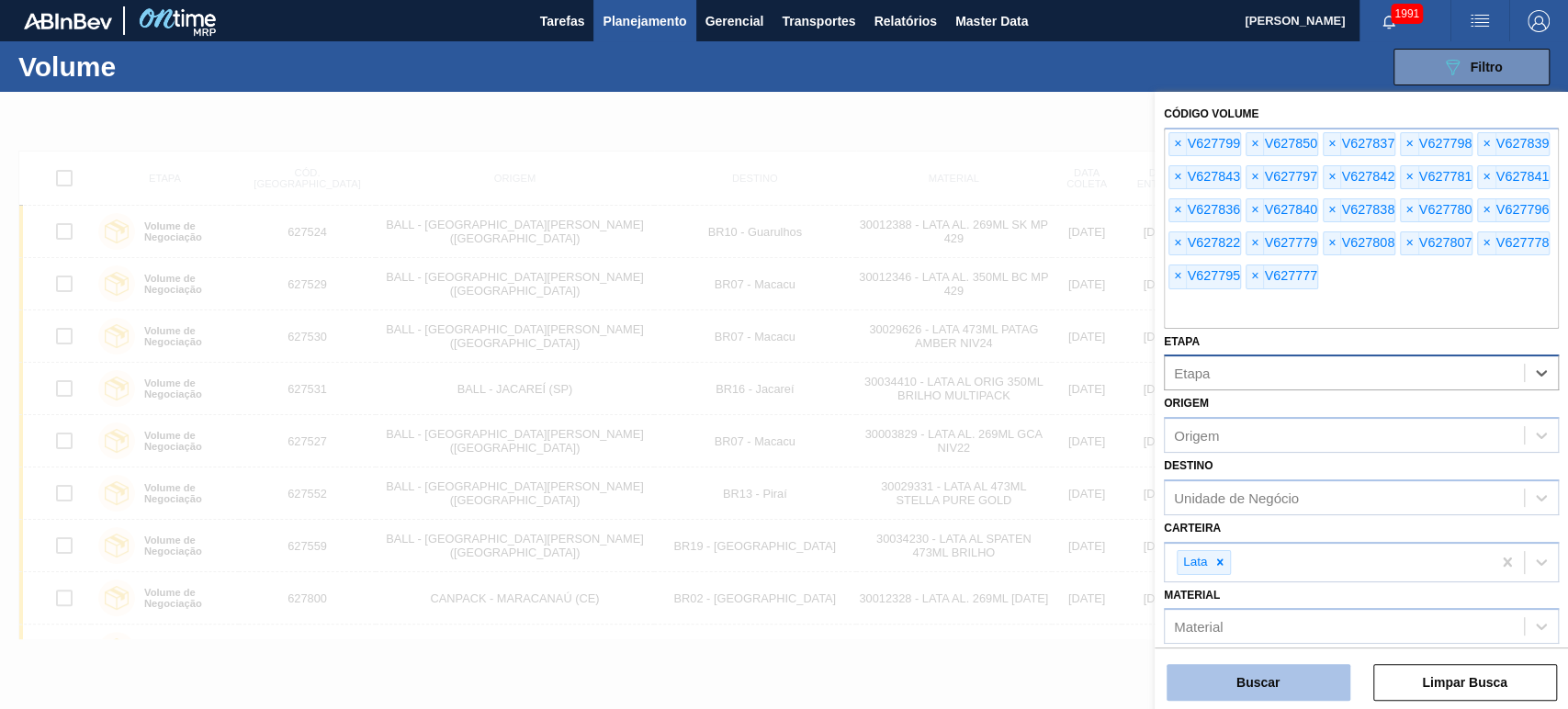
click at [1268, 677] on button "Buscar" at bounding box center [1258, 683] width 184 height 37
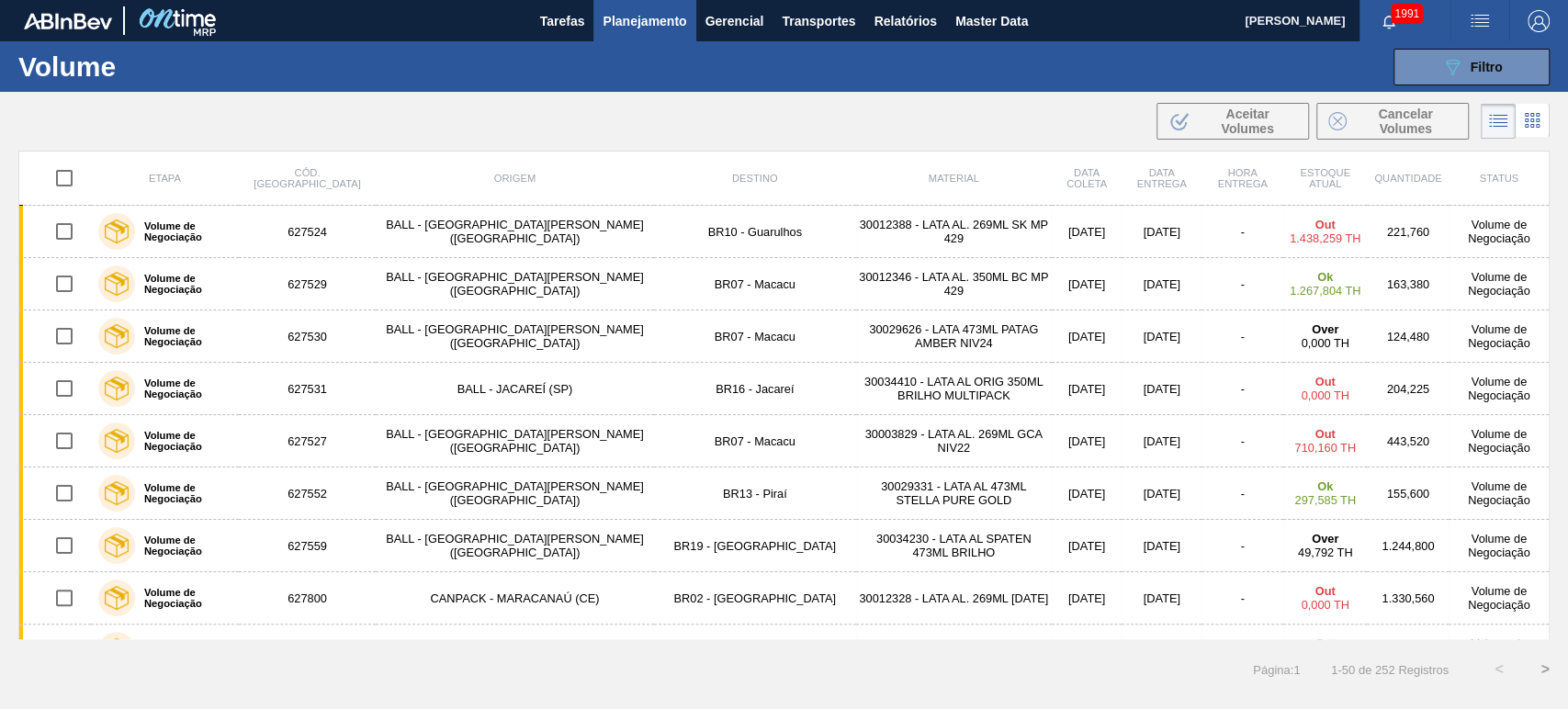
drag, startPoint x: 1453, startPoint y: 65, endPoint x: 1444, endPoint y: 95, distance: 31.3
click at [1454, 65] on icon "089F7B8B-B2A5-4AFE-B5C0-19BA573D28AC" at bounding box center [1452, 67] width 22 height 22
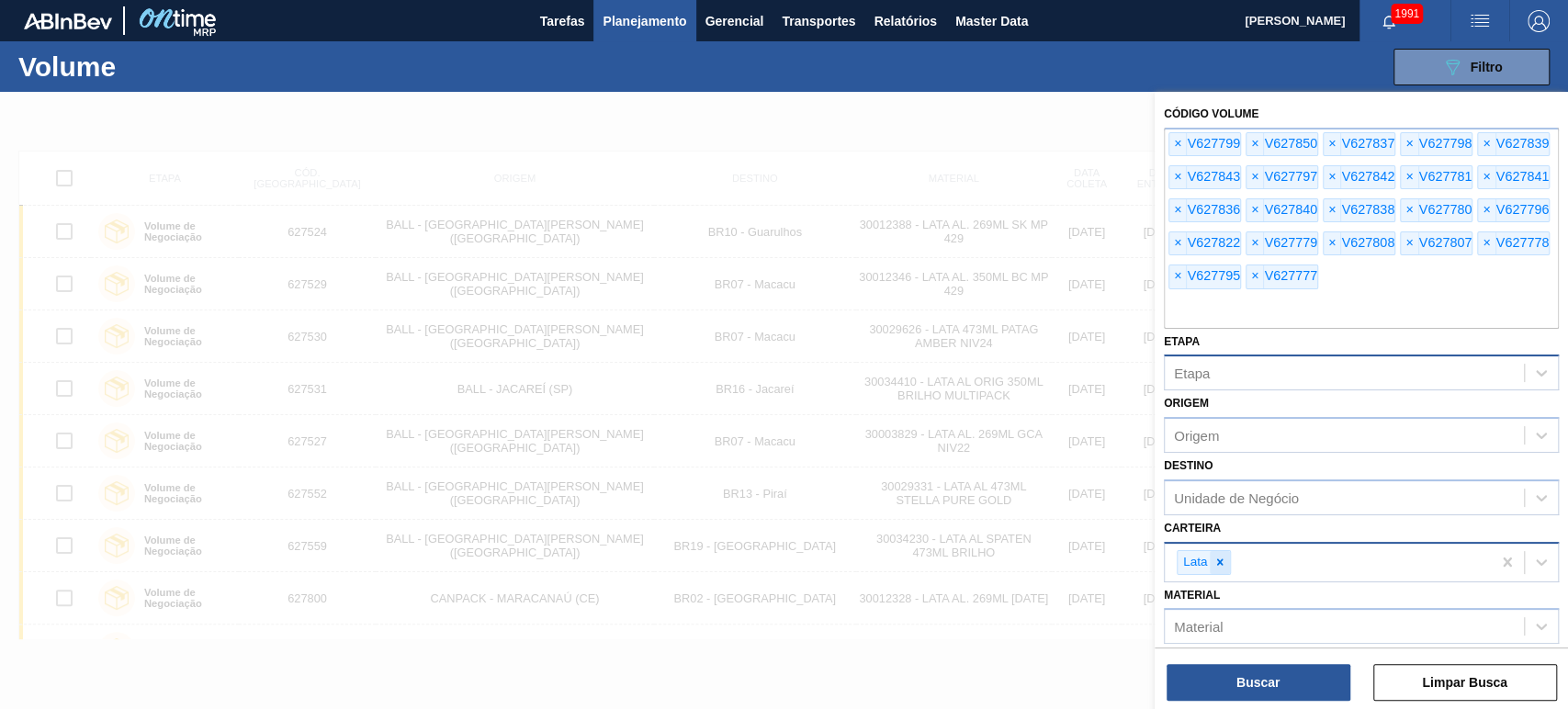
click at [1227, 558] on div at bounding box center [1219, 563] width 20 height 23
click at [1259, 679] on button "Buscar" at bounding box center [1258, 683] width 184 height 37
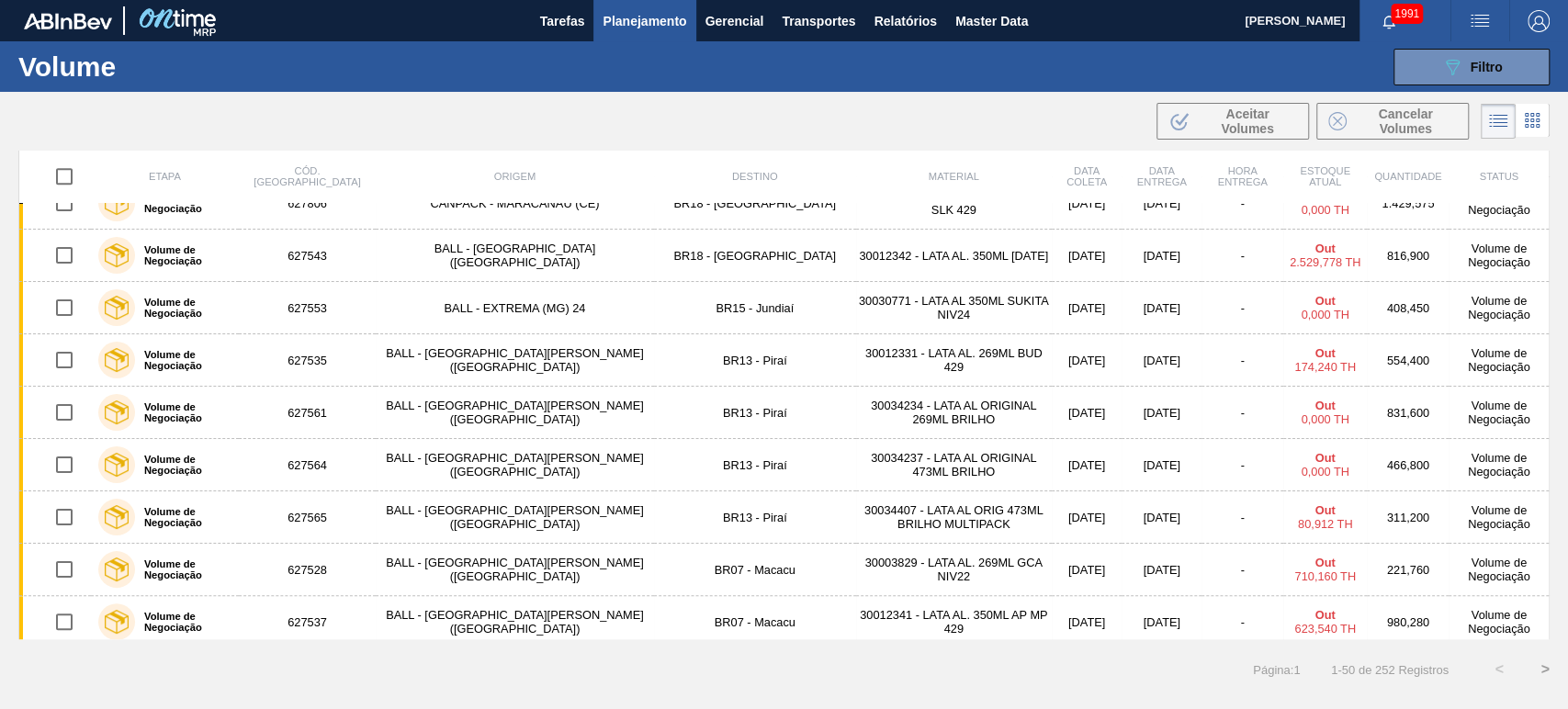
scroll to position [545, 0]
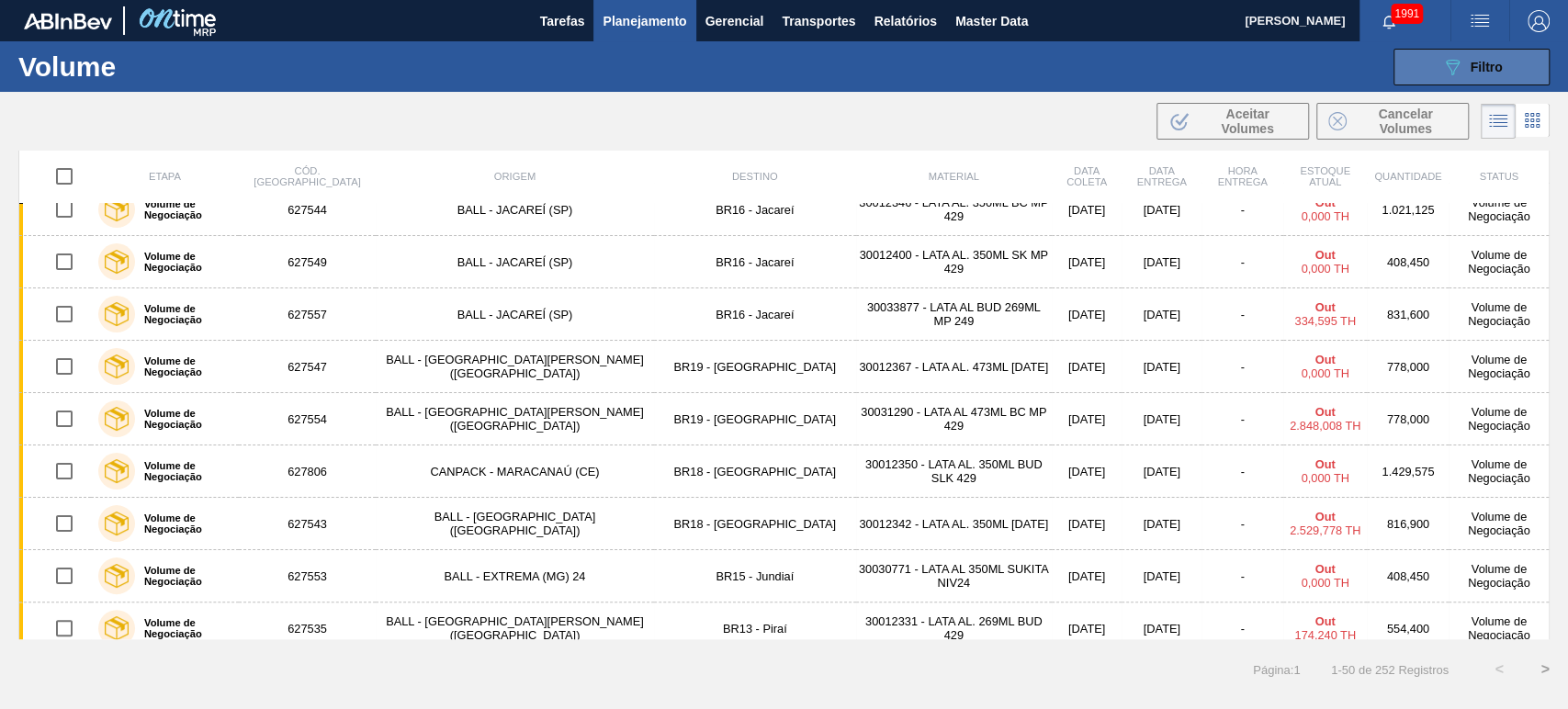
click at [1514, 50] on button "089F7B8B-B2A5-4AFE-B5C0-19BA573D28AC Filtro" at bounding box center [1472, 67] width 156 height 37
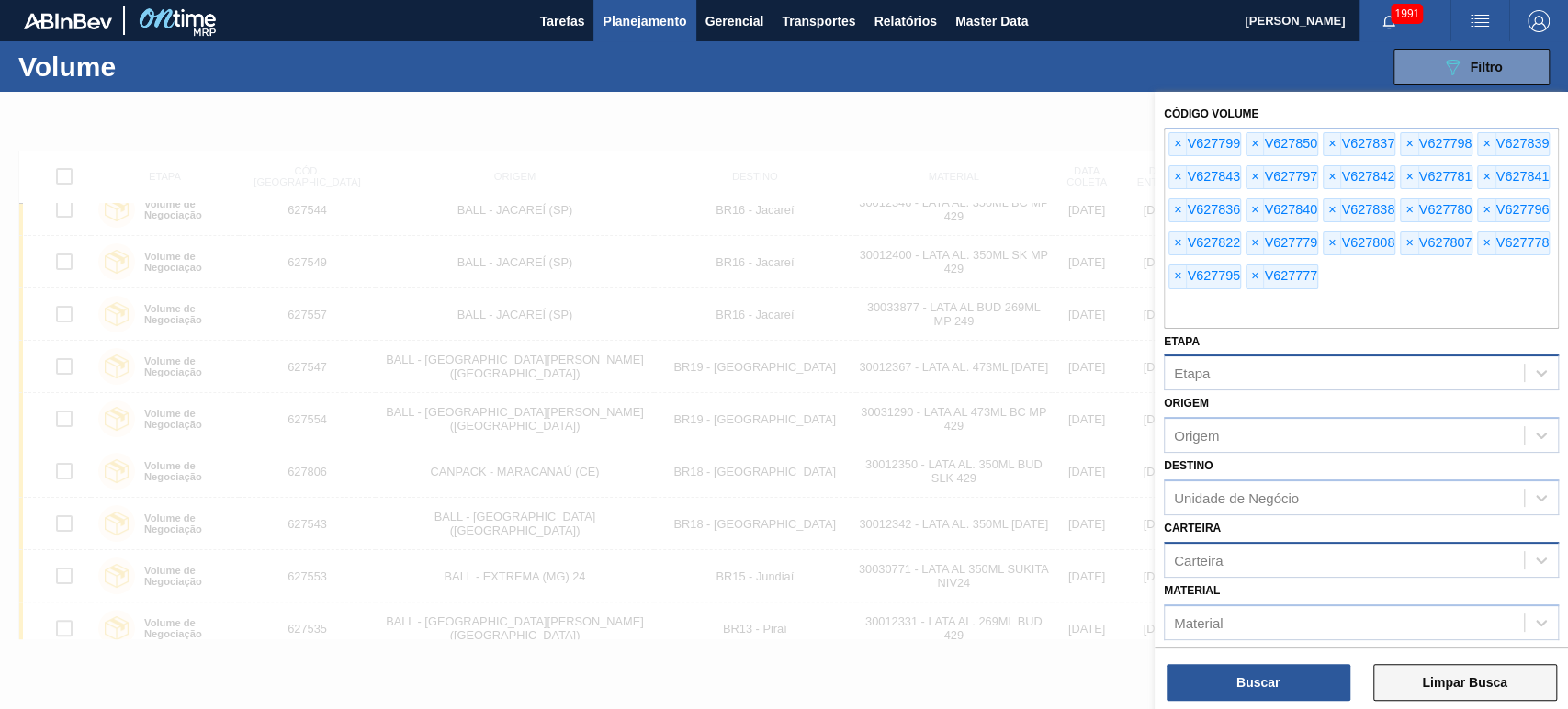
click at [1483, 675] on button "Limpar Busca" at bounding box center [1465, 683] width 184 height 37
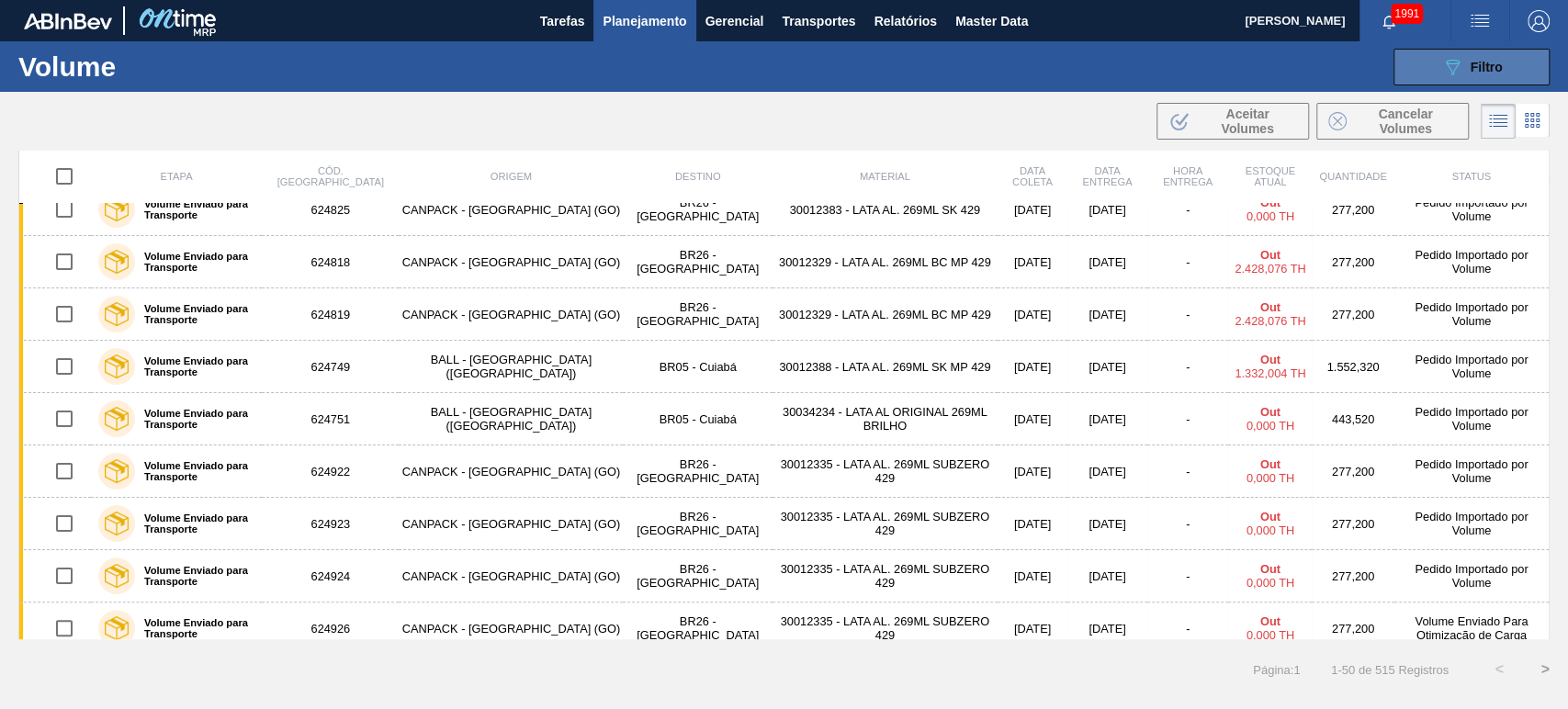
click at [1479, 56] on div "089F7B8B-B2A5-4AFE-B5C0-19BA573D28AC Filtro" at bounding box center [1472, 67] width 61 height 22
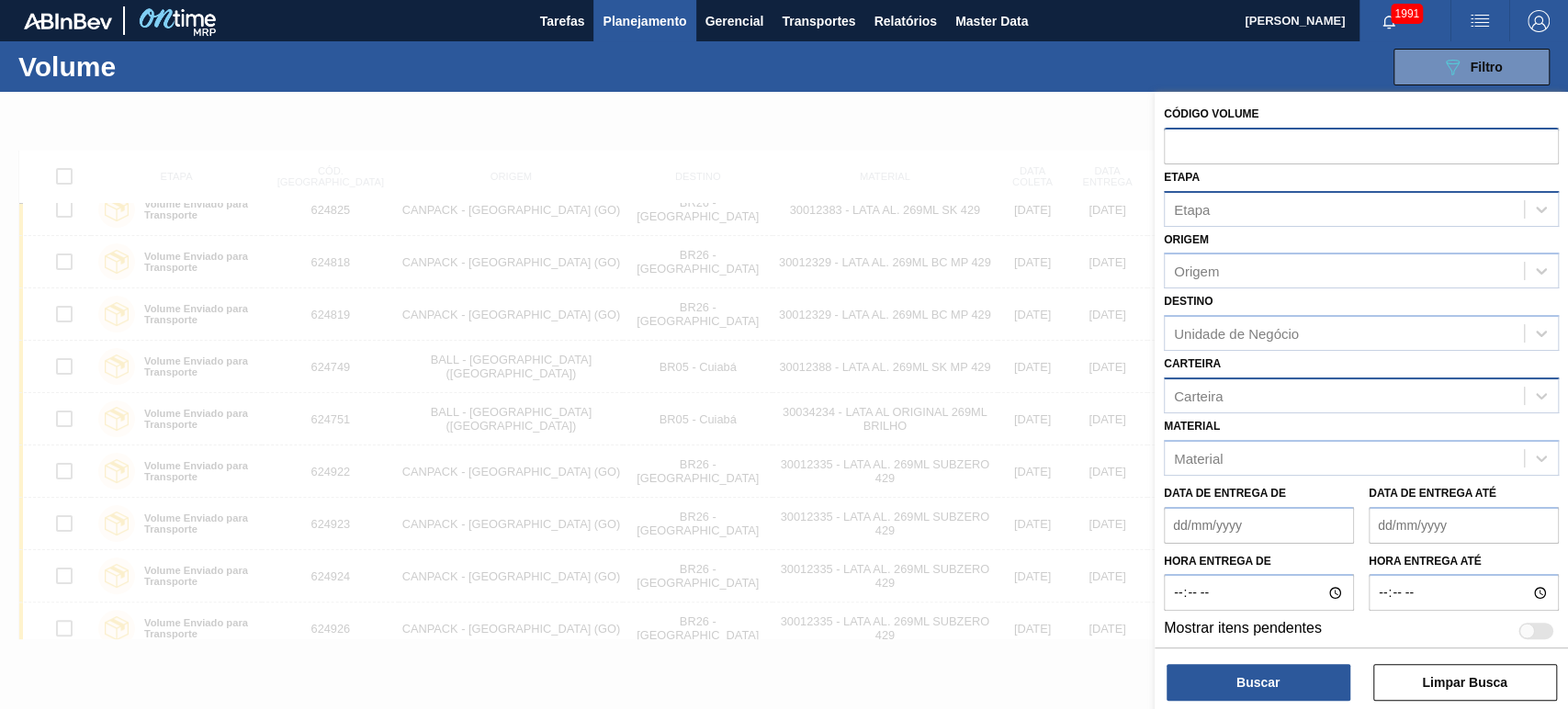
click at [1284, 152] on input "text" at bounding box center [1360, 145] width 395 height 35
paste input "text"
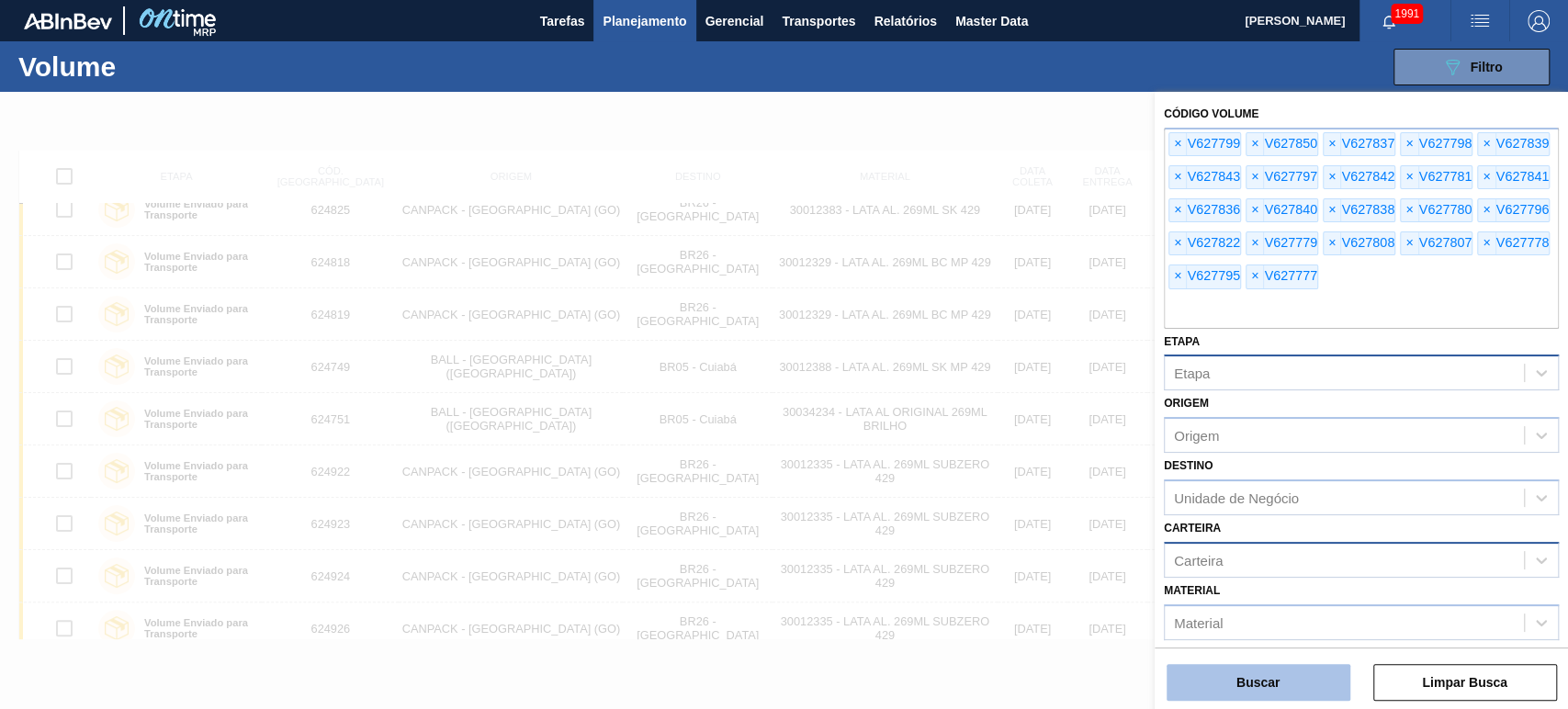
click at [1281, 679] on button "Buscar" at bounding box center [1258, 683] width 184 height 37
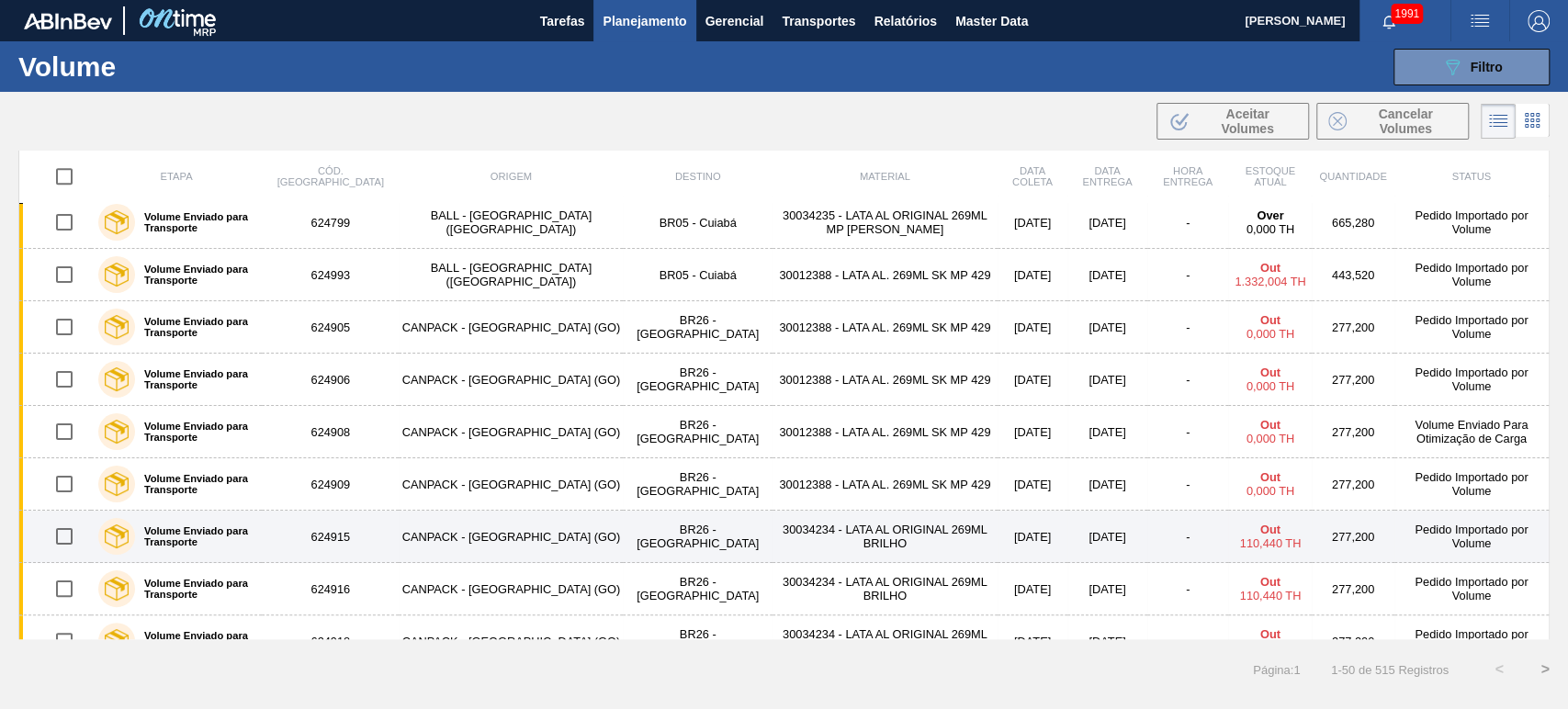
scroll to position [2177, 0]
